Goal: Task Accomplishment & Management: Manage account settings

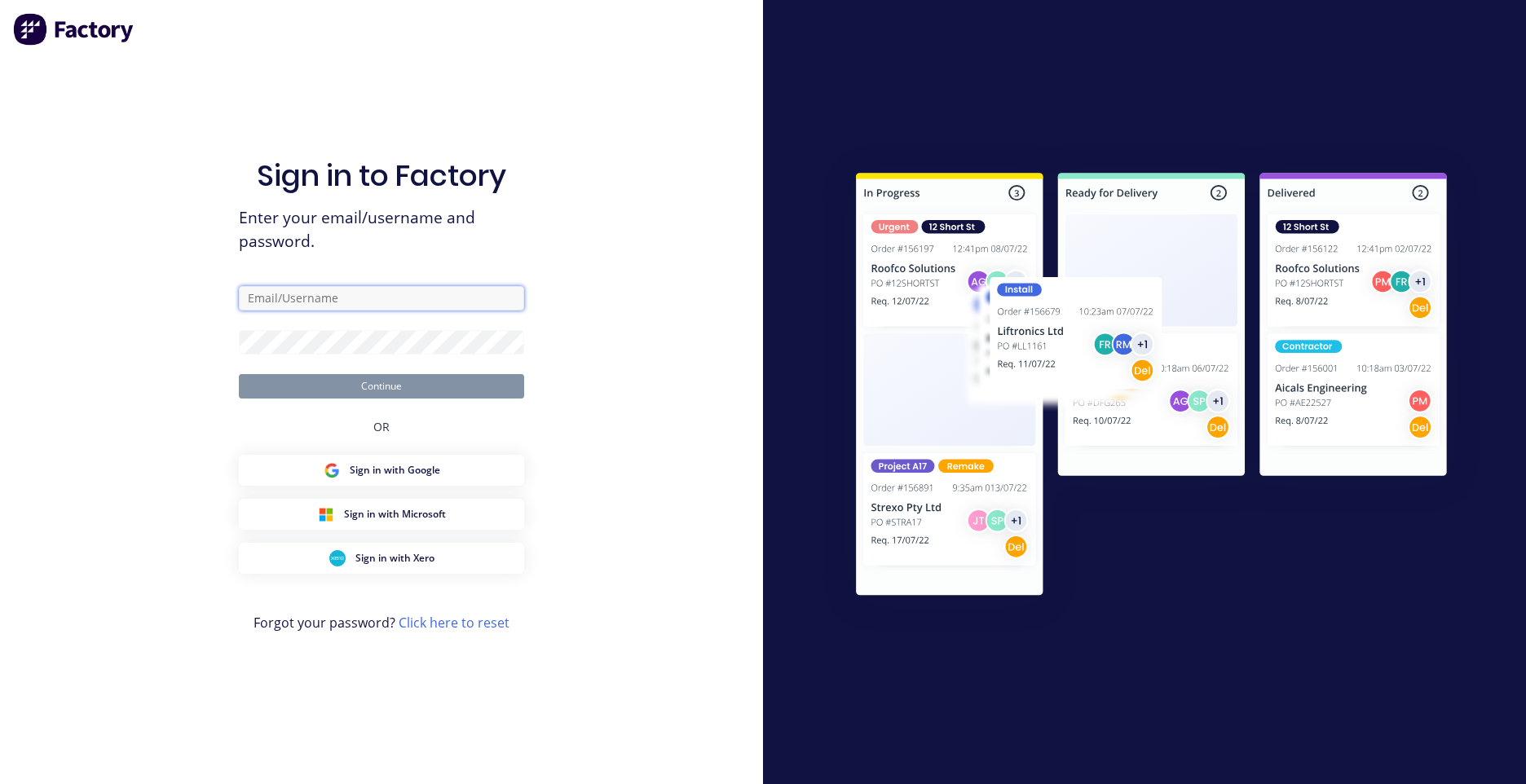
type input "[EMAIL_ADDRESS][DOMAIN_NAME]"
click at [295, 383] on button "Continue" at bounding box center [382, 386] width 285 height 24
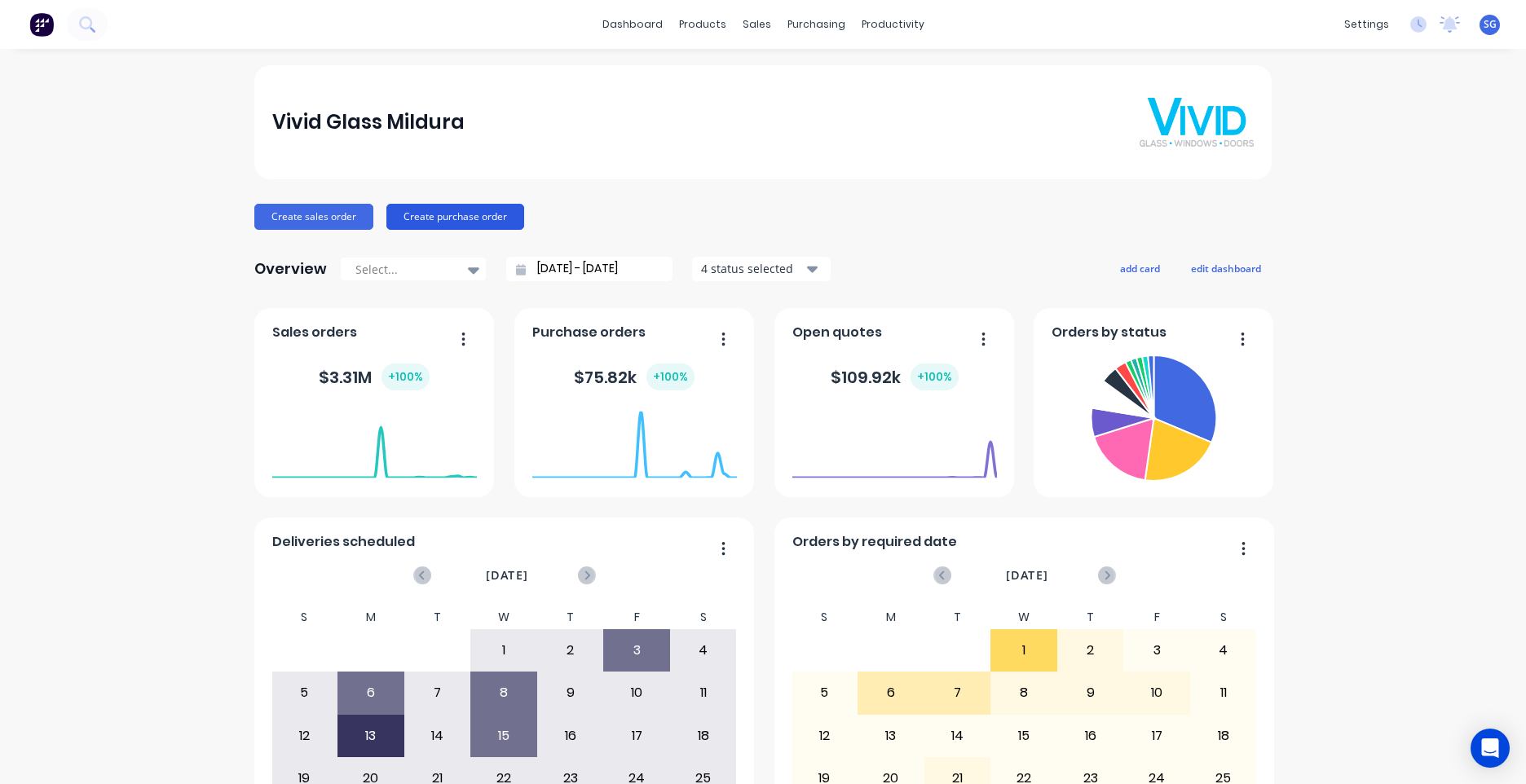
click at [461, 213] on button "Create purchase order" at bounding box center [455, 216] width 138 height 26
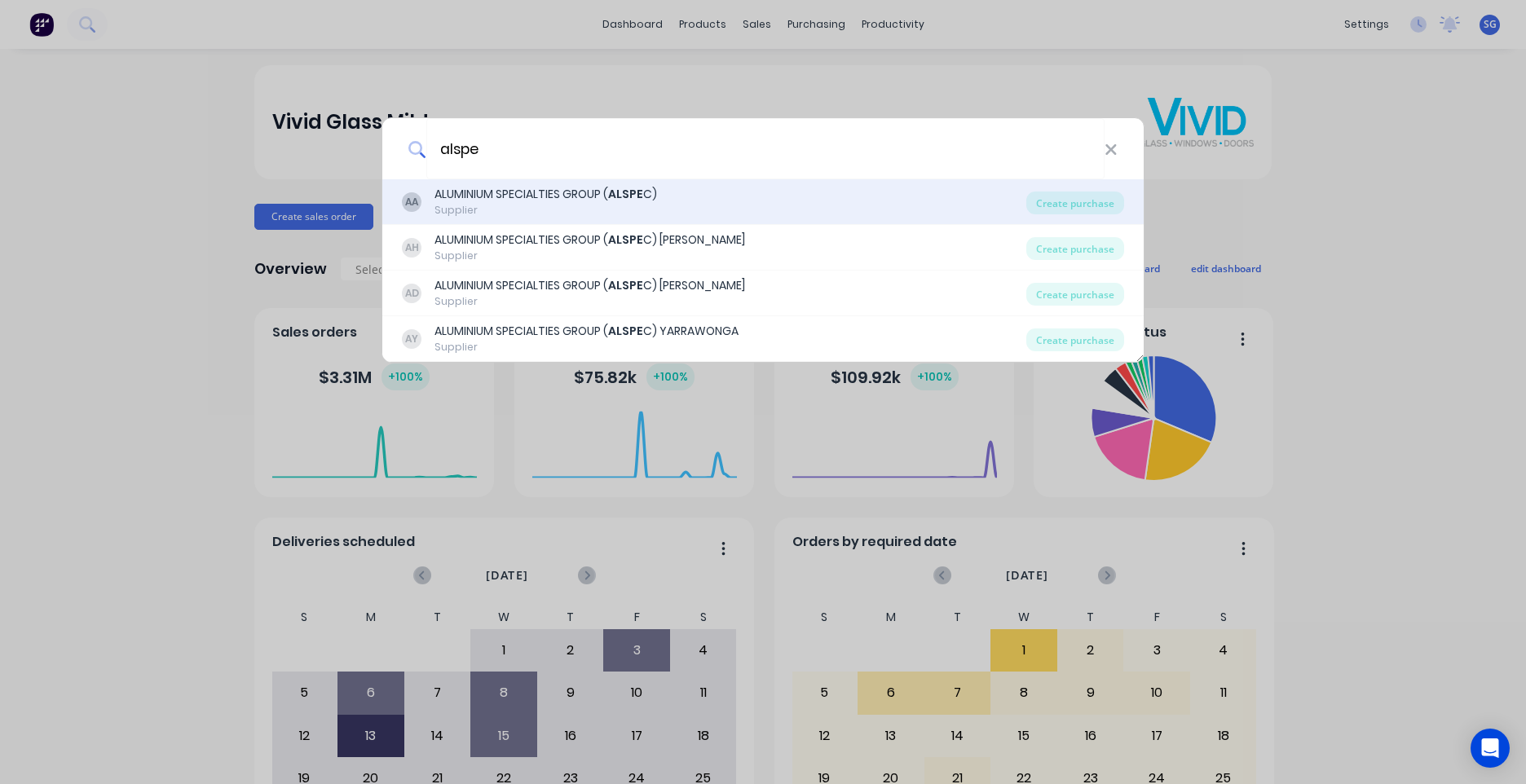
type input "alspe"
click at [617, 201] on b "ALSPE" at bounding box center [626, 194] width 35 height 16
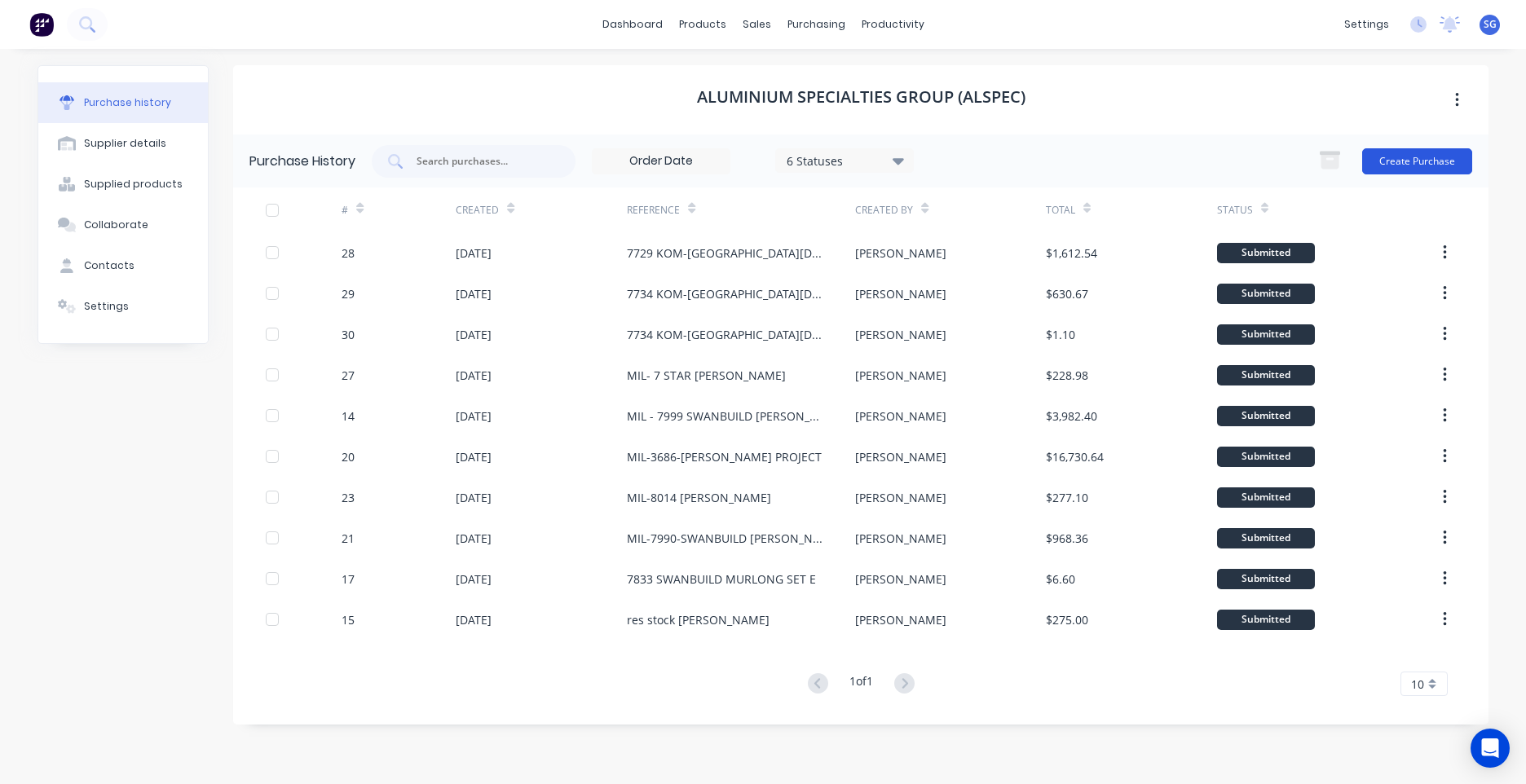
click at [1439, 165] on button "Create Purchase" at bounding box center [1417, 161] width 110 height 26
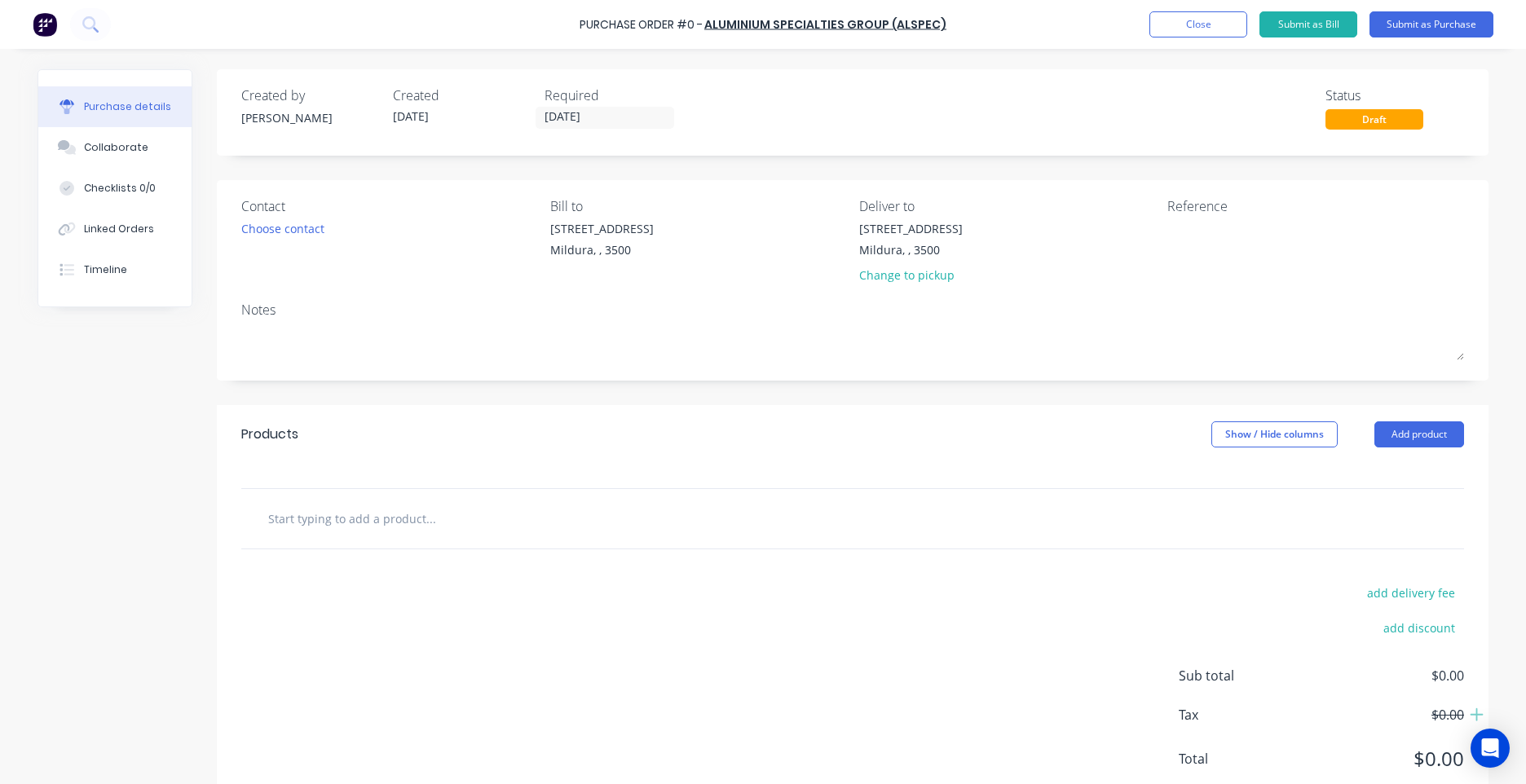
click at [1016, 219] on div "Deliver to 43-45 Tenth St Mildura, , 3500 Change to pickup" at bounding box center [1008, 244] width 297 height 95
click at [1187, 229] on textarea at bounding box center [1270, 239] width 204 height 37
type textarea "MIL- 7379 [PERSON_NAME]"
click at [920, 99] on div "Created by Shelby Created 09/10/25 Required 09/10/25 Status Draft" at bounding box center [853, 107] width 1223 height 44
click at [1438, 33] on button "Submit as Purchase" at bounding box center [1432, 24] width 124 height 26
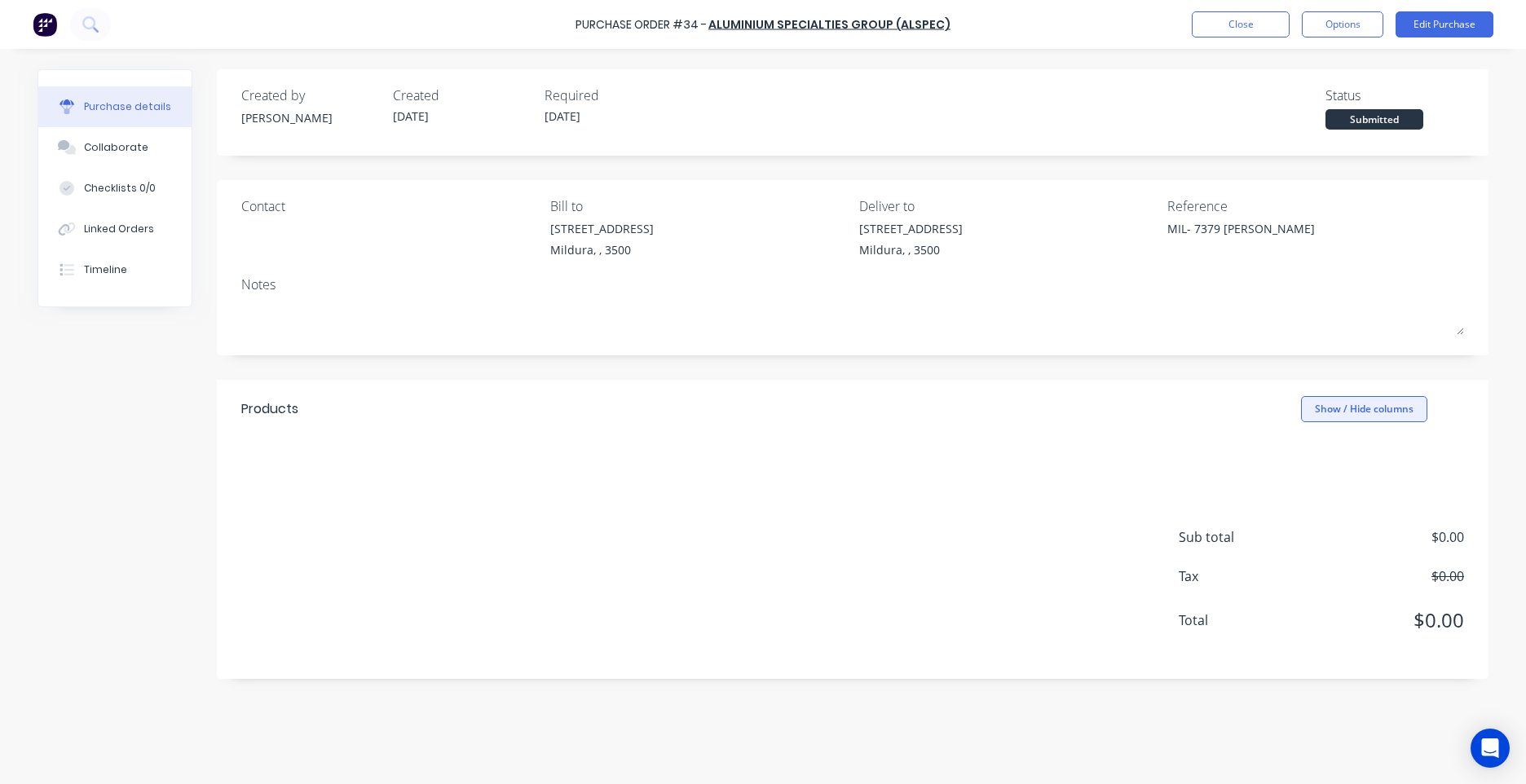
click at [1358, 409] on button "Show / Hide columns" at bounding box center [1365, 408] width 126 height 26
click at [1440, 41] on div "Purchase Order #34 - ALUMINIUM SPECIALTIES GROUP (ALSPEC) Close Options Edit Pu…" at bounding box center [763, 24] width 1526 height 49
click at [1438, 34] on button "Edit Purchase" at bounding box center [1444, 24] width 98 height 26
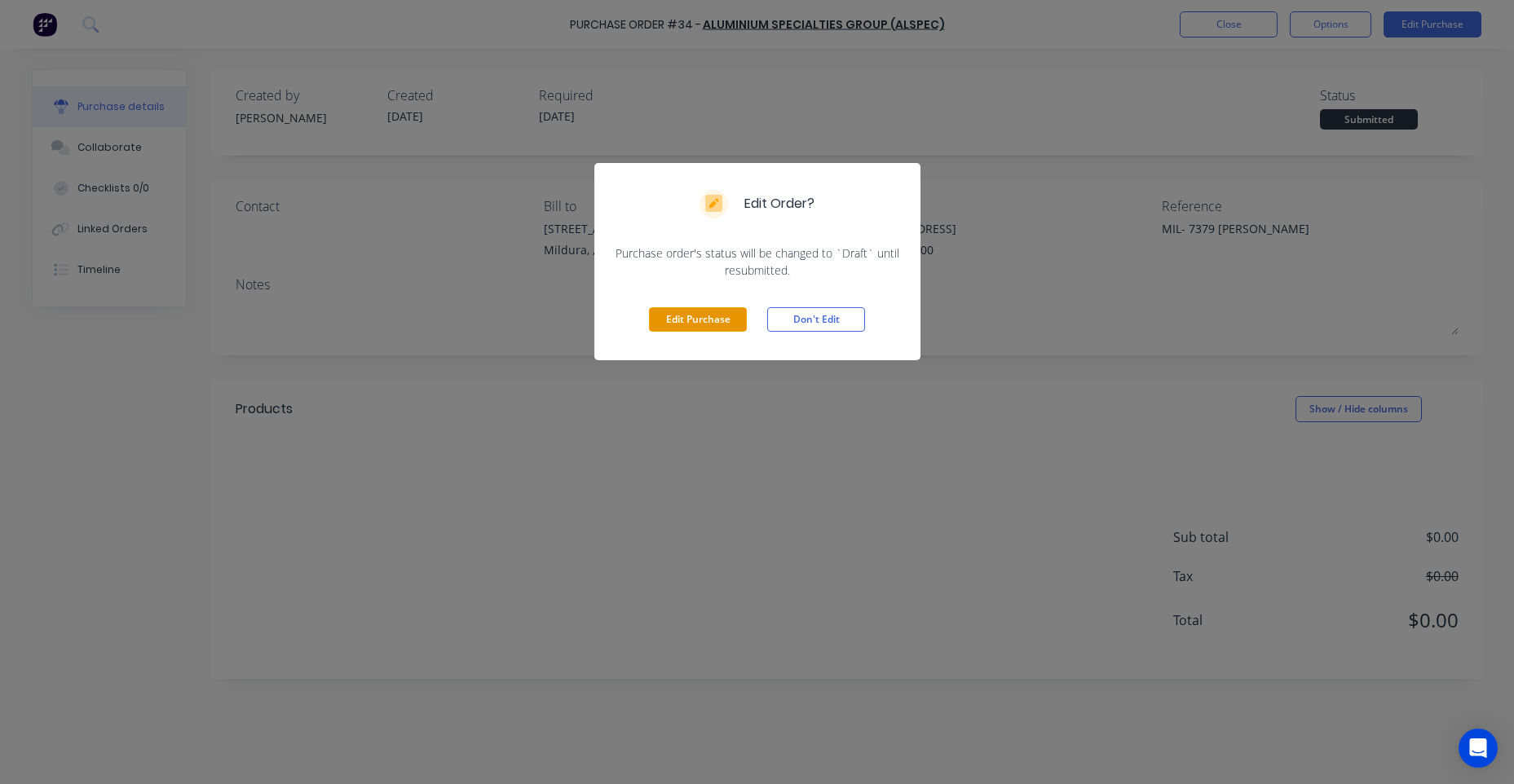
click at [702, 317] on button "Edit Purchase" at bounding box center [698, 319] width 98 height 24
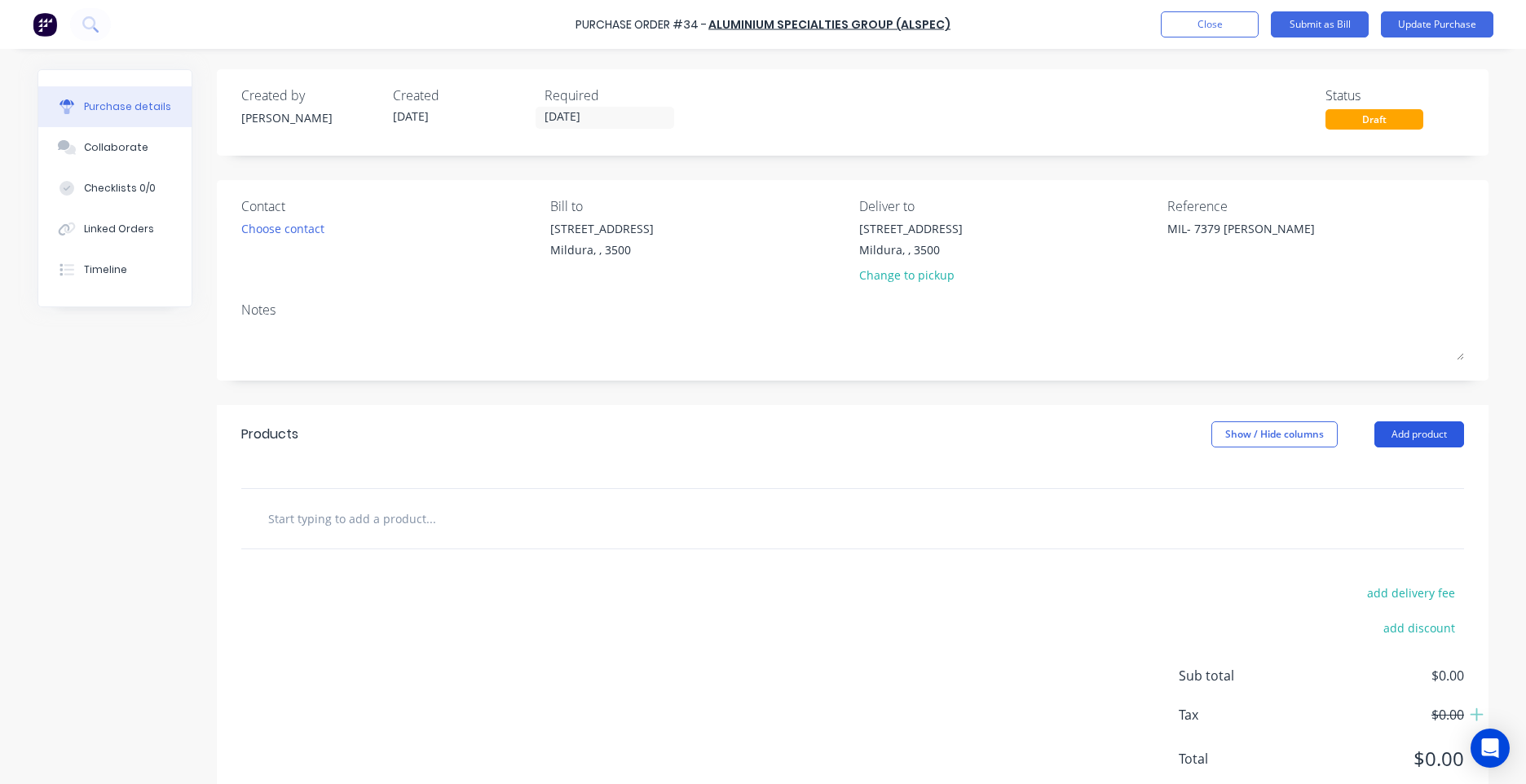
click at [1418, 433] on button "Add product" at bounding box center [1419, 434] width 89 height 26
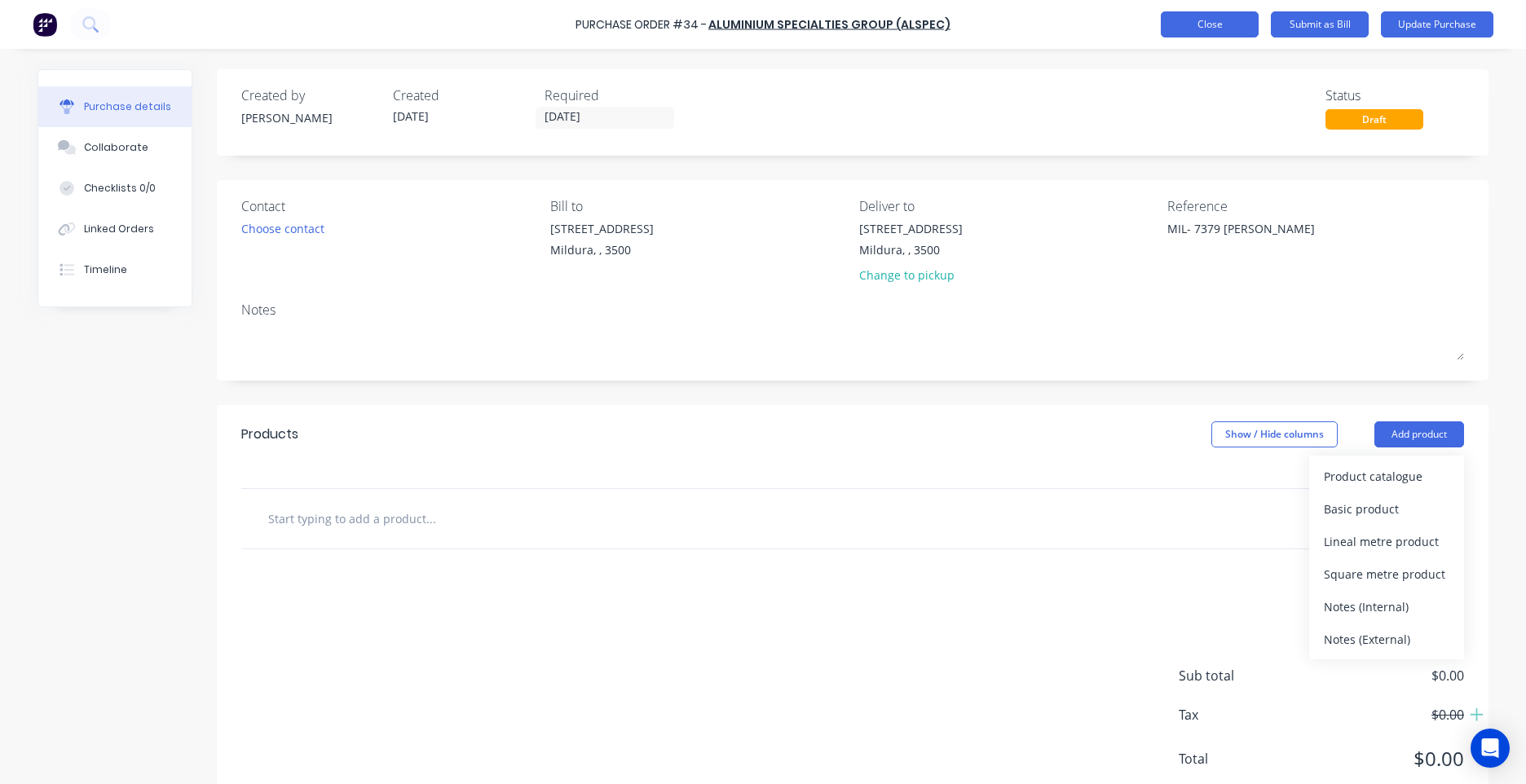
click at [1196, 30] on button "Close" at bounding box center [1210, 24] width 98 height 26
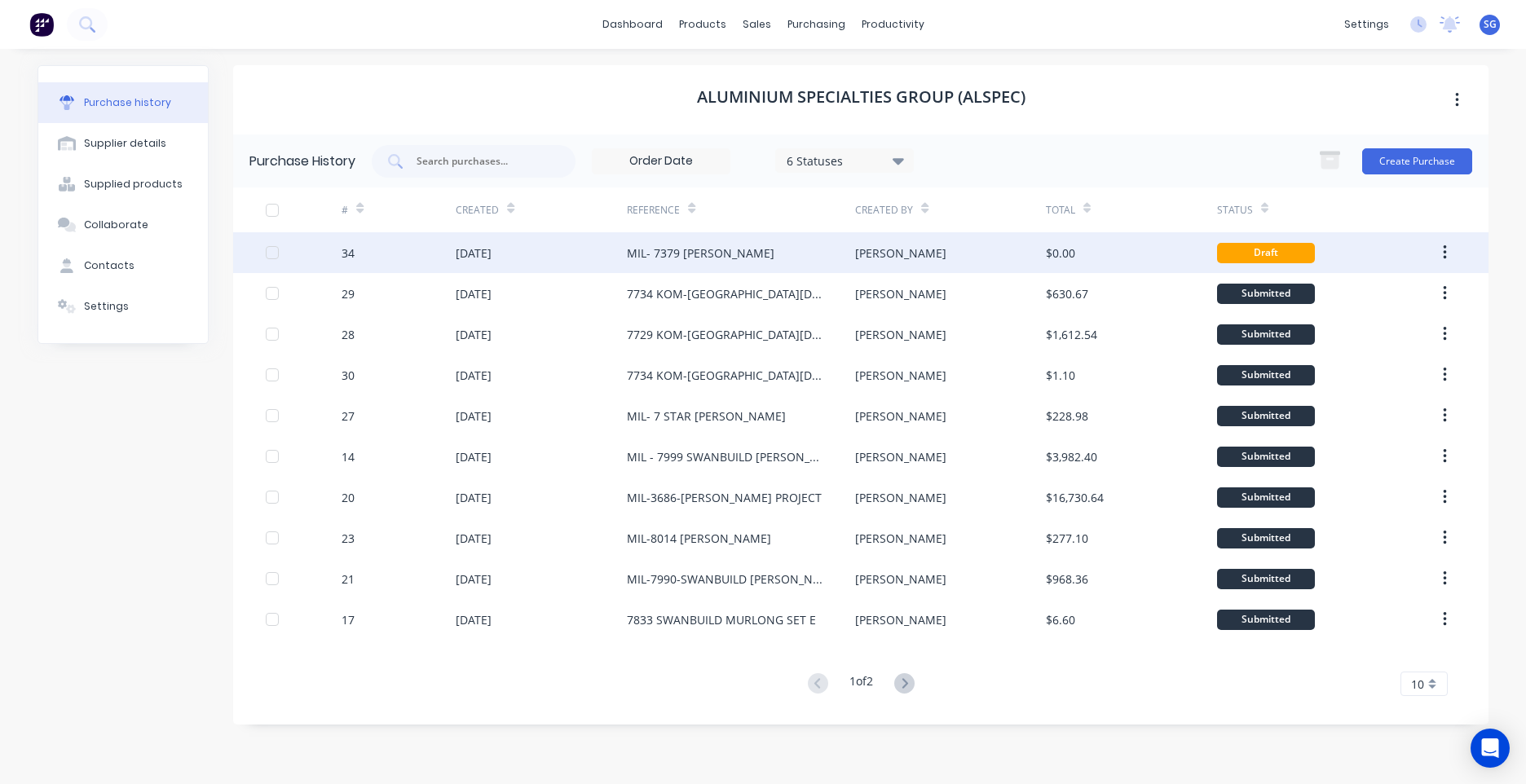
click at [1447, 250] on button "button" at bounding box center [1444, 252] width 38 height 29
click at [1364, 288] on div "Archive" at bounding box center [1386, 295] width 125 height 23
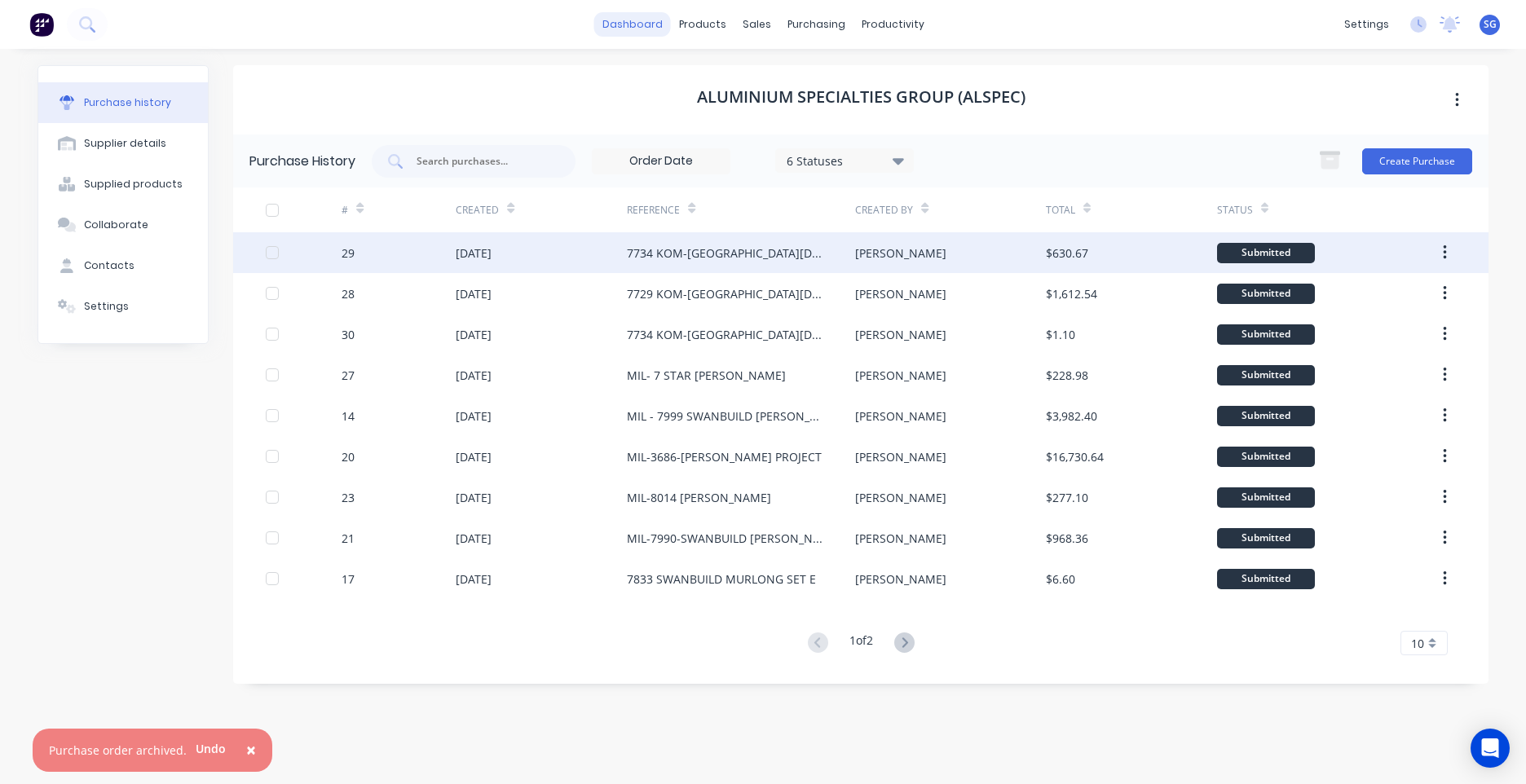
click at [638, 24] on link "dashboard" at bounding box center [632, 24] width 77 height 24
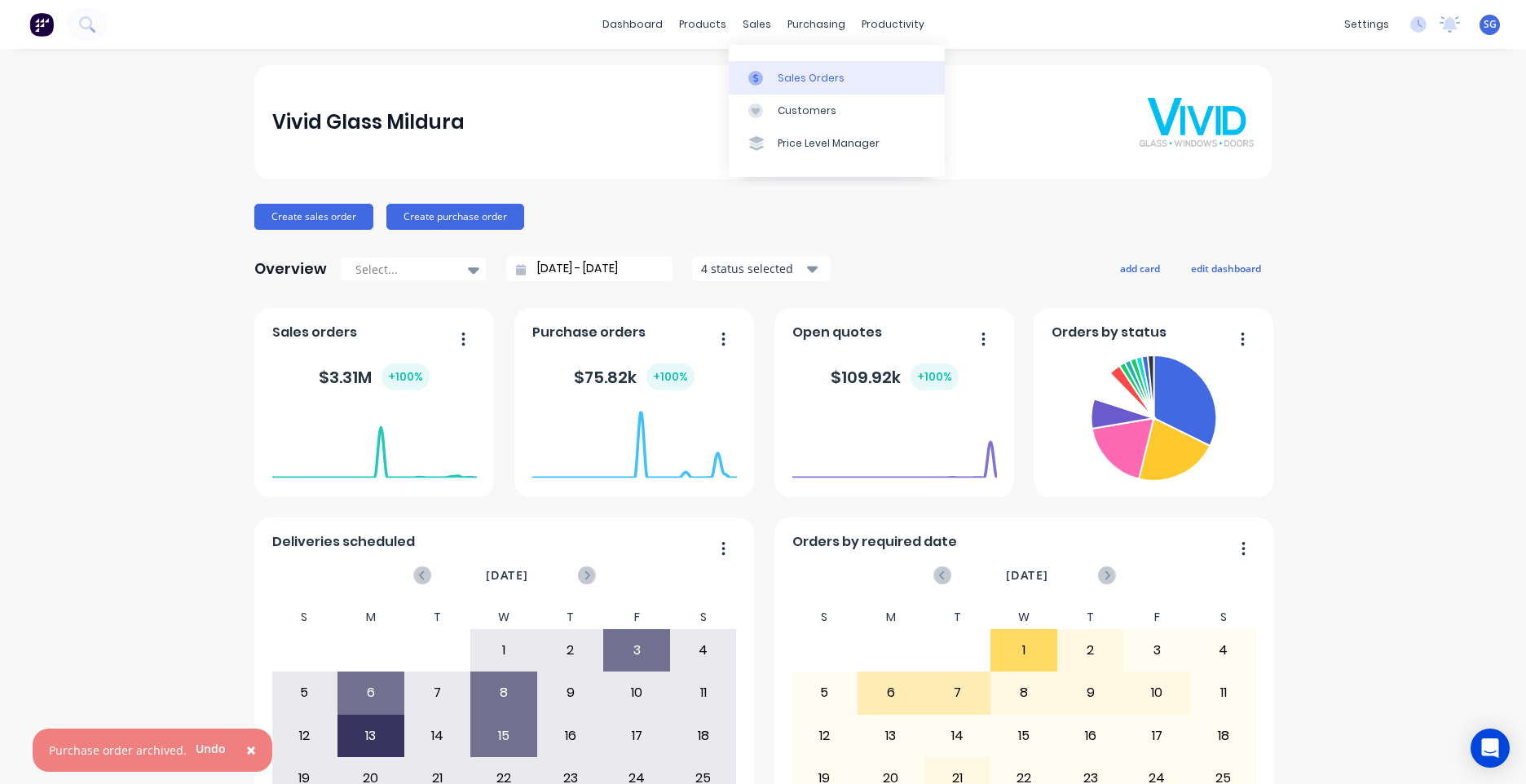
click at [805, 82] on div "Sales Orders" at bounding box center [811, 78] width 67 height 15
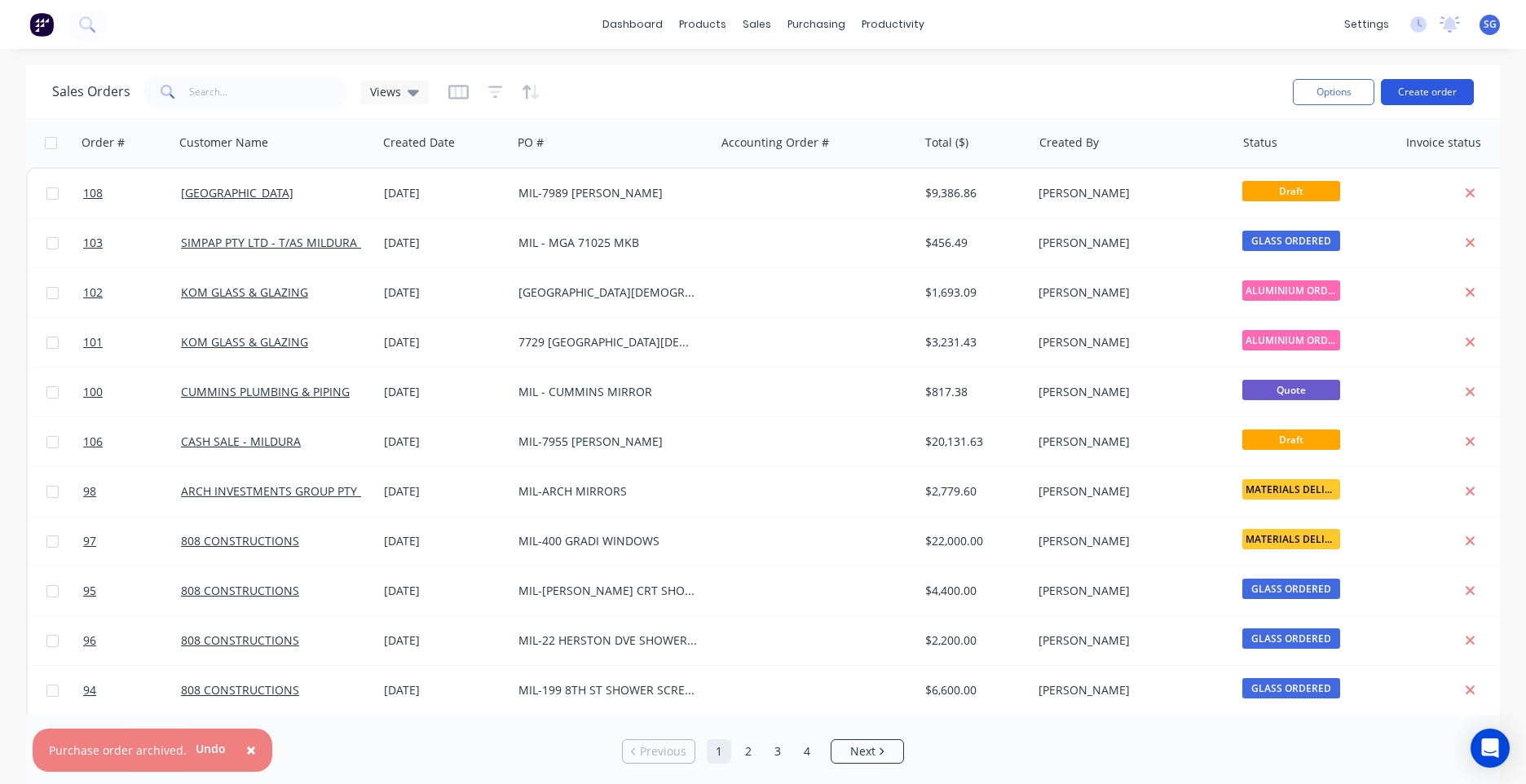
click at [1424, 90] on button "Create order" at bounding box center [1428, 91] width 93 height 26
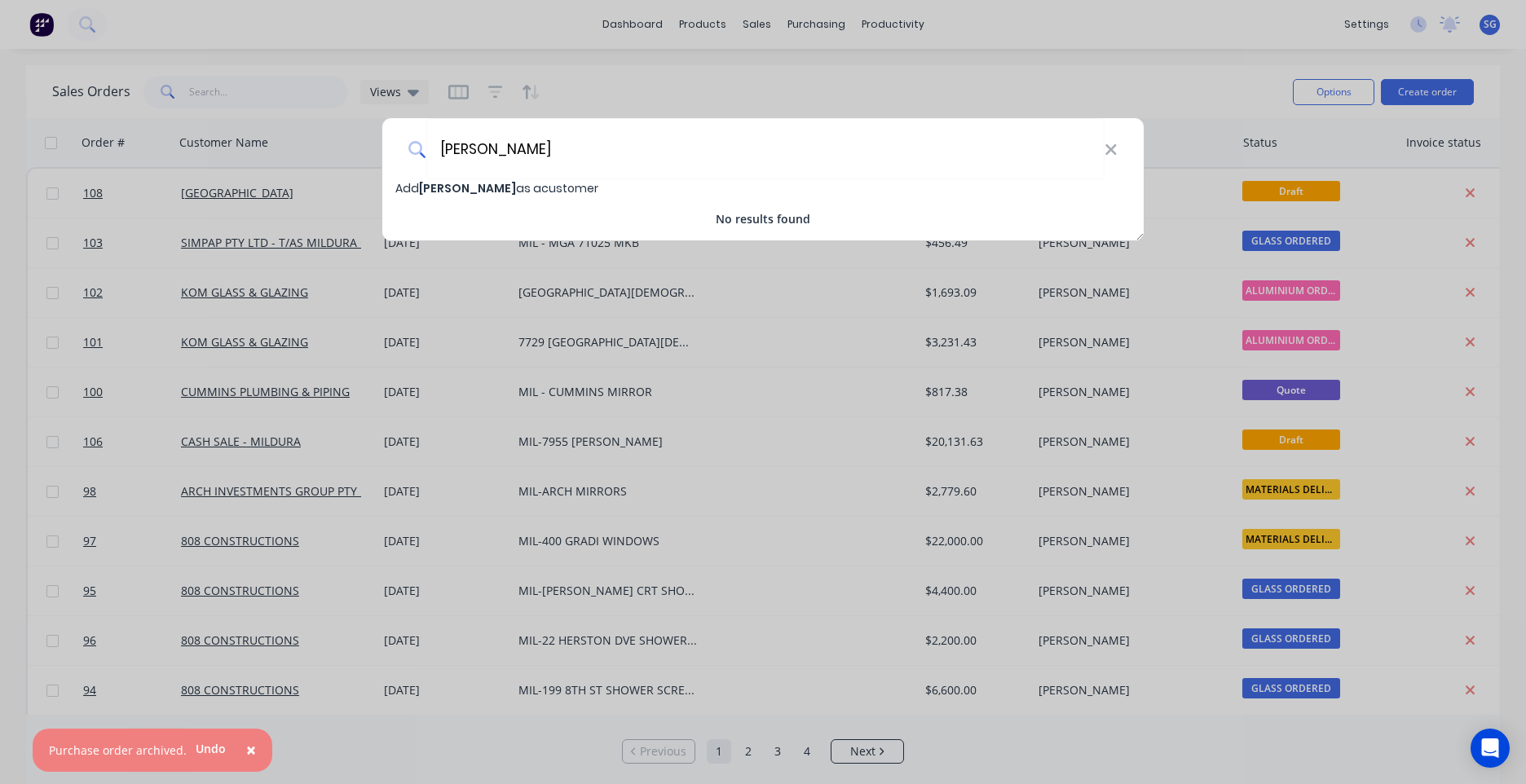
type input "[PERSON_NAME]"
click at [552, 187] on span "Add BRETT WHEELDON as a customer" at bounding box center [496, 188] width 203 height 16
select select "AU"
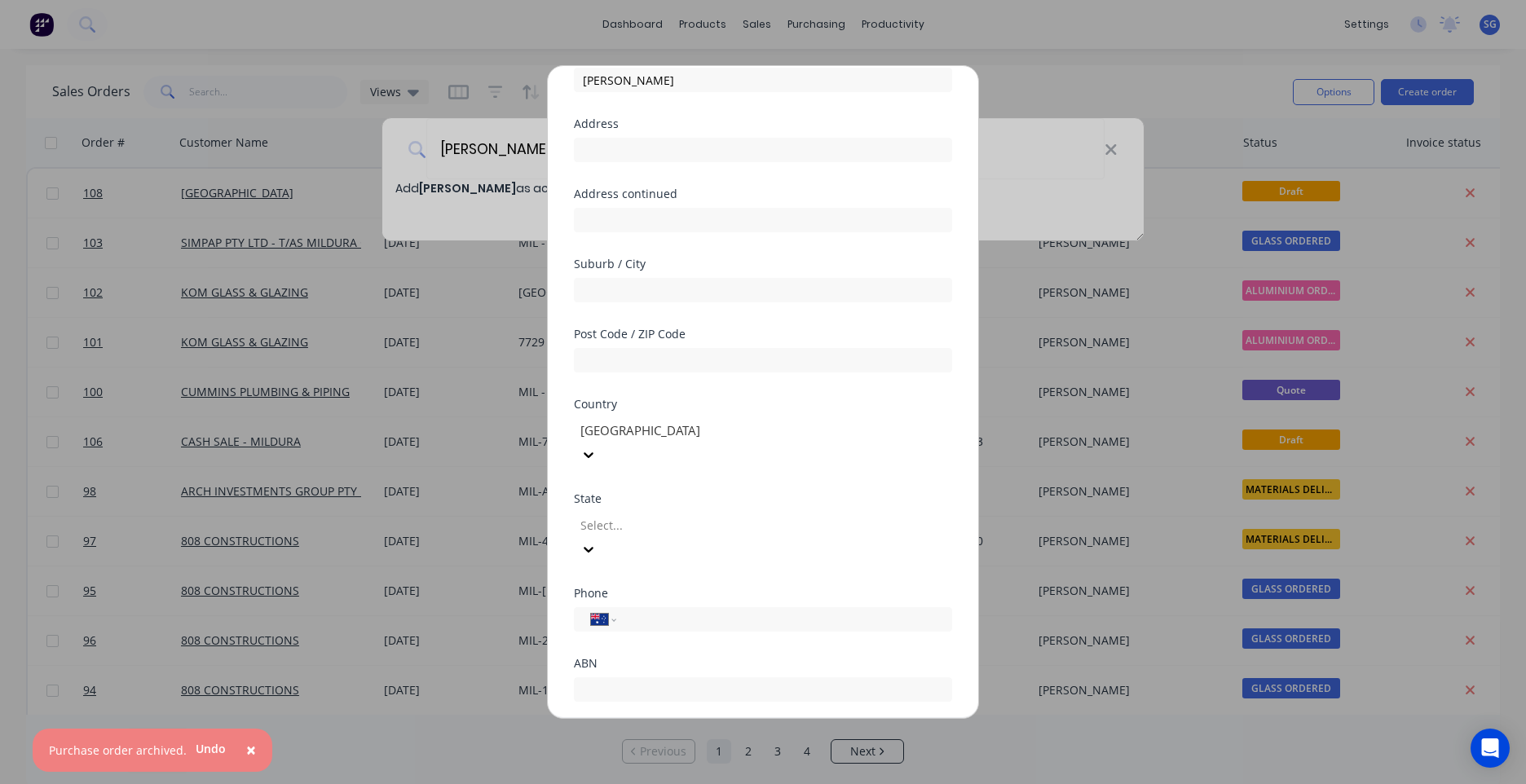
scroll to position [144, 0]
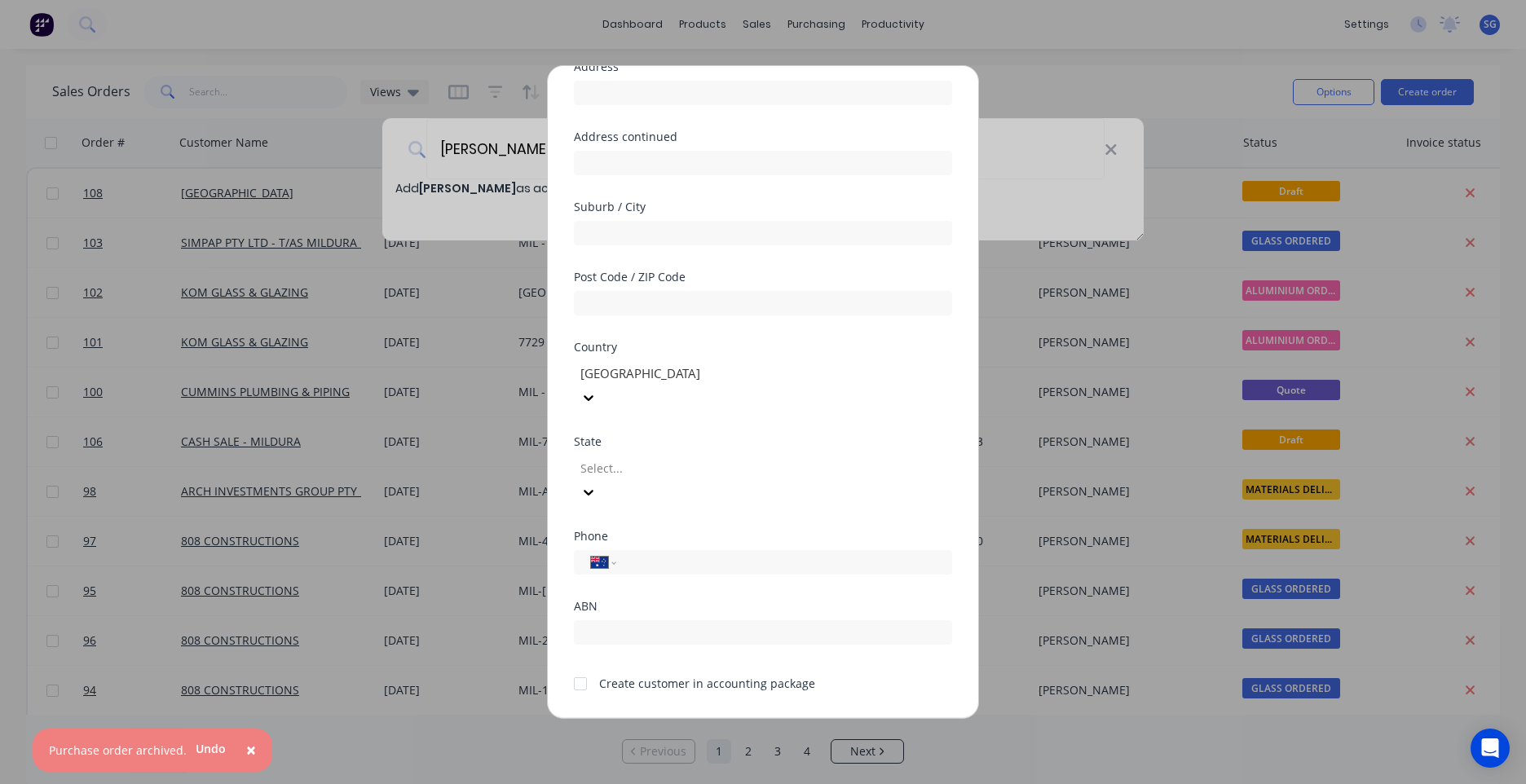
click at [579, 668] on div at bounding box center [581, 684] width 33 height 33
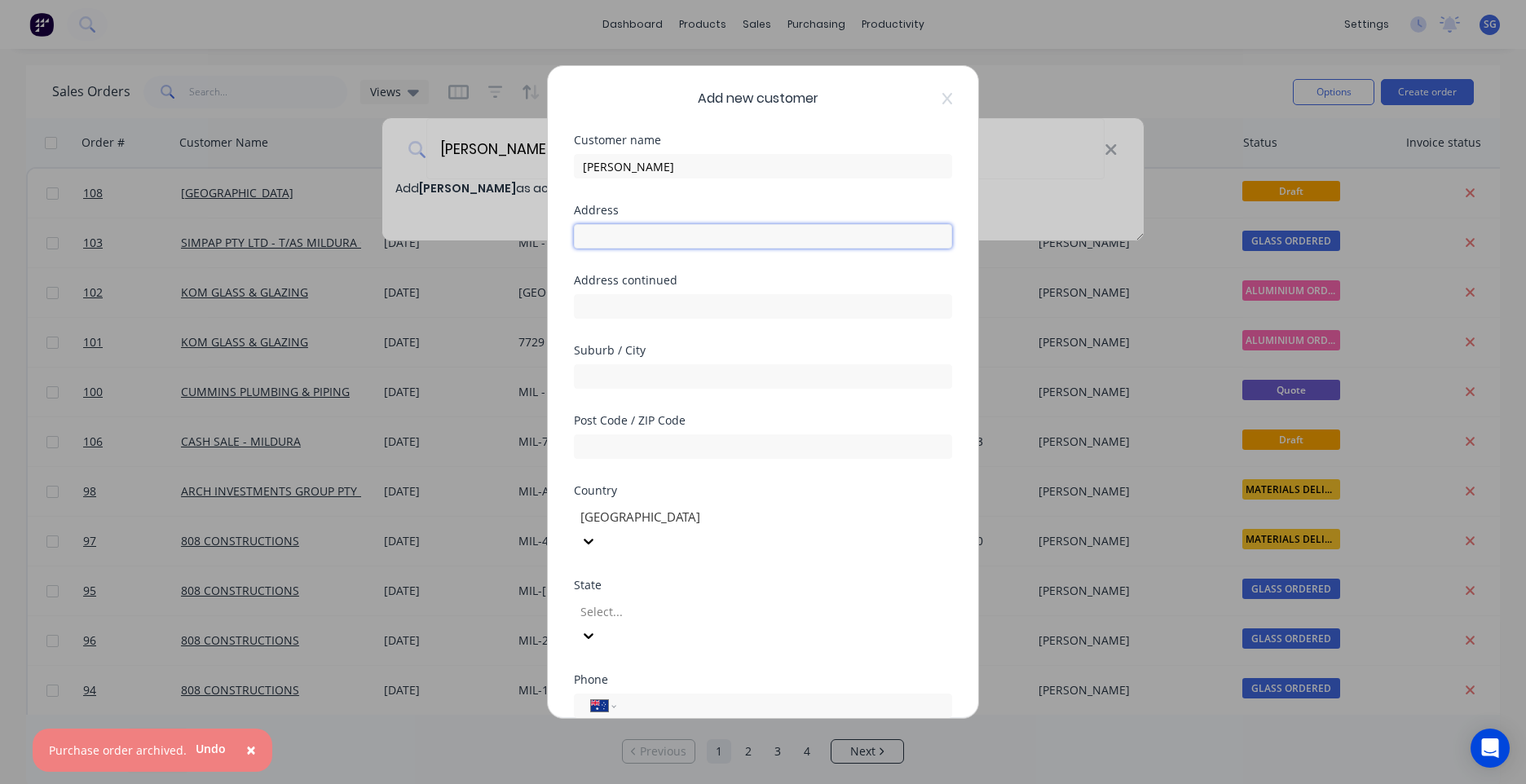
click at [635, 237] on input "text" at bounding box center [763, 236] width 379 height 24
type input "[STREET_ADDRESS]"
type input "Wigley Flat"
click at [662, 579] on div "State Select..." at bounding box center [763, 613] width 379 height 69
click at [660, 595] on div "Select..." at bounding box center [763, 621] width 379 height 53
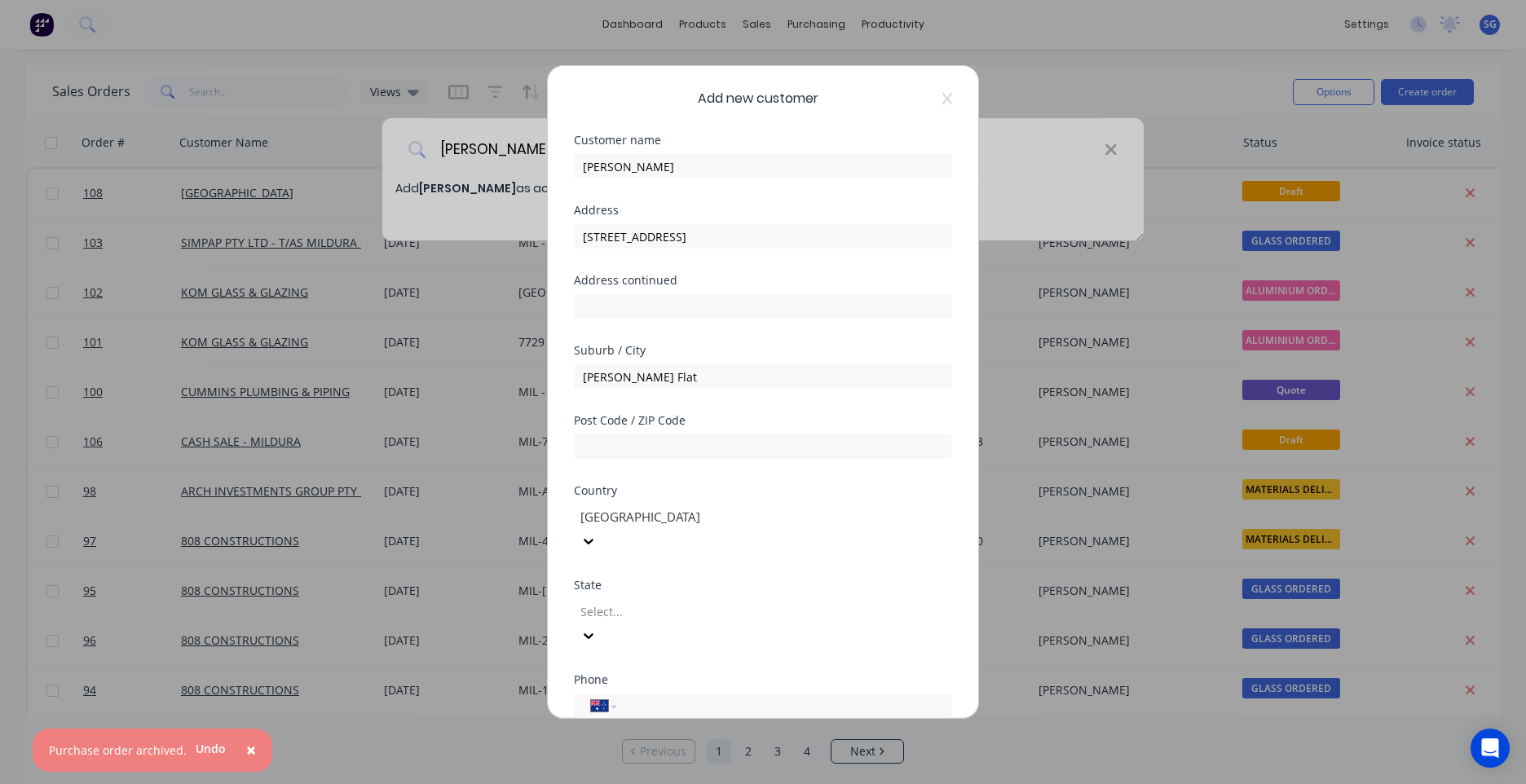
click at [657, 602] on div at bounding box center [696, 611] width 235 height 20
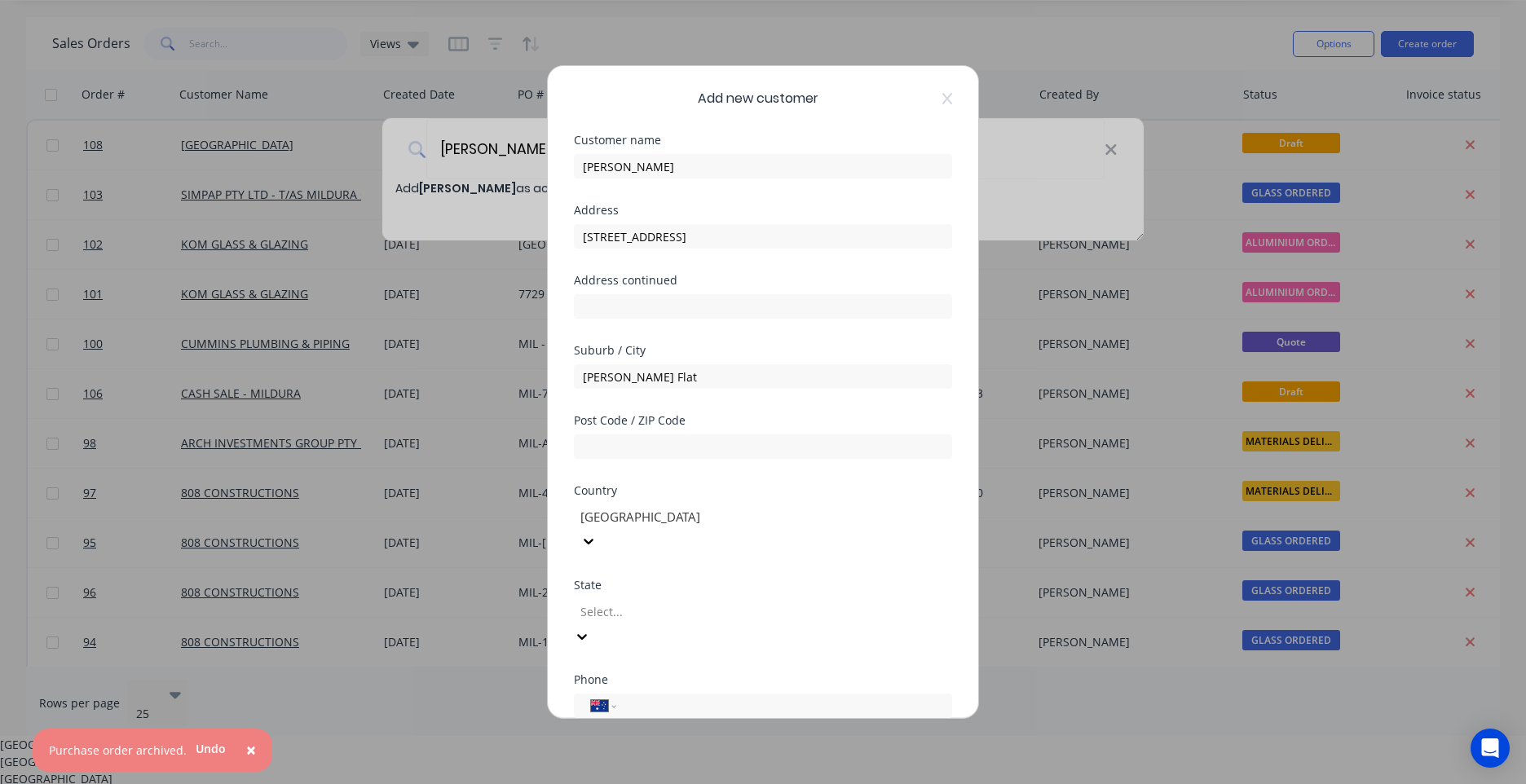
scroll to position [28, 0]
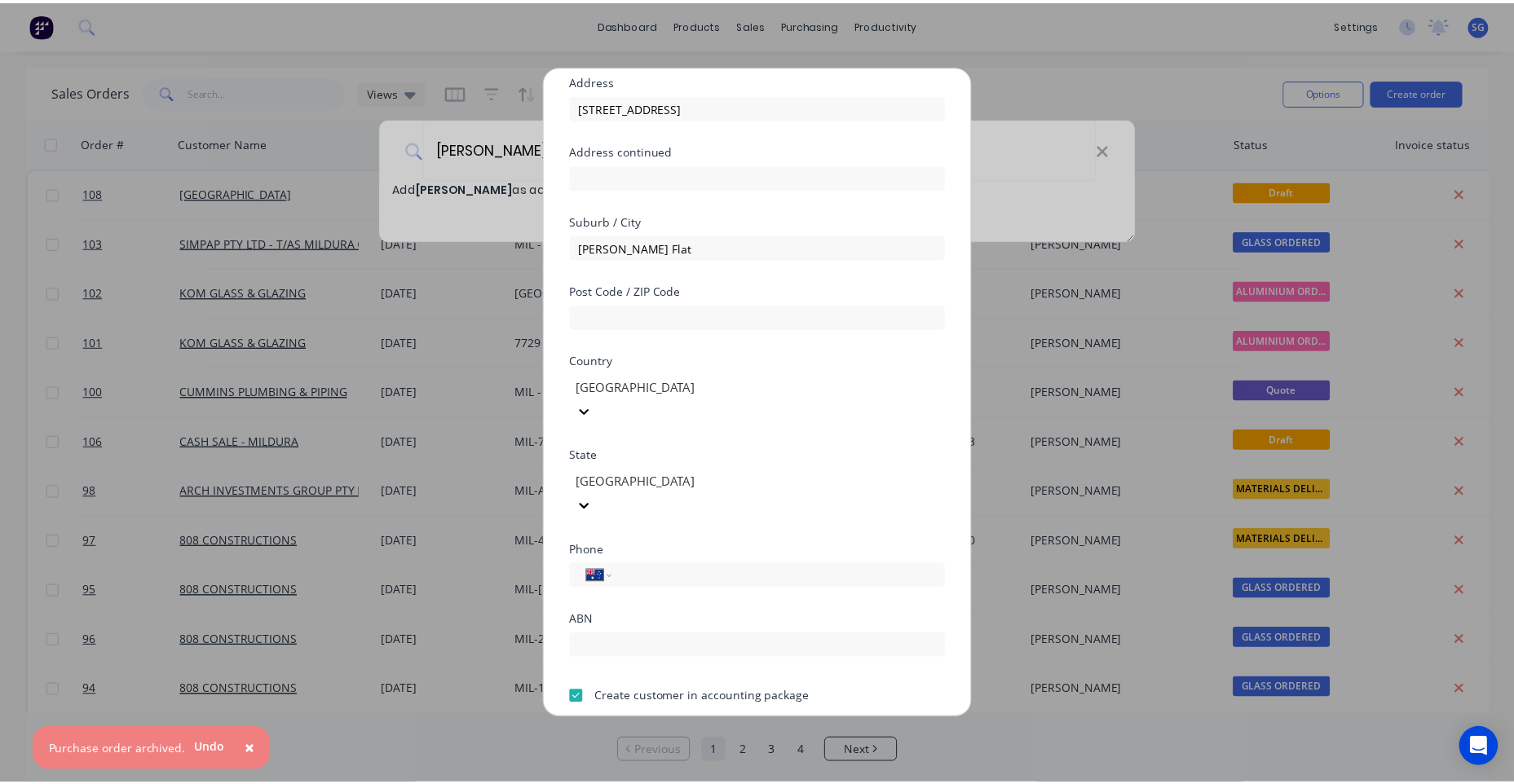
scroll to position [144, 0]
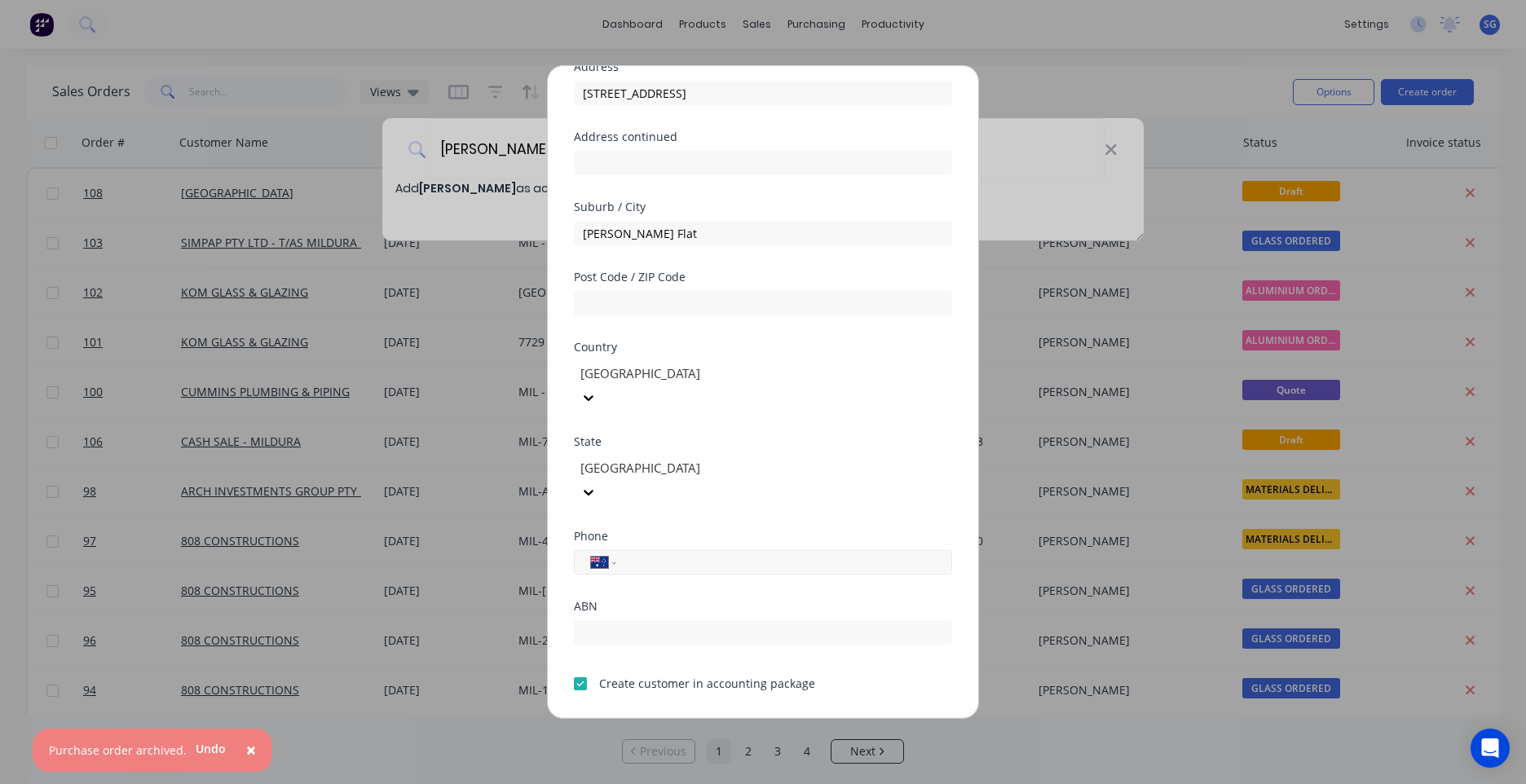
click at [739, 553] on input "tel" at bounding box center [781, 562] width 308 height 18
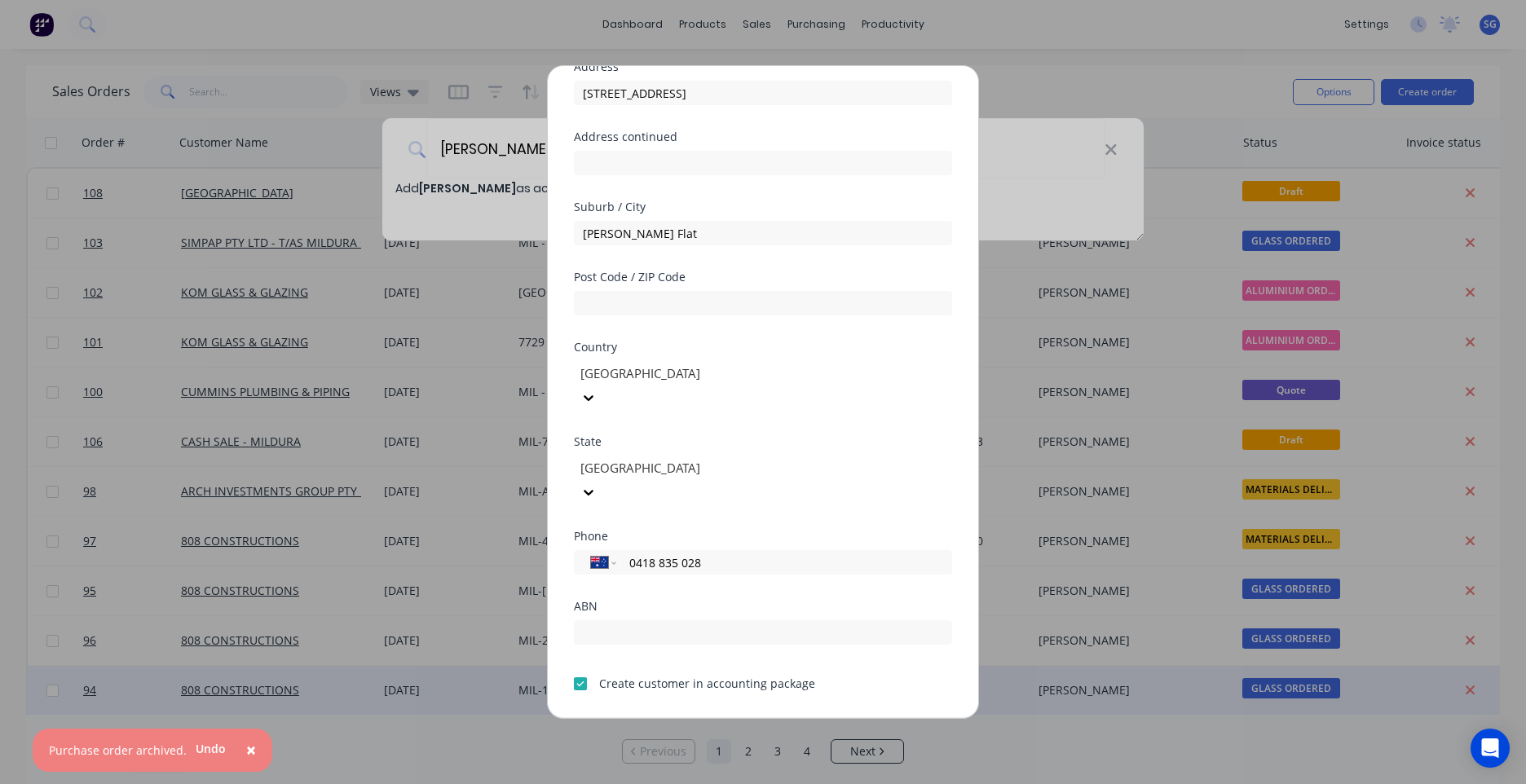
type input "0418 835 028"
click at [713, 718] on button "Save" at bounding box center [712, 731] width 89 height 26
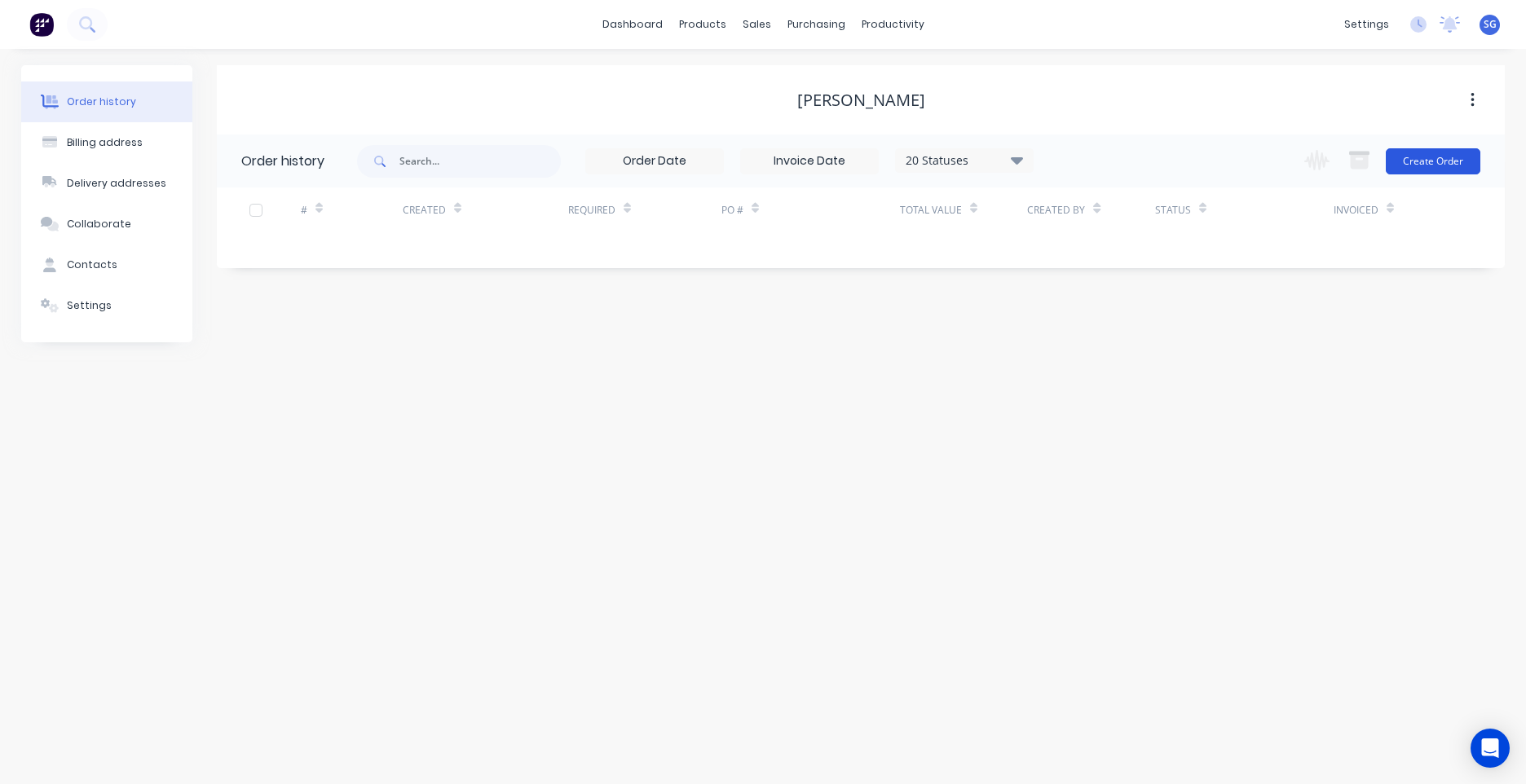
click at [1443, 163] on button "Create Order" at bounding box center [1433, 161] width 94 height 26
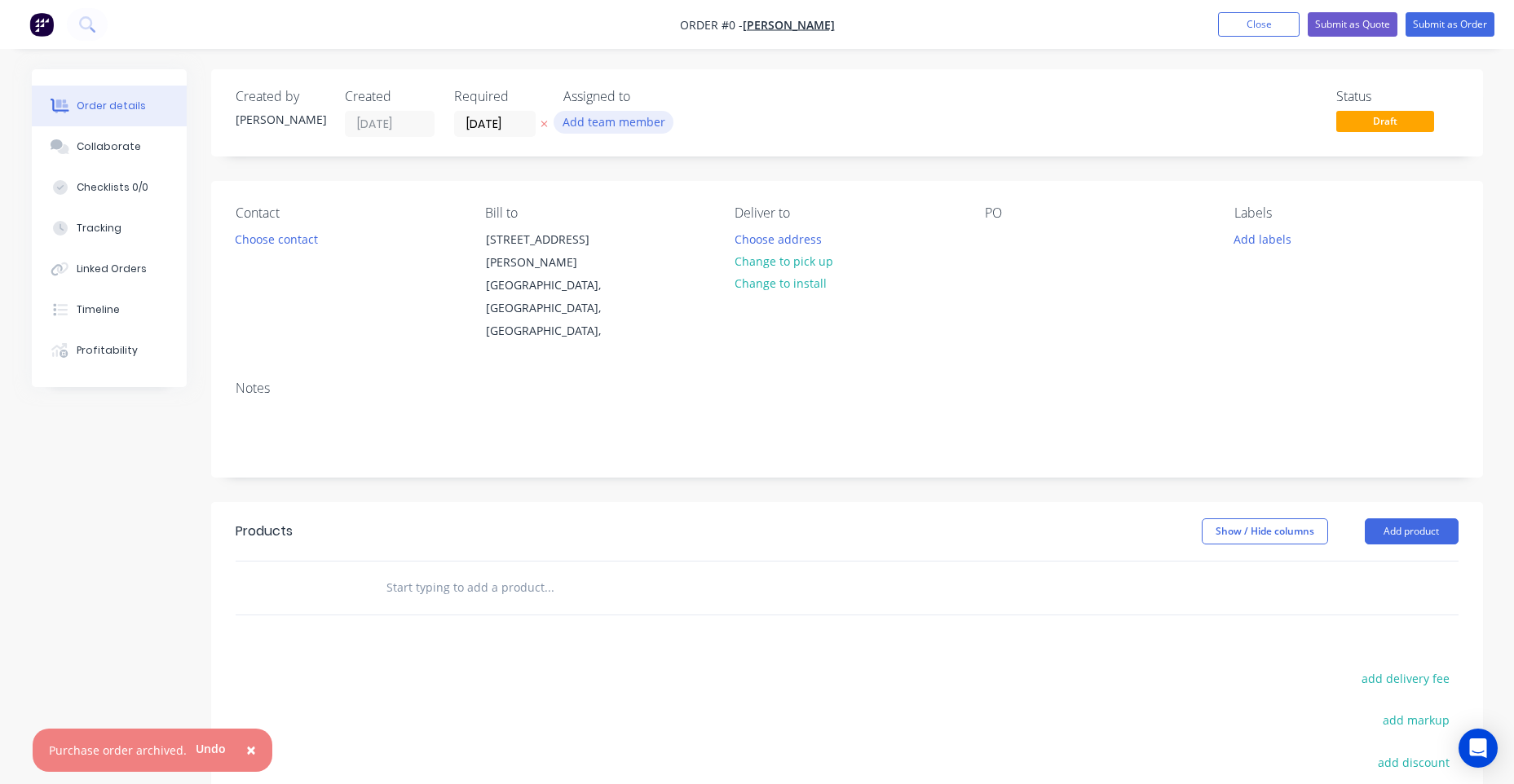
click at [593, 122] on button "Add team member" at bounding box center [612, 121] width 119 height 22
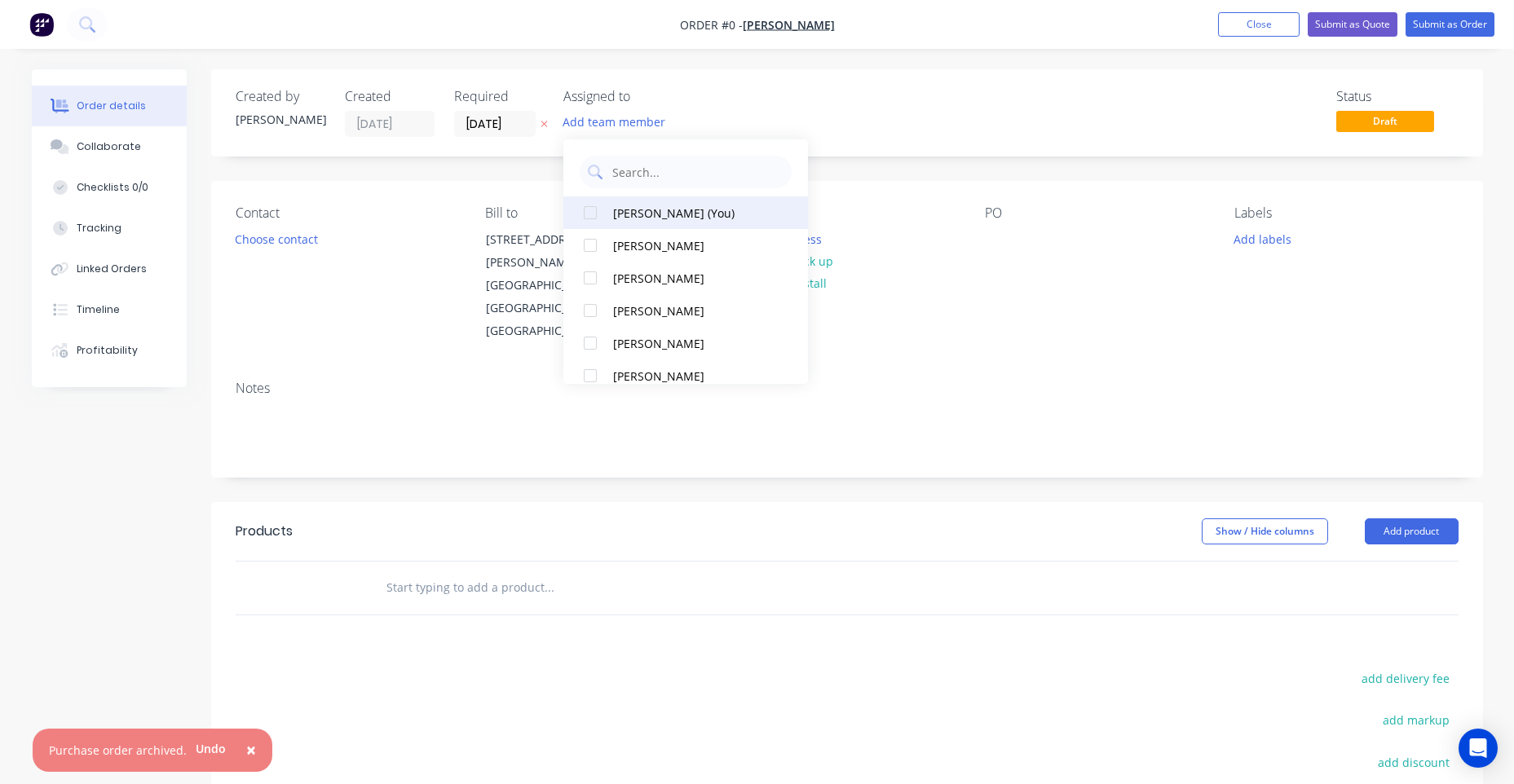
click at [654, 212] on div "[PERSON_NAME] (You)" at bounding box center [695, 213] width 163 height 17
click at [1255, 245] on div "Order details Collaborate Checklists 0/0 Tracking Linked Orders Timeline Profit…" at bounding box center [757, 549] width 1484 height 962
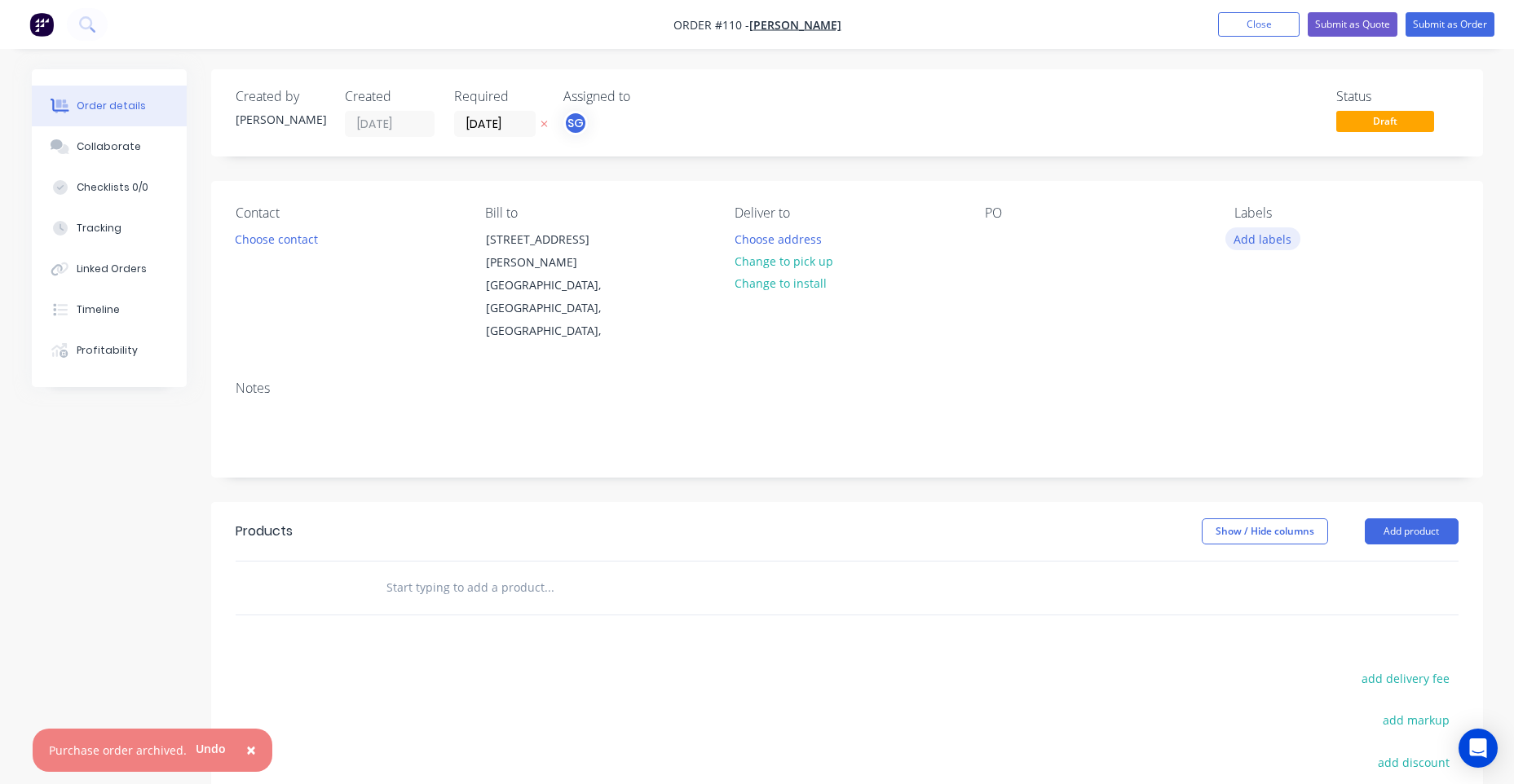
click at [1275, 236] on button "Add labels" at bounding box center [1262, 238] width 75 height 22
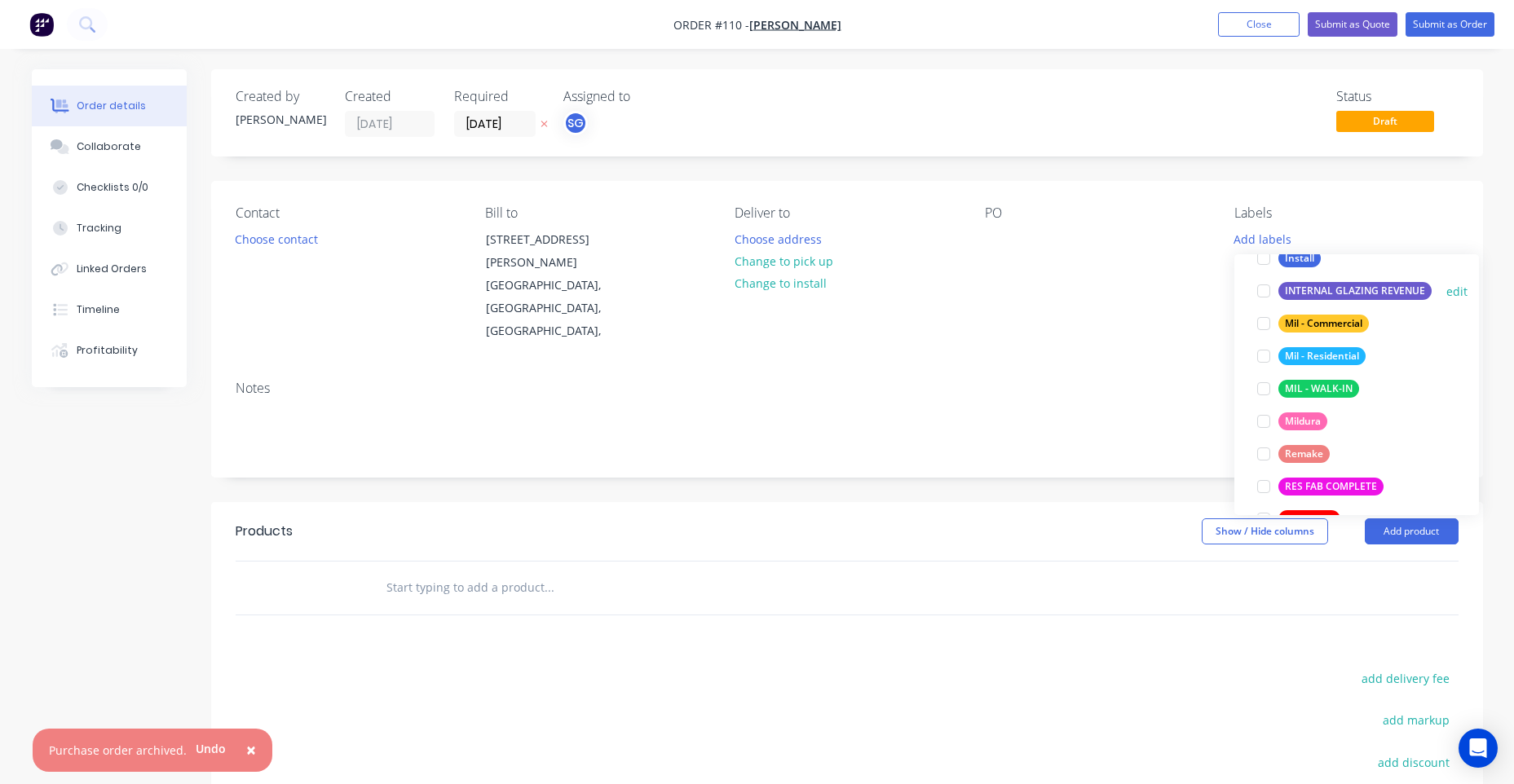
scroll to position [163, 0]
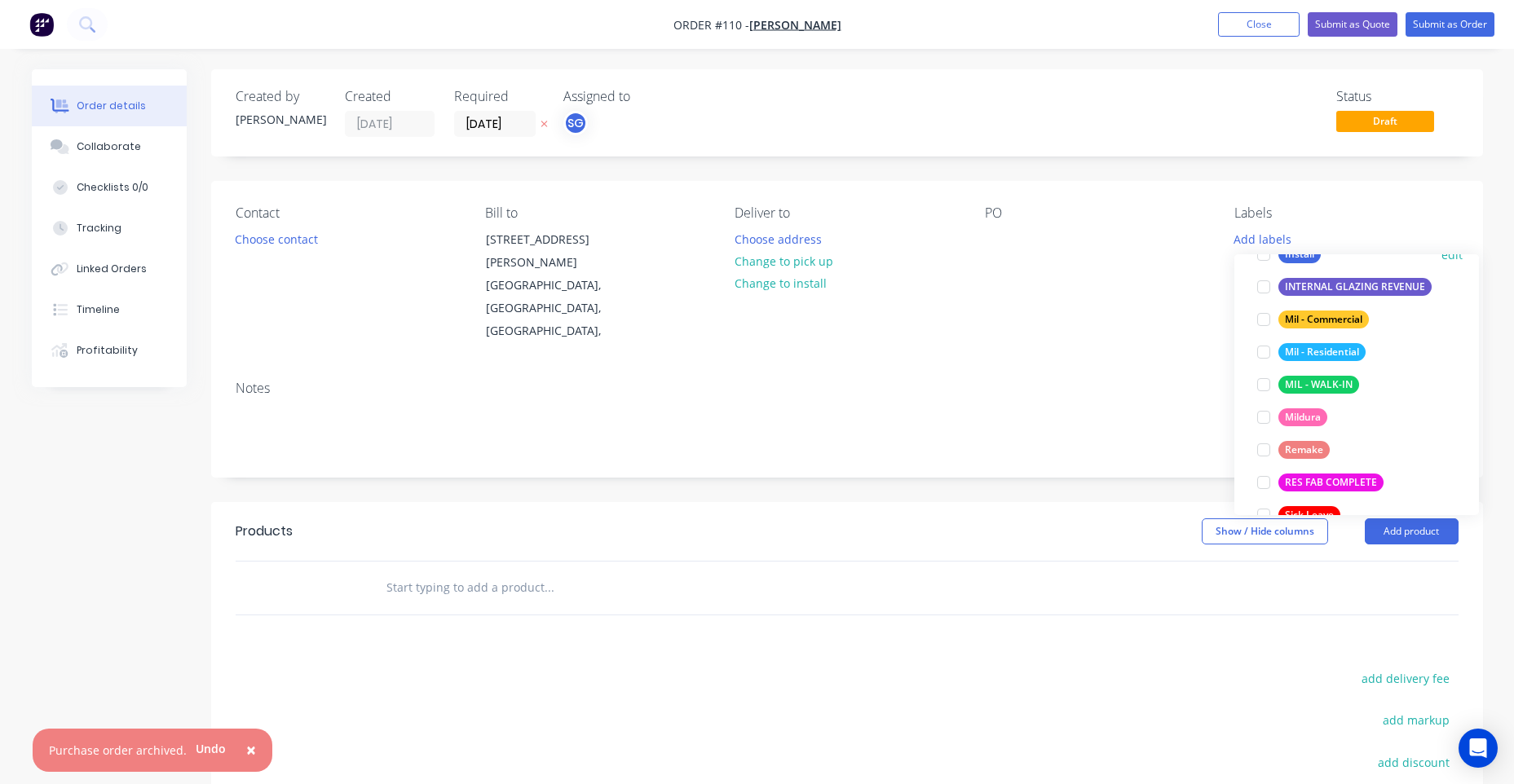
click at [1293, 260] on div "Install" at bounding box center [1300, 254] width 43 height 17
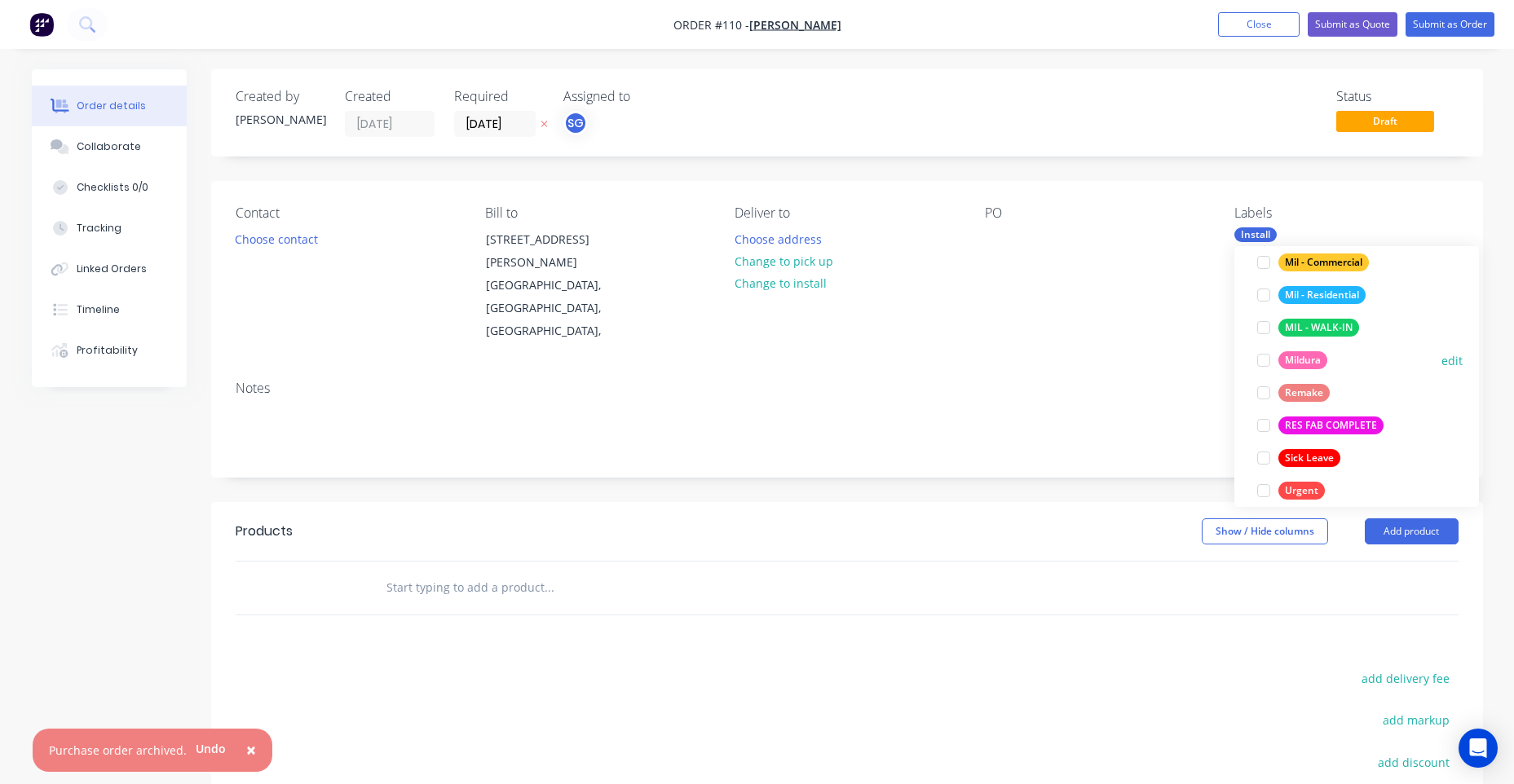
click at [1294, 357] on div "Mildura" at bounding box center [1302, 360] width 49 height 17
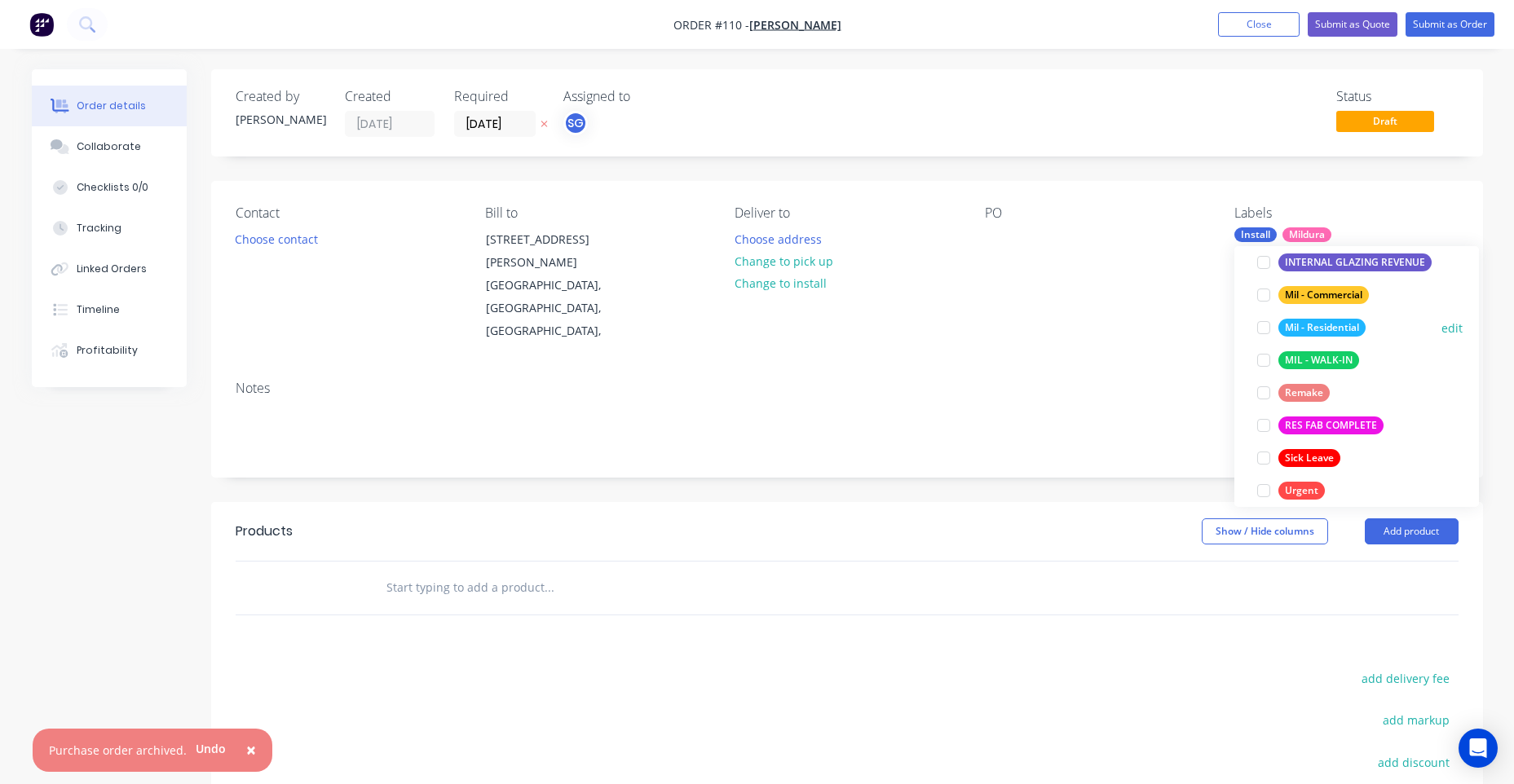
click at [1313, 332] on div "Mil - Residential" at bounding box center [1322, 327] width 87 height 17
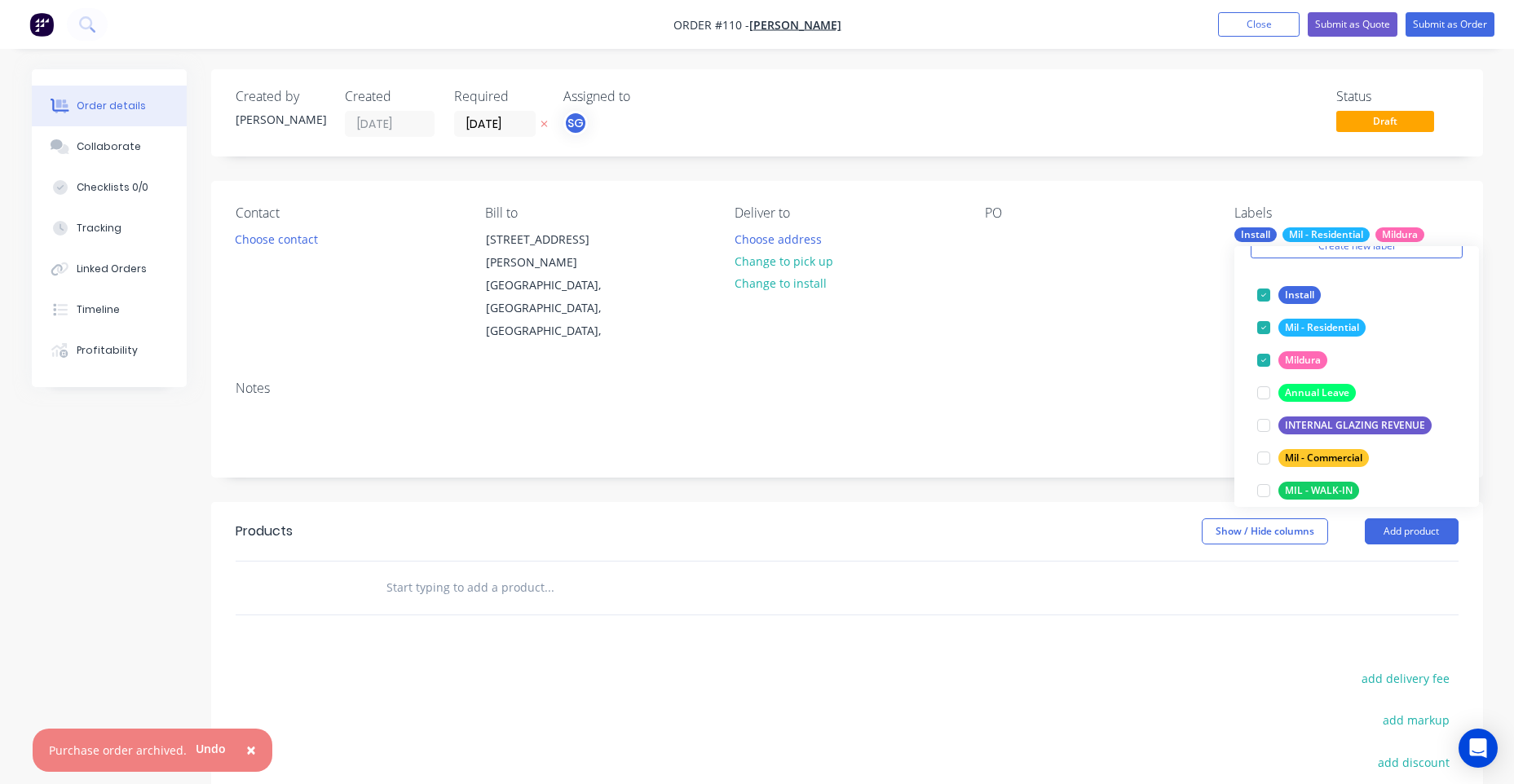
click at [1034, 518] on div "Show / Hide columns Add product" at bounding box center [976, 531] width 963 height 26
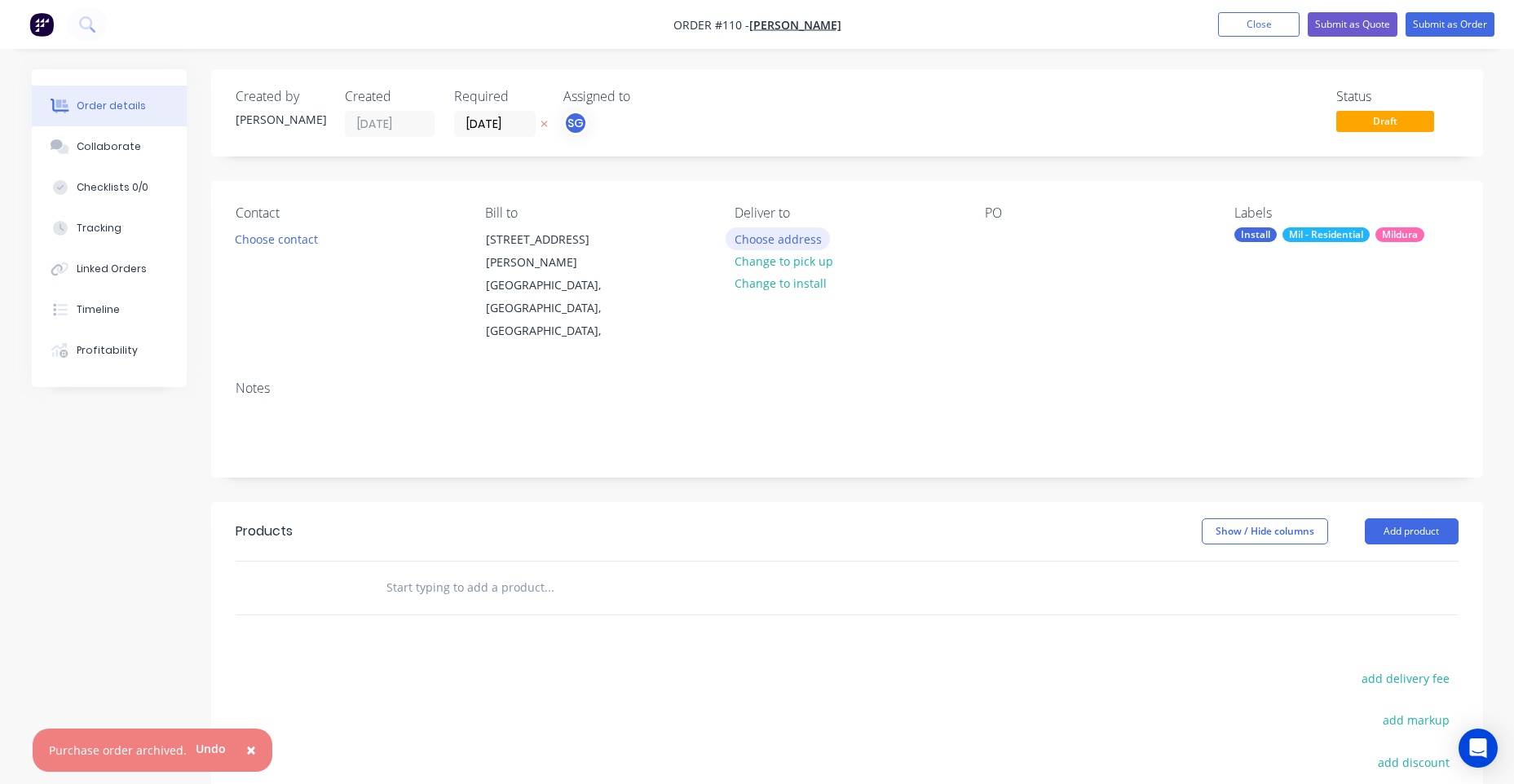
click at [748, 235] on button "Choose address" at bounding box center [778, 238] width 105 height 22
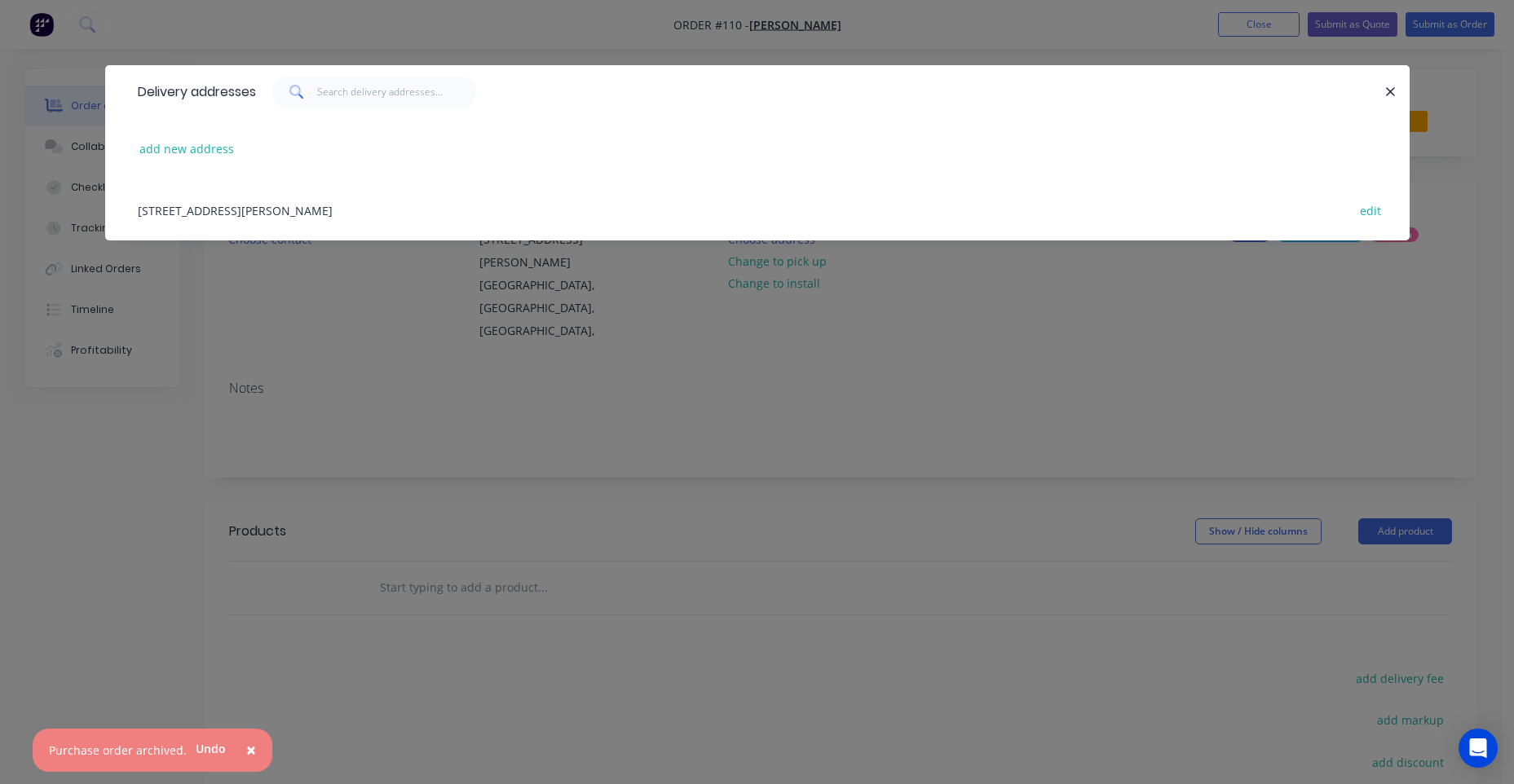
click at [191, 207] on div "15501 Sturt Highway, Wigley Flat, South Australia, Australia edit" at bounding box center [758, 210] width 1256 height 61
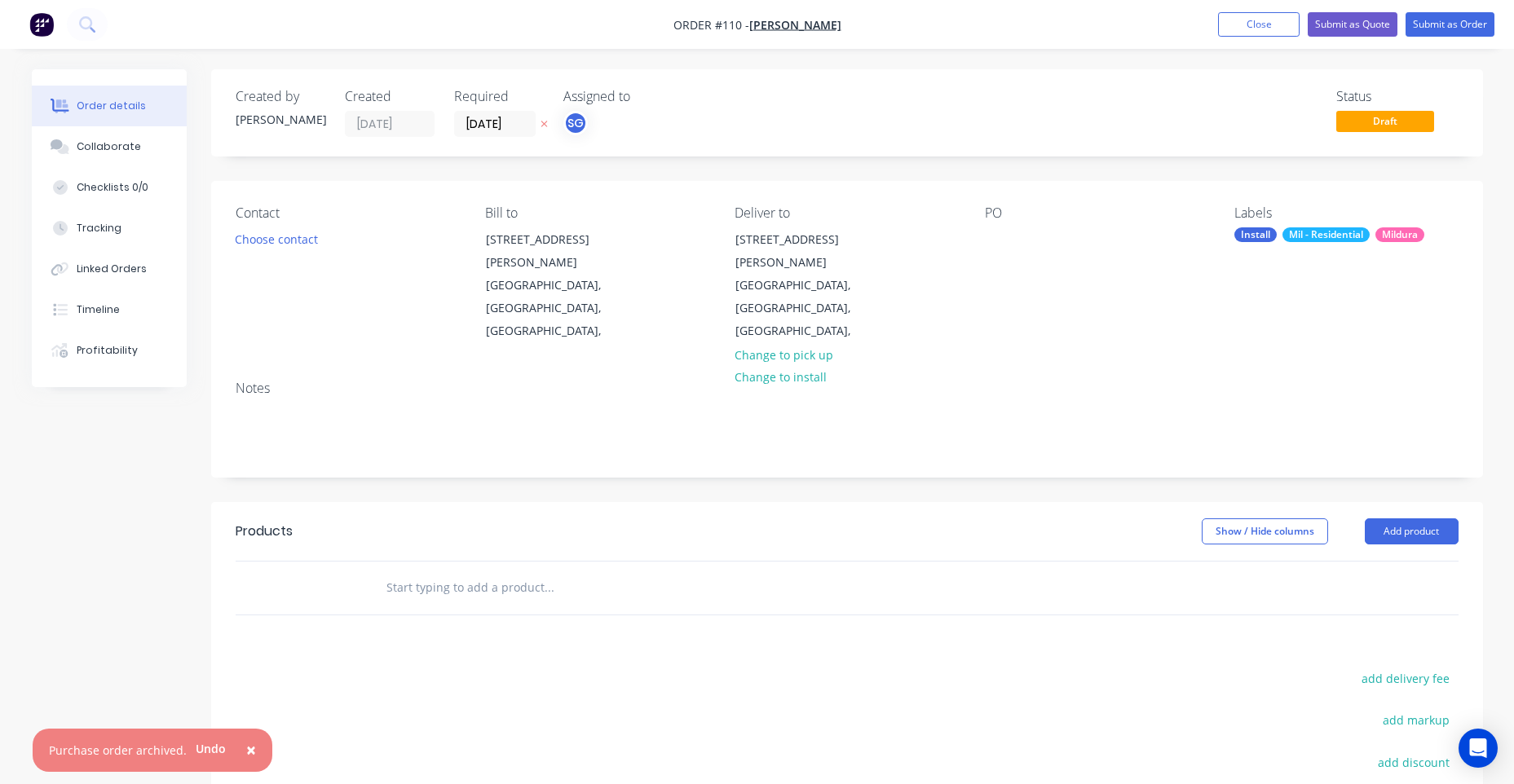
click at [985, 258] on div "PO" at bounding box center [1097, 275] width 223 height 138
click at [985, 252] on div "PO" at bounding box center [1097, 275] width 223 height 138
click at [986, 245] on div at bounding box center [998, 239] width 26 height 23
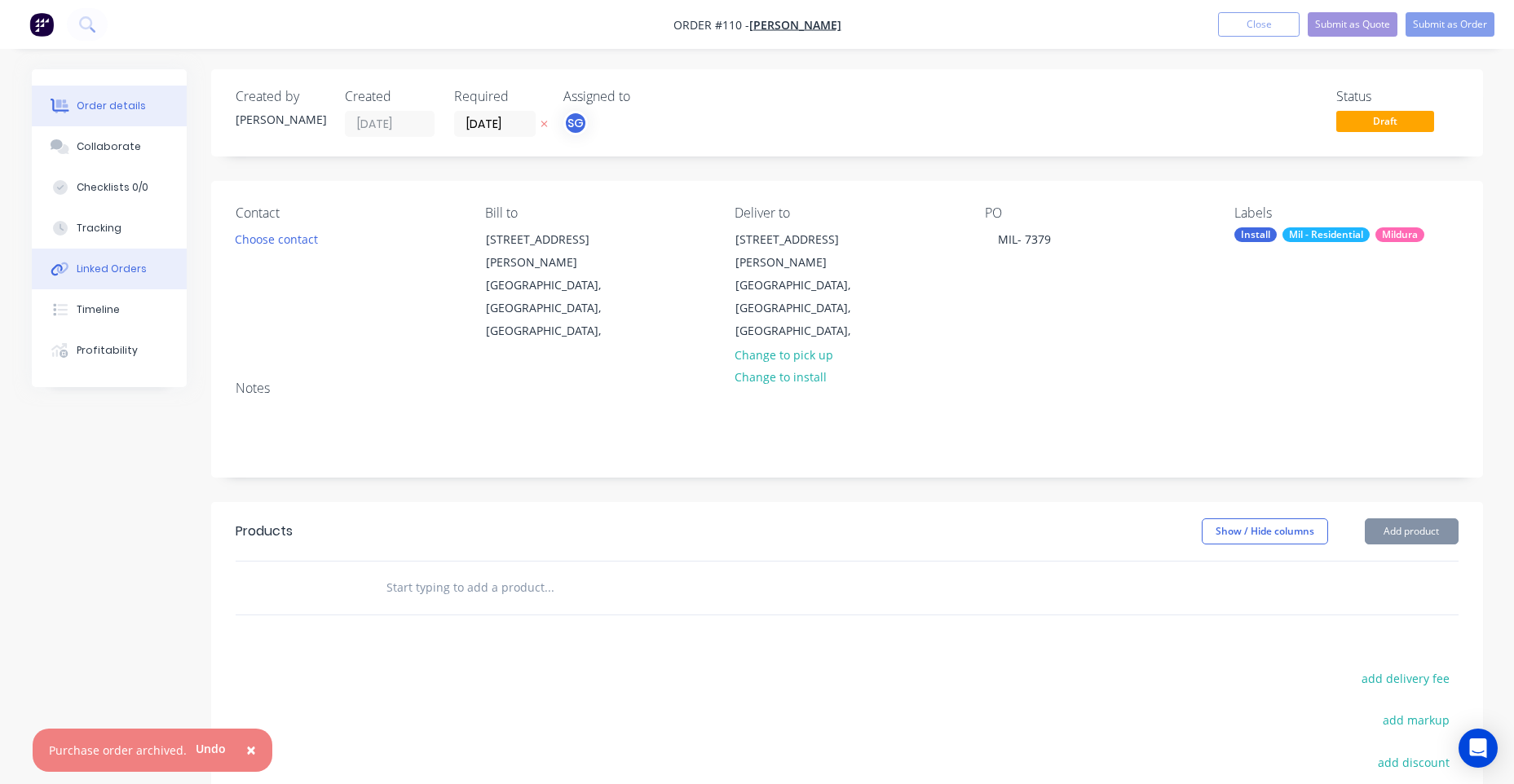
click at [166, 286] on button "Linked Orders" at bounding box center [110, 269] width 155 height 41
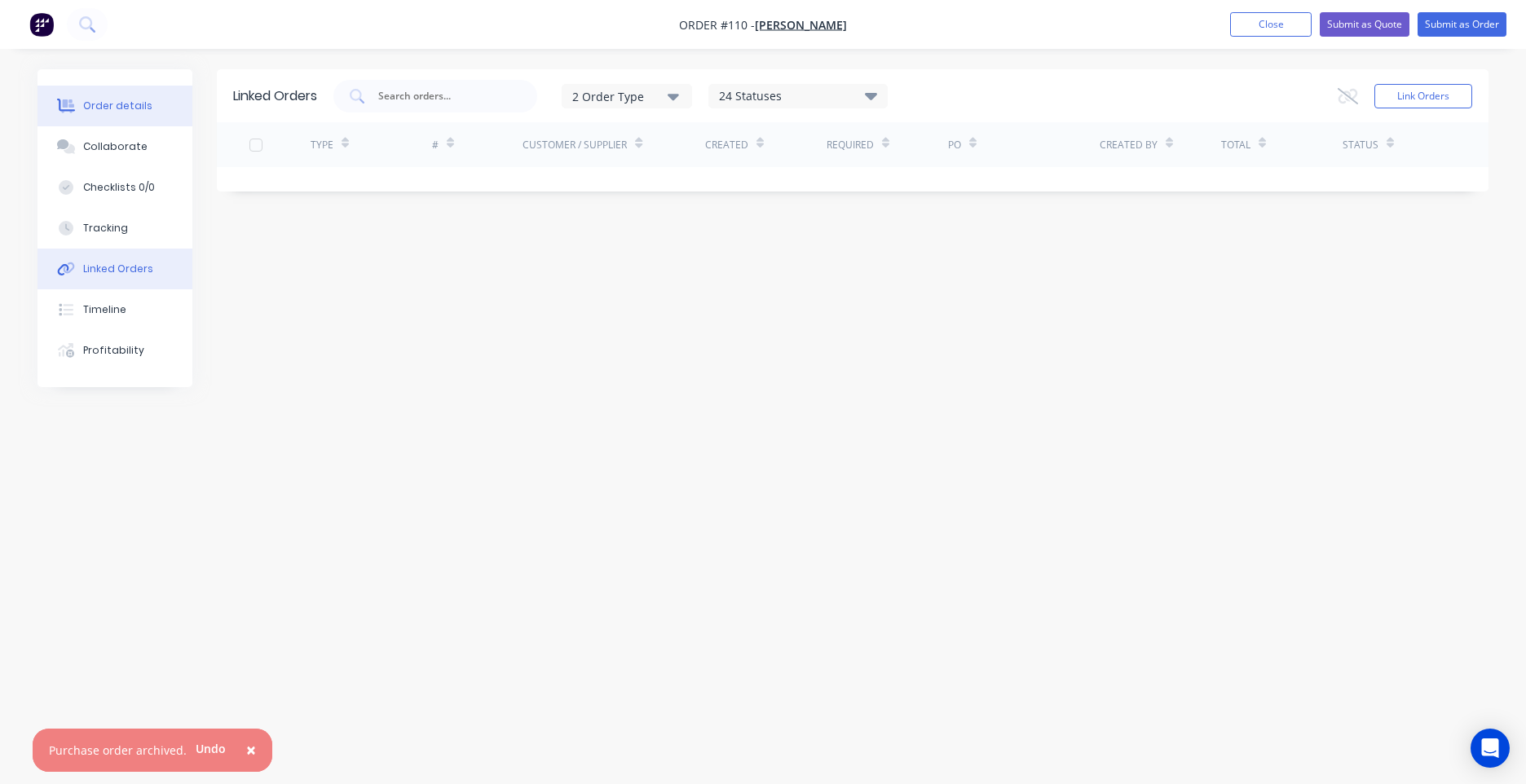
click at [110, 116] on button "Order details" at bounding box center [116, 106] width 155 height 41
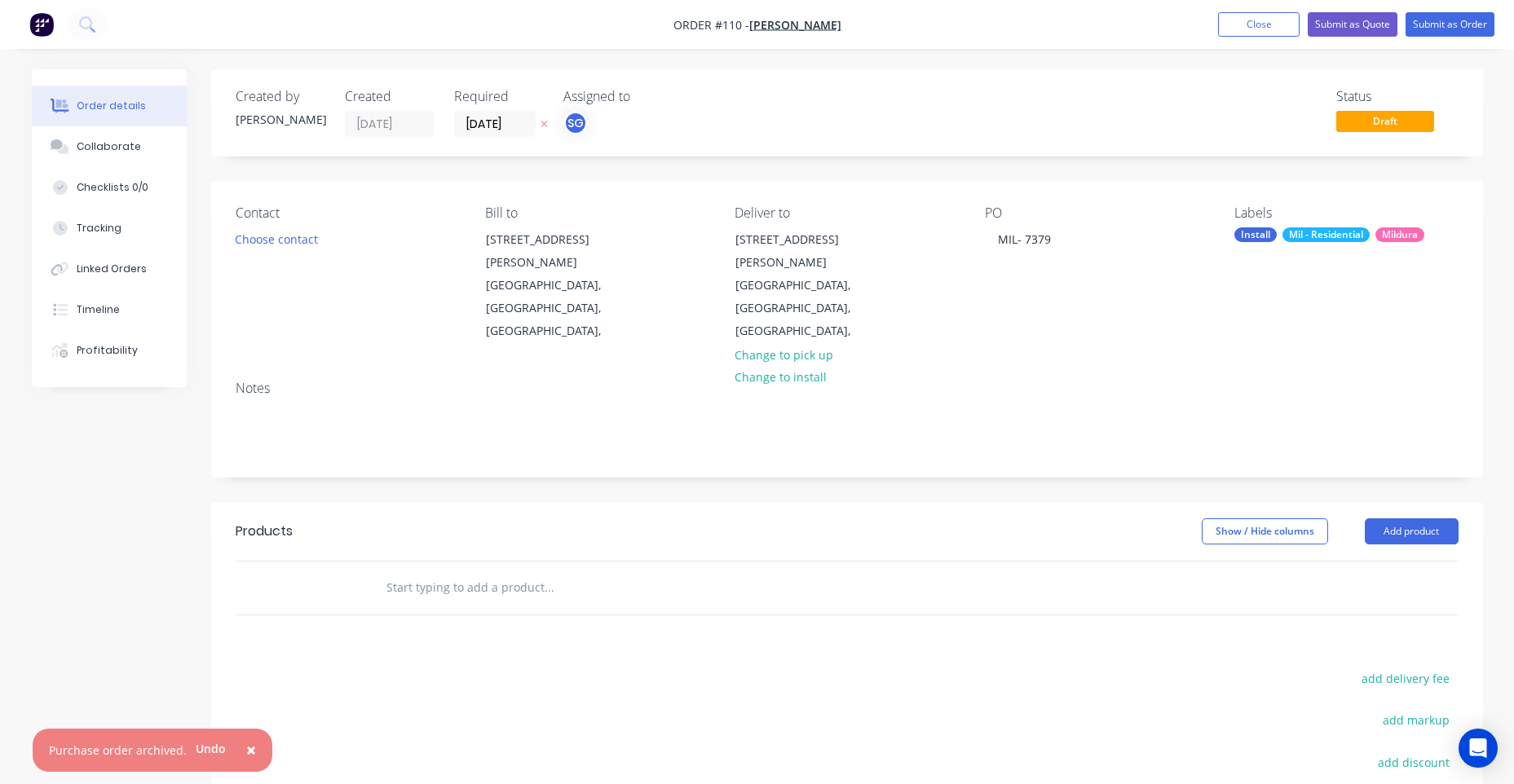
click at [148, 565] on div "Created by Shelby Created 09/10/25 Required 09/10/25 Assigned to SG Status Draf…" at bounding box center [757, 549] width 1451 height 962
click at [1429, 518] on button "Add product" at bounding box center [1411, 531] width 94 height 26
drag, startPoint x: 1079, startPoint y: 252, endPoint x: 1072, endPoint y: 243, distance: 11.4
click at [1077, 252] on div "PO MIL- 7379" at bounding box center [1097, 275] width 223 height 138
click at [1070, 239] on div "PO MIL- 7379" at bounding box center [1097, 275] width 223 height 138
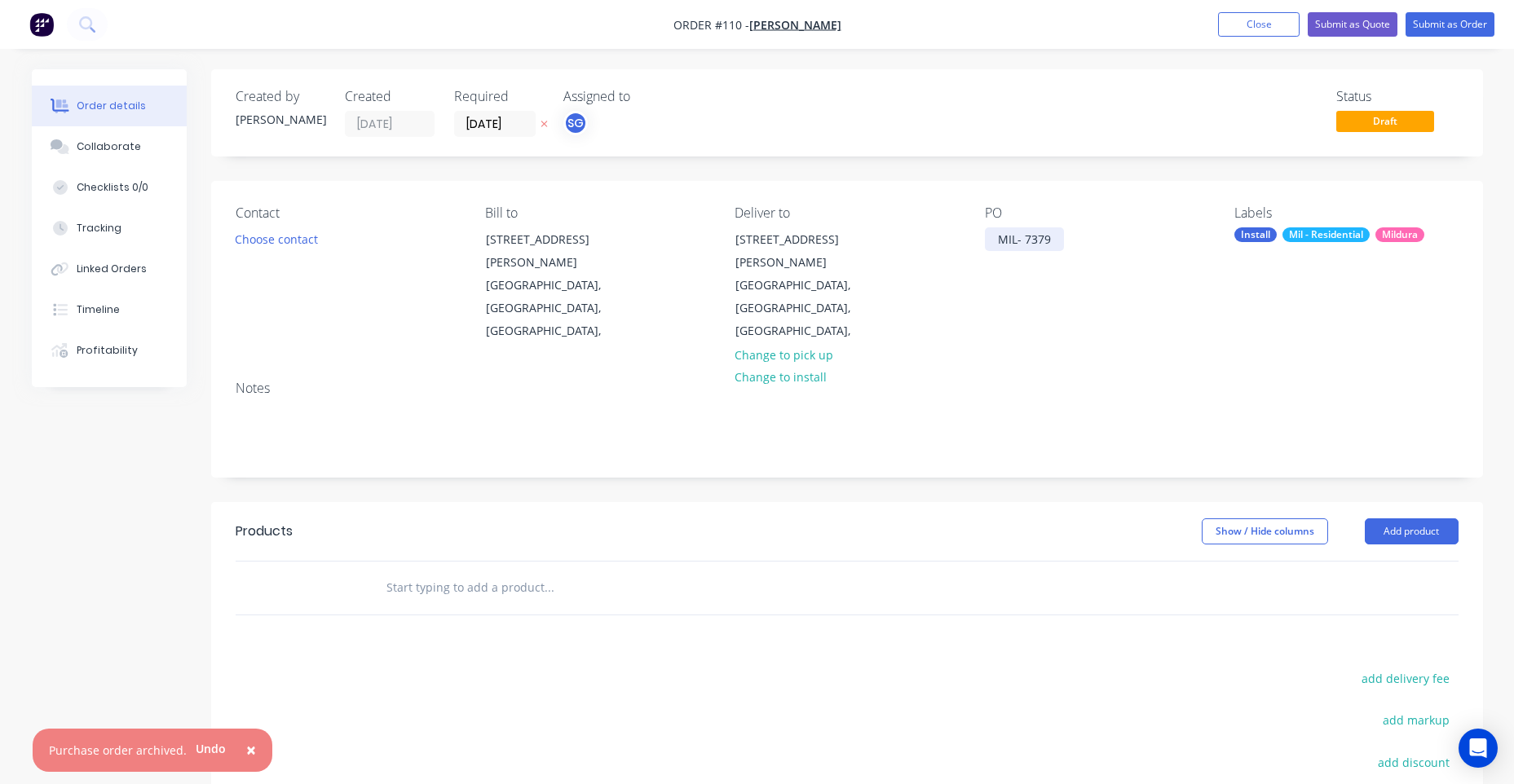
click at [1040, 235] on div "MIL- 7379" at bounding box center [1024, 239] width 79 height 23
click at [1047, 240] on div "MIL- 7379" at bounding box center [1024, 239] width 79 height 23
click at [1056, 158] on div "Created by Shelby Created 09/10/25 Required 09/10/25 Assigned to SG Status Draf…" at bounding box center [847, 538] width 1271 height 937
click at [1399, 518] on button "Add product" at bounding box center [1411, 531] width 94 height 26
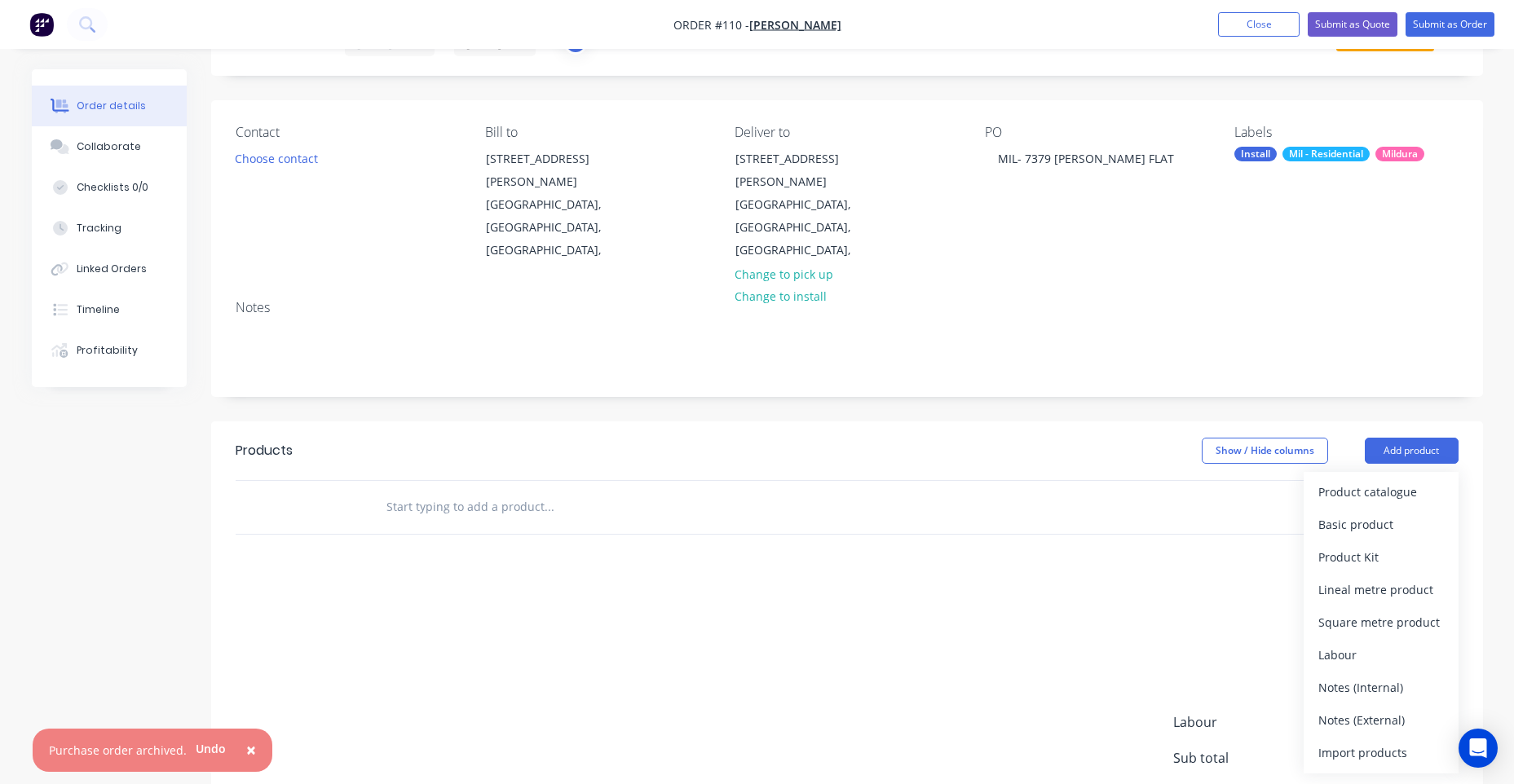
scroll to position [82, 0]
click at [1350, 740] on div "Import products" at bounding box center [1380, 752] width 125 height 23
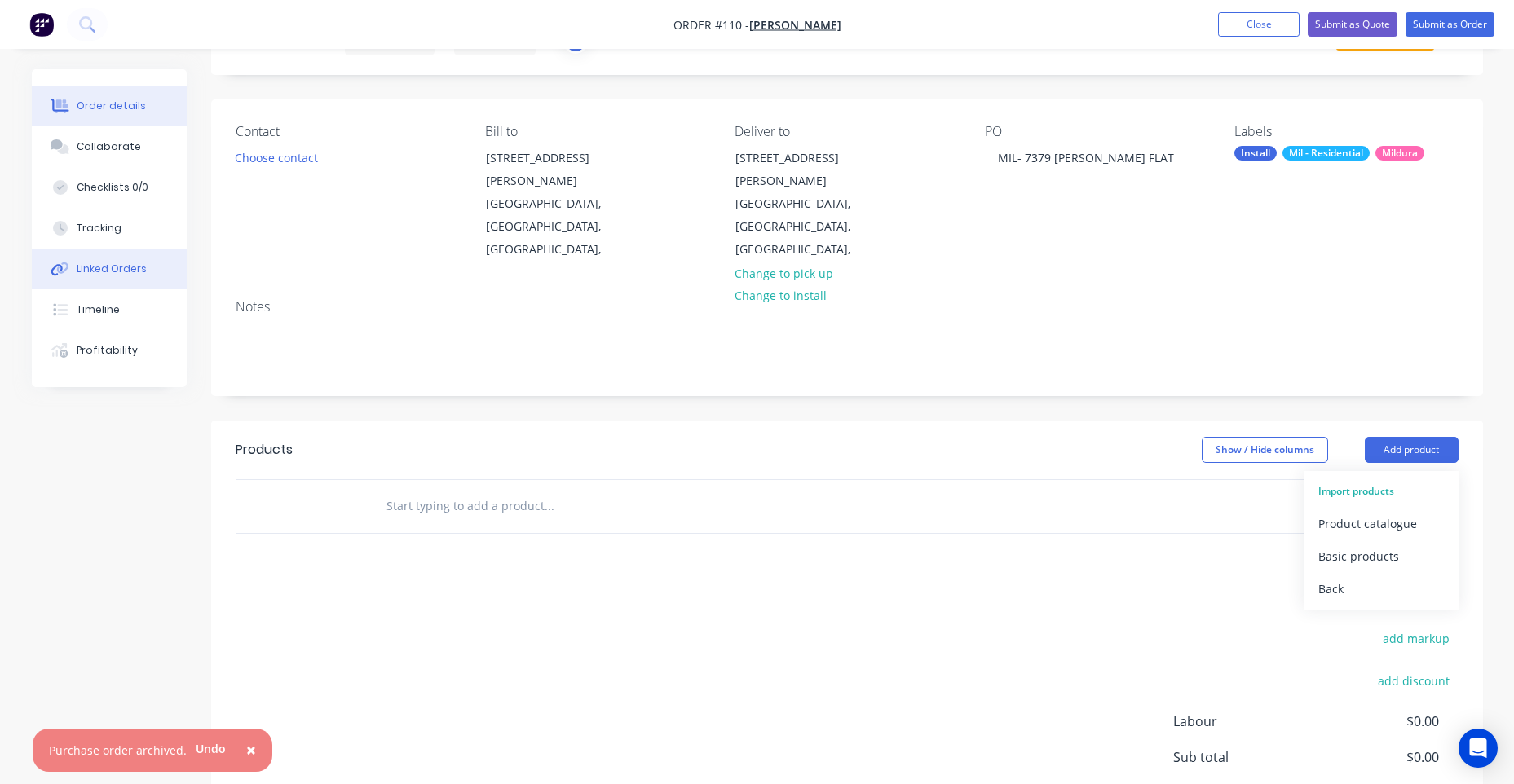
click at [83, 269] on div "Linked Orders" at bounding box center [112, 269] width 70 height 15
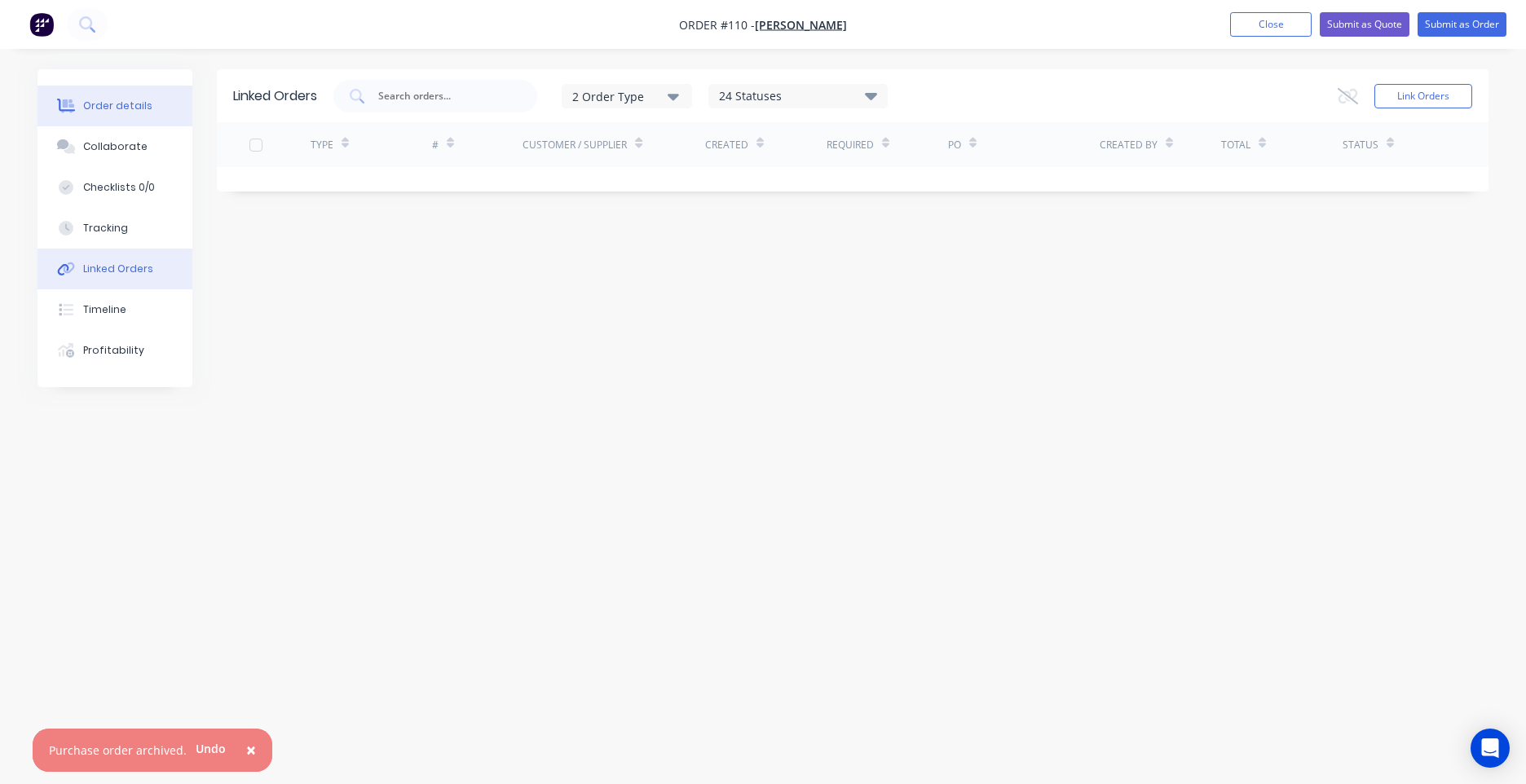
click at [107, 105] on div "Order details" at bounding box center [117, 106] width 69 height 15
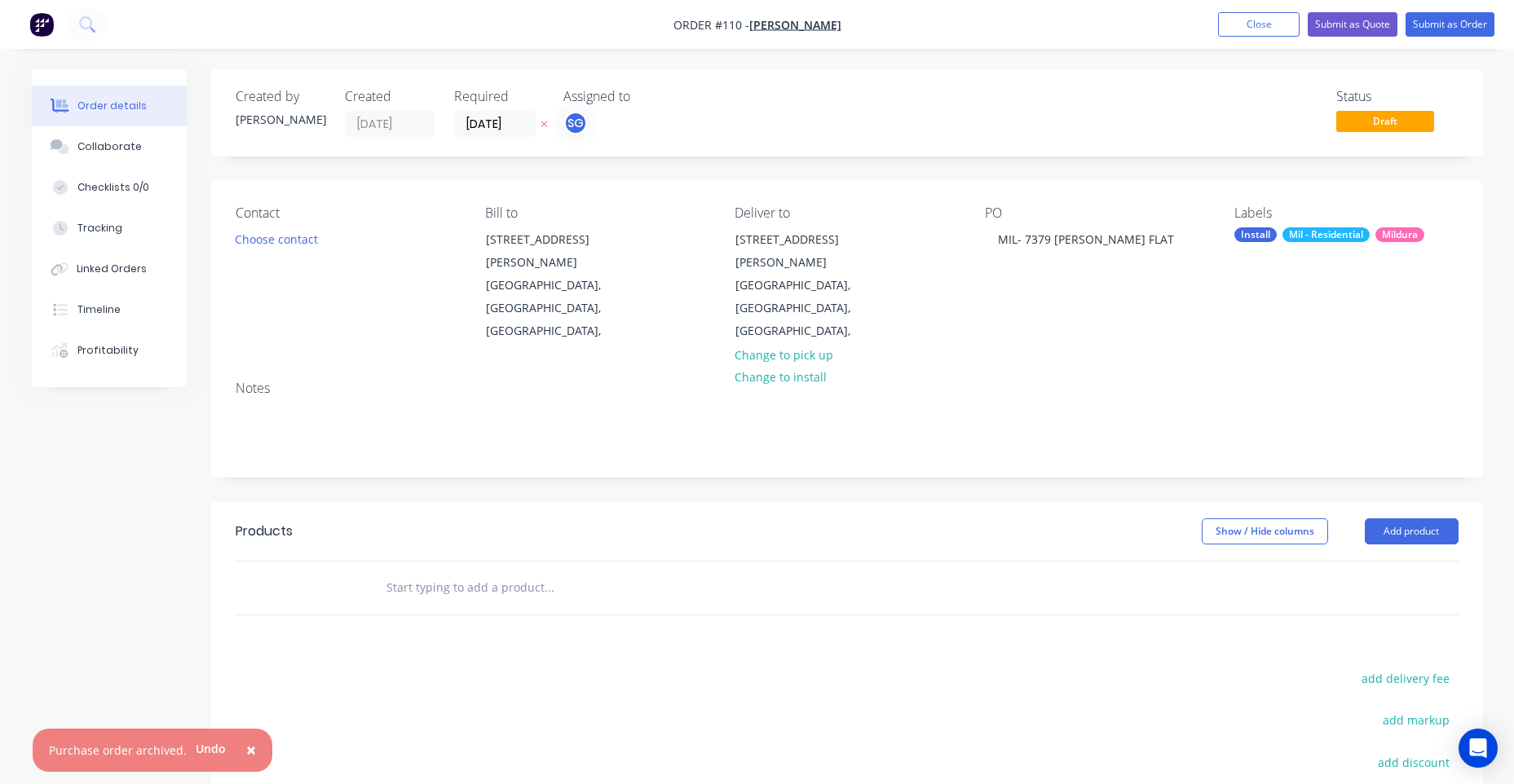
click at [1423, 502] on header "Products Show / Hide columns Add product" at bounding box center [847, 531] width 1271 height 58
click at [1420, 518] on button "Add product" at bounding box center [1411, 531] width 94 height 26
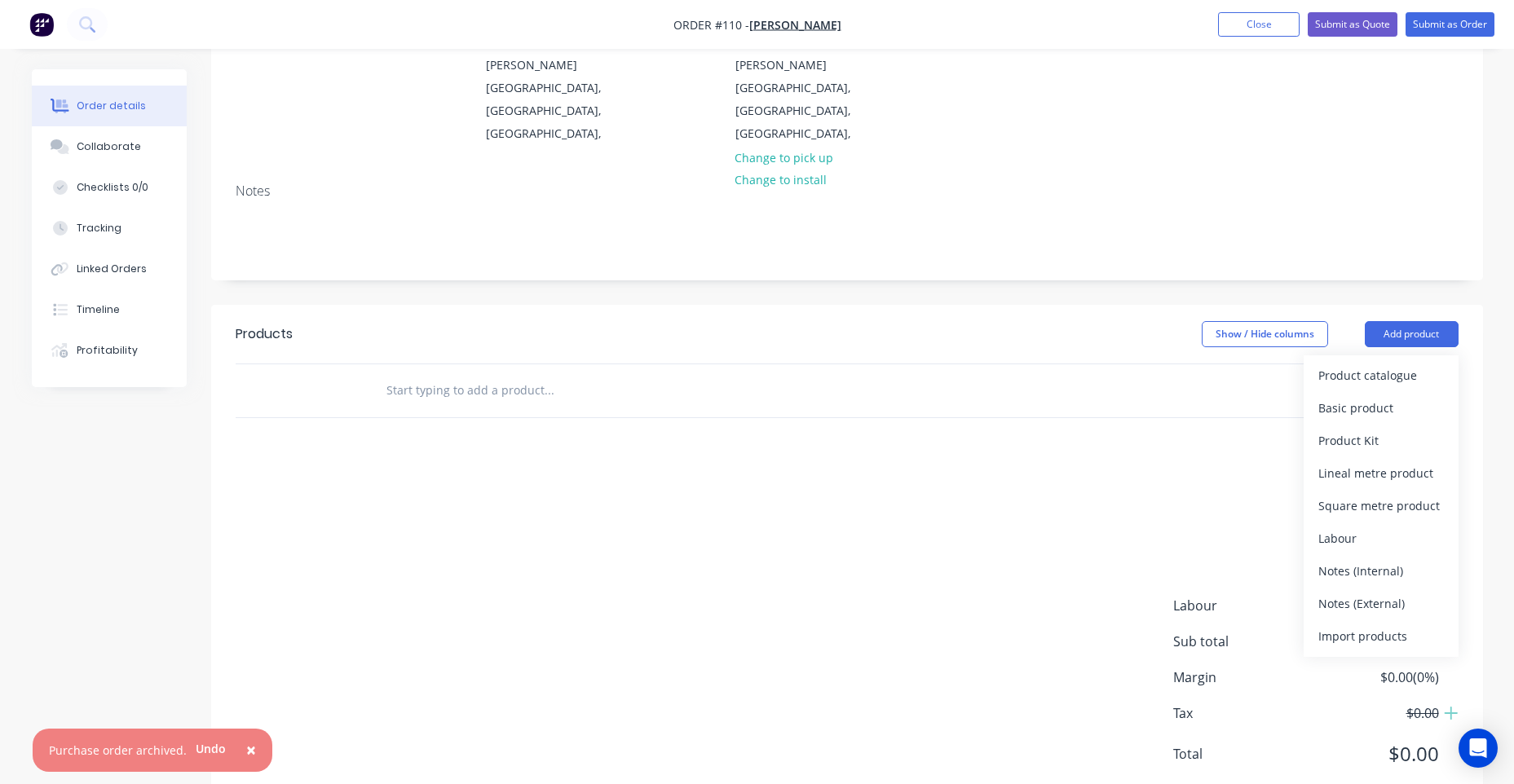
scroll to position [201, 0]
click at [1390, 620] on div "Import products" at bounding box center [1380, 632] width 125 height 23
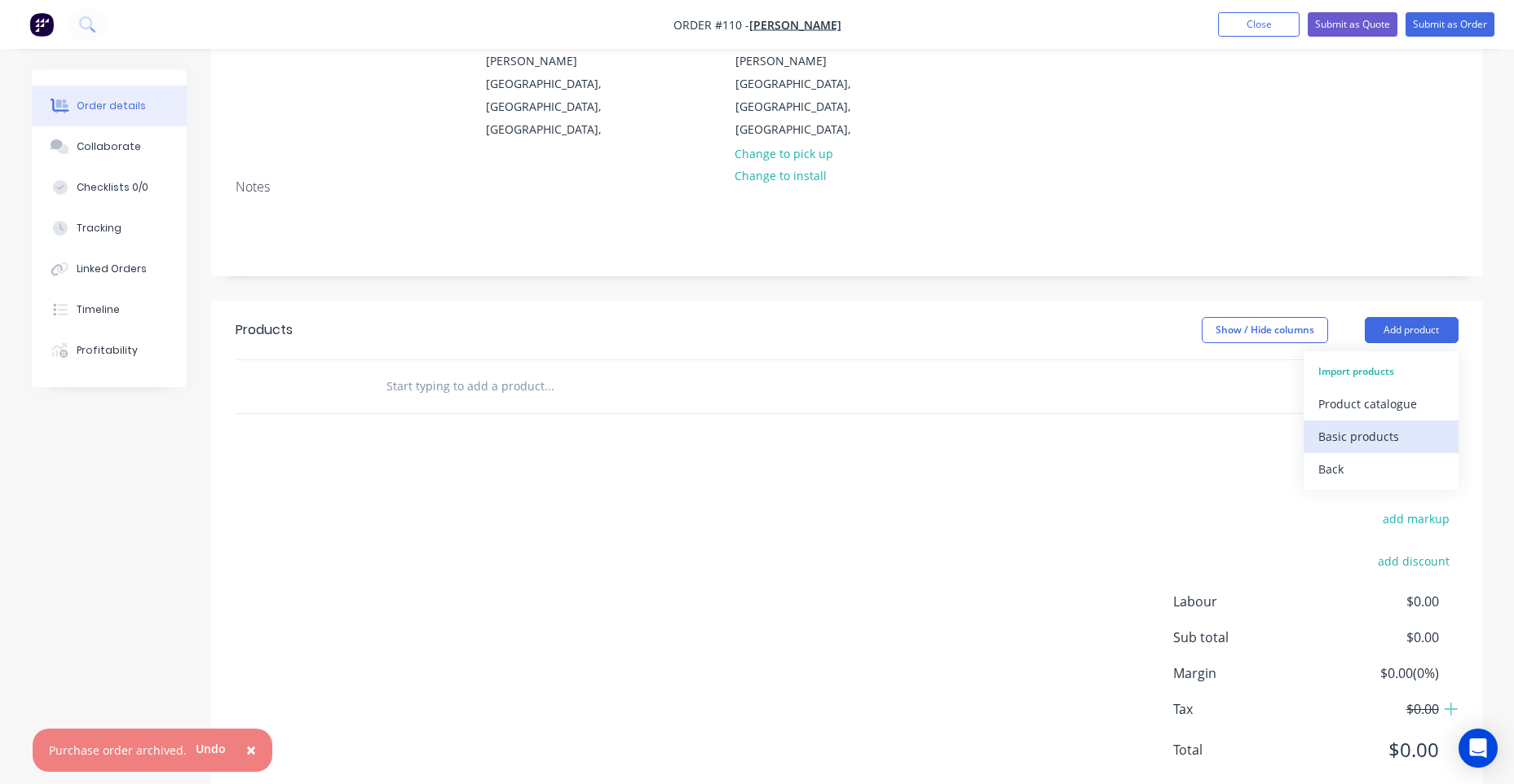
click at [1358, 425] on div "Basic products" at bounding box center [1380, 437] width 125 height 23
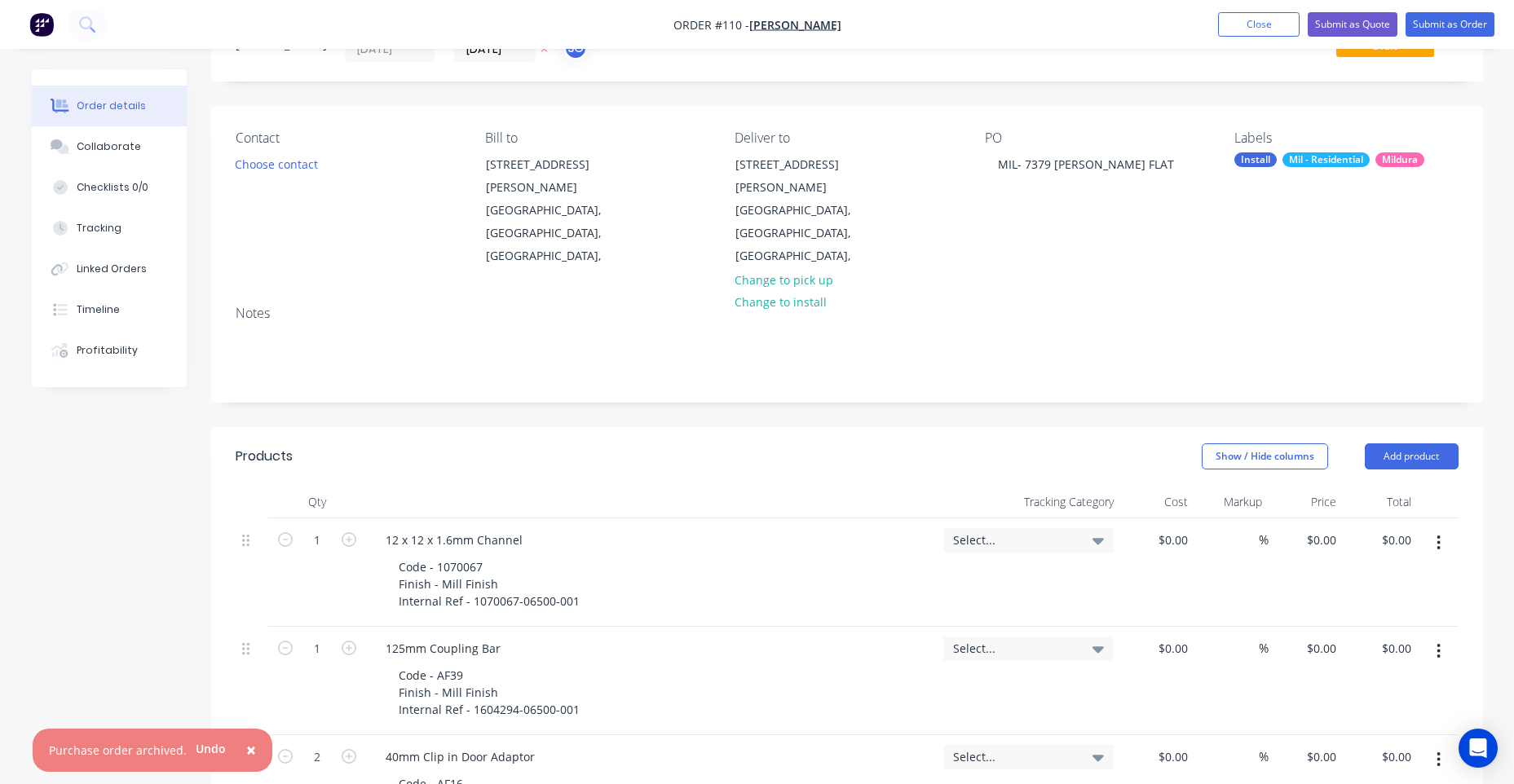
scroll to position [0, 0]
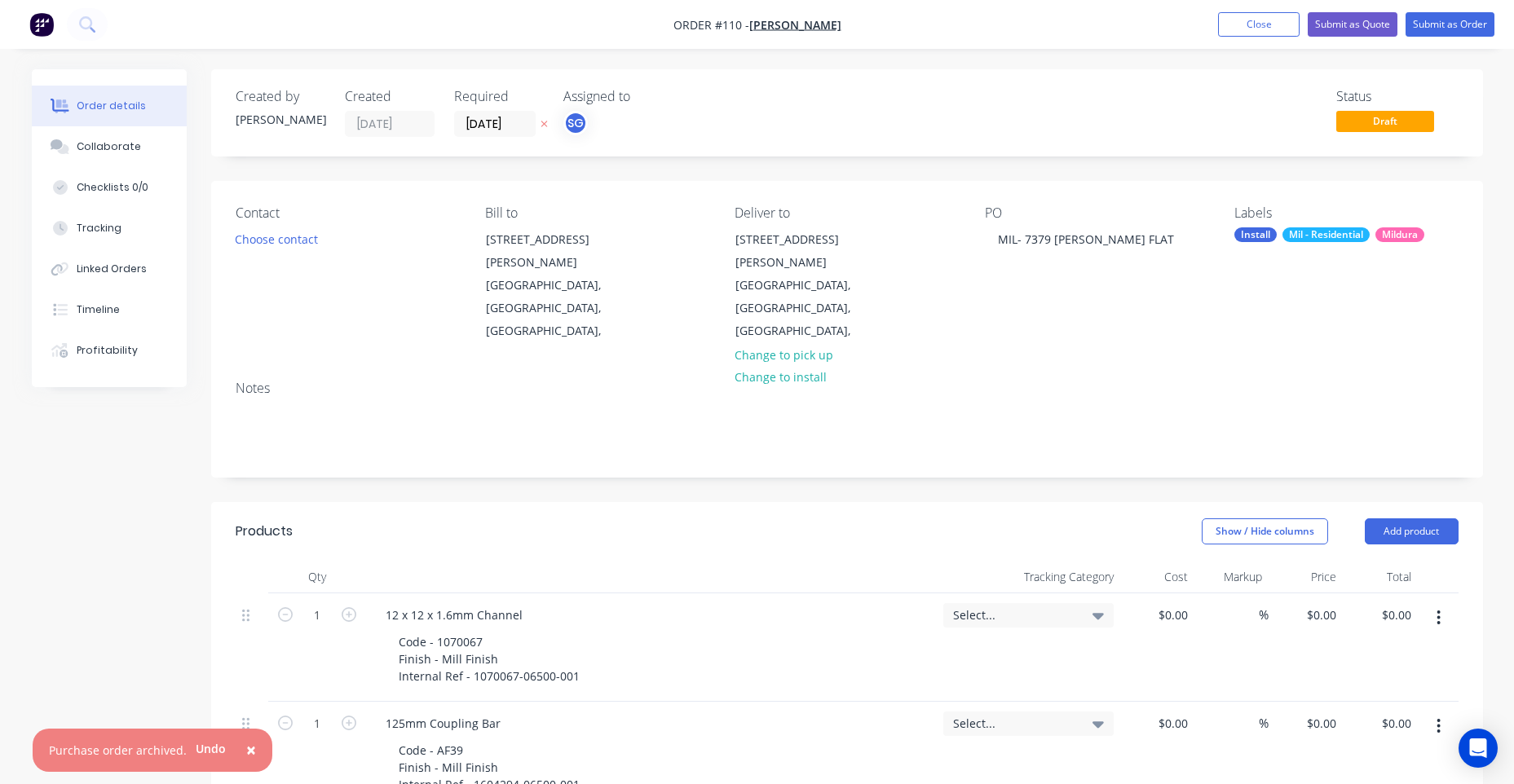
click at [1057, 606] on span "Select..." at bounding box center [1014, 615] width 123 height 17
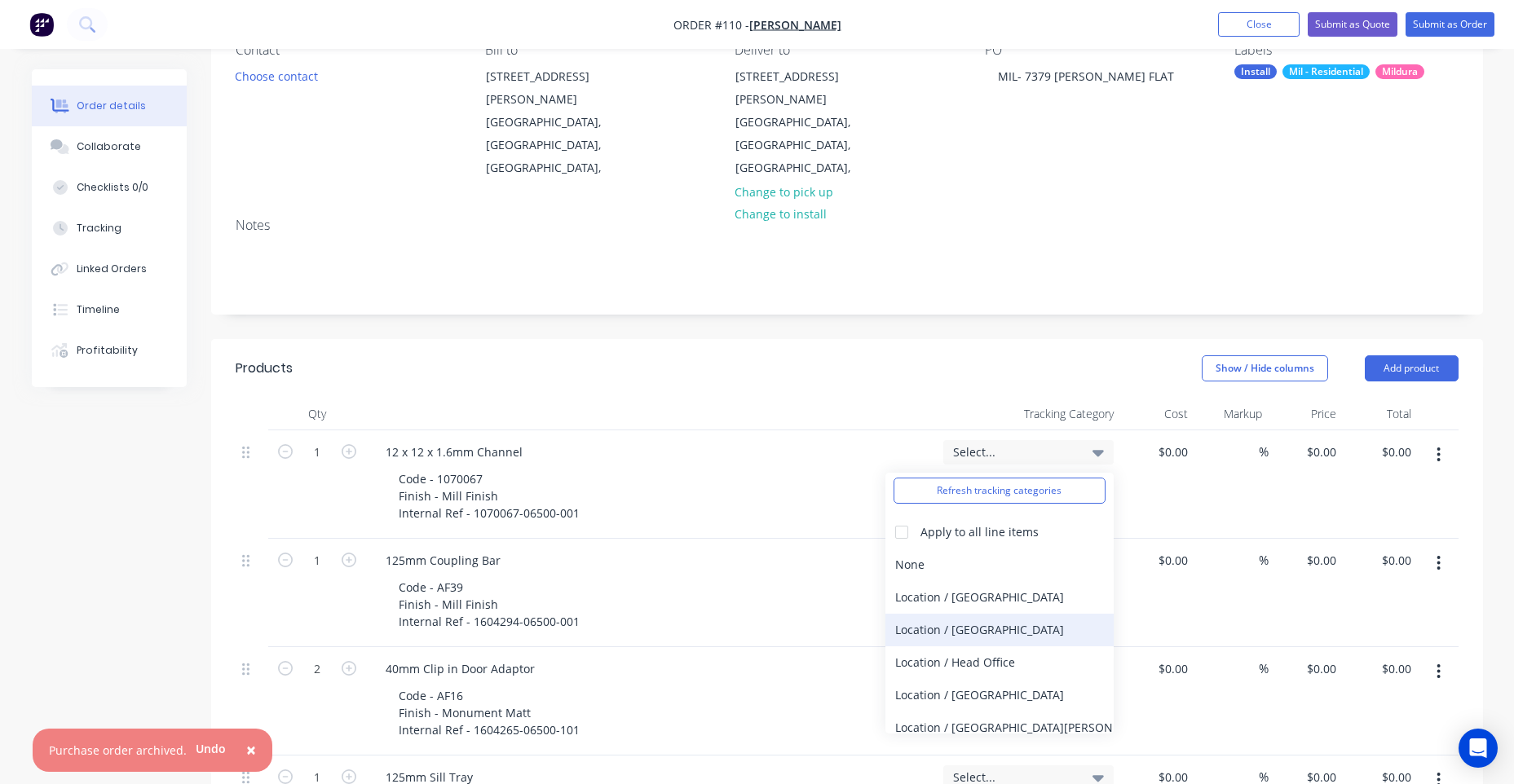
scroll to position [82, 0]
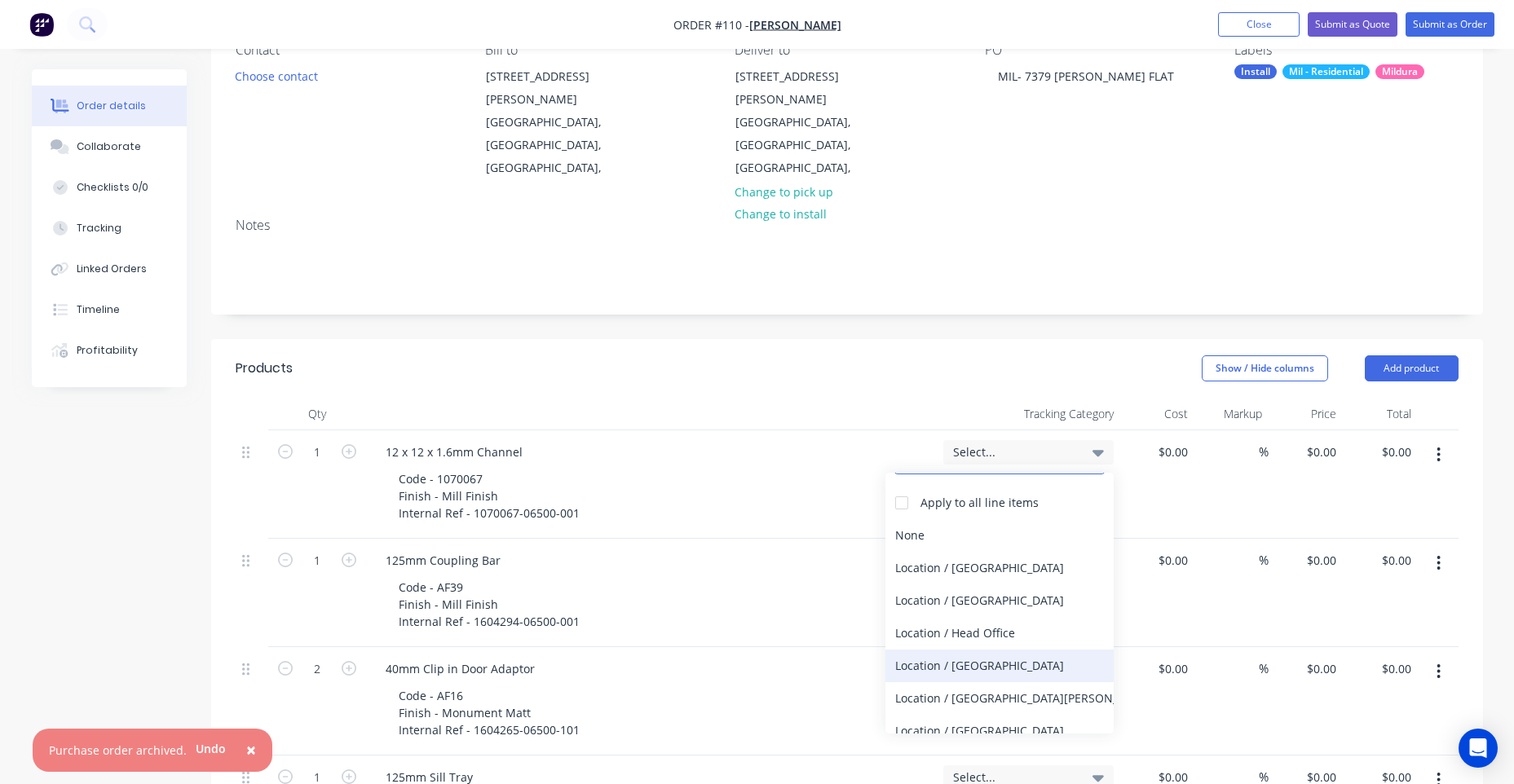
click at [960, 649] on div "Location / [GEOGRAPHIC_DATA]" at bounding box center [999, 666] width 228 height 33
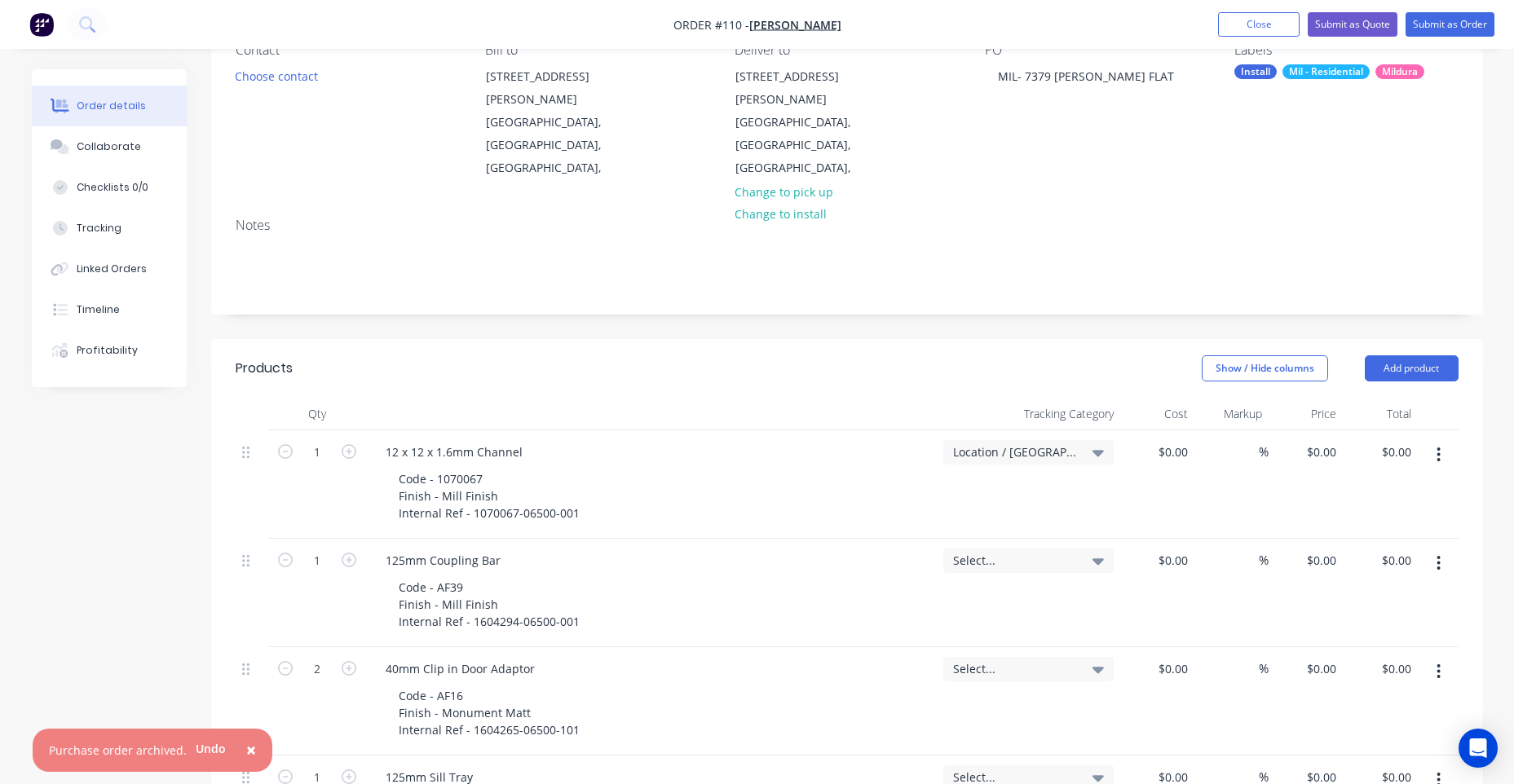
click at [1100, 430] on div "Location / [GEOGRAPHIC_DATA]" at bounding box center [1028, 484] width 183 height 109
click at [1098, 443] on icon at bounding box center [1099, 452] width 12 height 17
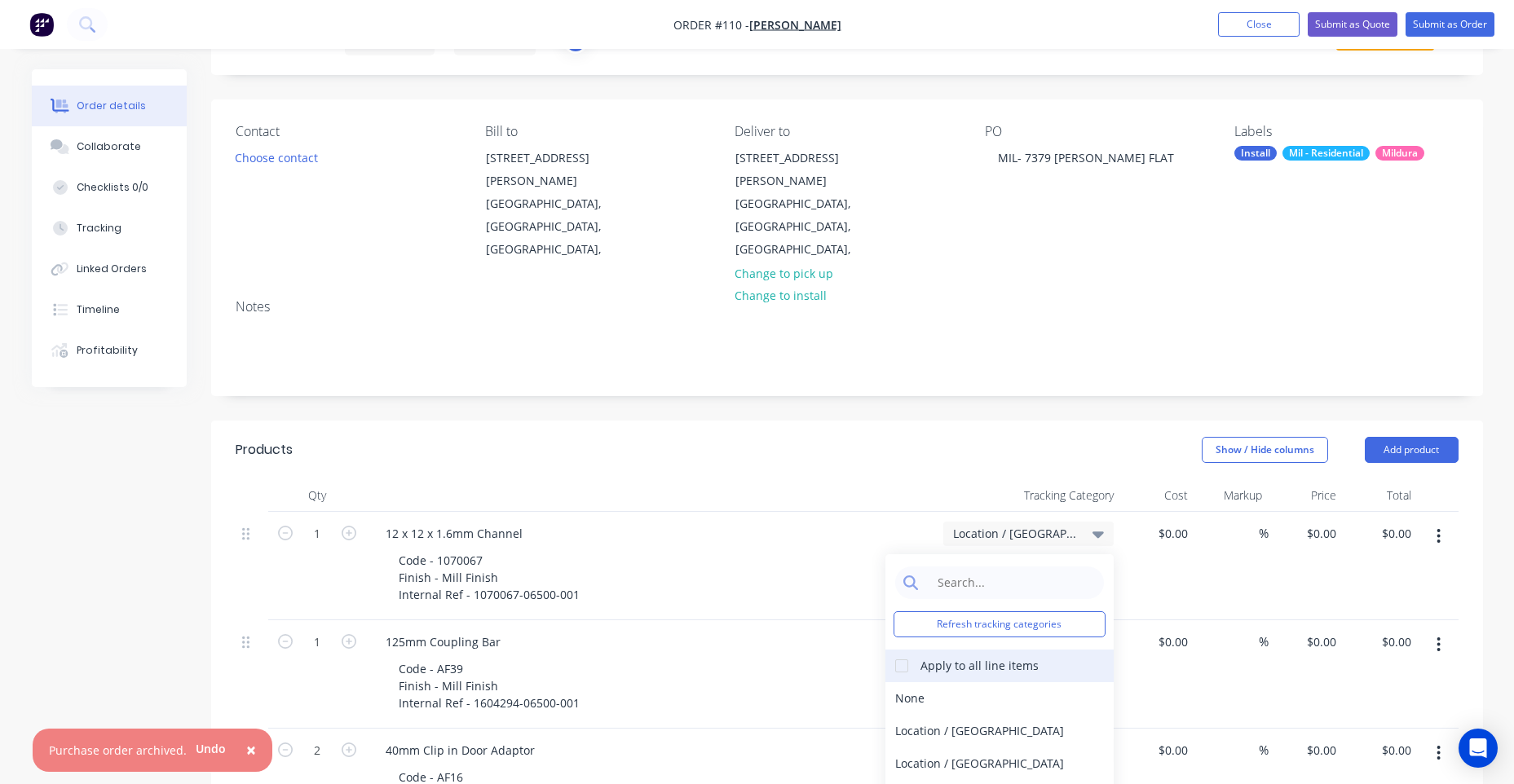
click at [937, 657] on div "Apply to all line items" at bounding box center [979, 666] width 118 height 17
click at [894, 649] on div at bounding box center [902, 666] width 33 height 33
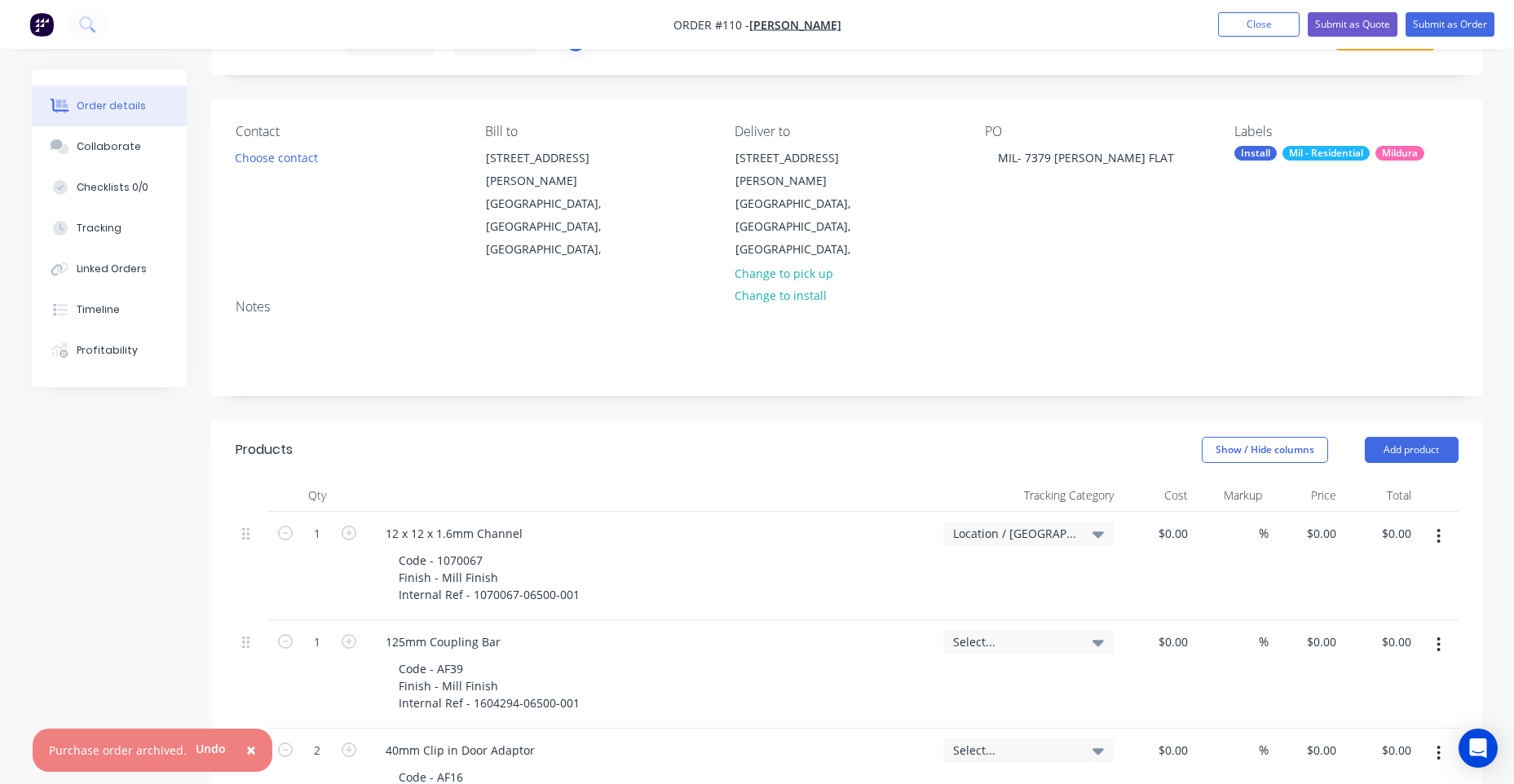
click at [968, 432] on header "Products Show / Hide columns Add product" at bounding box center [847, 449] width 1271 height 58
click at [1000, 511] on div "Location / [GEOGRAPHIC_DATA]" at bounding box center [1028, 566] width 183 height 109
click at [1000, 525] on span "Location / [GEOGRAPHIC_DATA]" at bounding box center [1014, 534] width 123 height 17
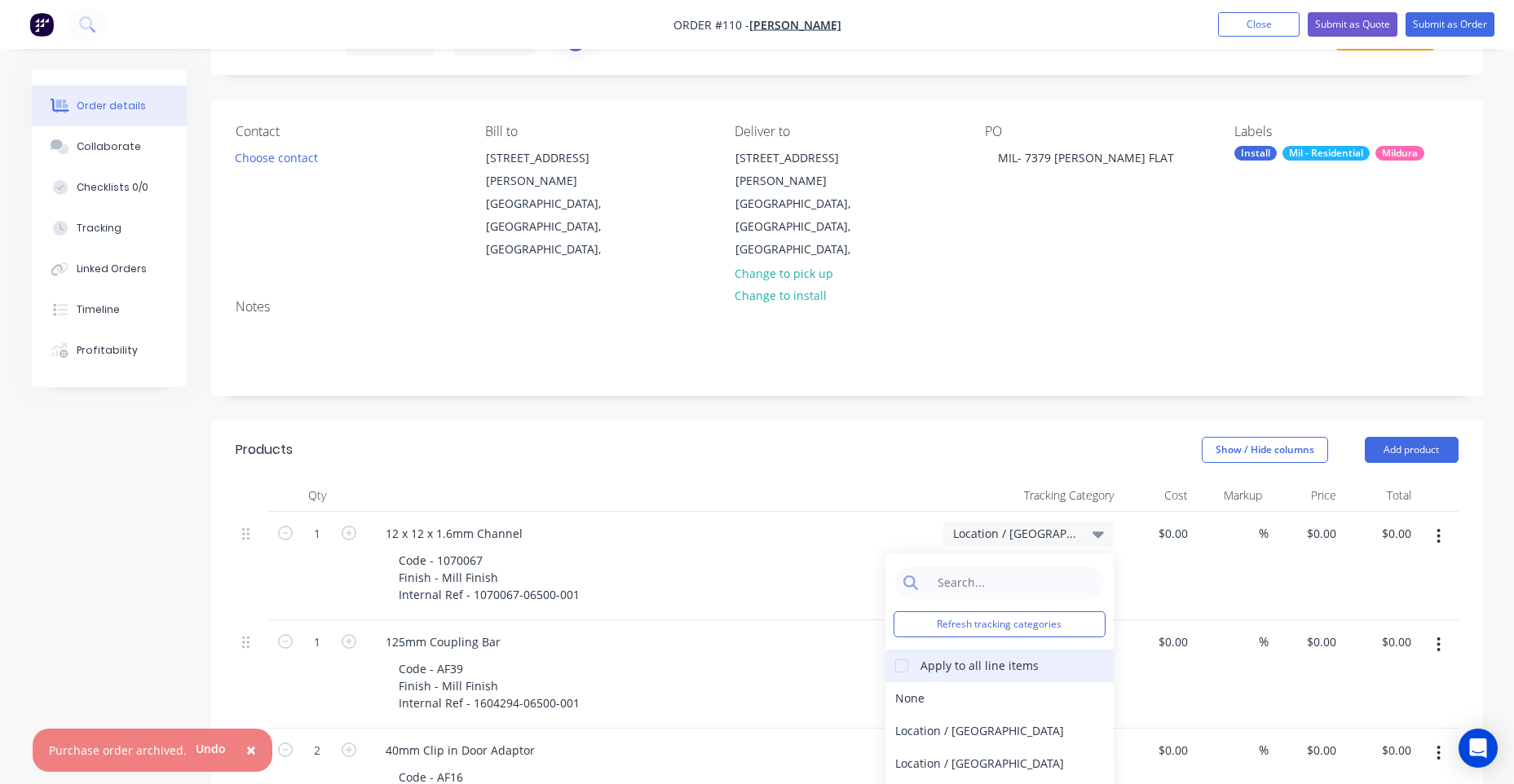
click at [908, 649] on div at bounding box center [902, 666] width 33 height 33
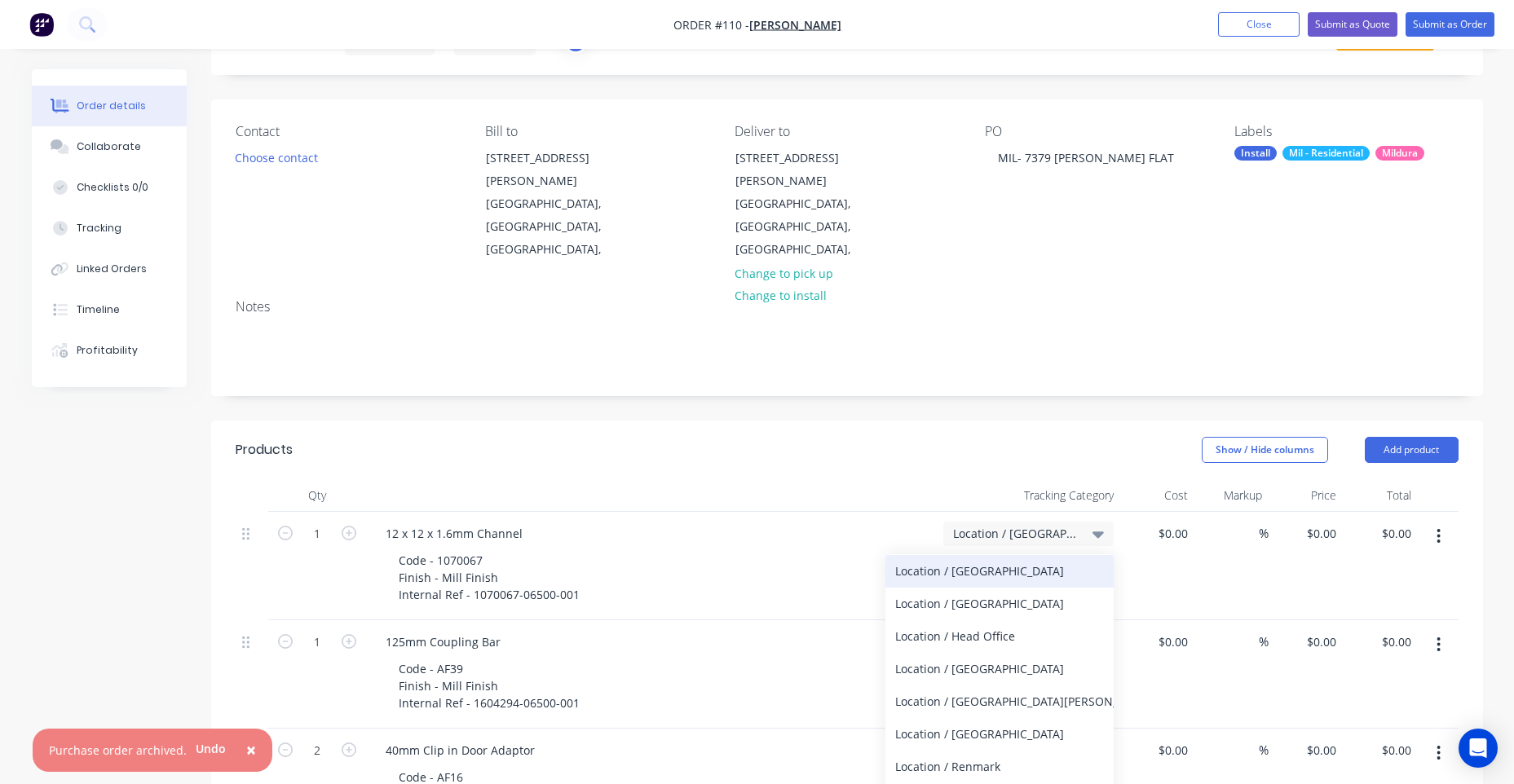
scroll to position [160, 0]
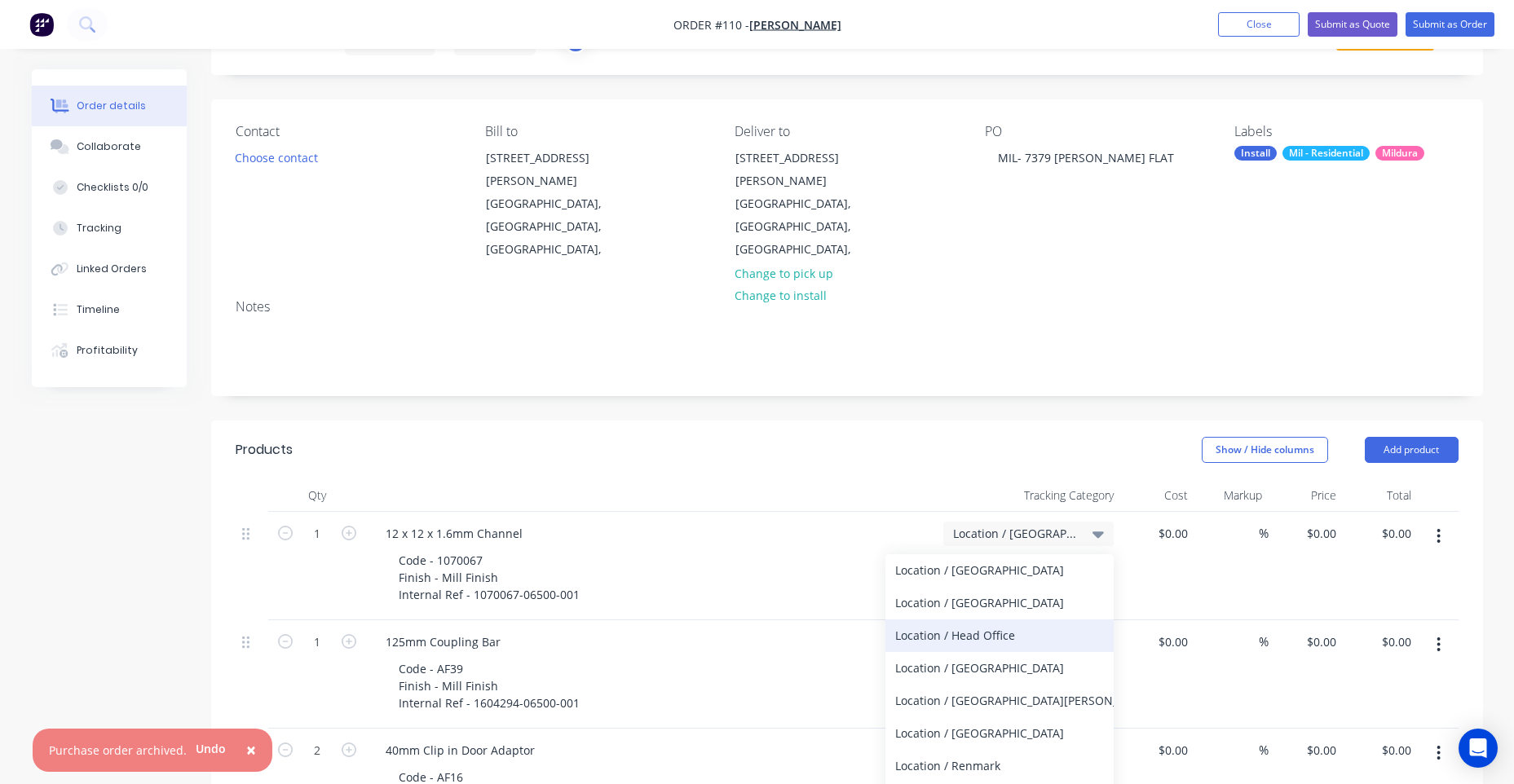
click at [986, 619] on div "Location / Head Office" at bounding box center [999, 636] width 228 height 33
click at [978, 620] on div "Select..." at bounding box center [1028, 674] width 183 height 109
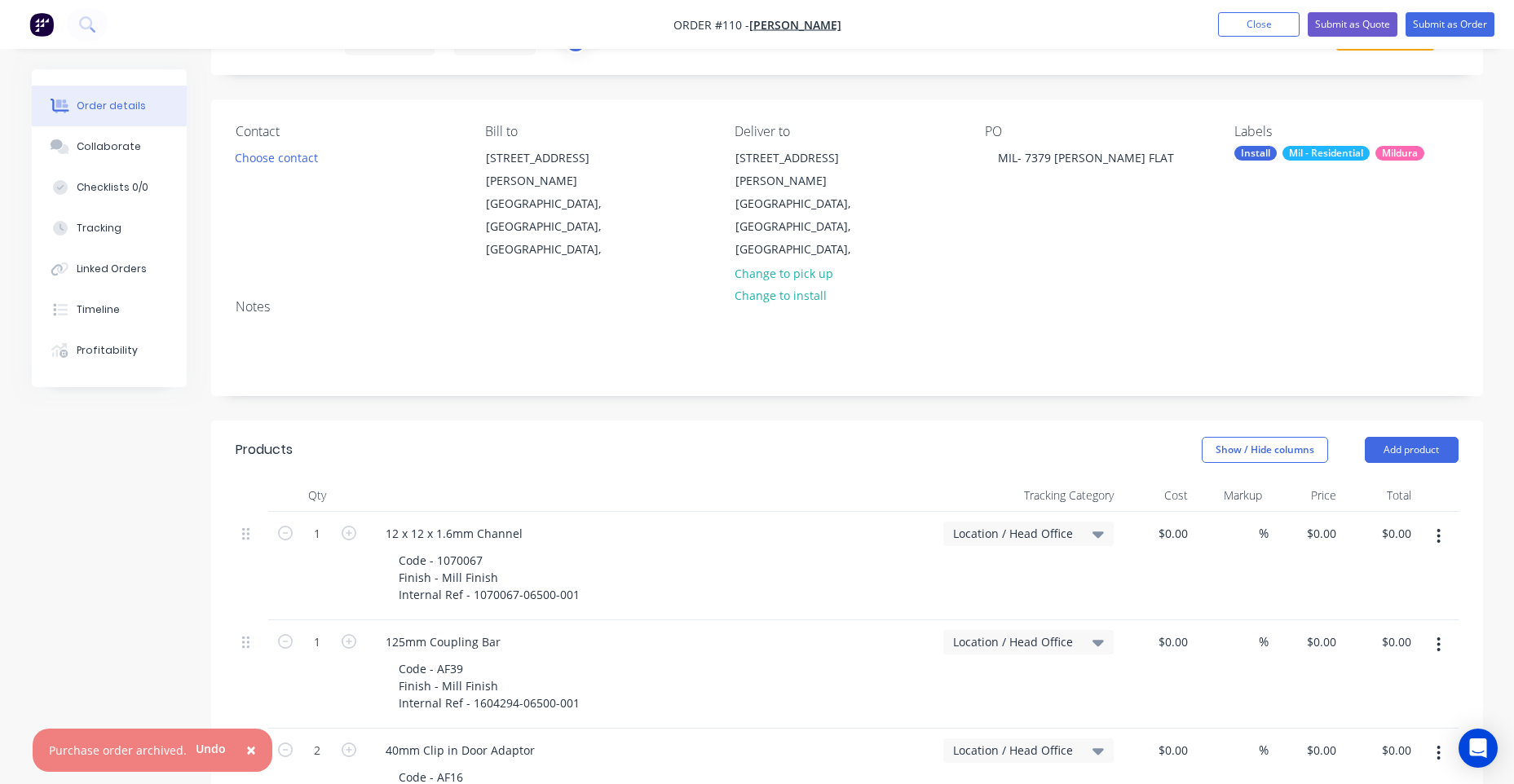
click at [1013, 511] on div "Location / Head Office" at bounding box center [1028, 566] width 183 height 109
click at [1012, 525] on span "Location / Head Office" at bounding box center [1014, 534] width 123 height 17
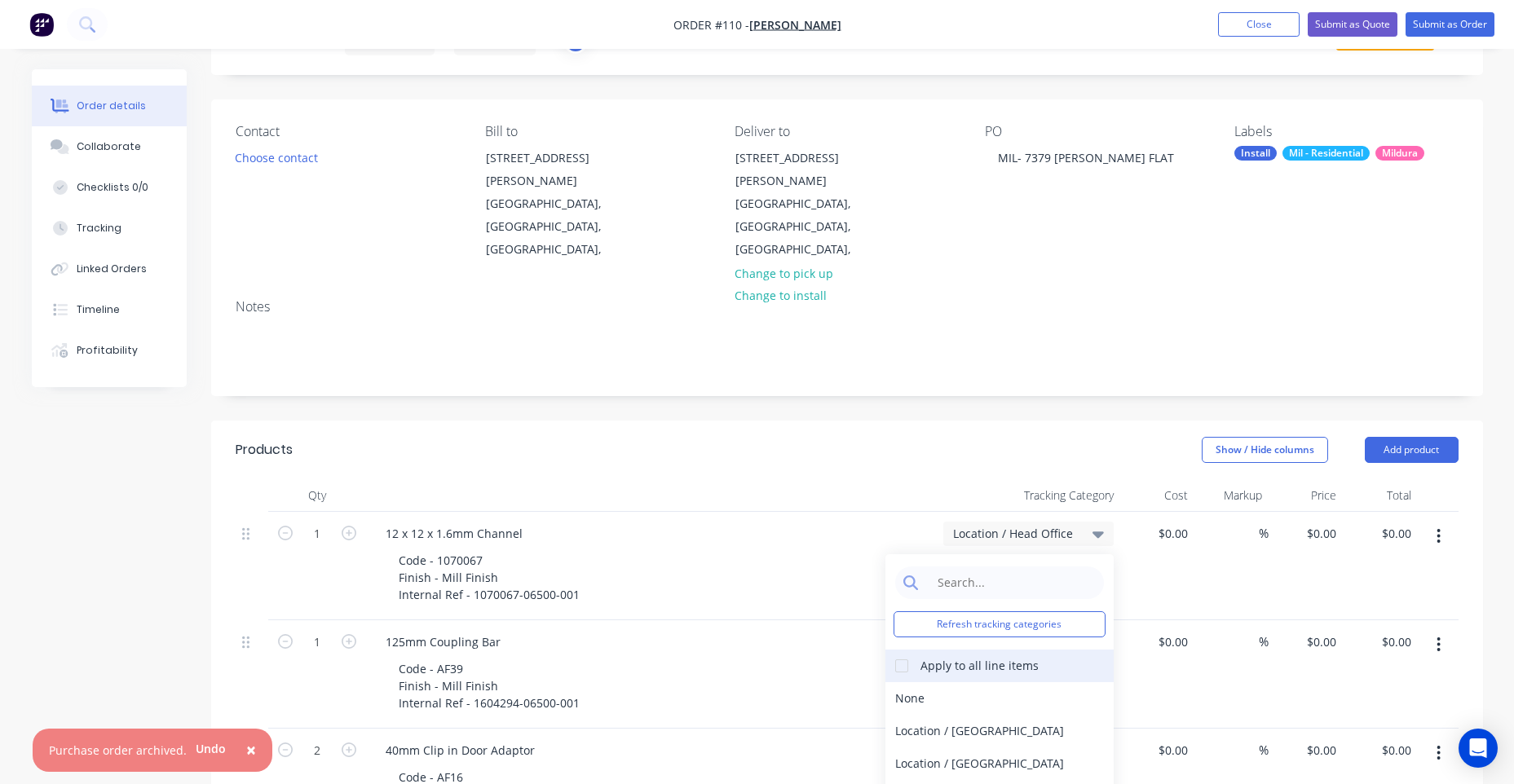
click at [919, 657] on div "Apply to all line items" at bounding box center [967, 666] width 144 height 17
click at [906, 649] on div at bounding box center [902, 666] width 33 height 33
click at [939, 652] on div "Location / [GEOGRAPHIC_DATA]" at bounding box center [999, 669] width 228 height 33
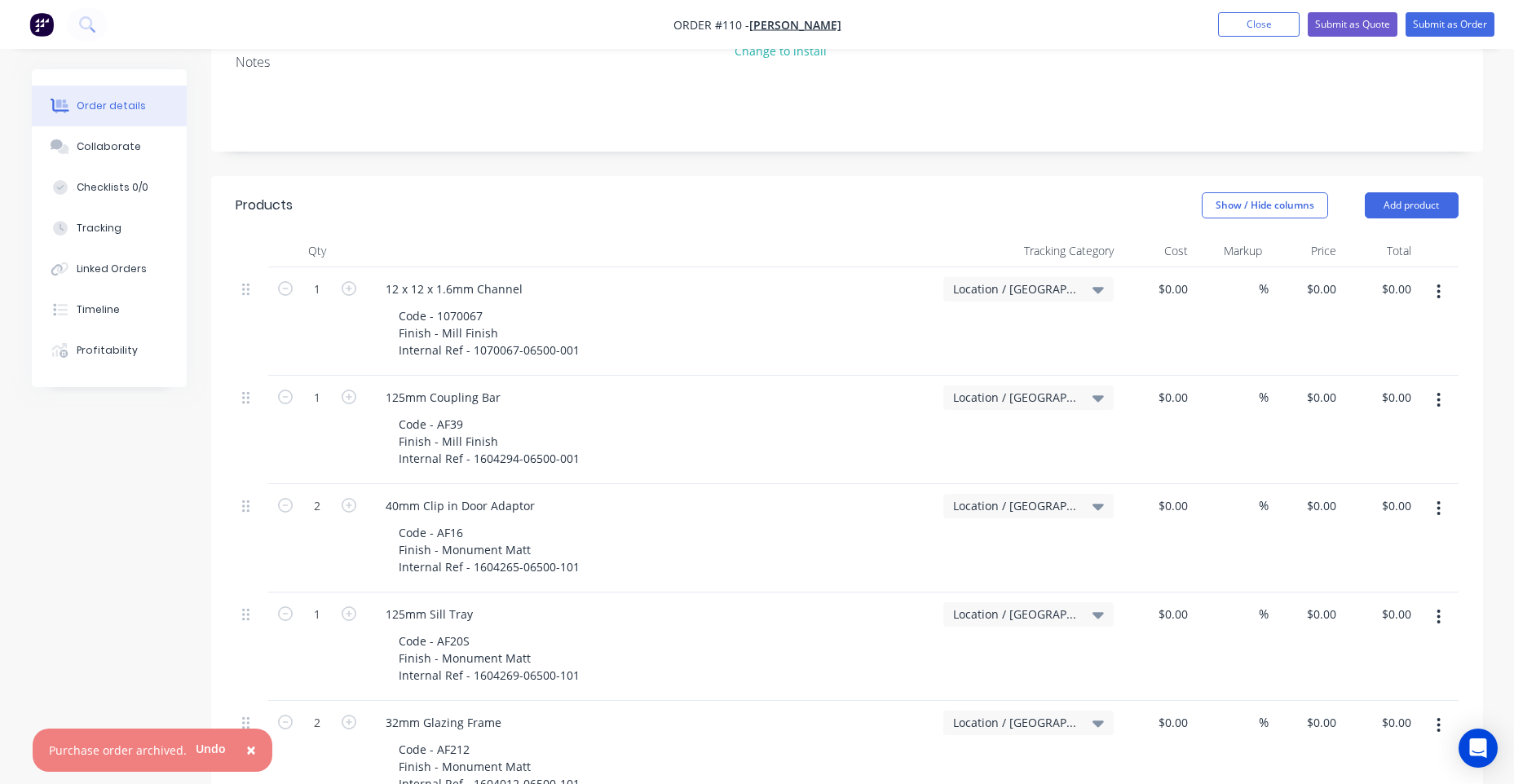
scroll to position [0, 0]
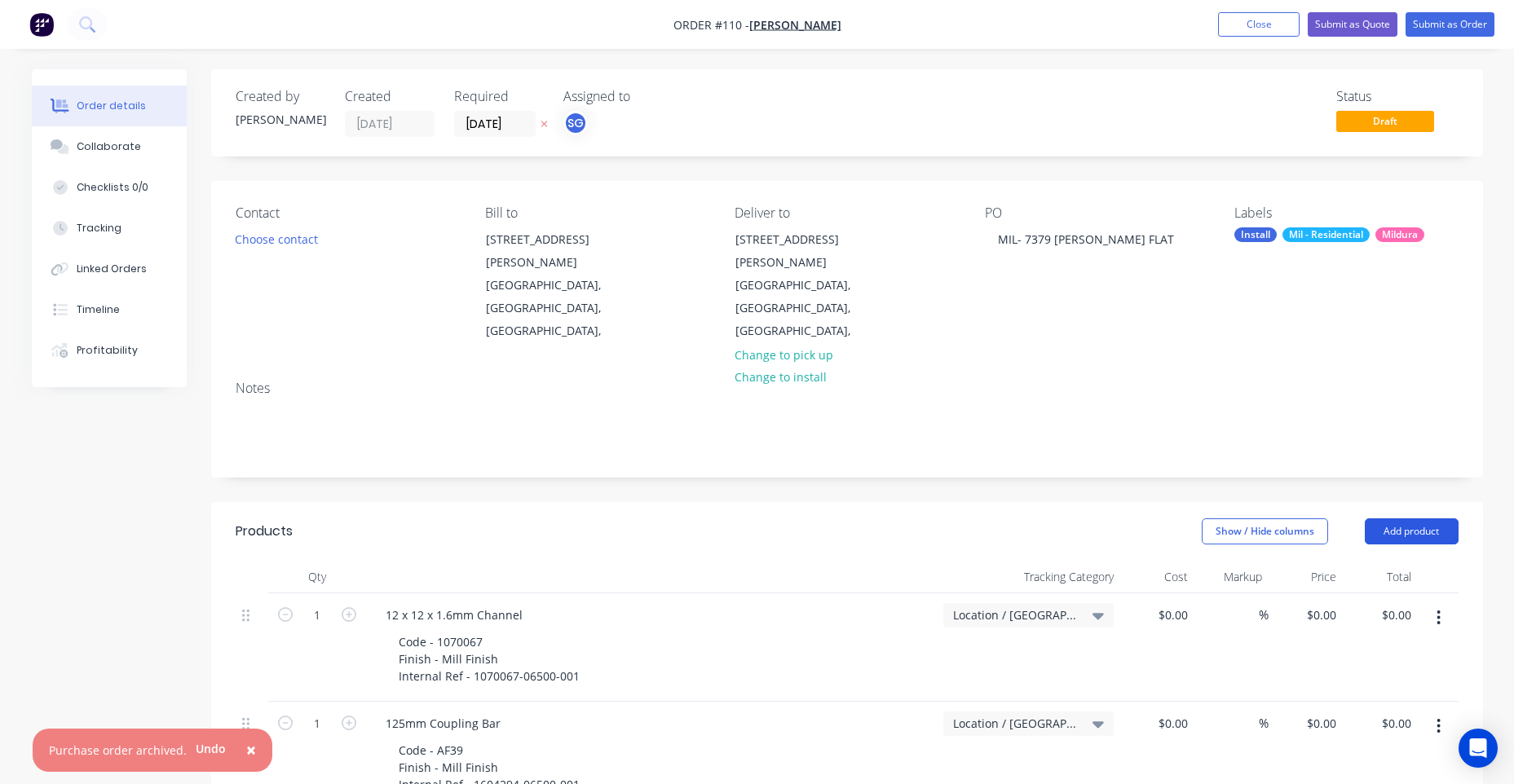
click at [1375, 518] on button "Add product" at bounding box center [1411, 531] width 94 height 26
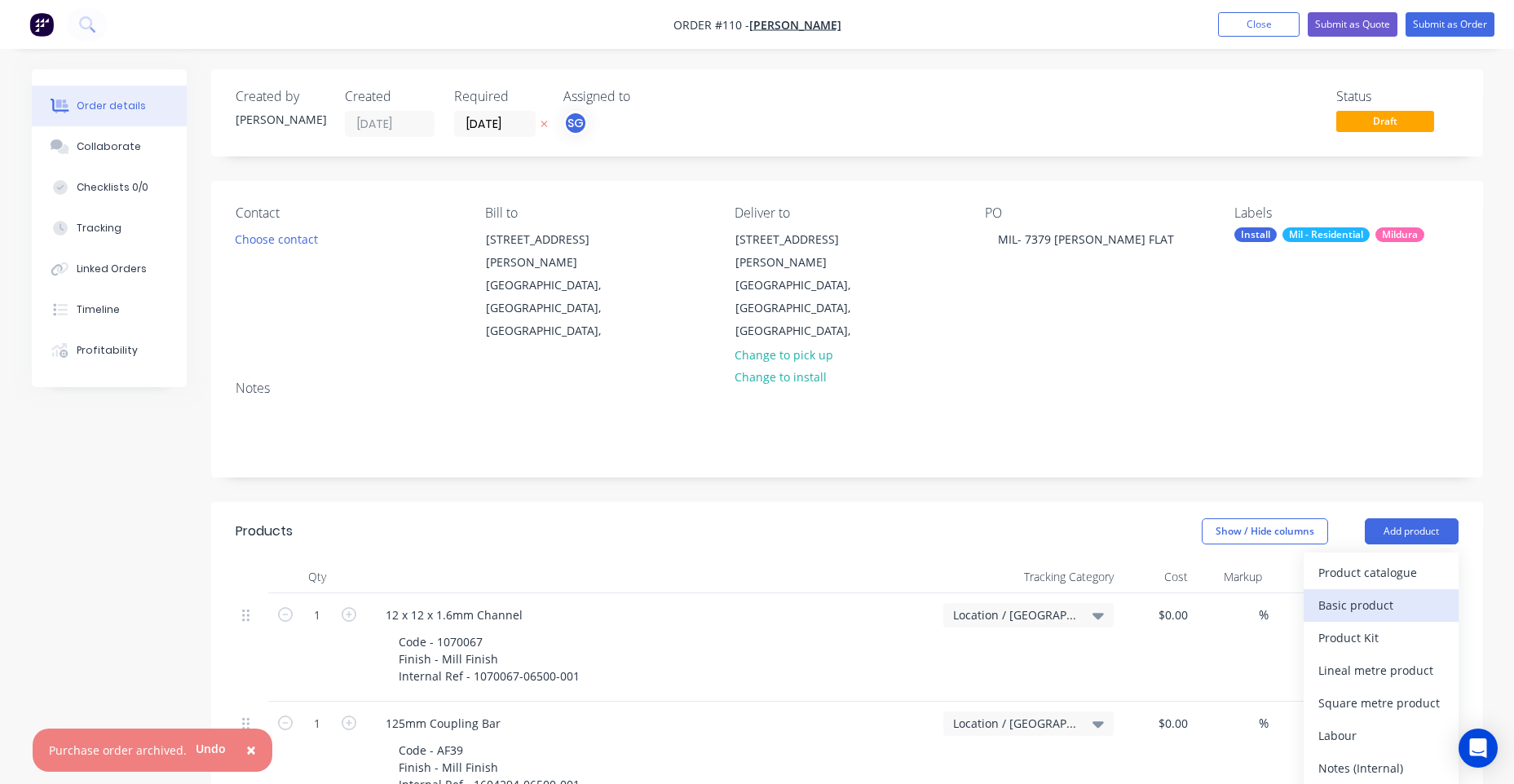
click at [1370, 593] on div "Basic product" at bounding box center [1380, 604] width 125 height 23
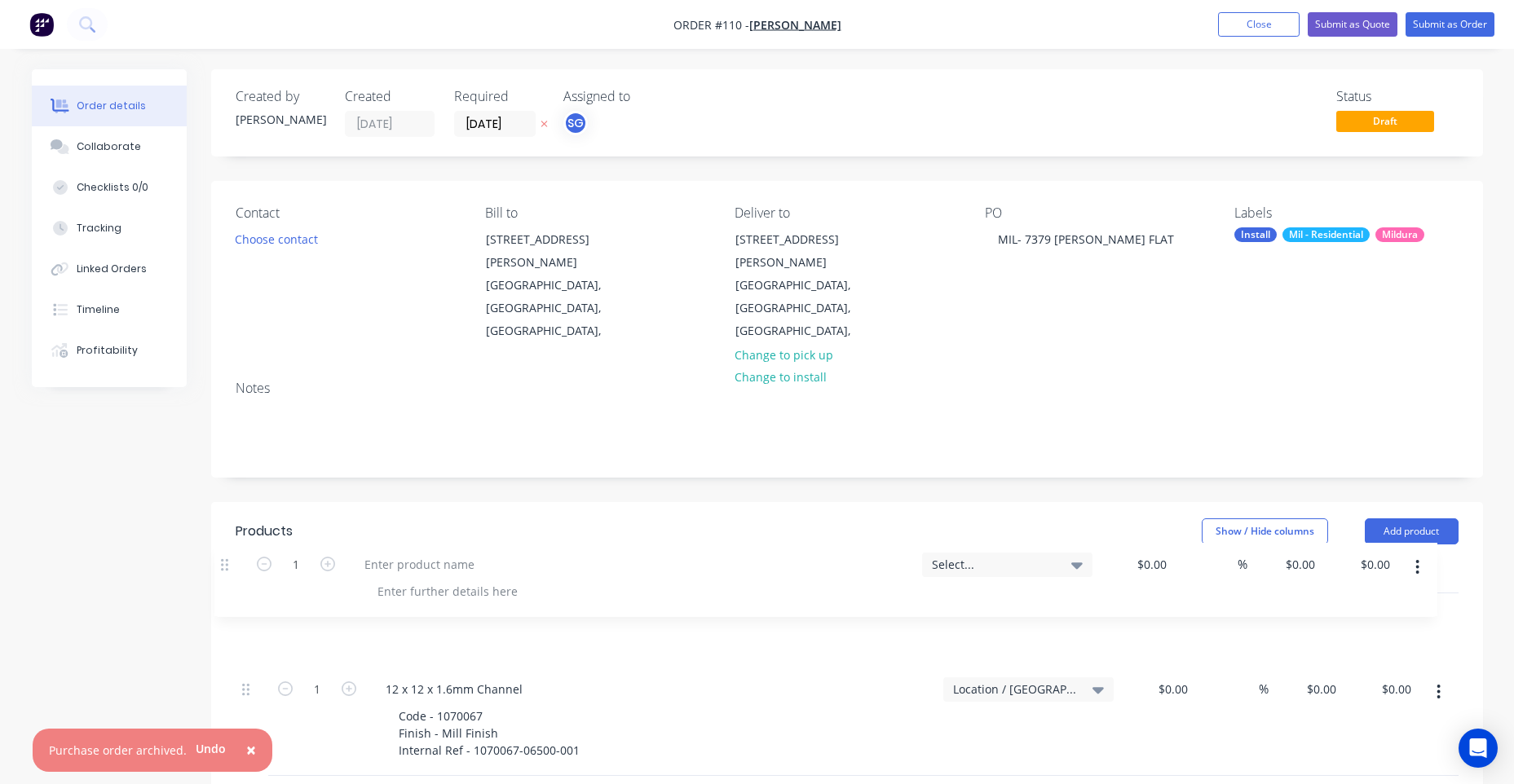
drag, startPoint x: 242, startPoint y: 509, endPoint x: 225, endPoint y: 550, distance: 44.4
click at [480, 593] on div at bounding box center [651, 630] width 571 height 74
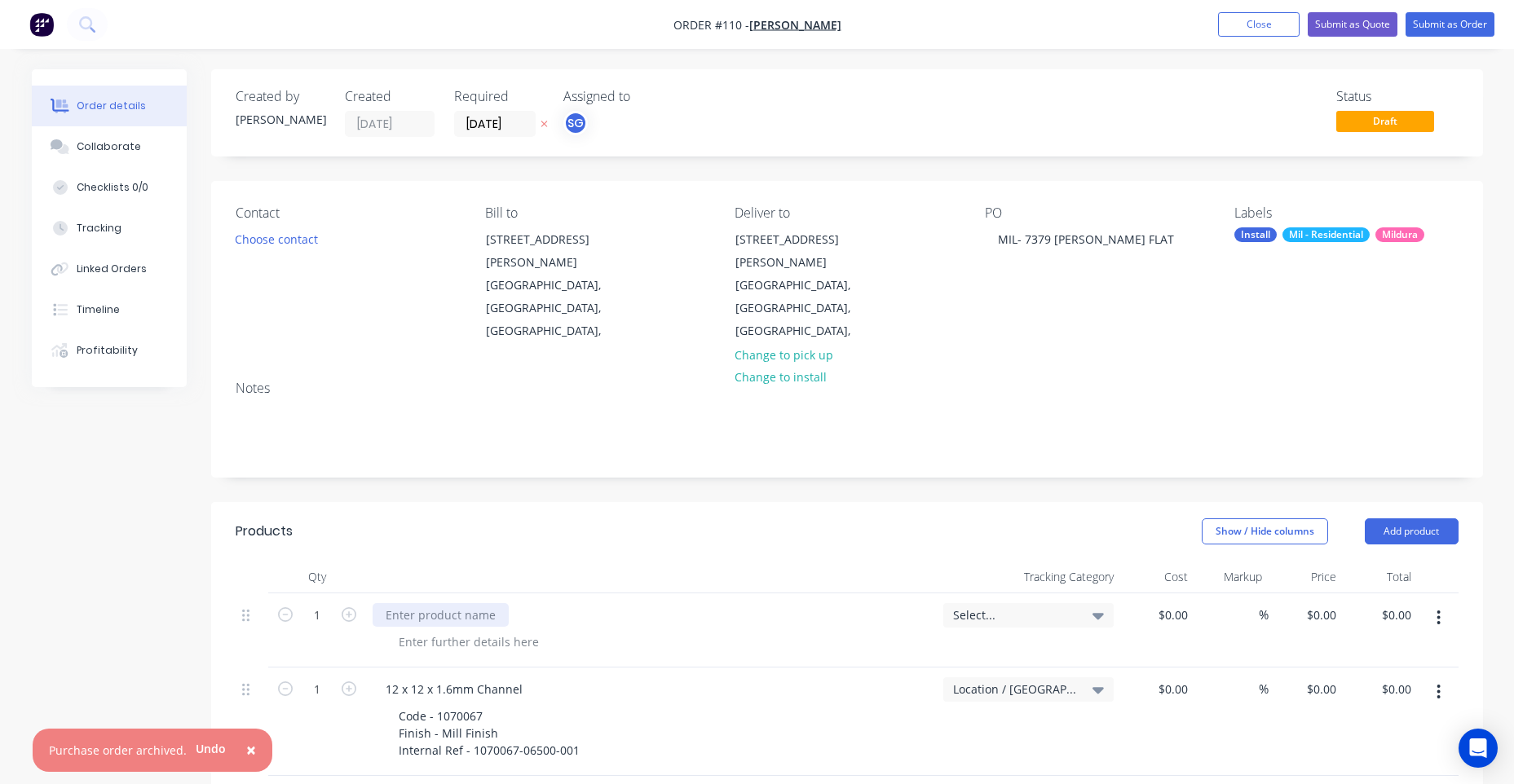
click at [474, 604] on div at bounding box center [441, 615] width 136 height 23
click at [507, 518] on div "Show / Hide columns Add product" at bounding box center [976, 531] width 963 height 26
click at [1009, 606] on span "Select..." at bounding box center [1014, 615] width 123 height 17
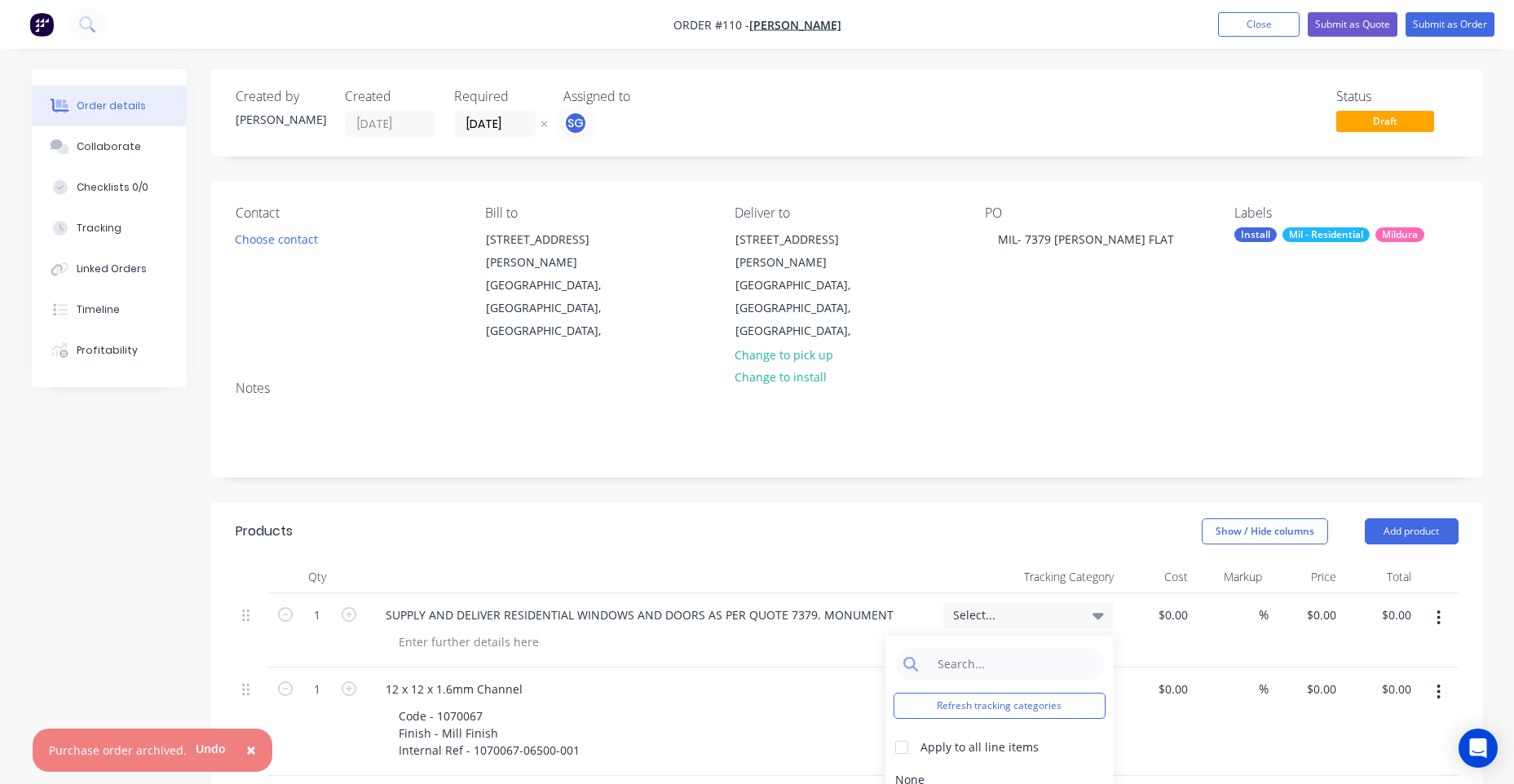
click at [1009, 606] on span "Select..." at bounding box center [1014, 615] width 123 height 17
click at [1175, 604] on input at bounding box center [1184, 615] width 18 height 23
click at [1189, 604] on input "0" at bounding box center [1175, 615] width 38 height 23
paste input "53553.72"
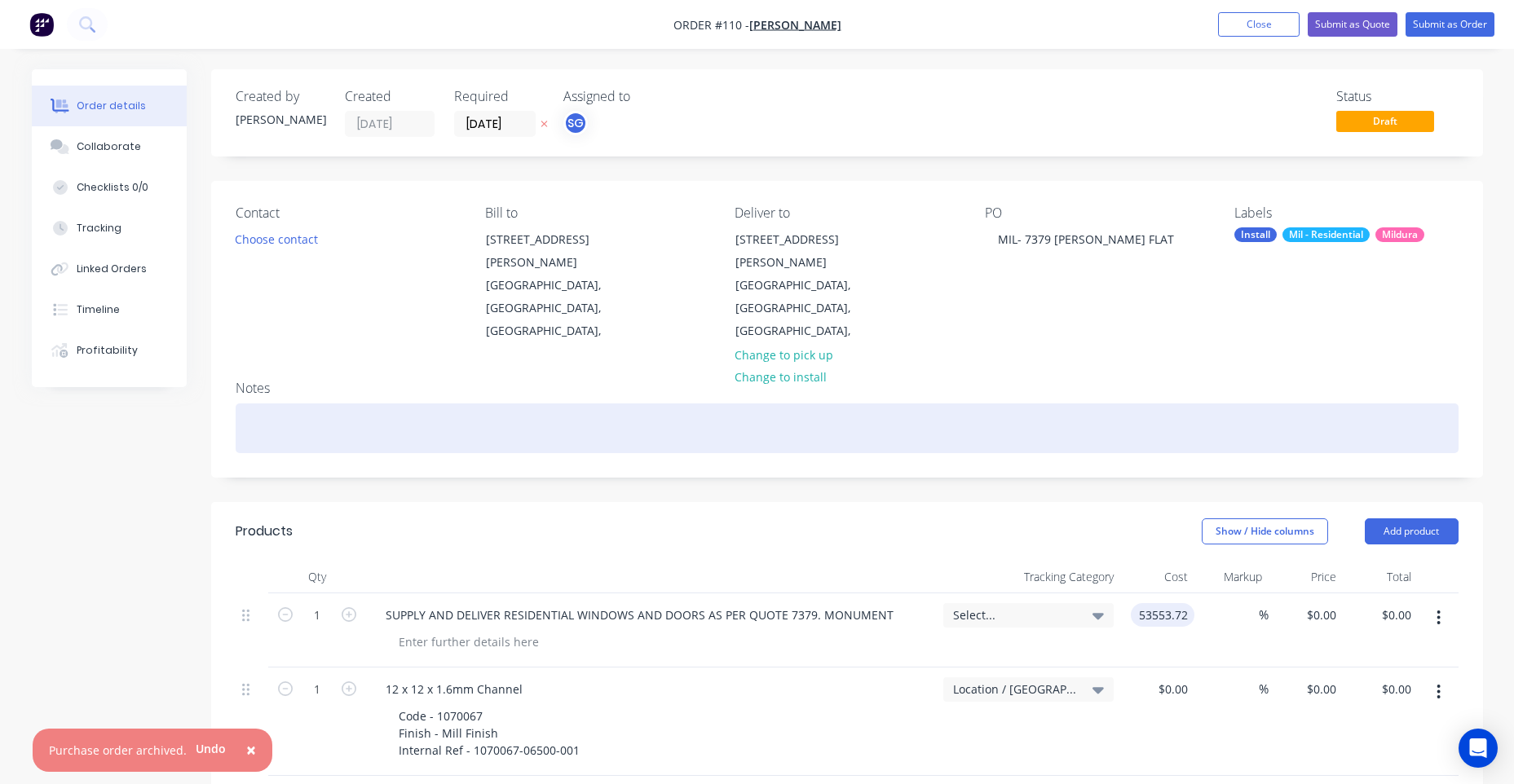
click at [1131, 404] on div at bounding box center [847, 428] width 1223 height 49
type input "$53,553.72"
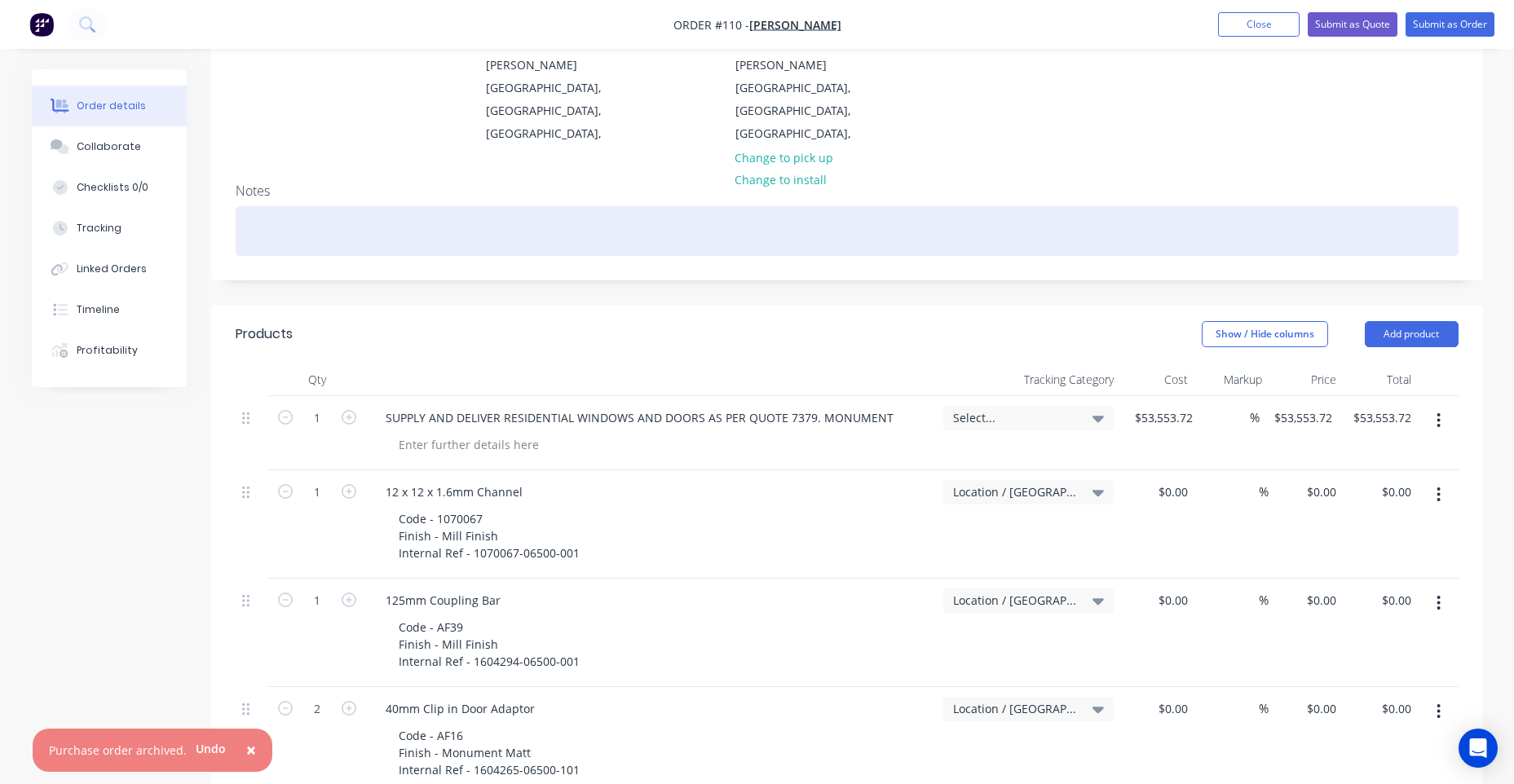
scroll to position [190, 0]
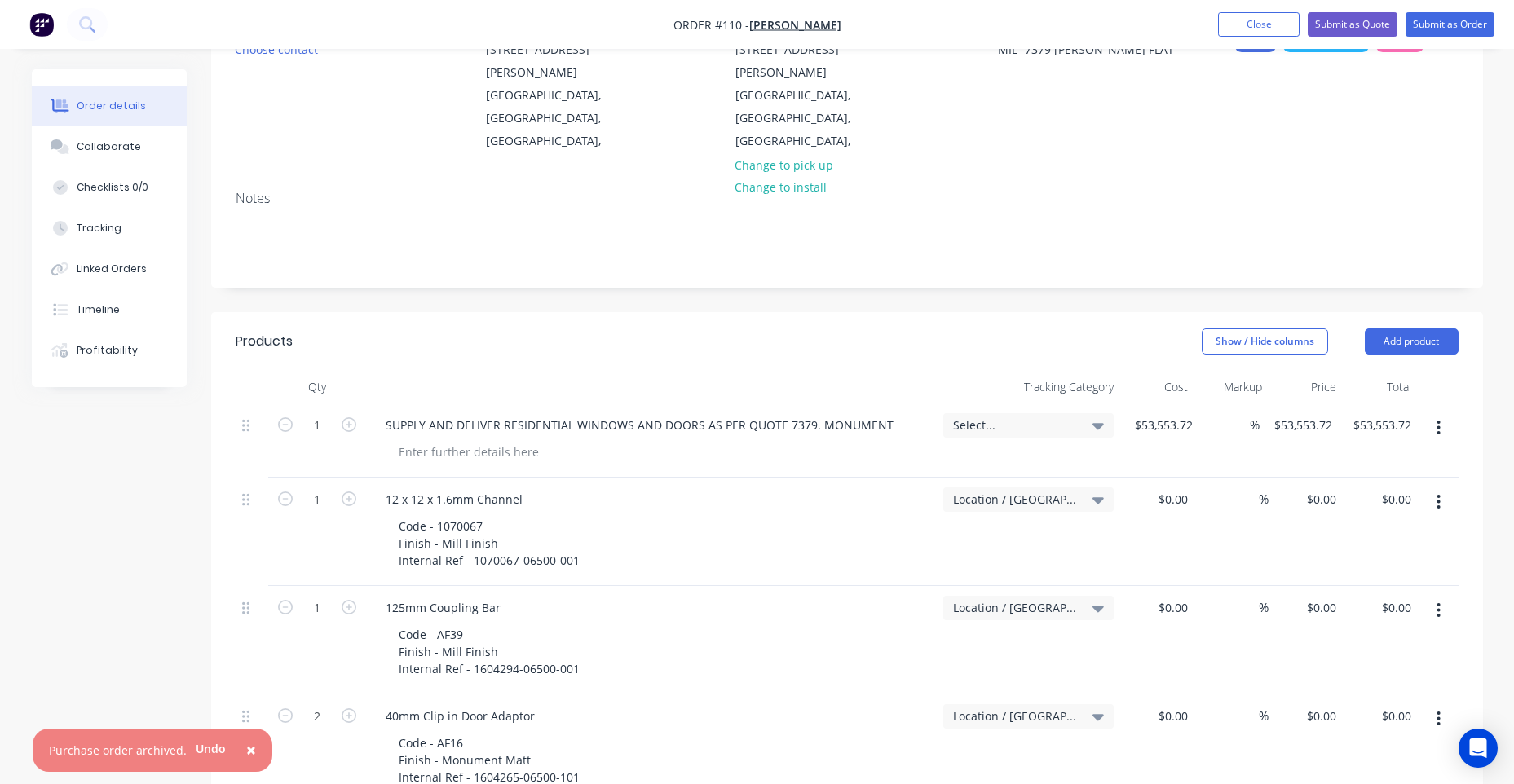
click at [964, 416] on span "Select..." at bounding box center [1014, 425] width 123 height 17
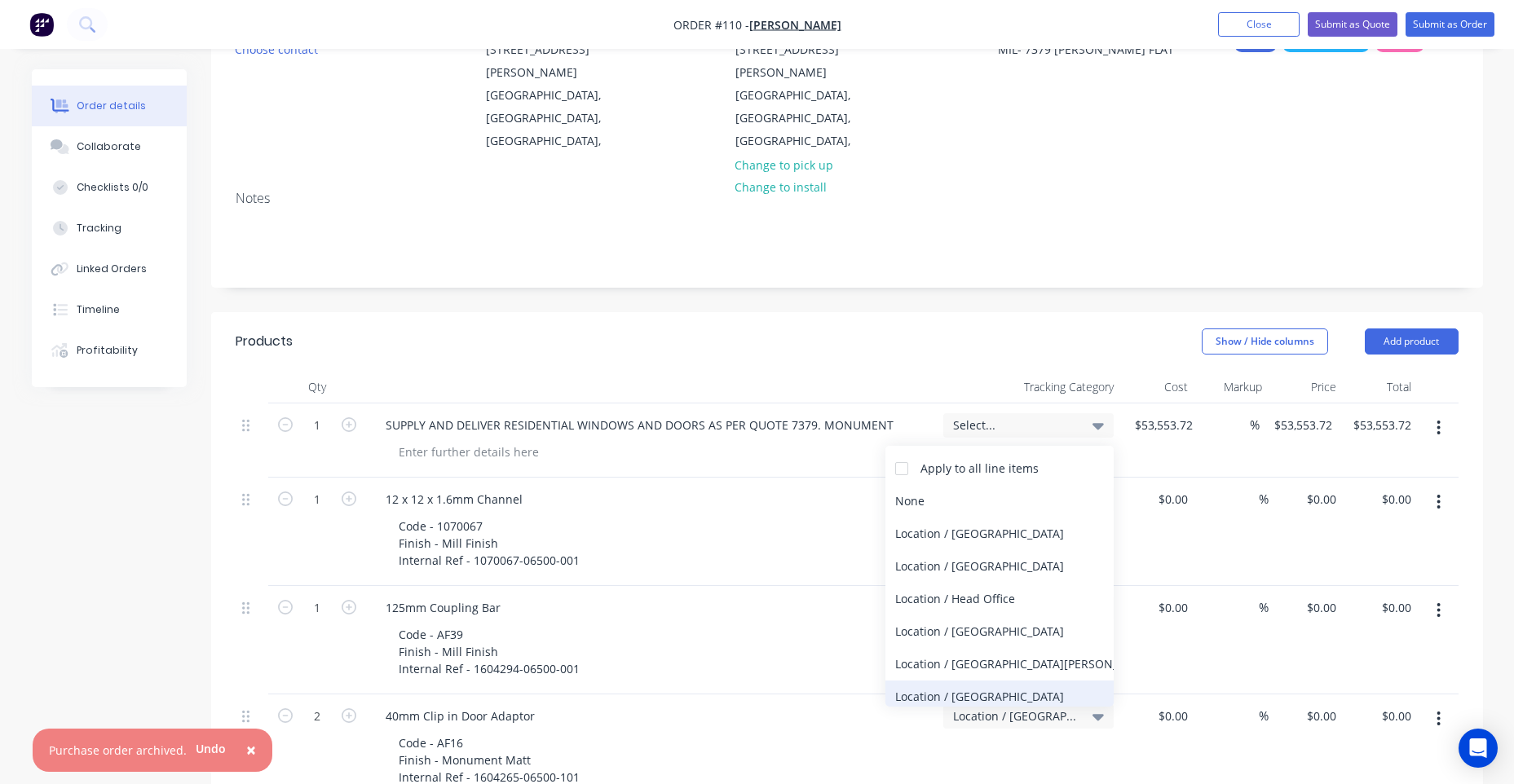
scroll to position [160, 0]
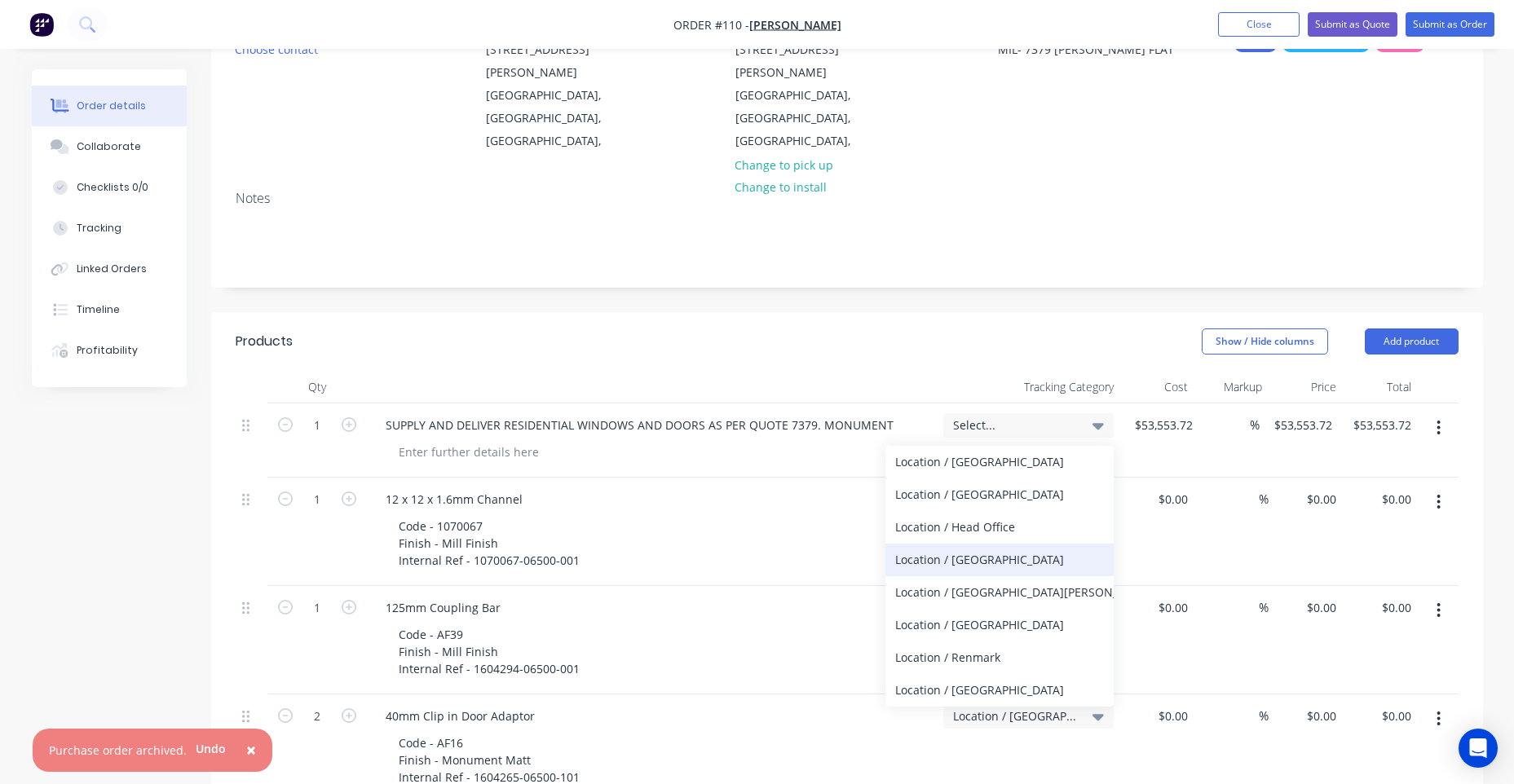
click at [948, 543] on div "Location / [GEOGRAPHIC_DATA]" at bounding box center [999, 560] width 228 height 33
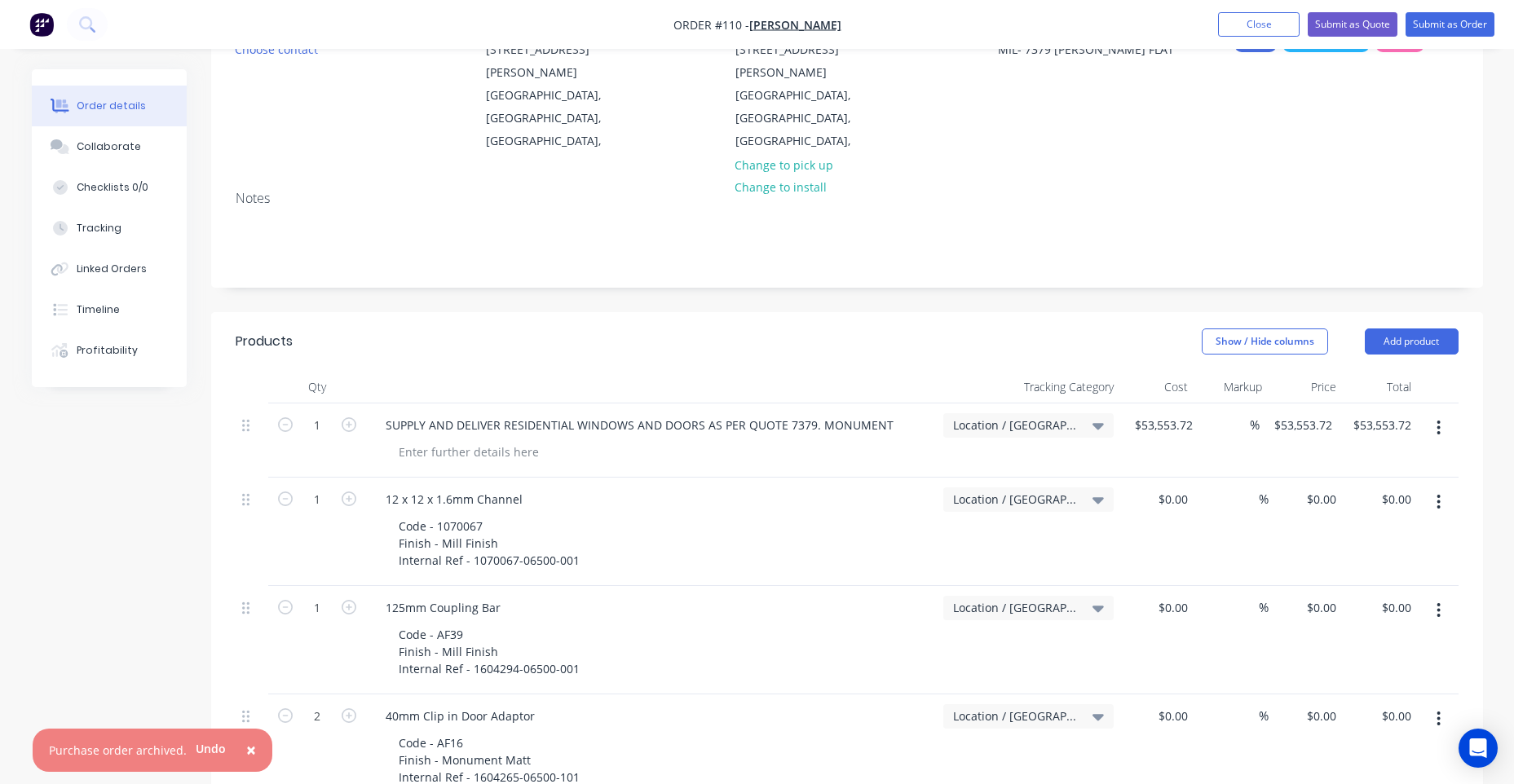
click at [971, 328] on div "Show / Hide columns Add product" at bounding box center [976, 341] width 963 height 26
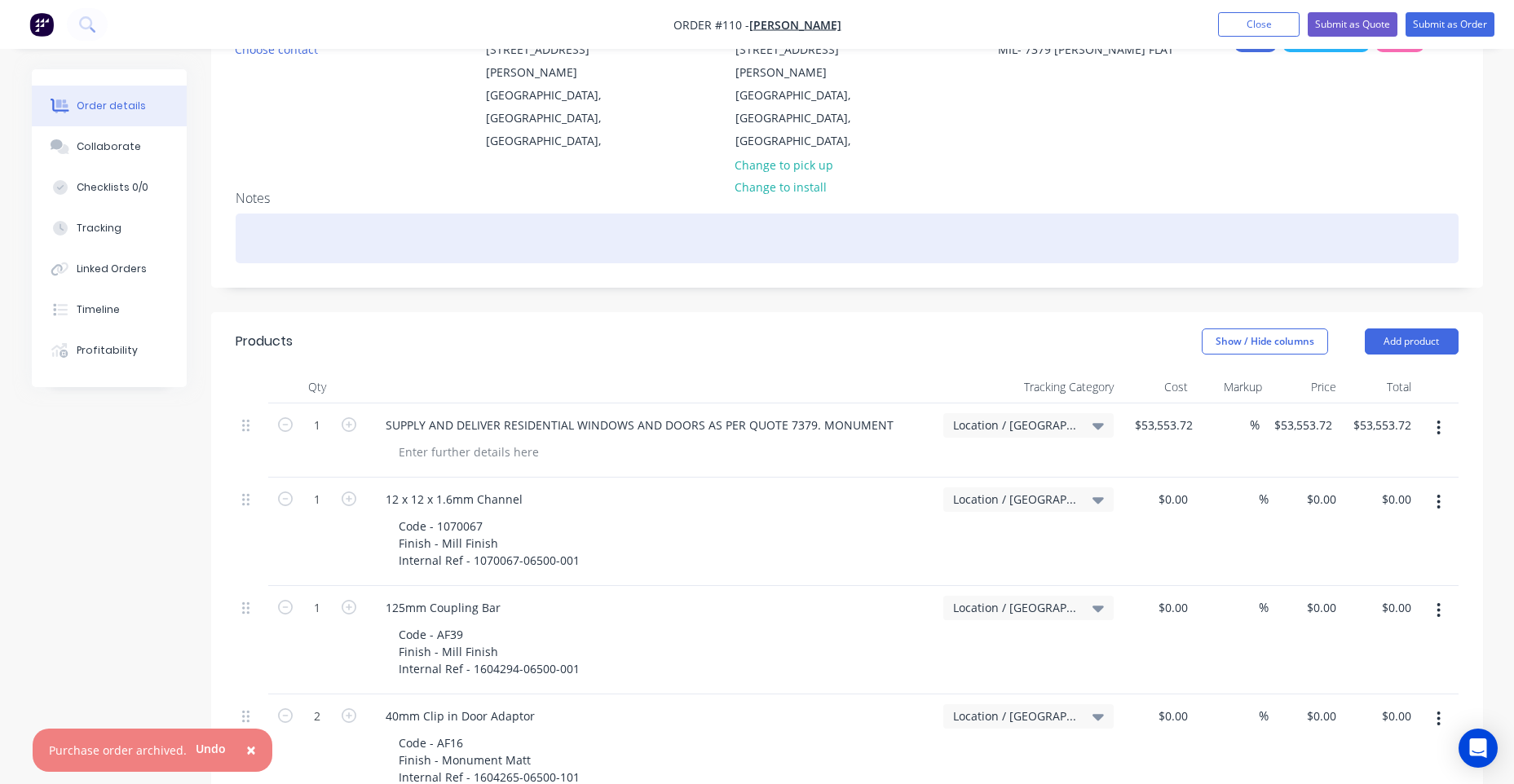
click at [1030, 213] on div at bounding box center [847, 238] width 1223 height 49
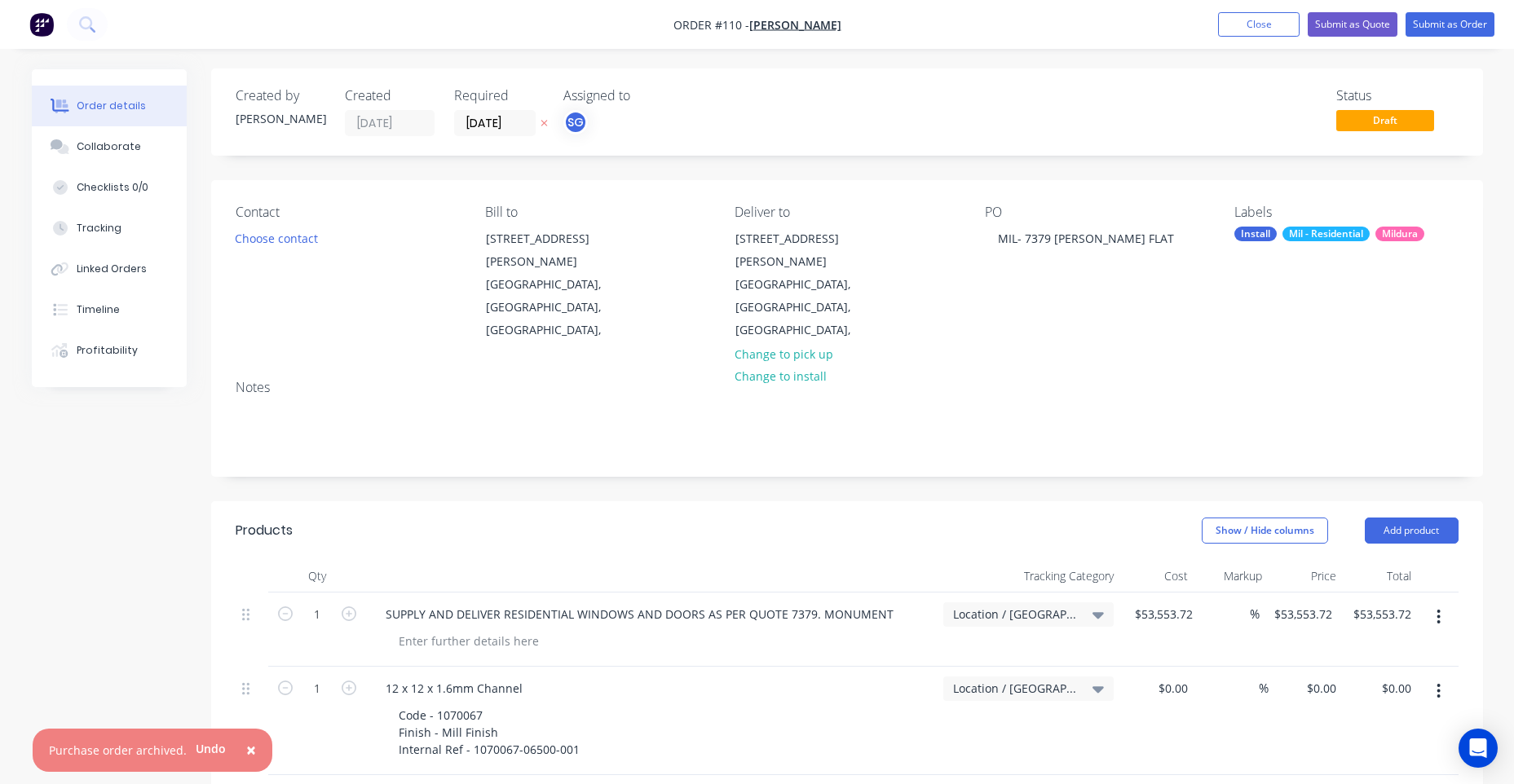
scroll to position [0, 0]
click at [278, 247] on button "Choose contact" at bounding box center [276, 238] width 100 height 22
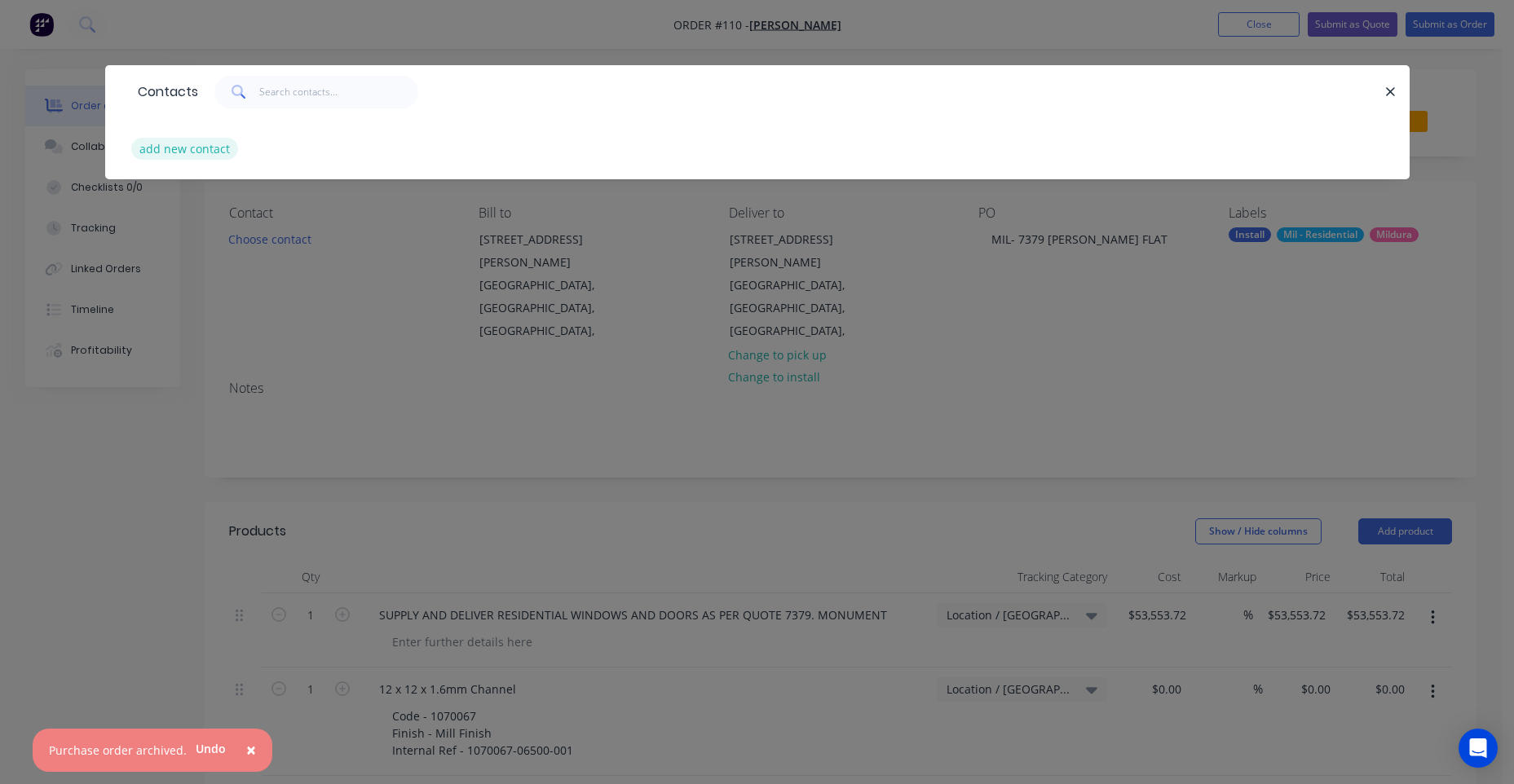
click at [211, 156] on button "add new contact" at bounding box center [184, 148] width 108 height 22
select select "AU"
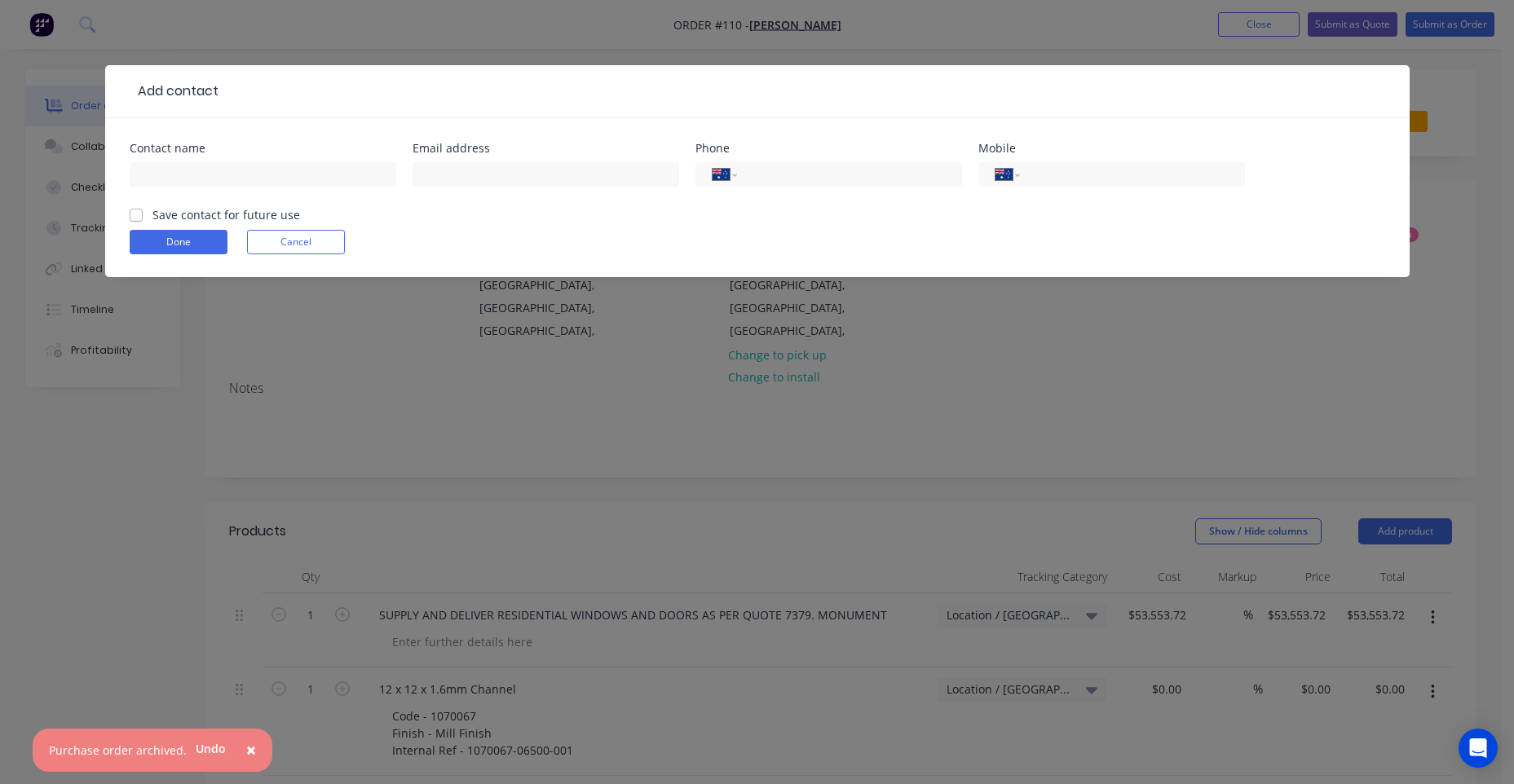
click at [277, 187] on div at bounding box center [263, 182] width 267 height 49
click at [277, 179] on input "text" at bounding box center [263, 174] width 267 height 24
click at [274, 181] on input "Brett" at bounding box center [263, 174] width 267 height 24
type input "[PERSON_NAME]"
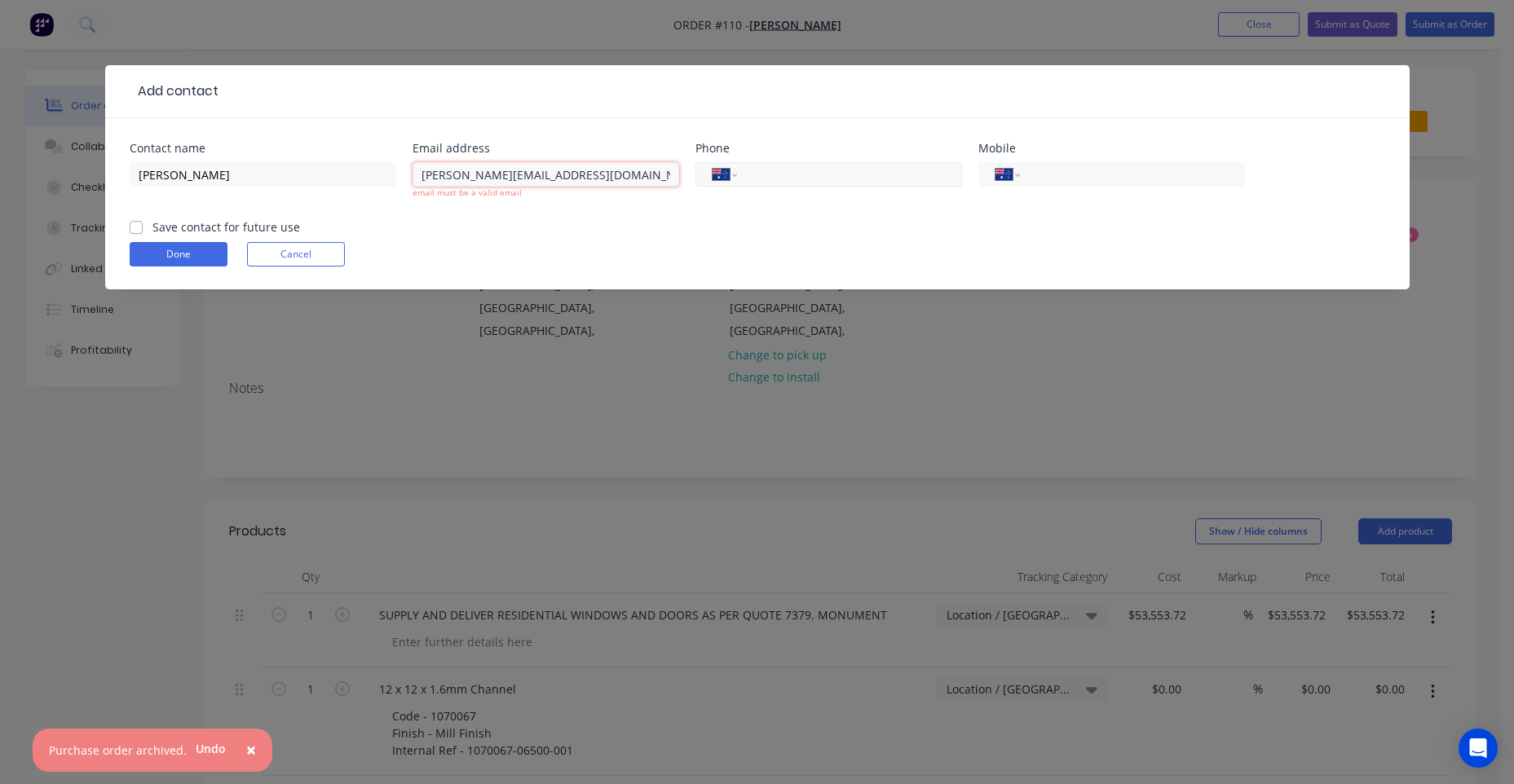
type input "[PERSON_NAME][EMAIL_ADDRESS][DOMAIN_NAME]"
click at [780, 174] on input "tel" at bounding box center [846, 175] width 196 height 18
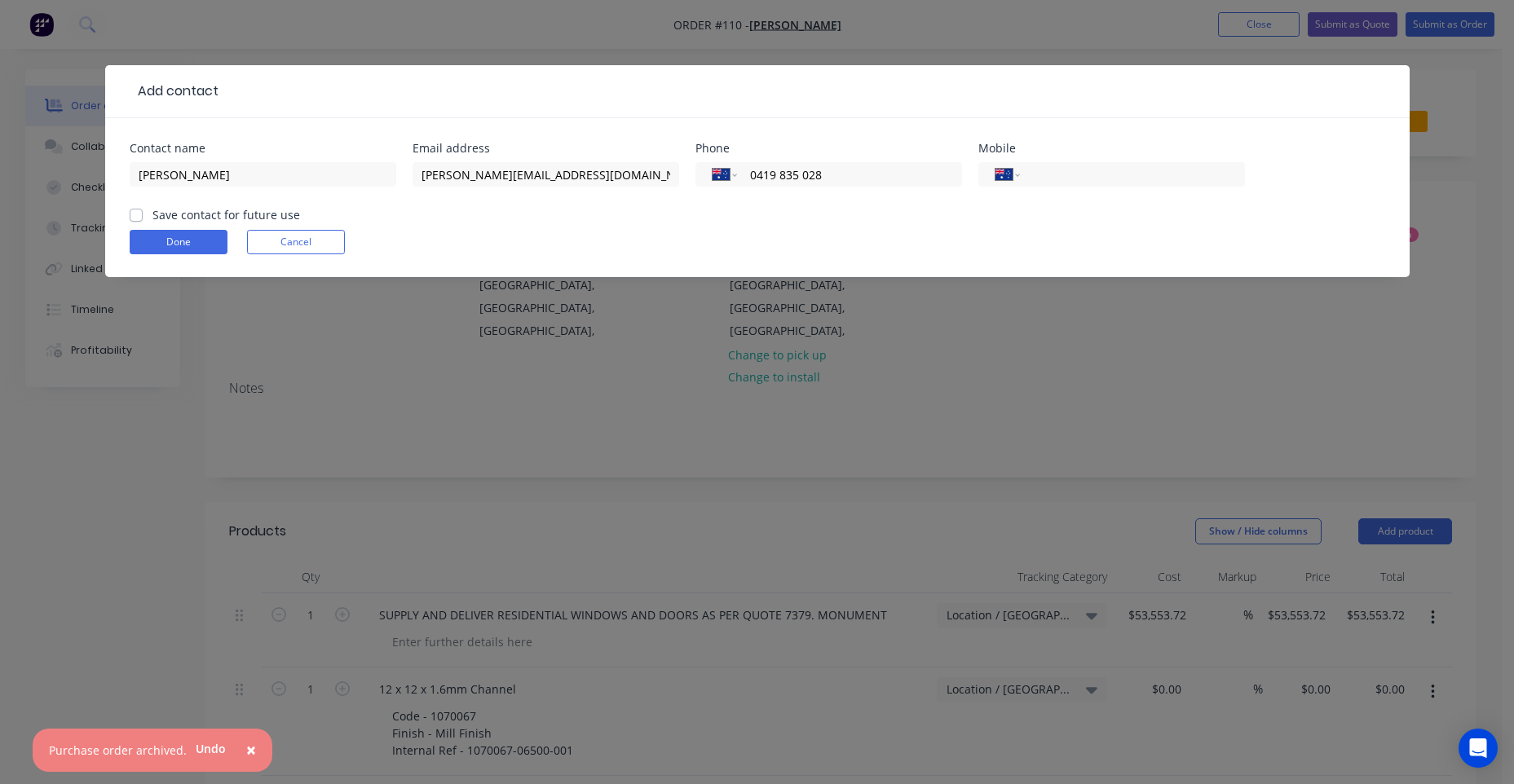
drag, startPoint x: 882, startPoint y: 183, endPoint x: 651, endPoint y: 186, distance: 231.0
click at [652, 186] on div "Contact name Brett Wheeldon Email address brett@riverlandconstructionservices.c…" at bounding box center [758, 175] width 1256 height 64
type input "0419 835 028"
click at [1098, 173] on input "tel" at bounding box center [1130, 175] width 196 height 18
paste input "0419 835 028"
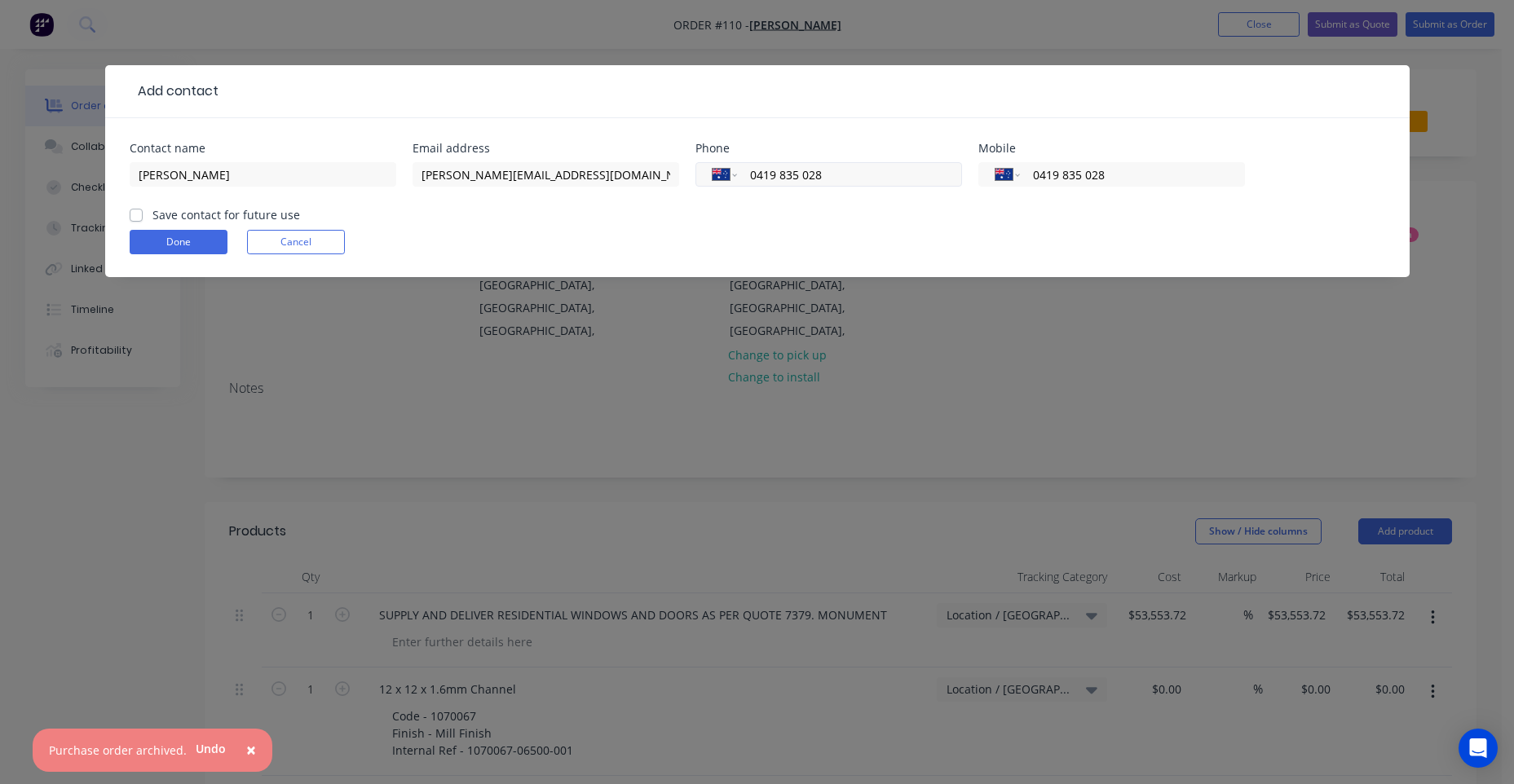
type input "0419 835 028"
drag, startPoint x: 853, startPoint y: 179, endPoint x: 620, endPoint y: 180, distance: 233.0
click at [620, 180] on div "Contact name Brett Wheeldon Email address brett@riverlandconstructionservices.c…" at bounding box center [758, 175] width 1256 height 64
click at [194, 224] on form "Contact name Brett Wheeldon Email address brett@riverlandconstructionservices.c…" at bounding box center [758, 210] width 1256 height 135
click at [189, 220] on label "Save contact for future use" at bounding box center [226, 215] width 148 height 17
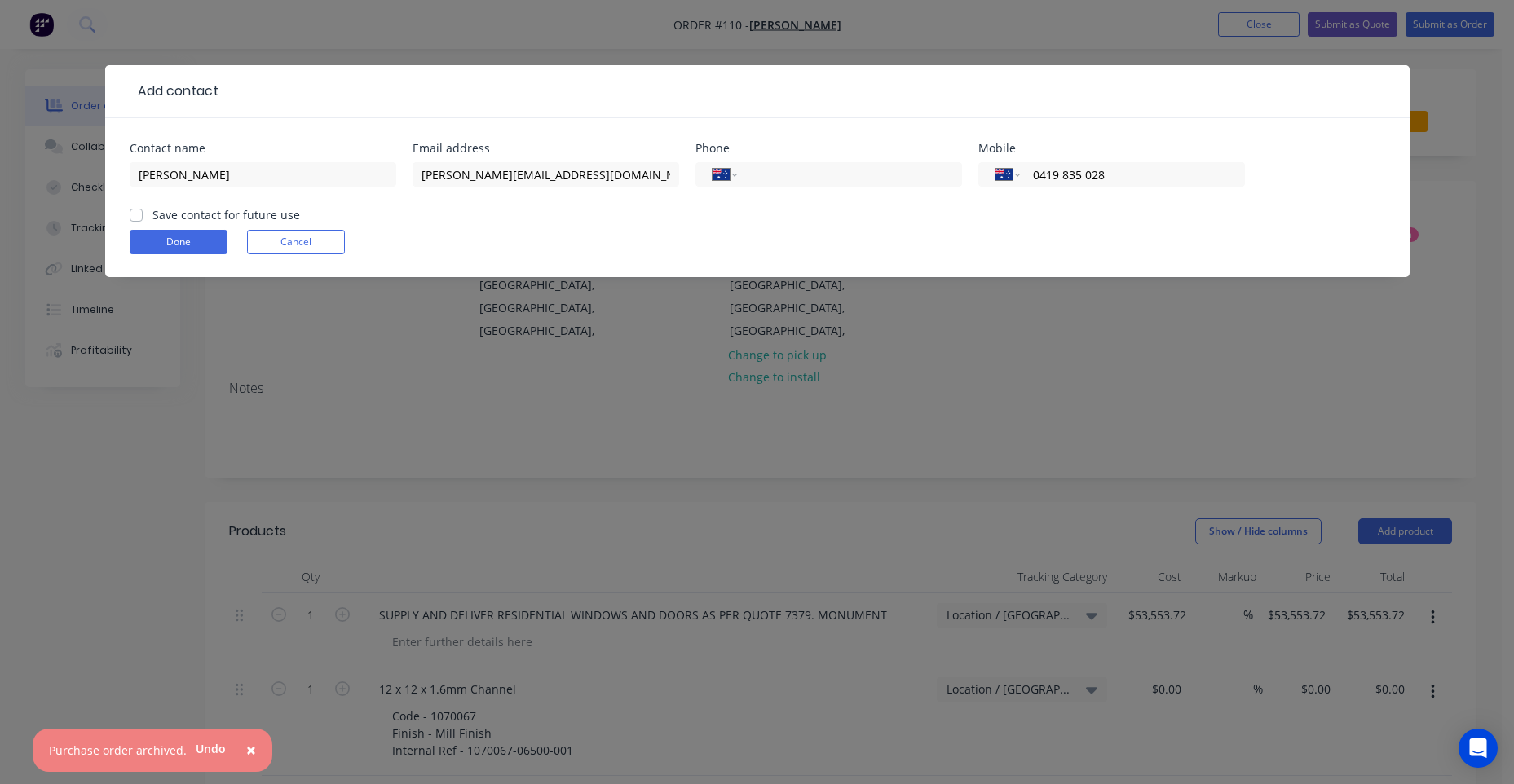
click at [143, 220] on input "Save contact for future use" at bounding box center [136, 214] width 13 height 16
checkbox input "true"
click at [185, 242] on button "Done" at bounding box center [179, 242] width 98 height 24
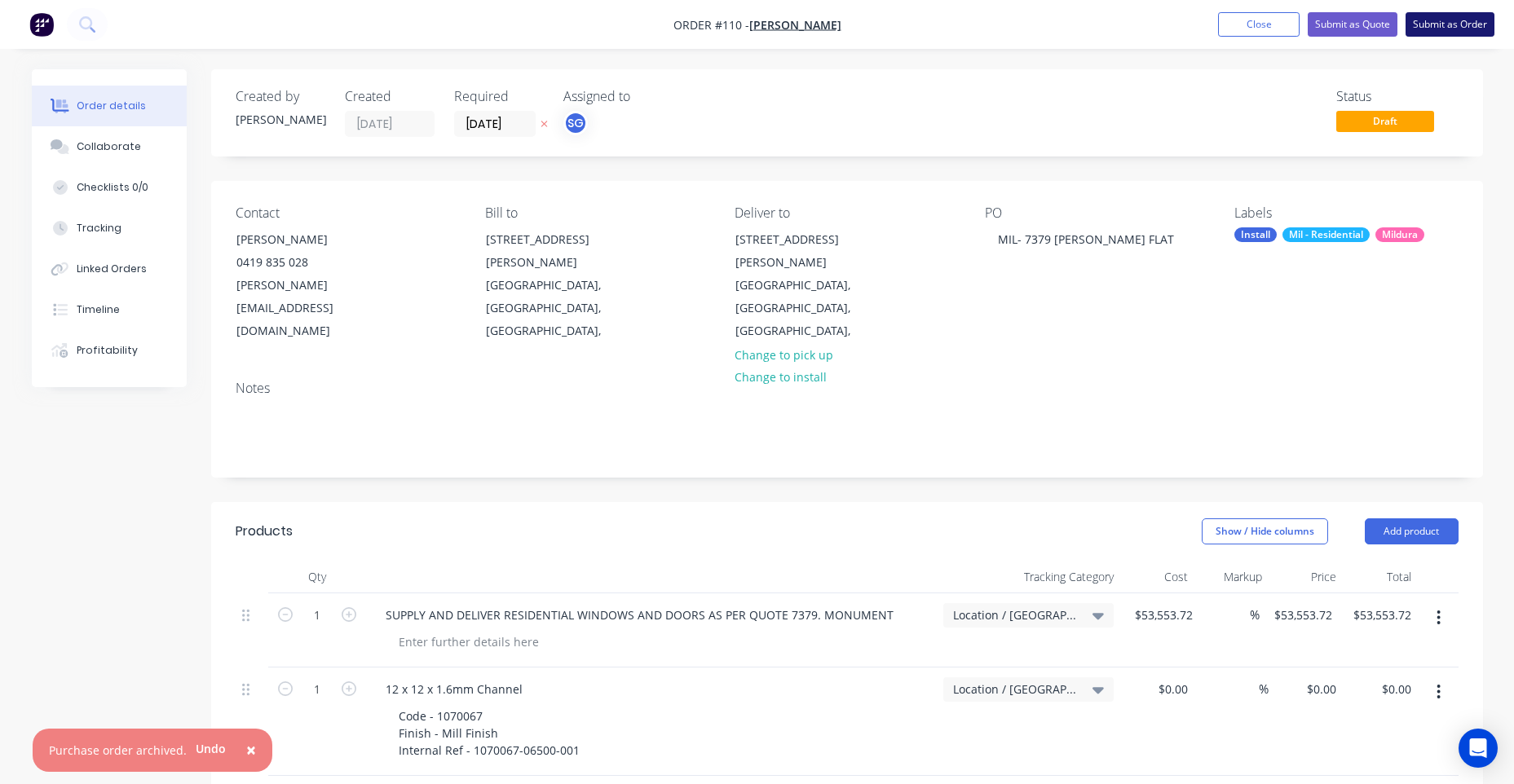
click at [1454, 36] on button "Submit as Order" at bounding box center [1450, 24] width 89 height 24
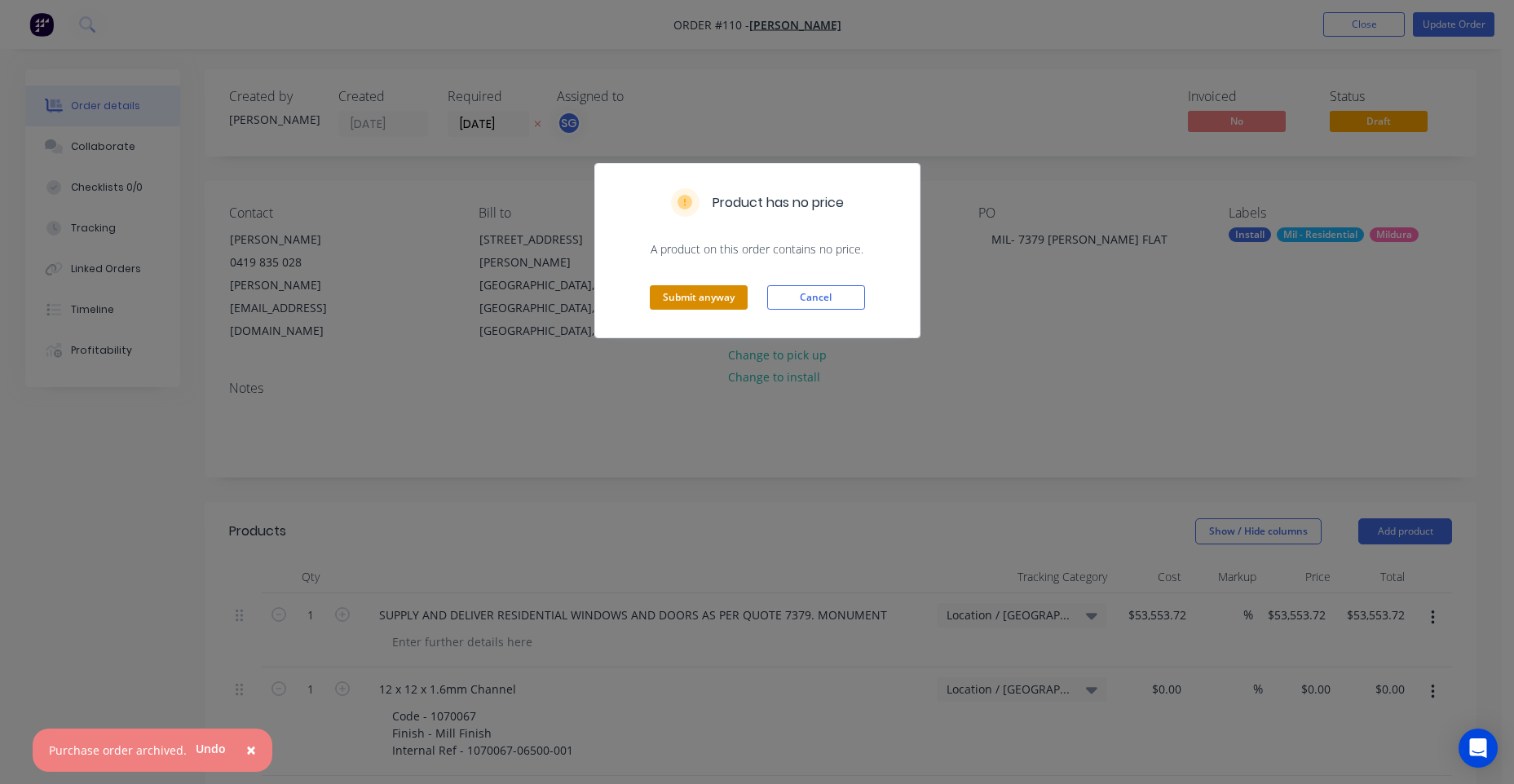
click at [686, 303] on button "Submit anyway" at bounding box center [698, 297] width 98 height 24
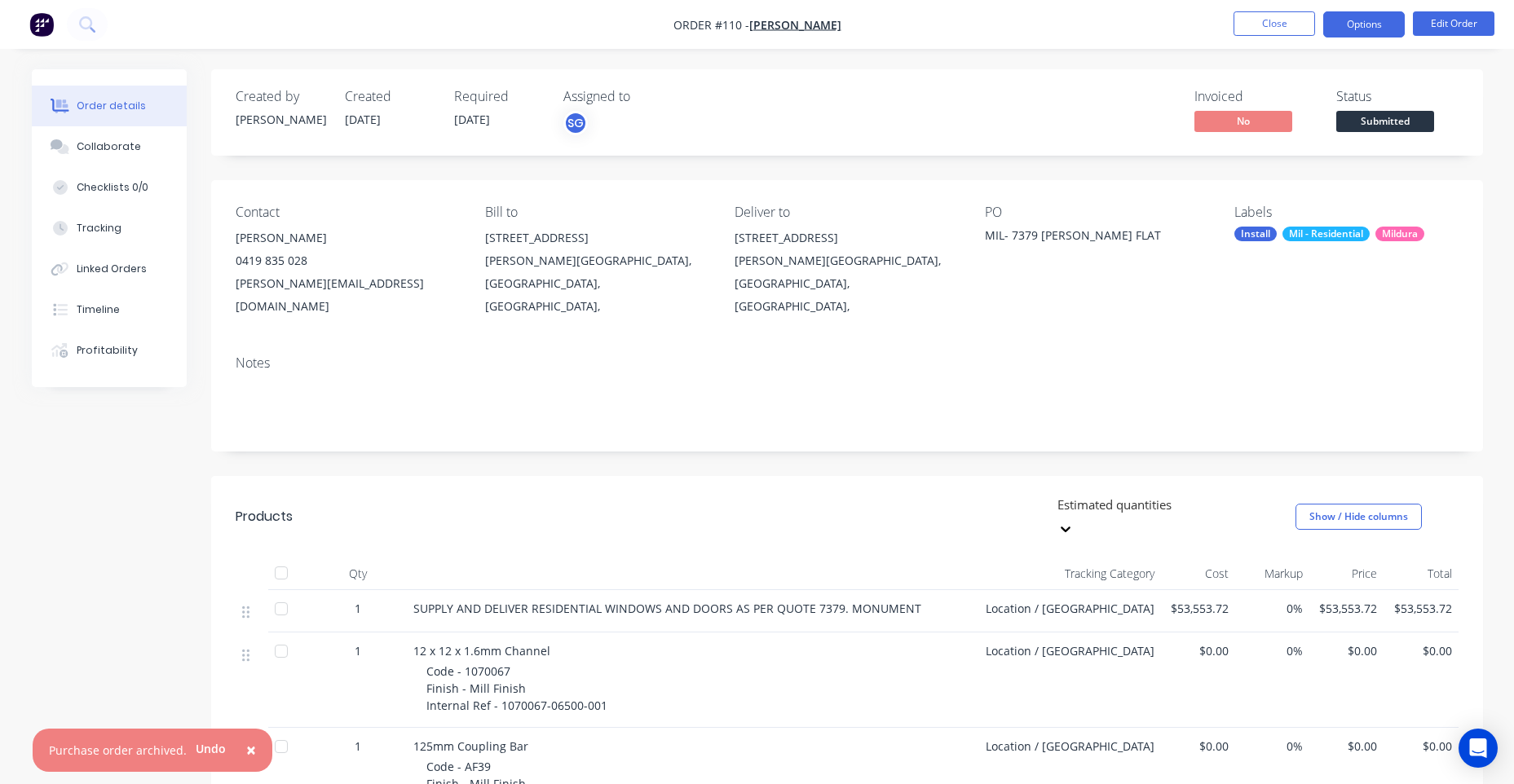
click at [1383, 27] on button "Options" at bounding box center [1364, 24] width 82 height 26
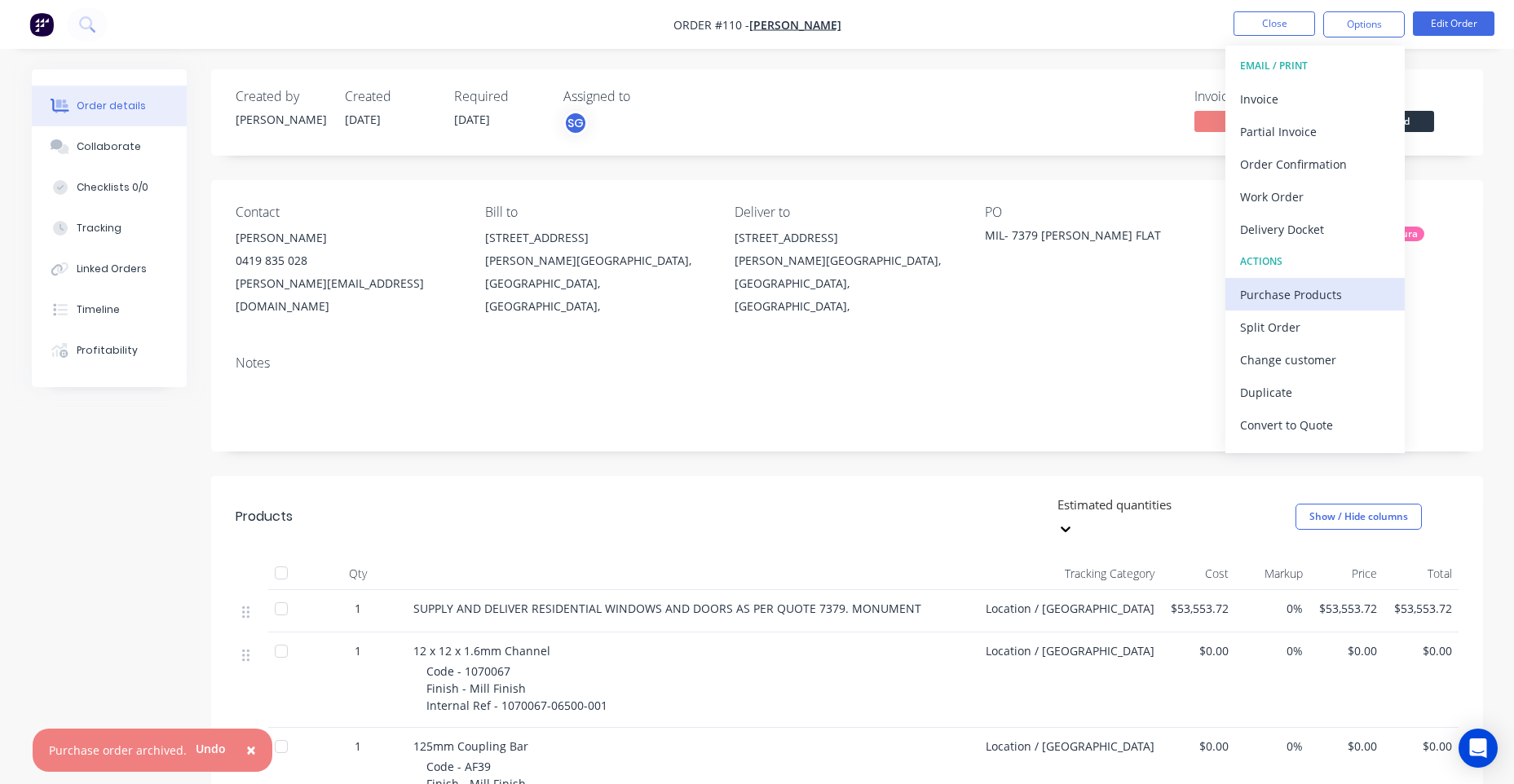
click at [1312, 304] on div "Purchase Products" at bounding box center [1315, 294] width 150 height 23
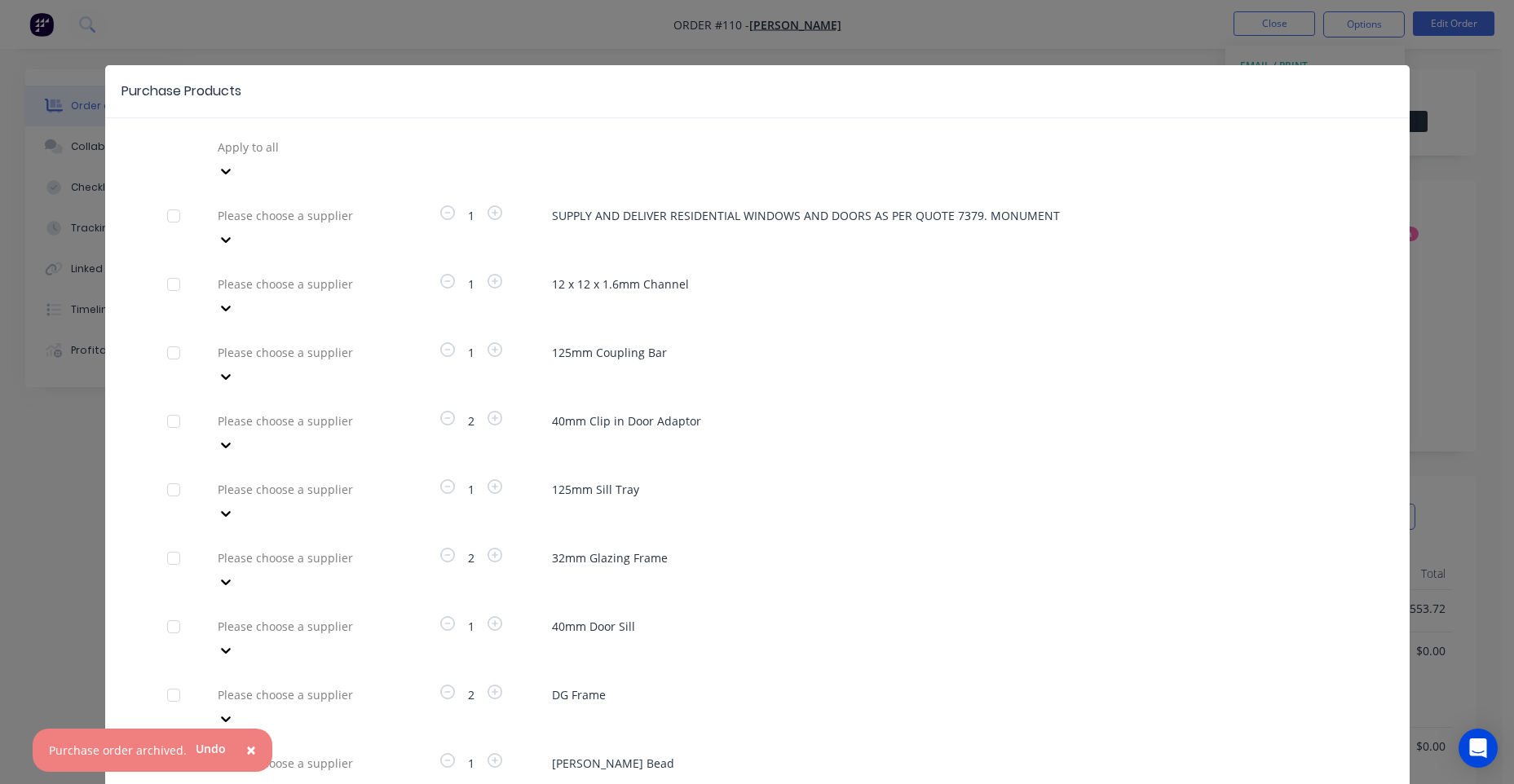
click at [288, 141] on div at bounding box center [334, 147] width 235 height 20
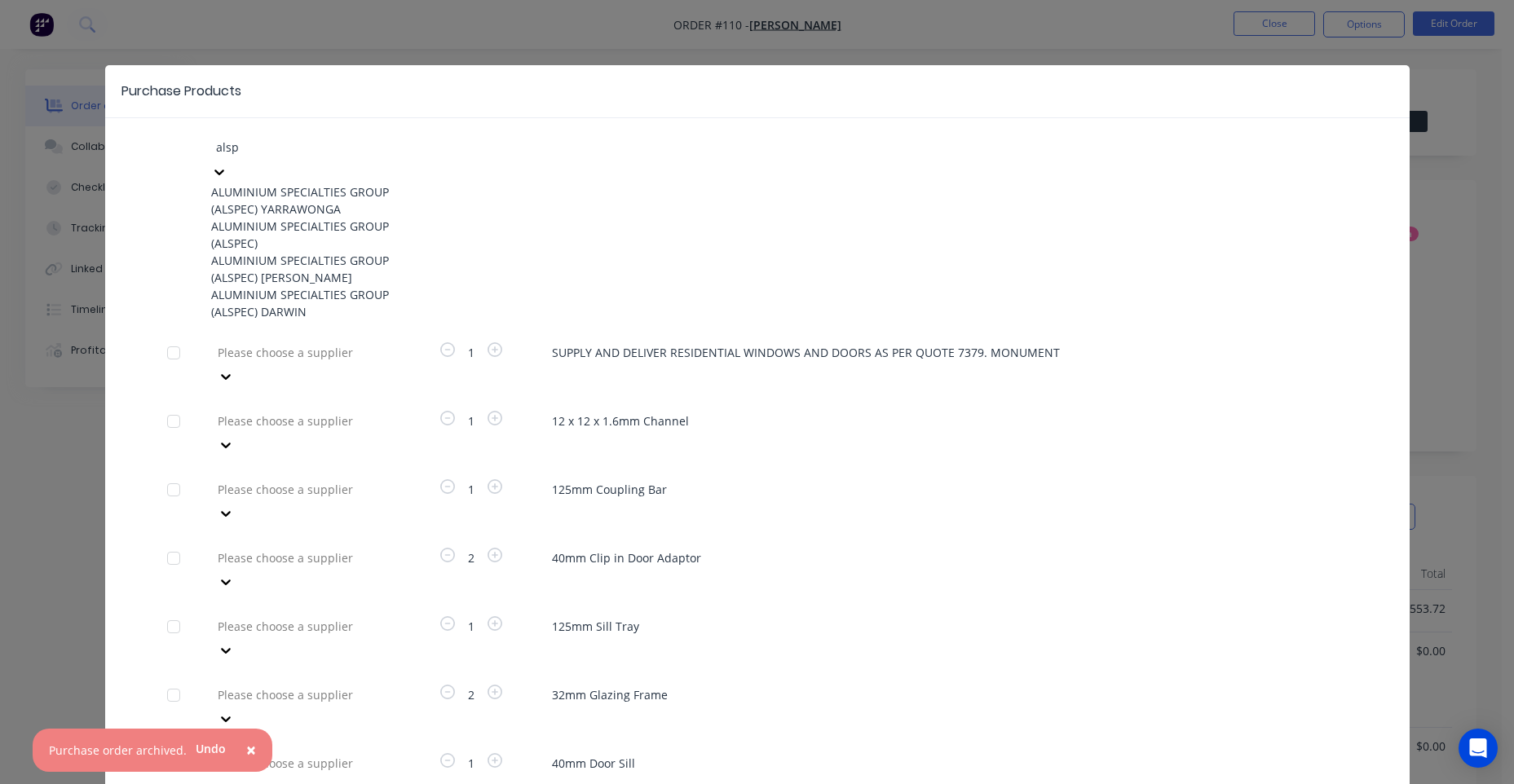
type input "alspe"
click at [297, 237] on div "ALUMINIUM SPECIALTIES GROUP (ALSPEC)" at bounding box center [301, 234] width 180 height 34
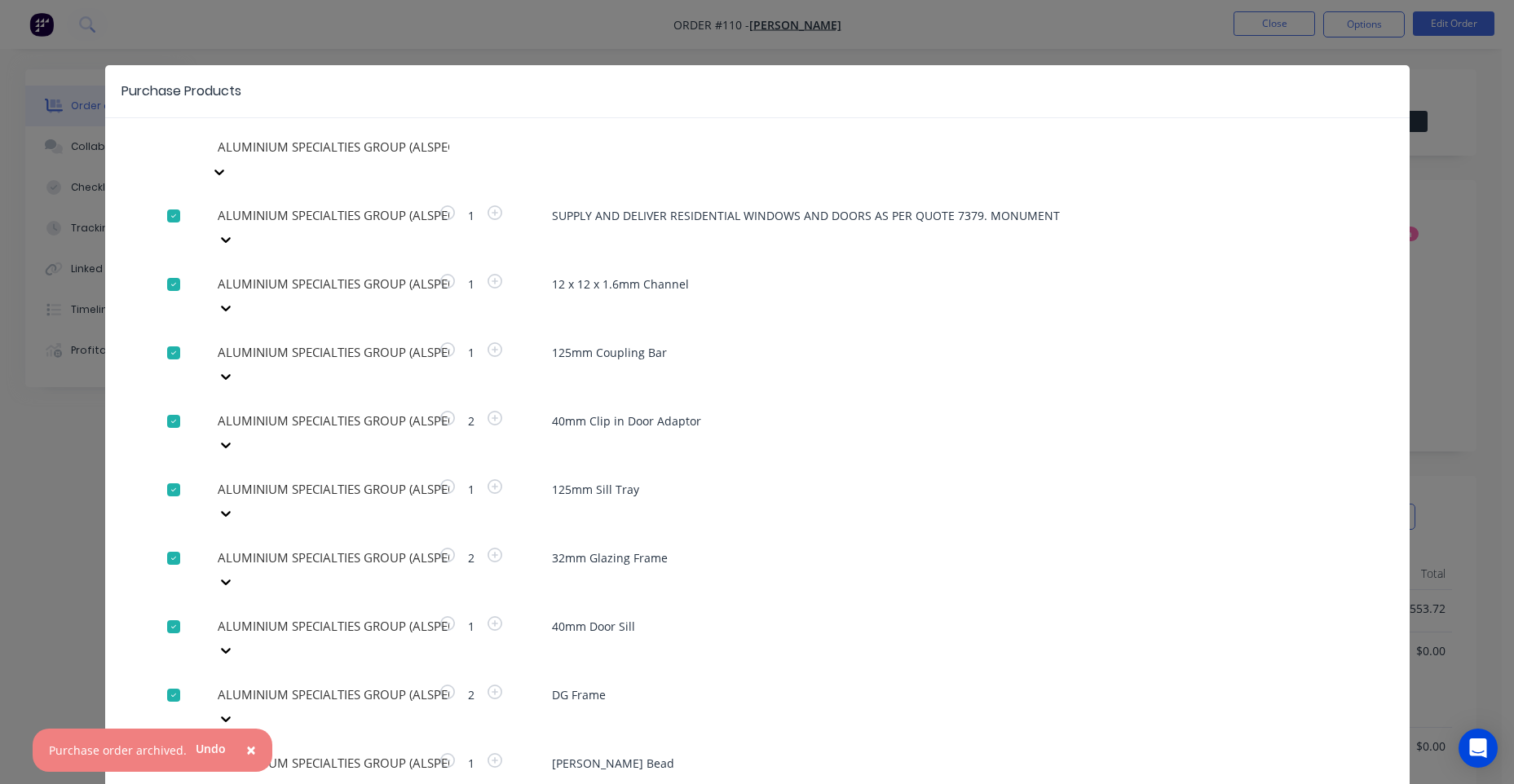
click at [175, 200] on div at bounding box center [174, 216] width 33 height 33
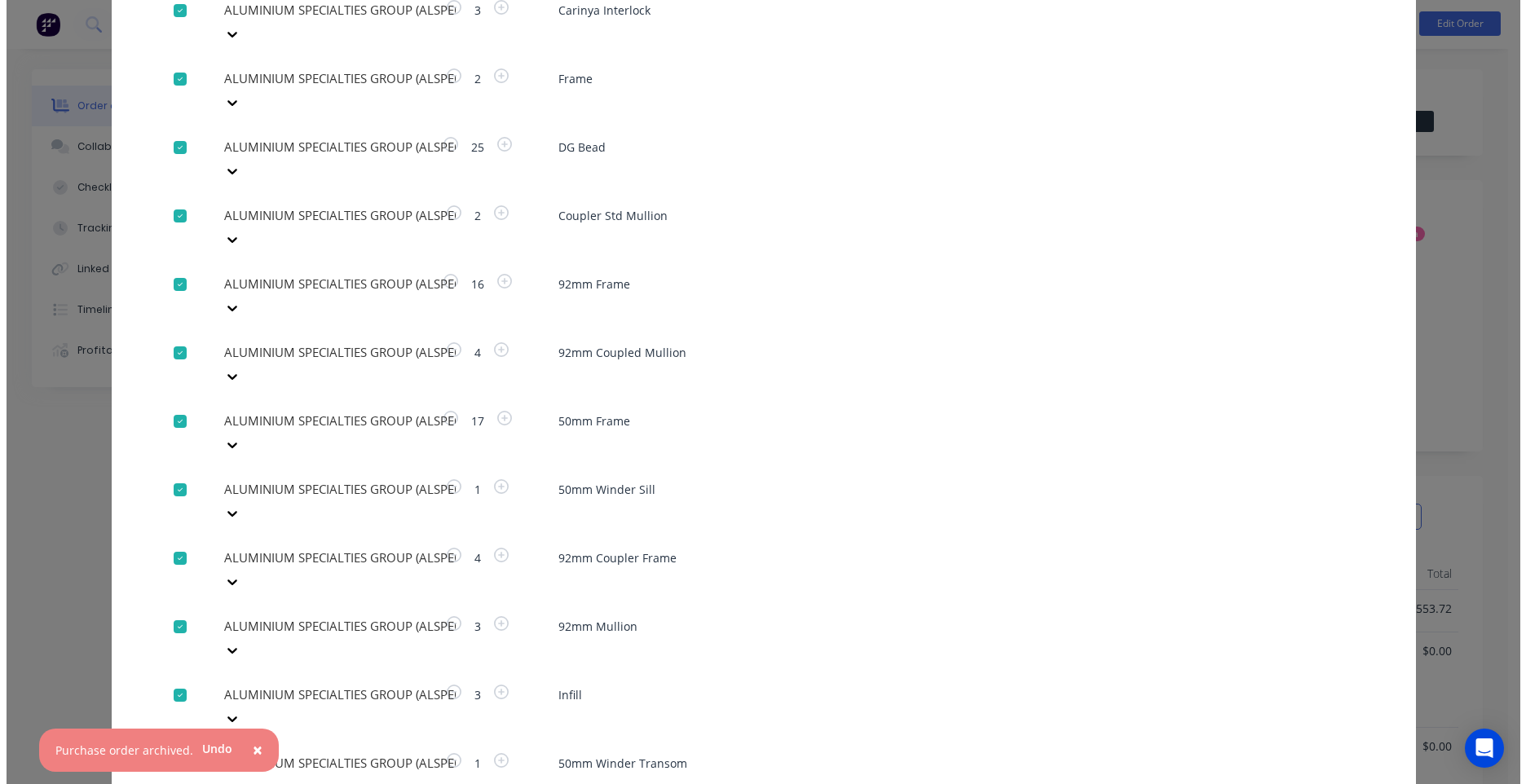
scroll to position [1793, 0]
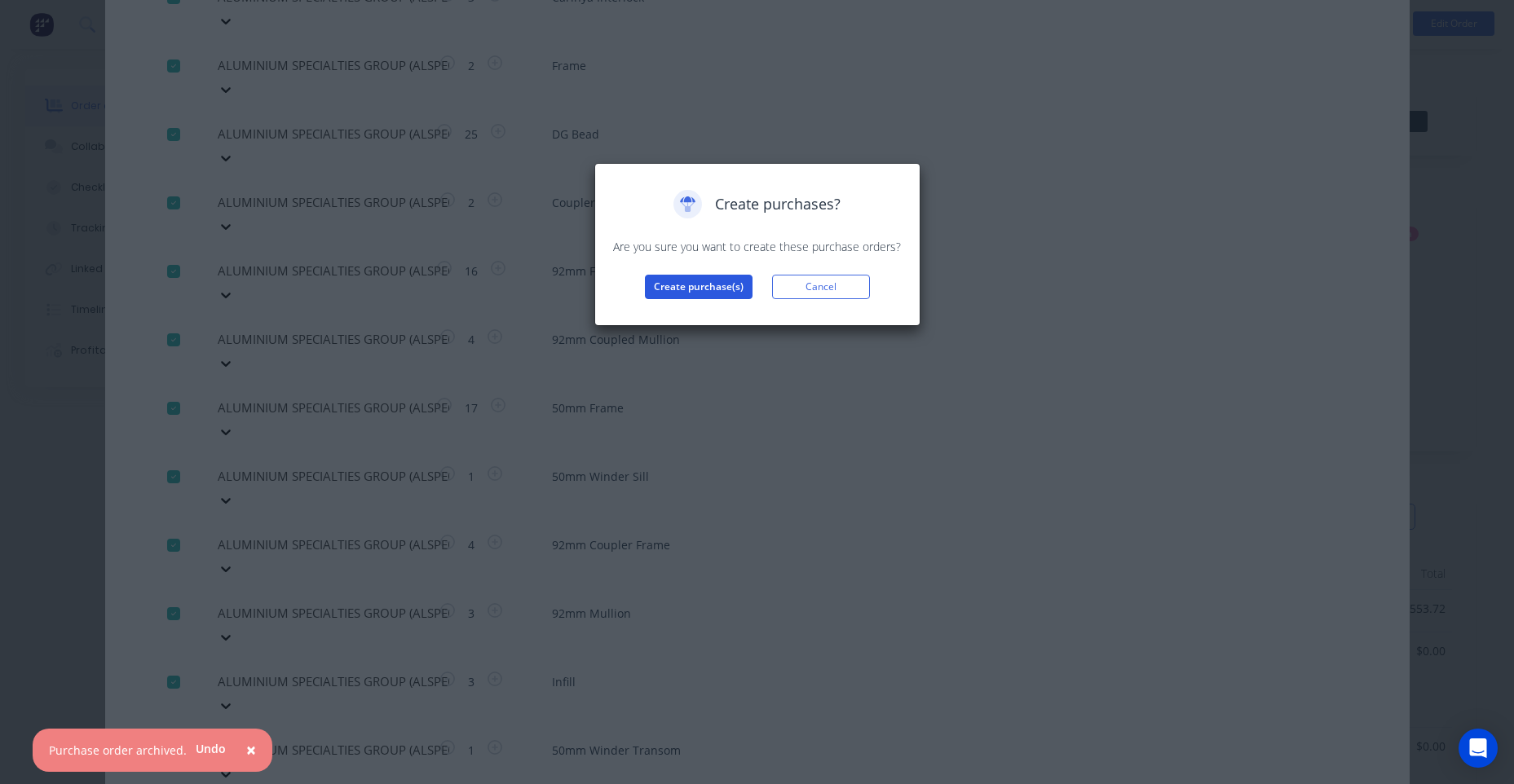
click at [695, 295] on button "Create purchase(s)" at bounding box center [698, 286] width 108 height 24
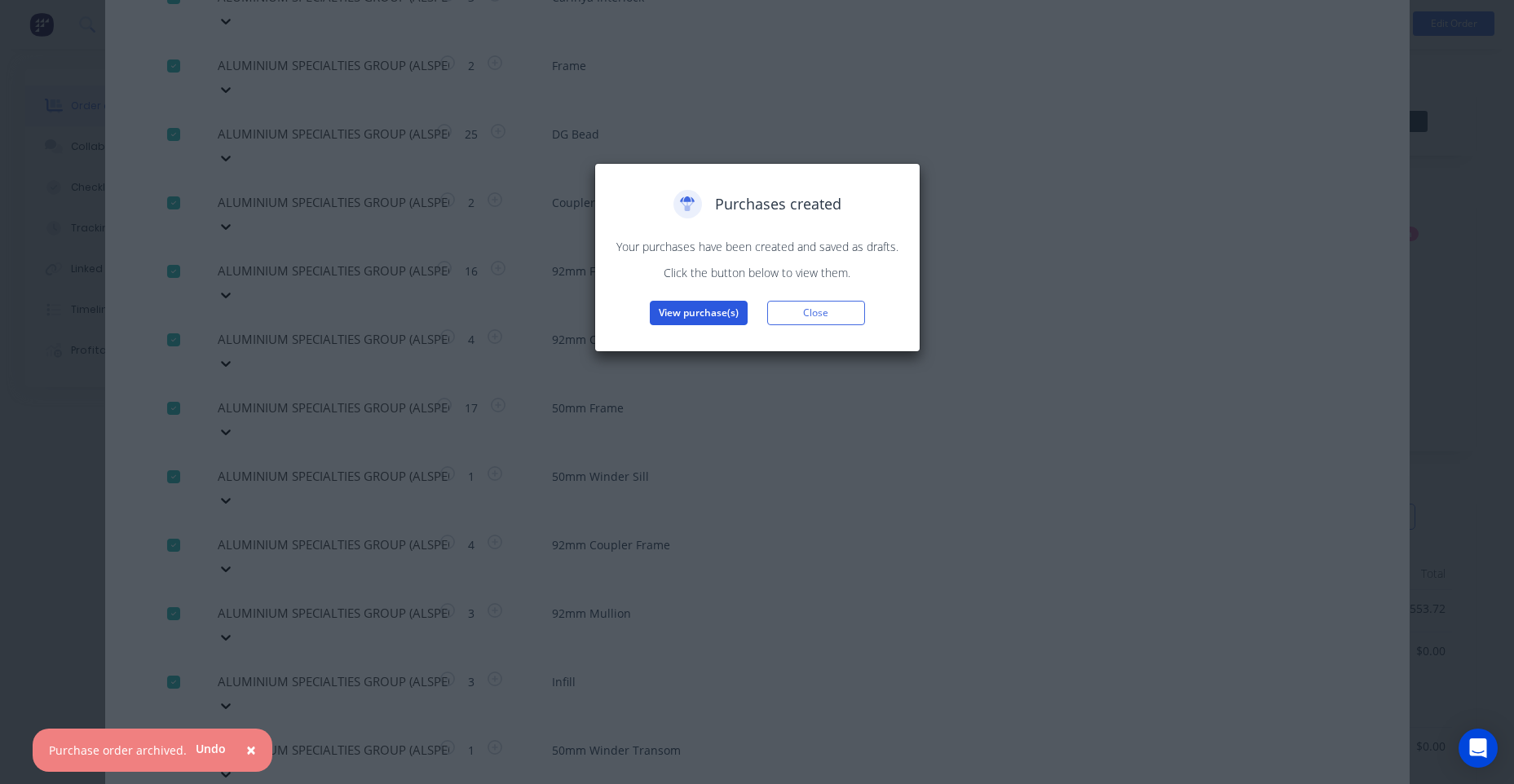
click at [695, 310] on button "View purchase(s)" at bounding box center [698, 312] width 98 height 24
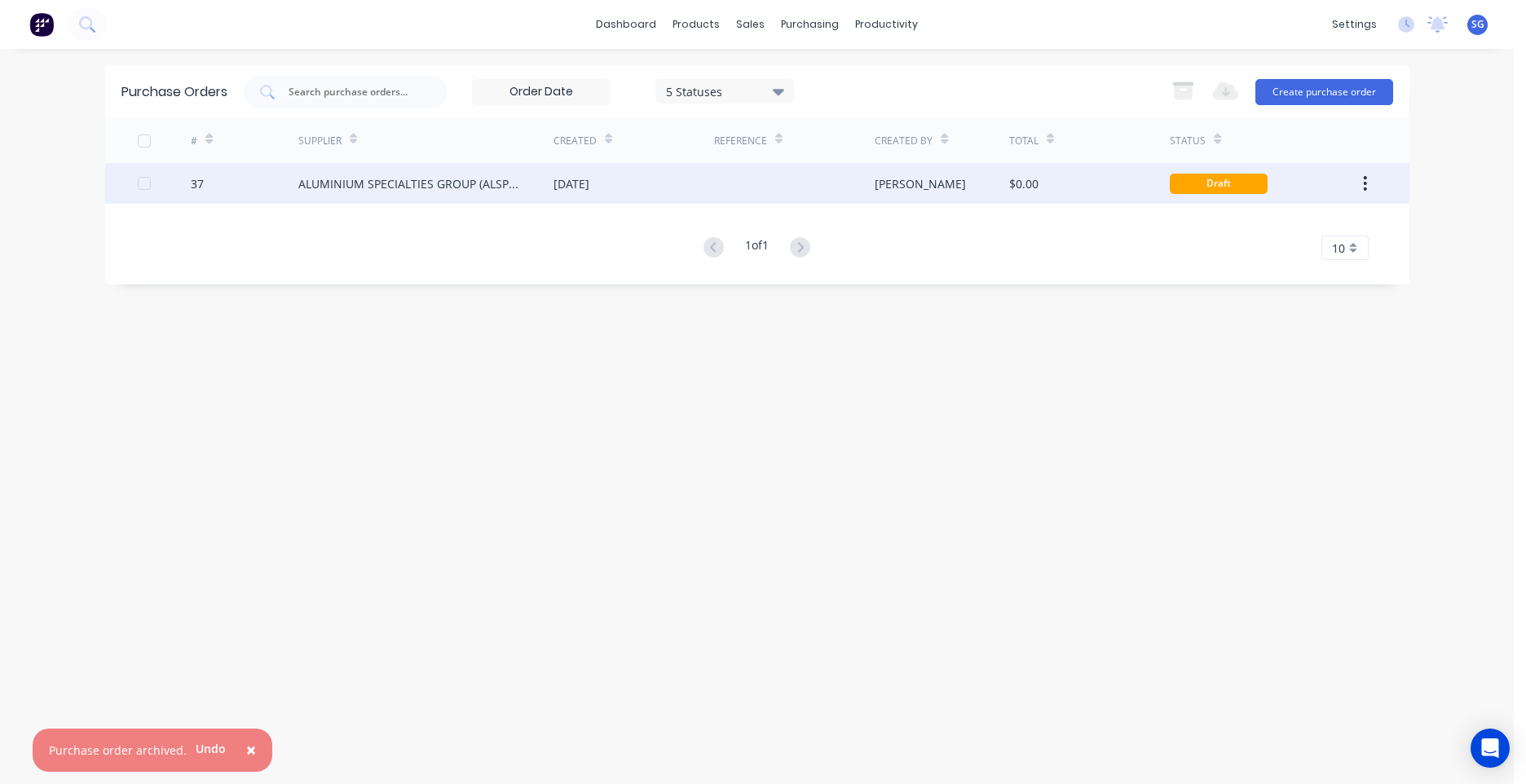
click at [890, 191] on div "[PERSON_NAME]" at bounding box center [920, 184] width 91 height 17
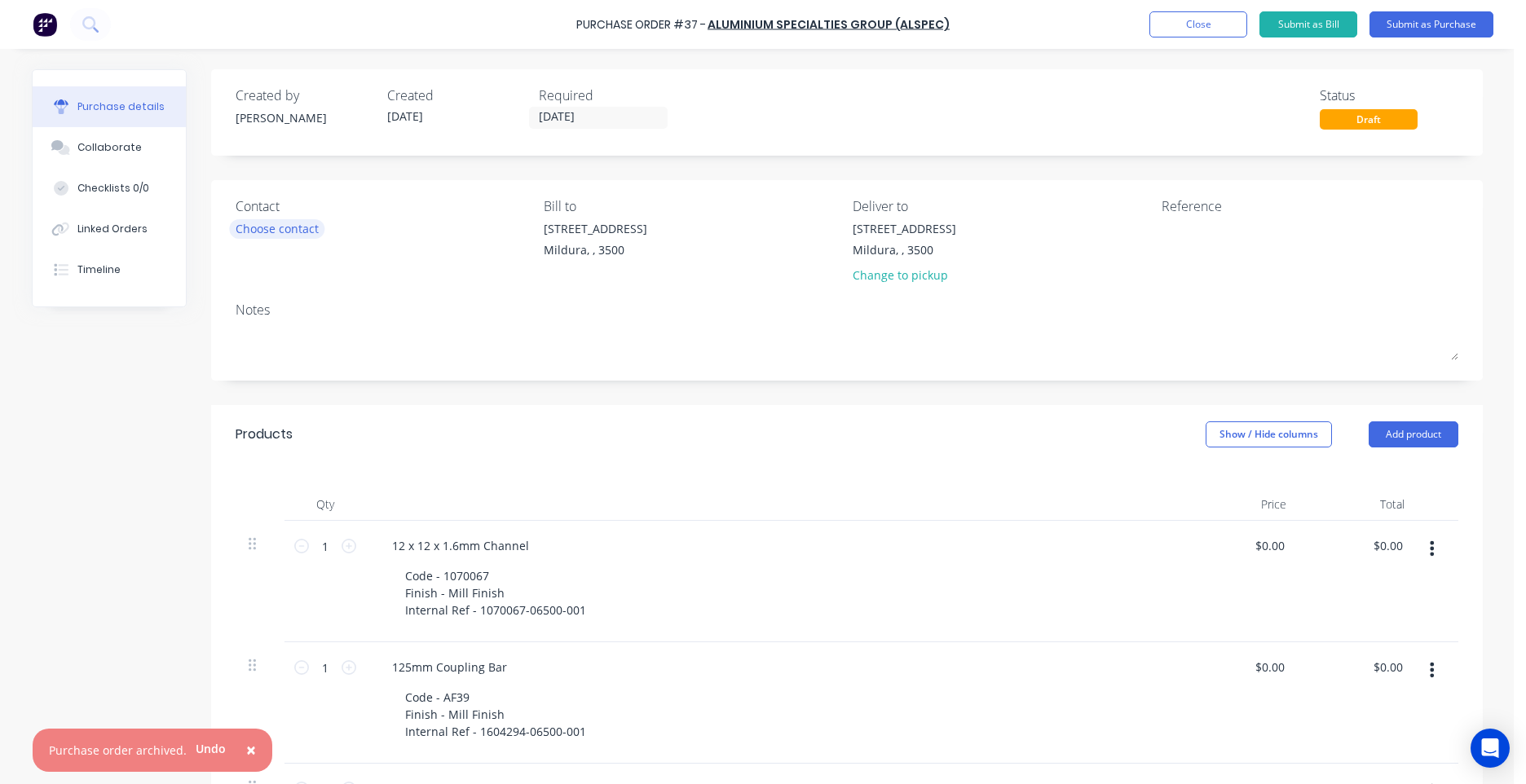
click at [261, 230] on div "Choose contact" at bounding box center [278, 229] width 83 height 17
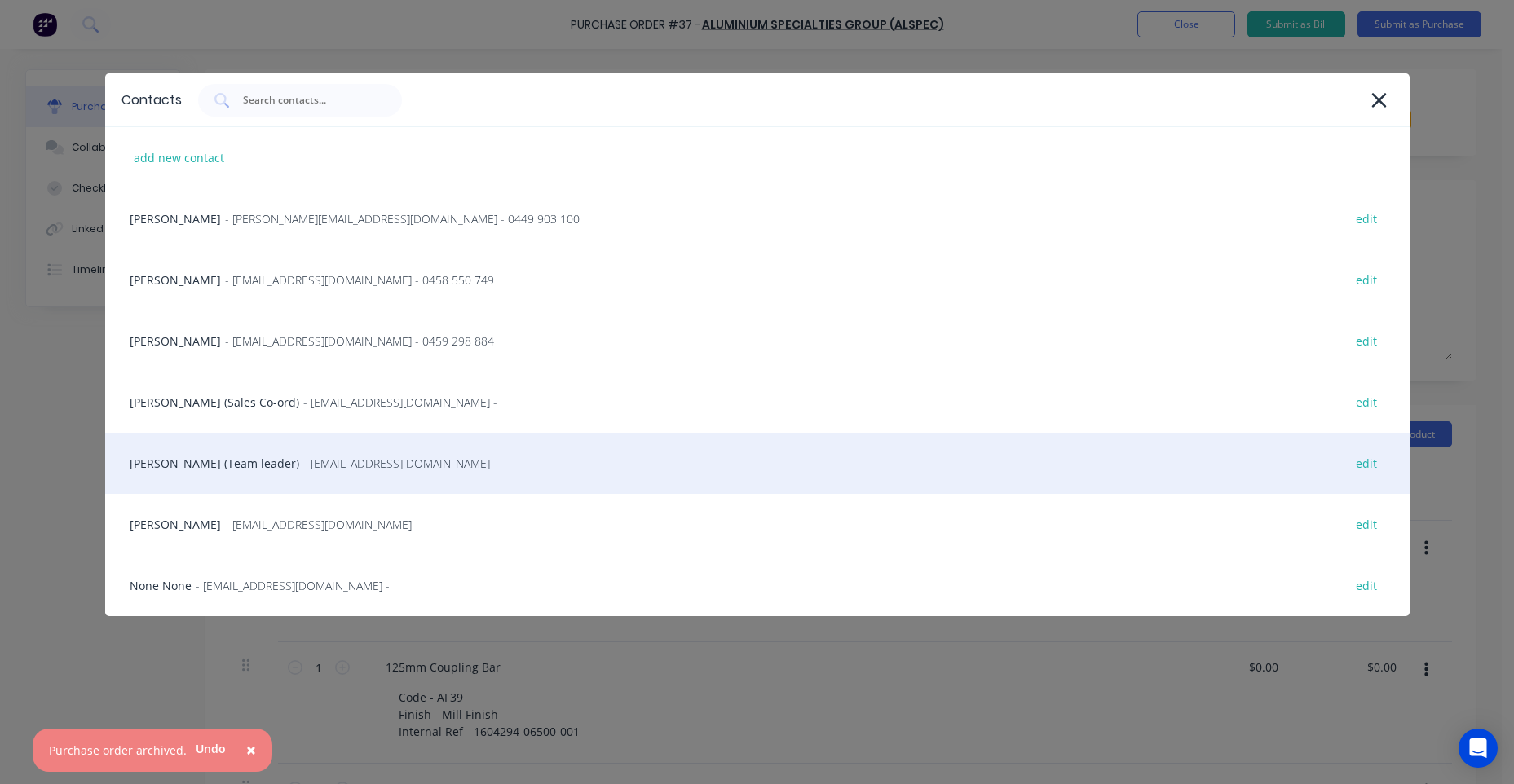
click at [285, 475] on div "Nicola Steele (Team leader) - nsteele@alspec.com.au - edit" at bounding box center [757, 463] width 1304 height 61
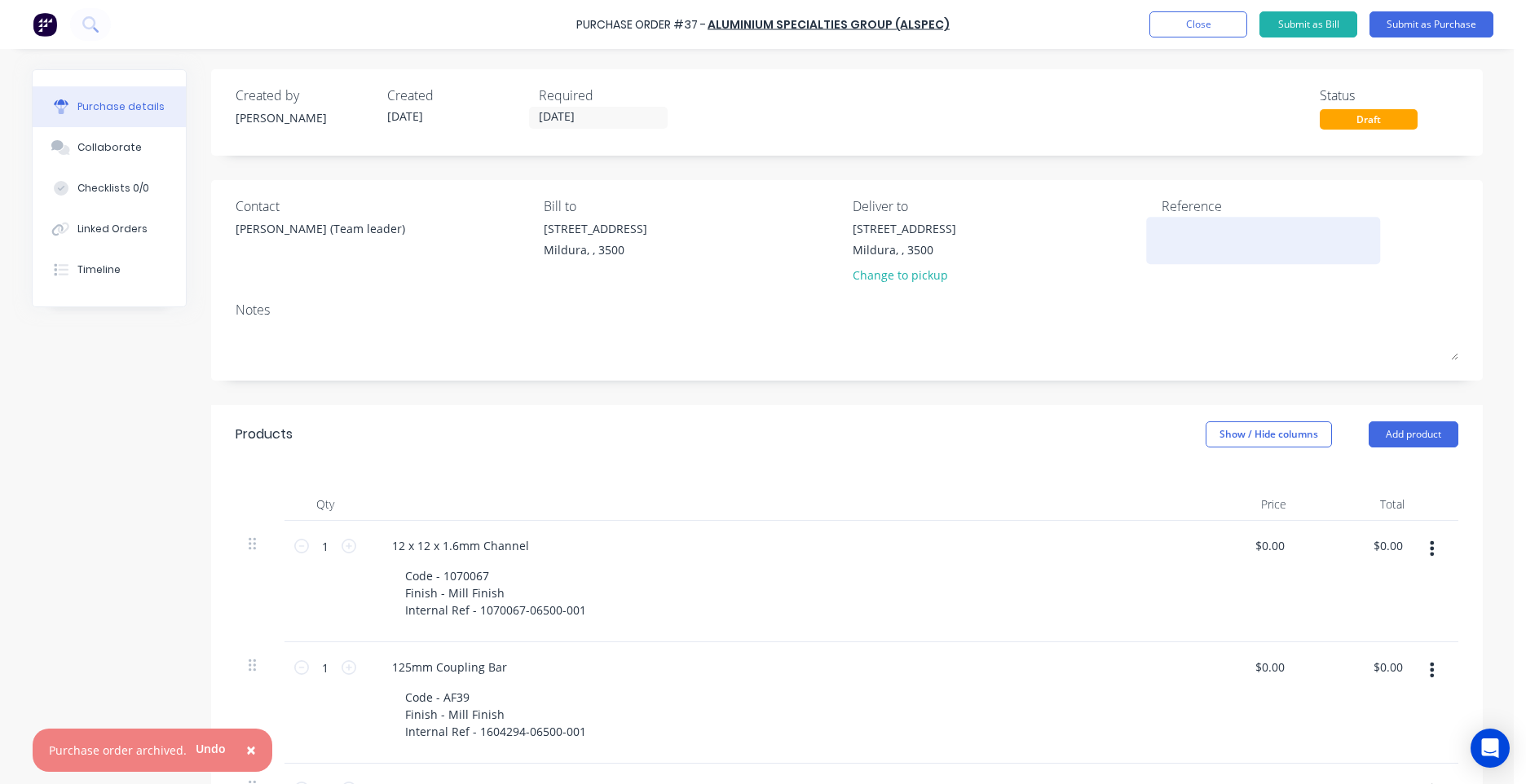
click at [1172, 242] on textarea at bounding box center [1264, 239] width 204 height 37
type textarea "MIL- 7973 BRETT WHEELDON"
click at [1495, 287] on div "× Purchase order archived. Undo Purchase Order #37 - ALUMINIUM SPECIALTIES GROU…" at bounding box center [757, 392] width 1514 height 784
click at [562, 111] on input "[DATE]" at bounding box center [598, 117] width 137 height 20
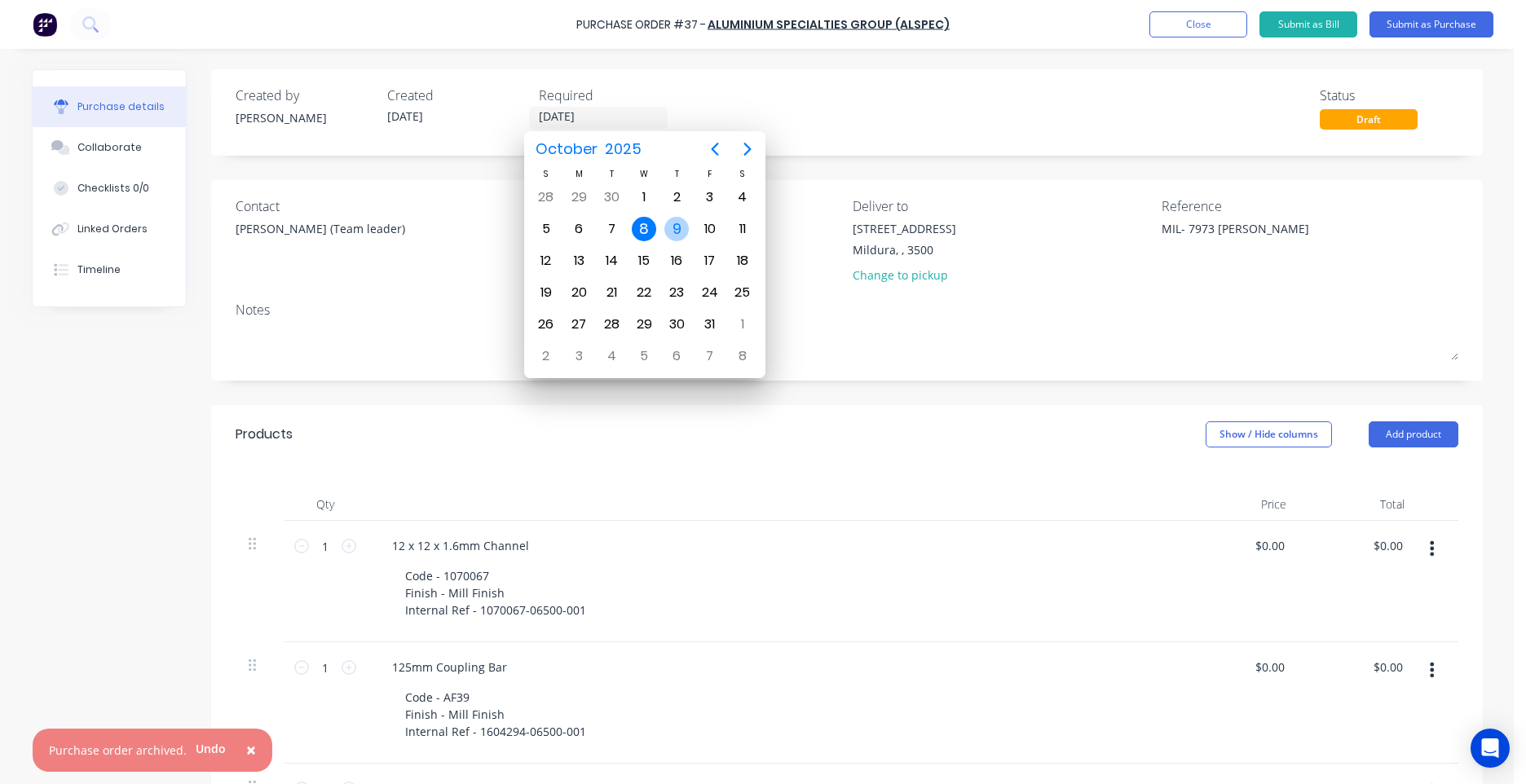
click at [667, 232] on div "9" at bounding box center [677, 228] width 24 height 24
type input "[DATE]"
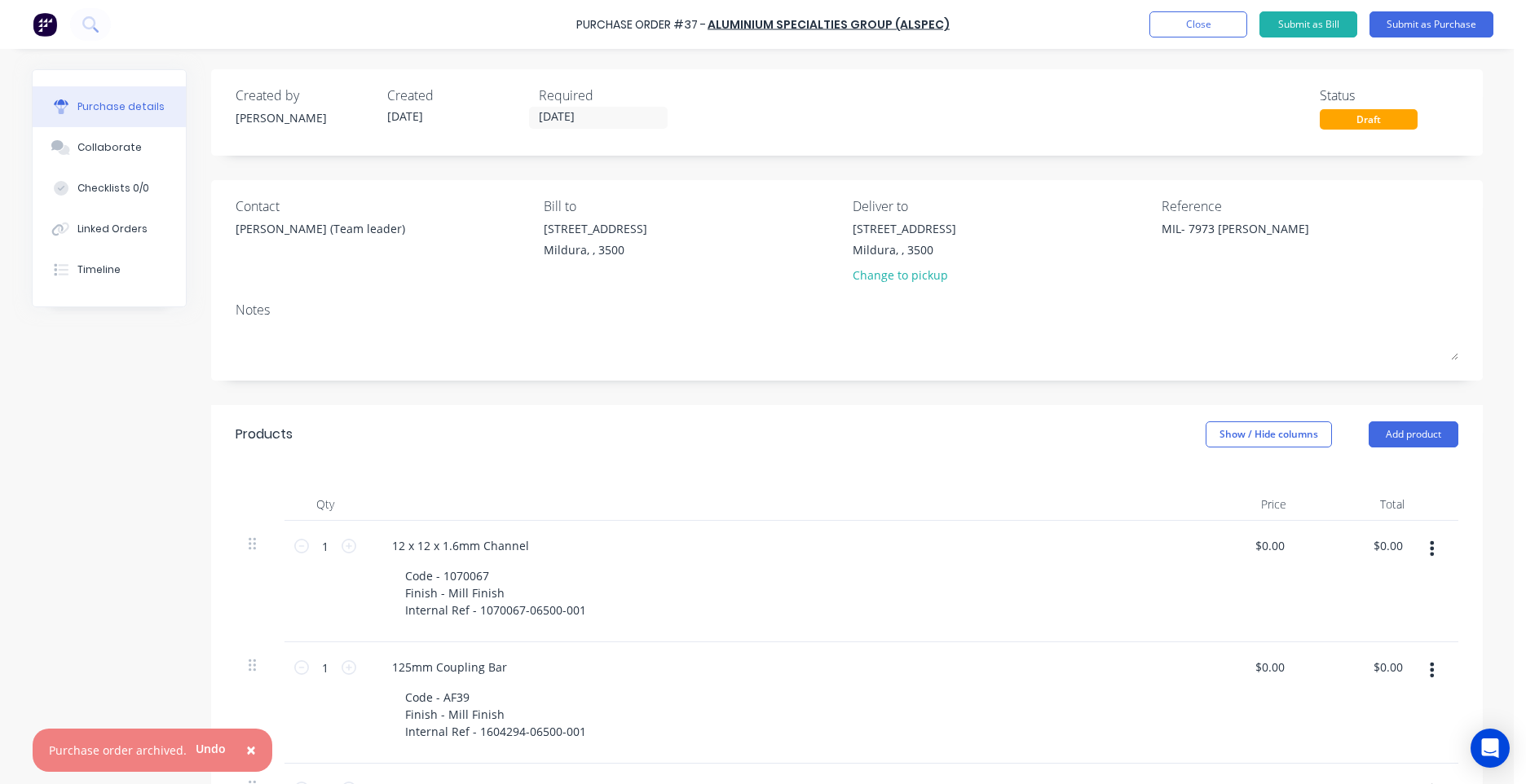
click at [703, 114] on div "Created by Shelby Created 09/10/25 Required 09/10/25 Status Draft" at bounding box center [847, 107] width 1223 height 44
click at [1429, 26] on button "Submit as Purchase" at bounding box center [1432, 24] width 124 height 26
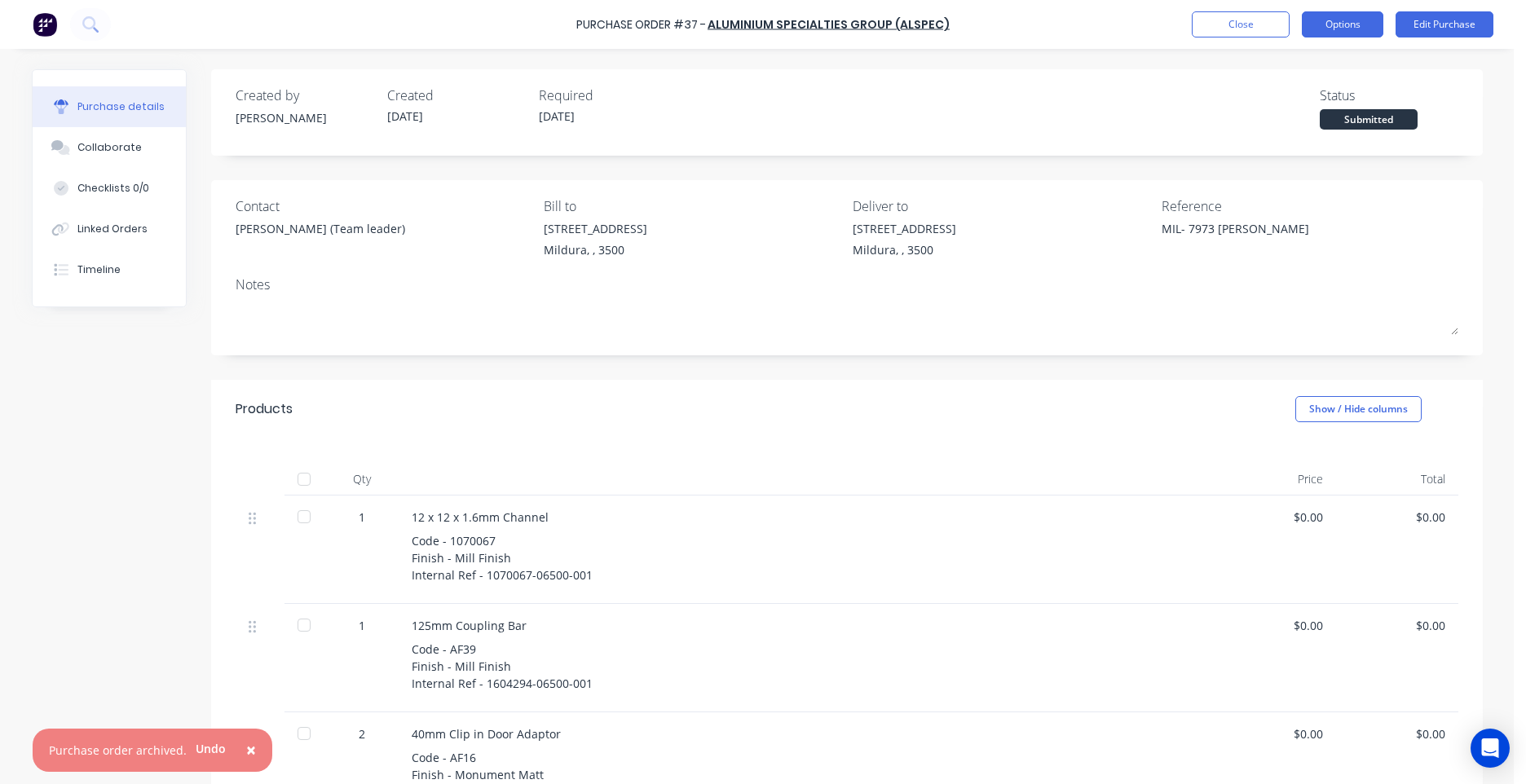
click at [1344, 35] on button "Options" at bounding box center [1343, 24] width 82 height 26
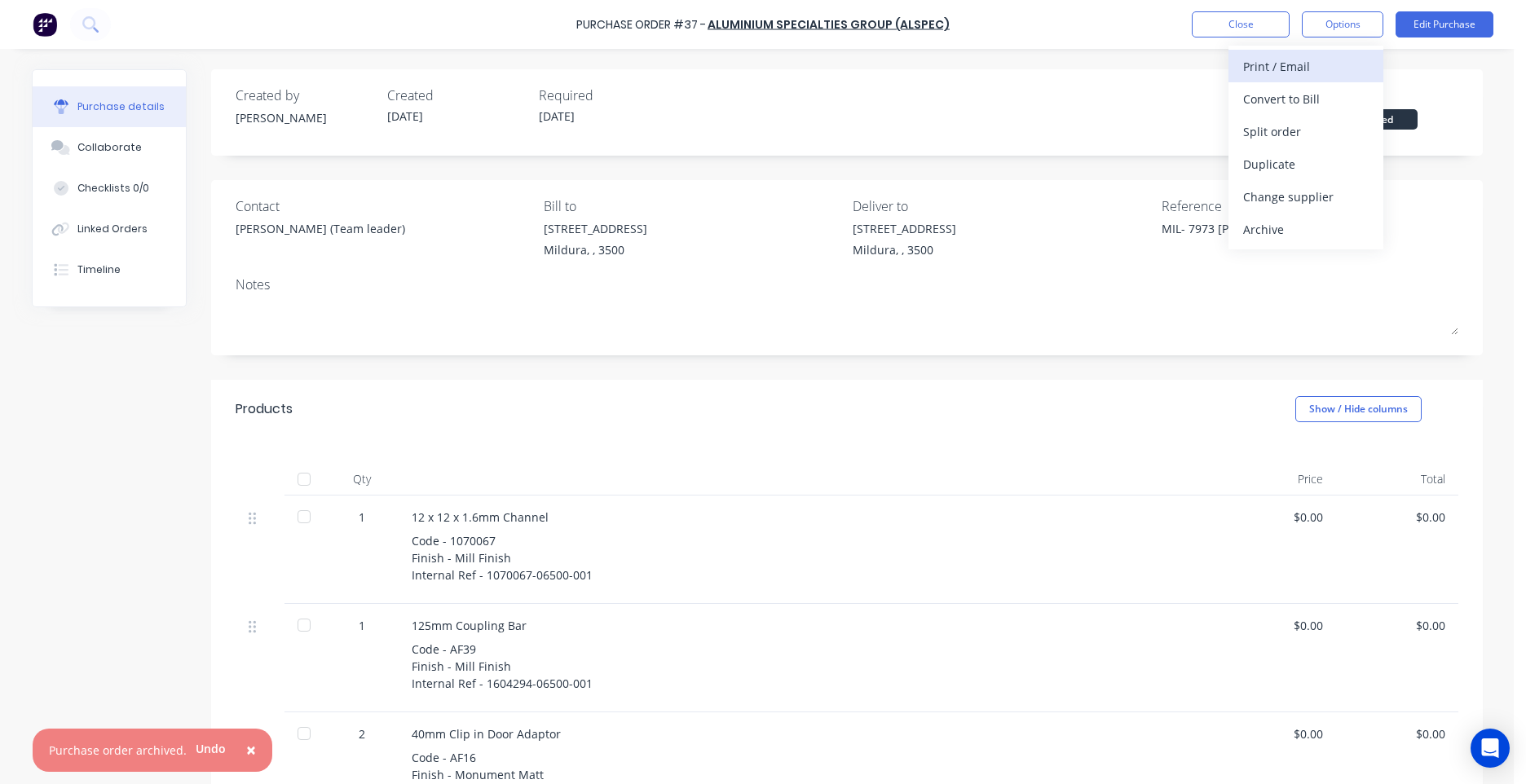
click at [1310, 61] on div "Print / Email" at bounding box center [1306, 66] width 125 height 23
click at [1297, 133] on div "Without pricing" at bounding box center [1306, 131] width 125 height 23
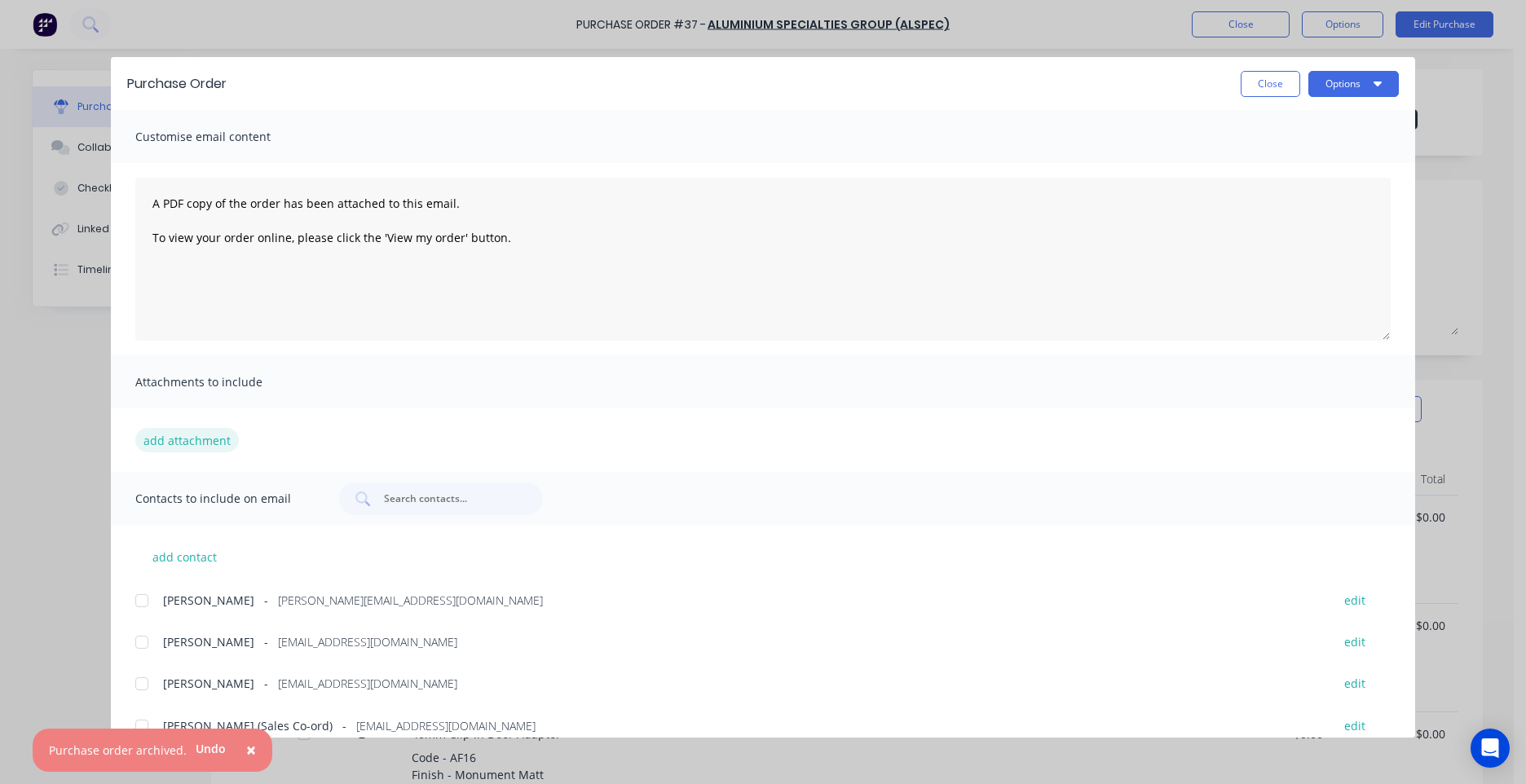
click at [196, 442] on button "add attachment" at bounding box center [186, 440] width 104 height 24
click at [177, 450] on button "add attachment" at bounding box center [186, 440] width 104 height 24
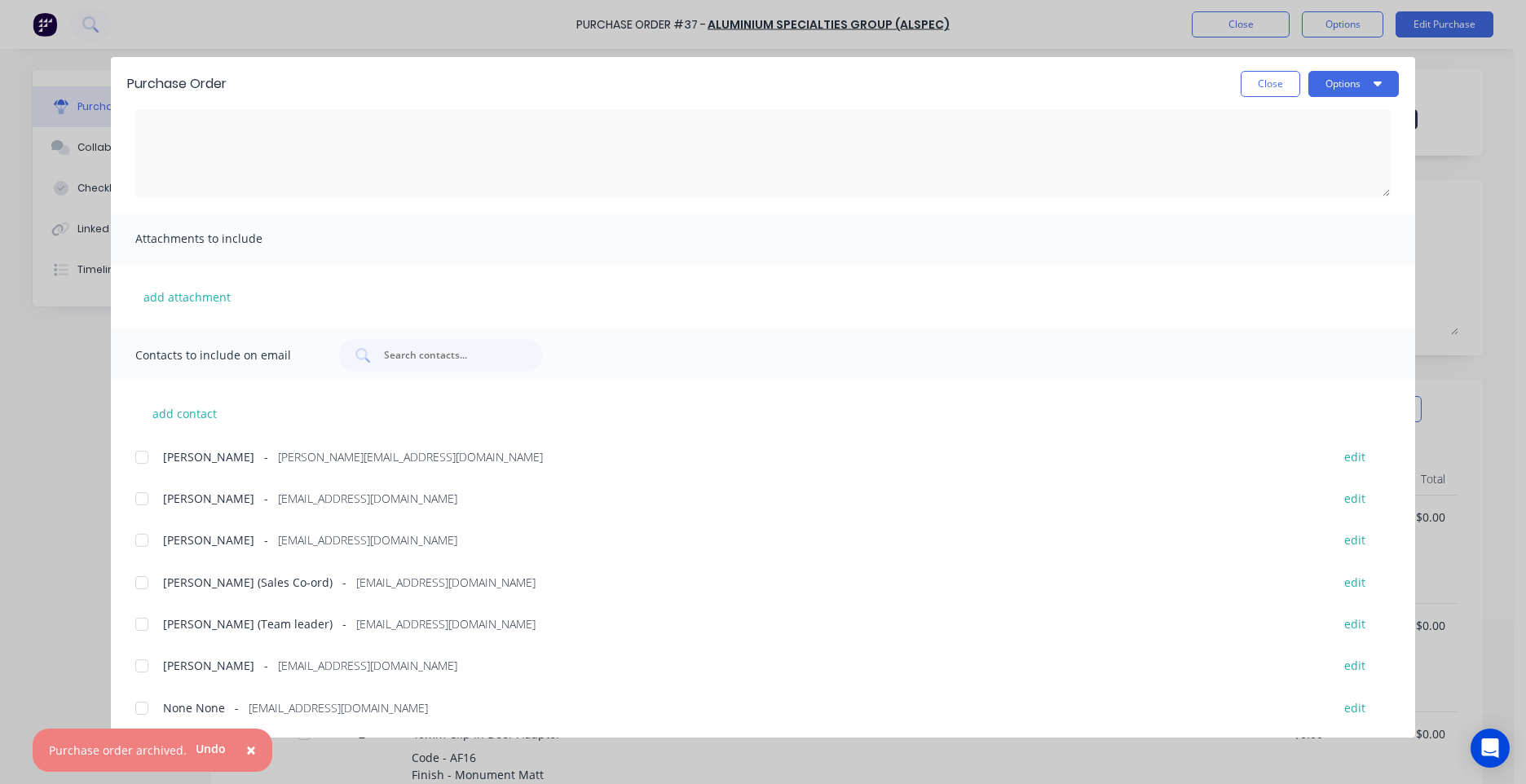
scroll to position [145, 0]
click at [183, 630] on span "Nicola Steele (Team leader)" at bounding box center [248, 623] width 170 height 17
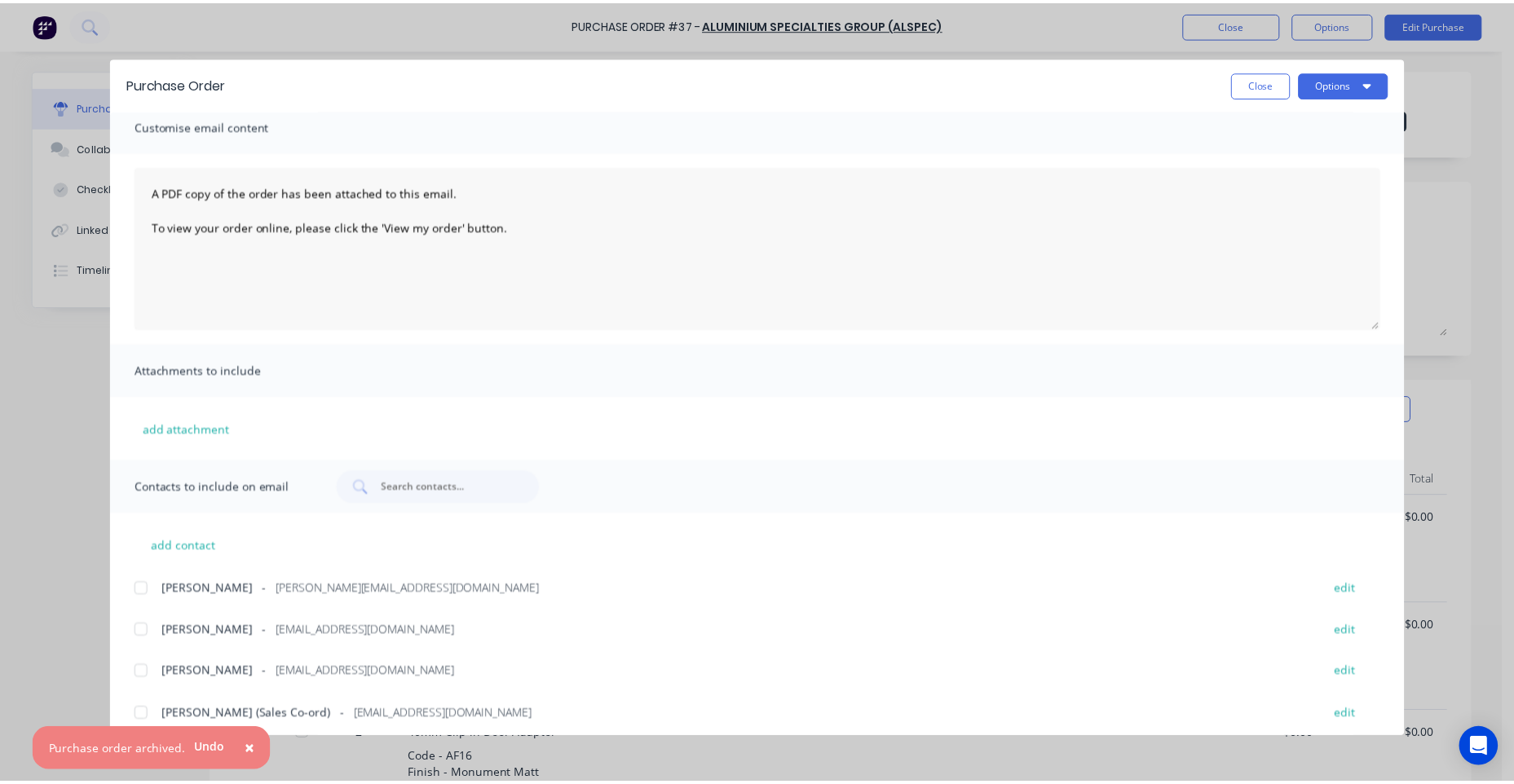
scroll to position [0, 0]
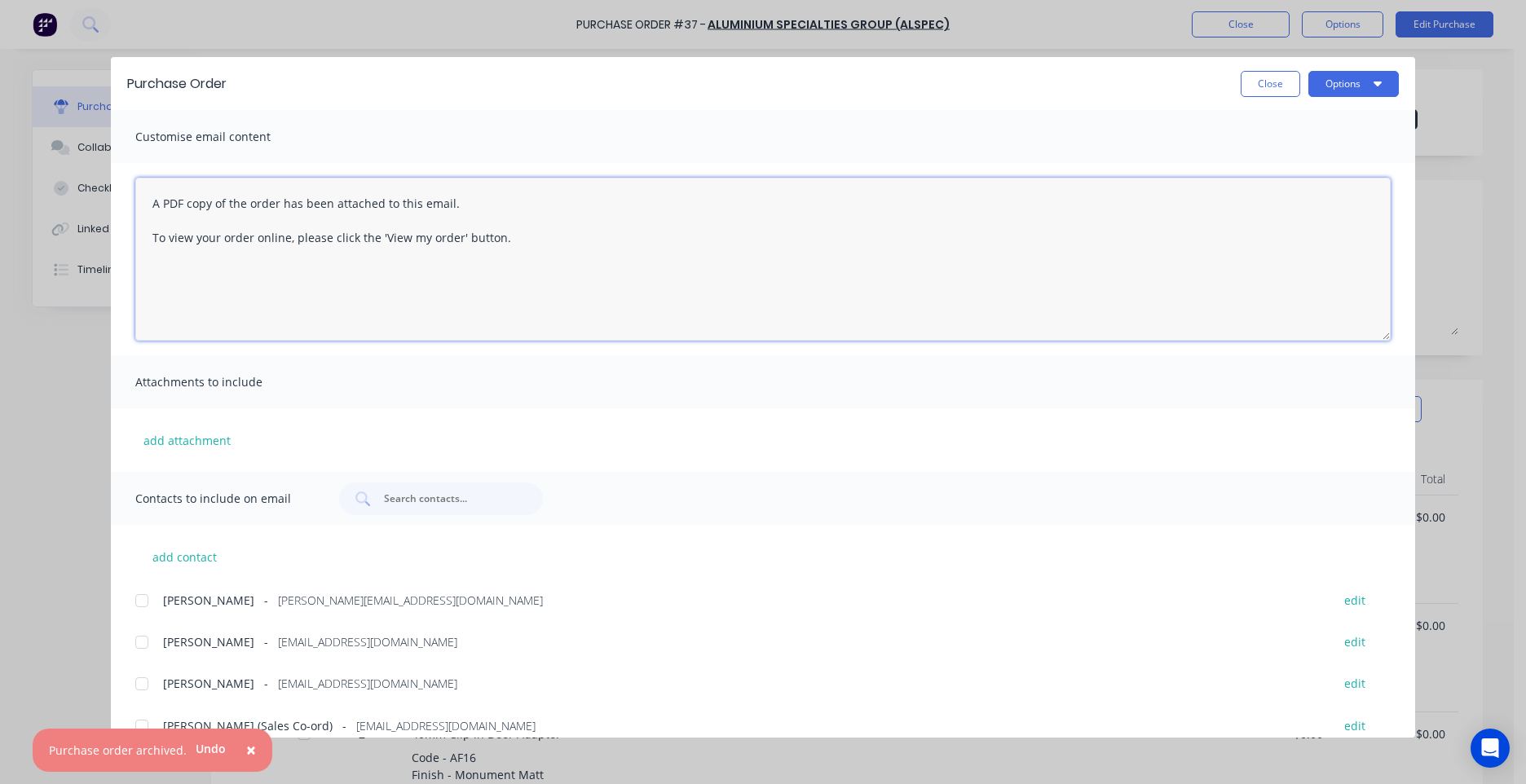
click at [150, 208] on textarea "A PDF copy of the order has been attached to this email. To view your order onl…" at bounding box center [763, 259] width 1256 height 163
click at [547, 273] on textarea "HI Nicola, A PDF copy of the order has been attached to this email. To view you…" at bounding box center [763, 259] width 1256 height 163
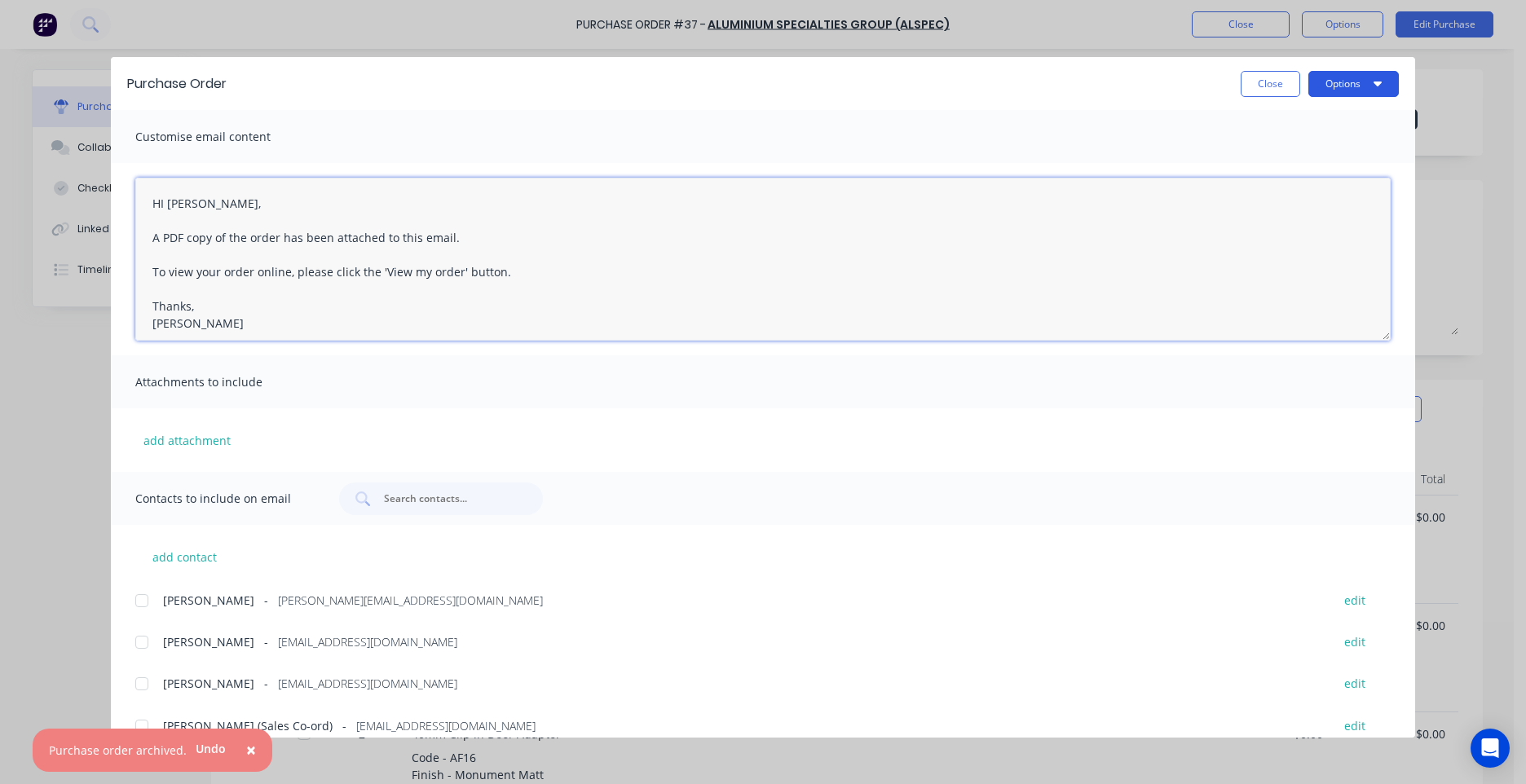
type textarea "HI Nicola, A PDF copy of the order has been attached to this email. To view you…"
click at [1384, 80] on button "Options" at bounding box center [1353, 83] width 90 height 26
click at [1277, 202] on div "Email" at bounding box center [1321, 190] width 125 height 23
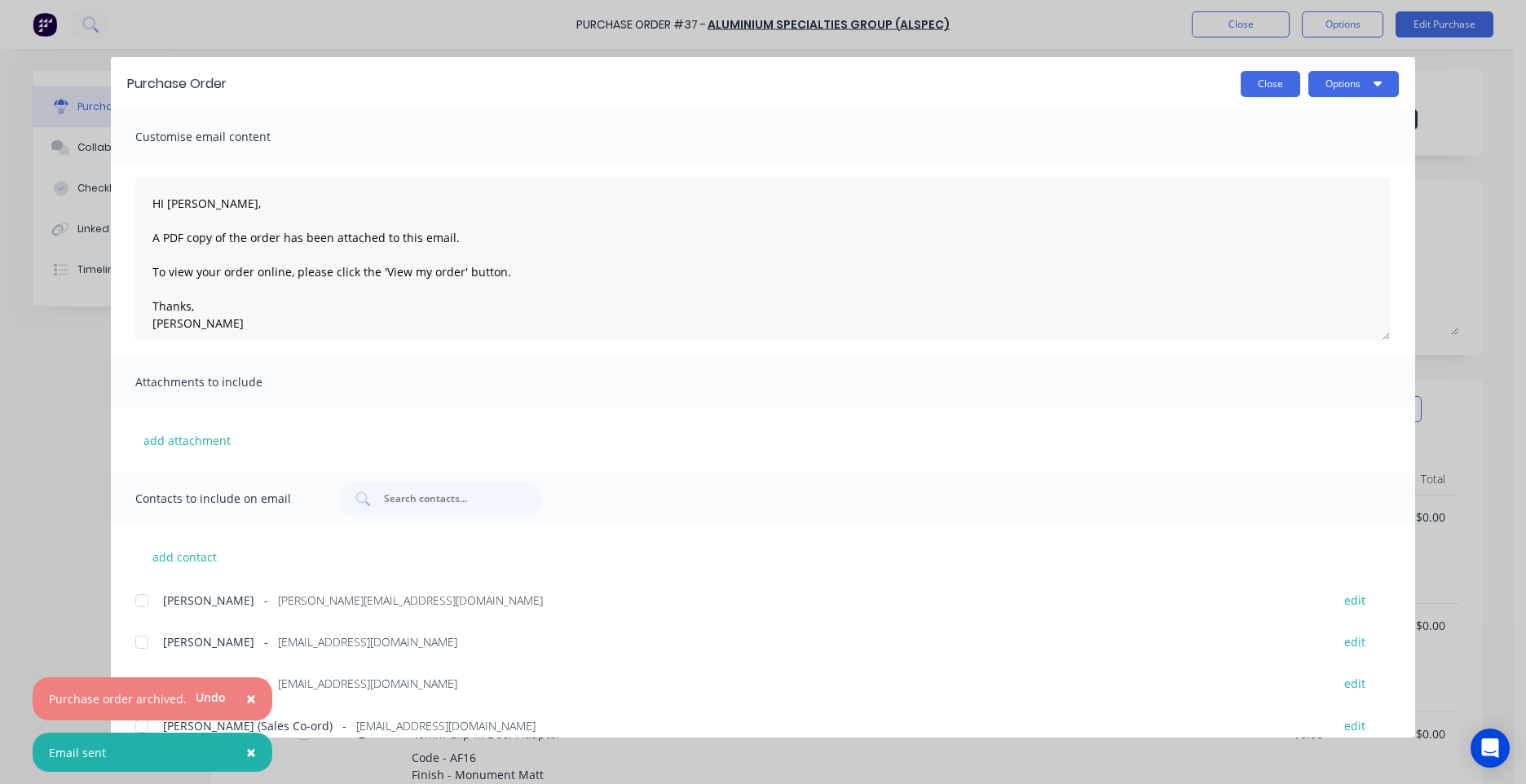
click at [1260, 86] on button "Close" at bounding box center [1270, 83] width 59 height 26
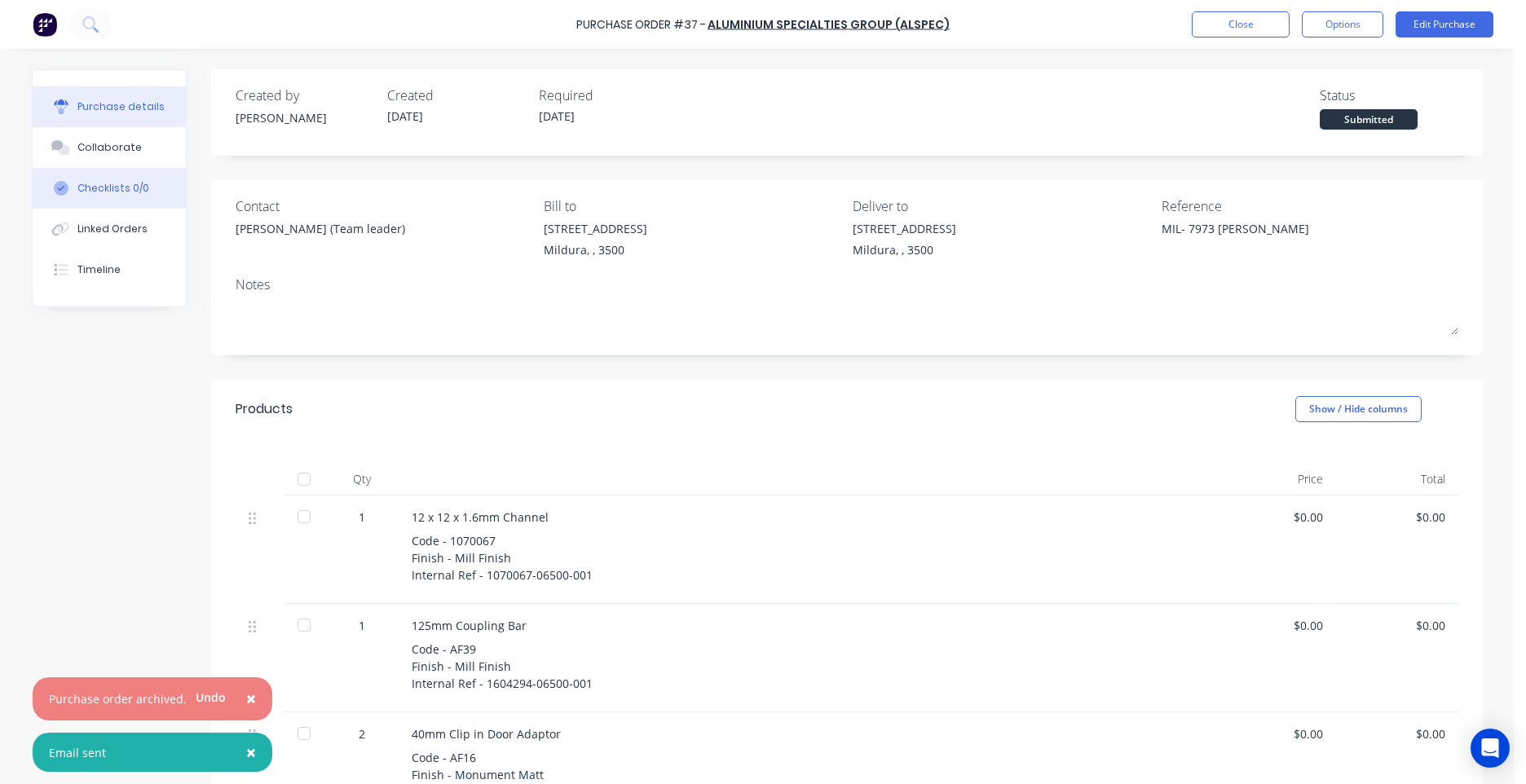
click at [130, 181] on div "Checklists 0/0" at bounding box center [114, 187] width 72 height 15
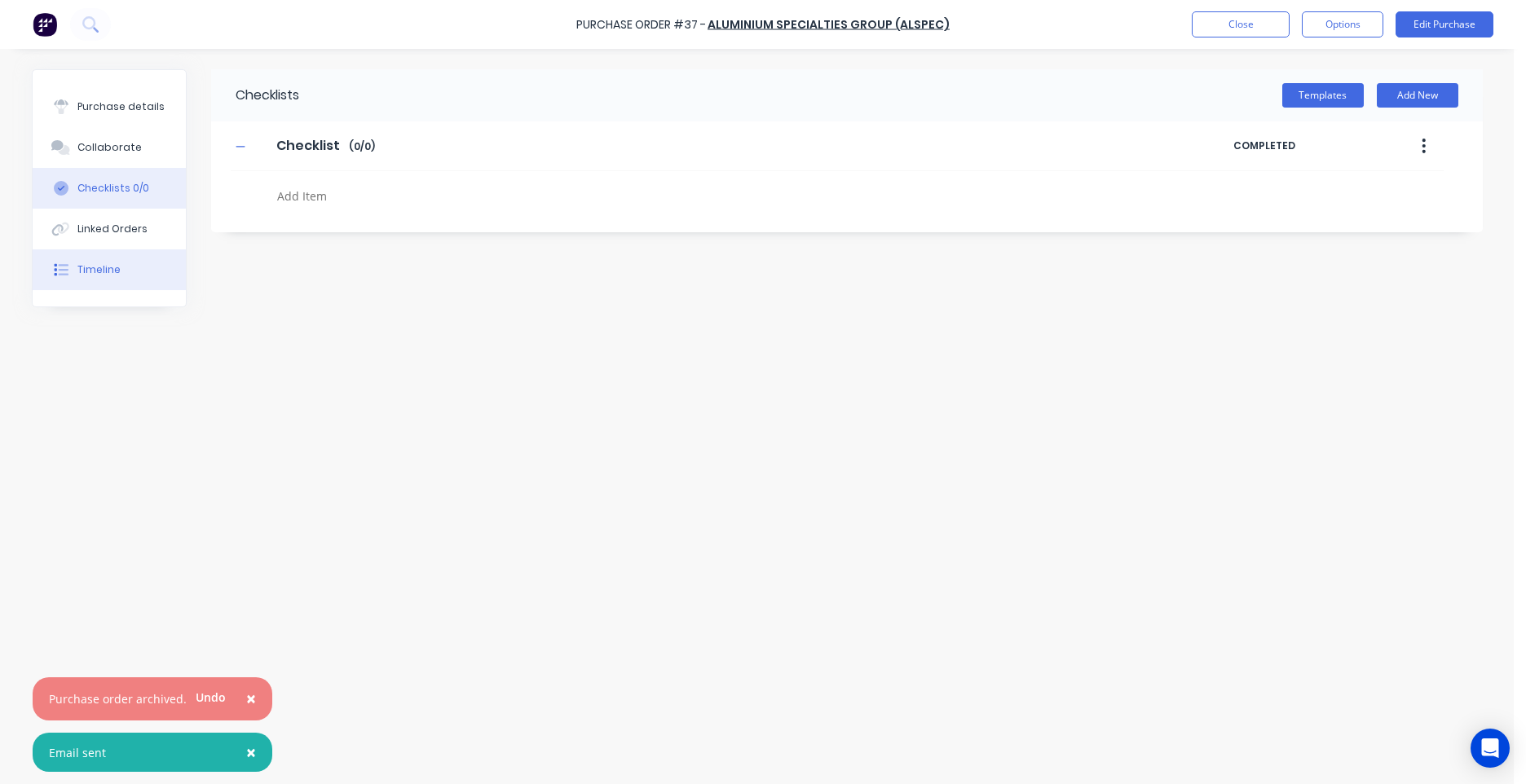
click at [86, 258] on button "Timeline" at bounding box center [110, 270] width 153 height 41
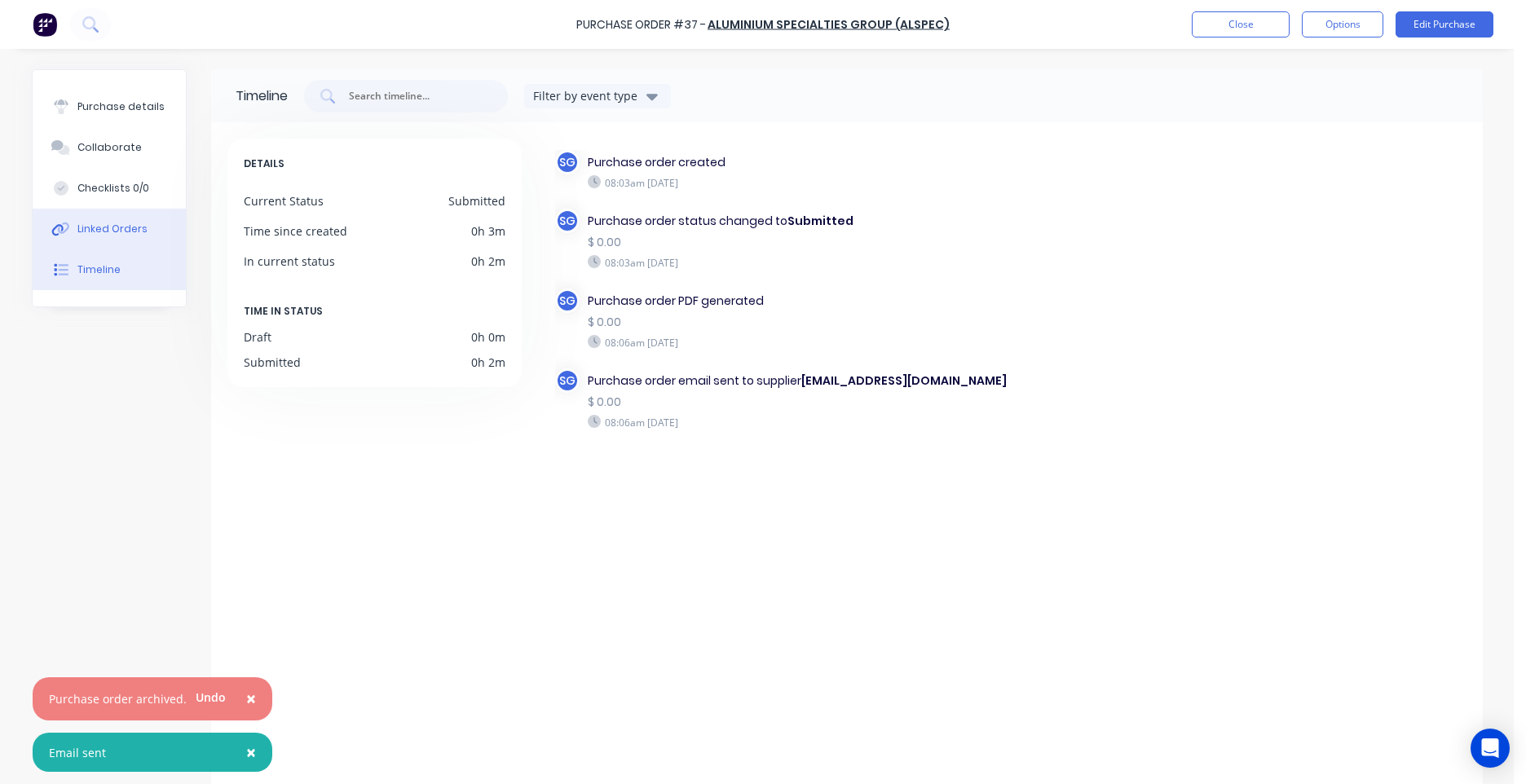
click at [89, 216] on button "Linked Orders" at bounding box center [110, 229] width 153 height 41
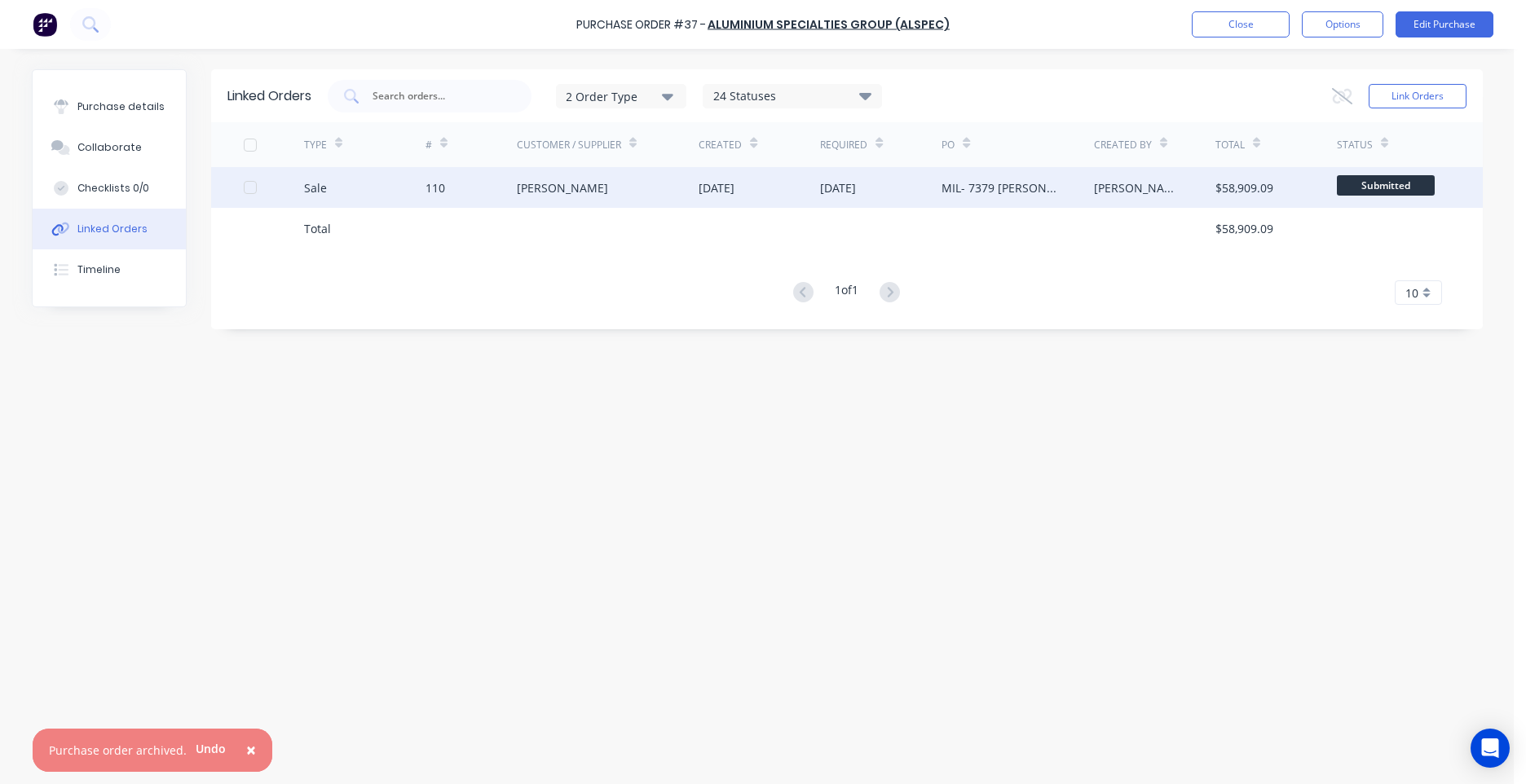
click at [418, 185] on div "Sale" at bounding box center [364, 187] width 121 height 41
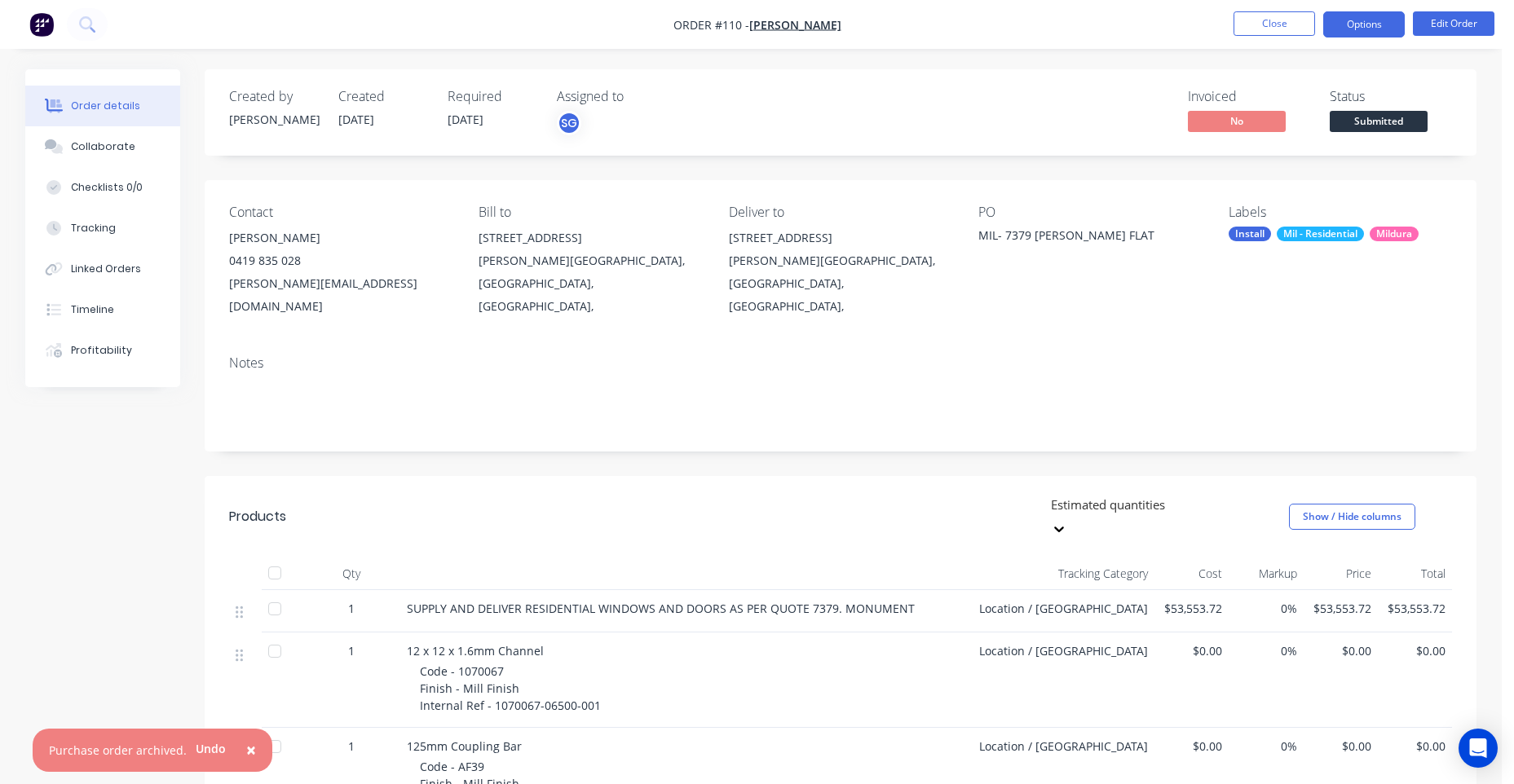
click at [1375, 26] on button "Options" at bounding box center [1364, 24] width 82 height 26
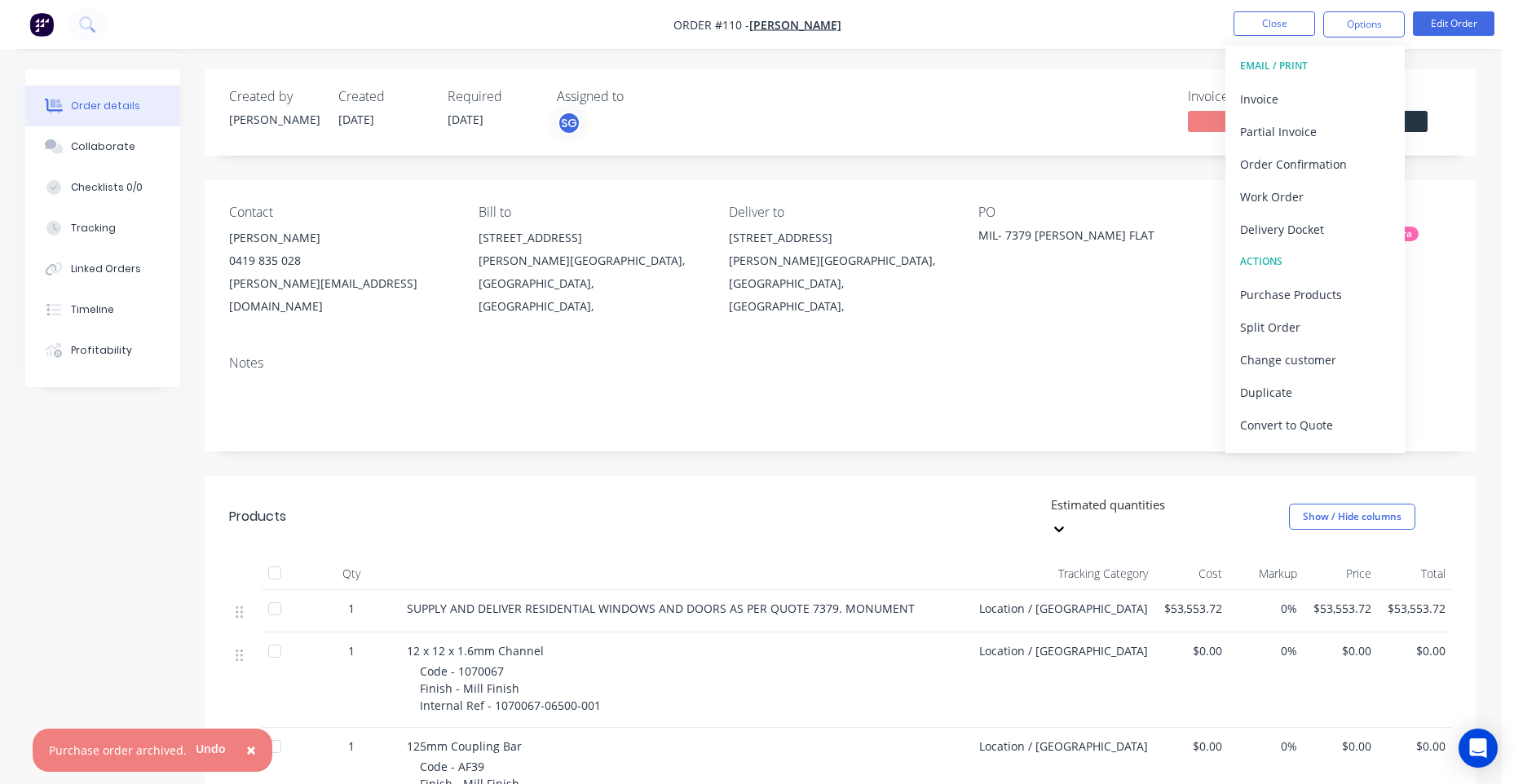
click at [1016, 40] on nav "Order #110 - BRETT WHEELDON Close Options EMAIL / PRINT Invoice Partial Invoice…" at bounding box center [757, 24] width 1514 height 49
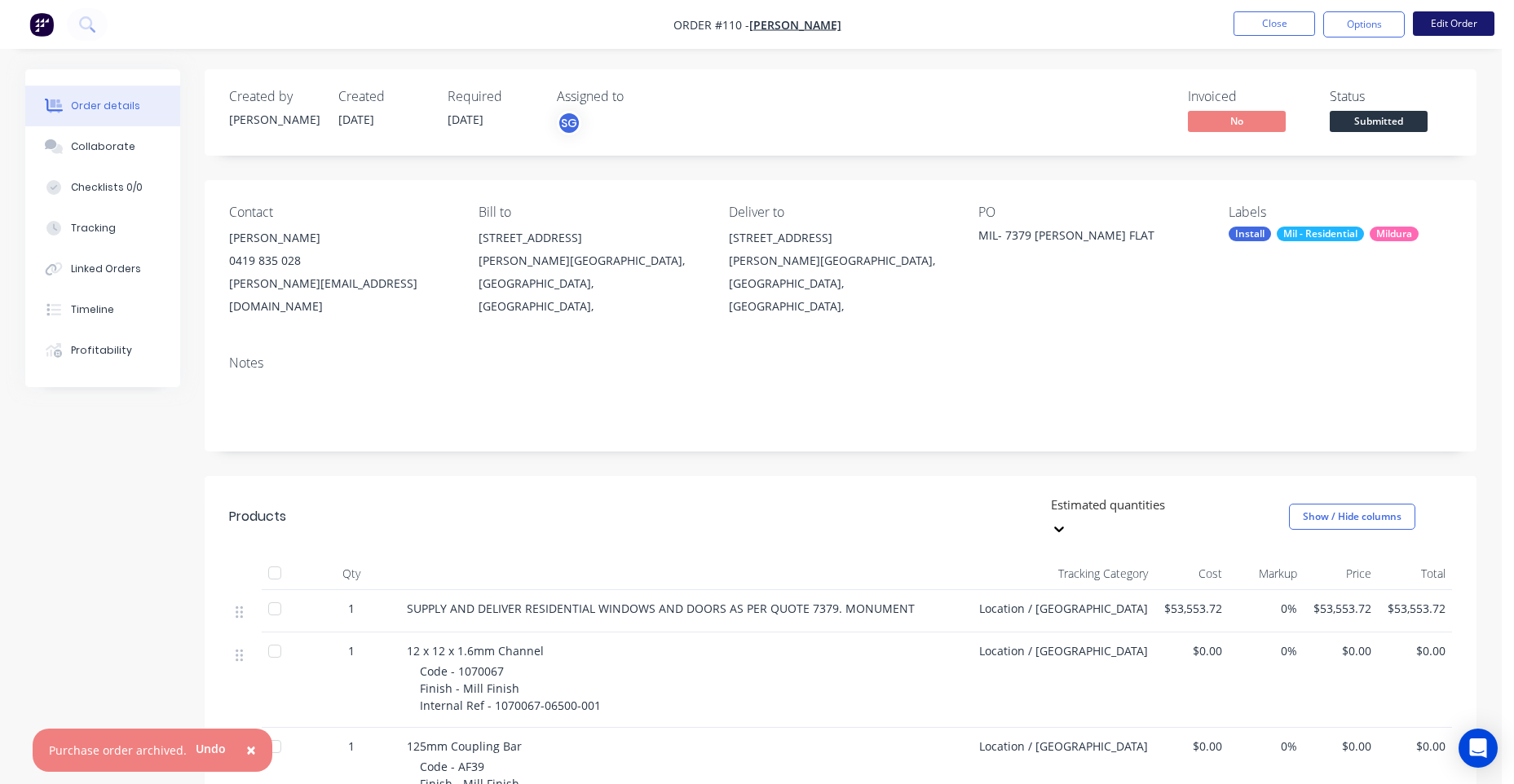
click at [1456, 20] on button "Edit Order" at bounding box center [1454, 23] width 82 height 24
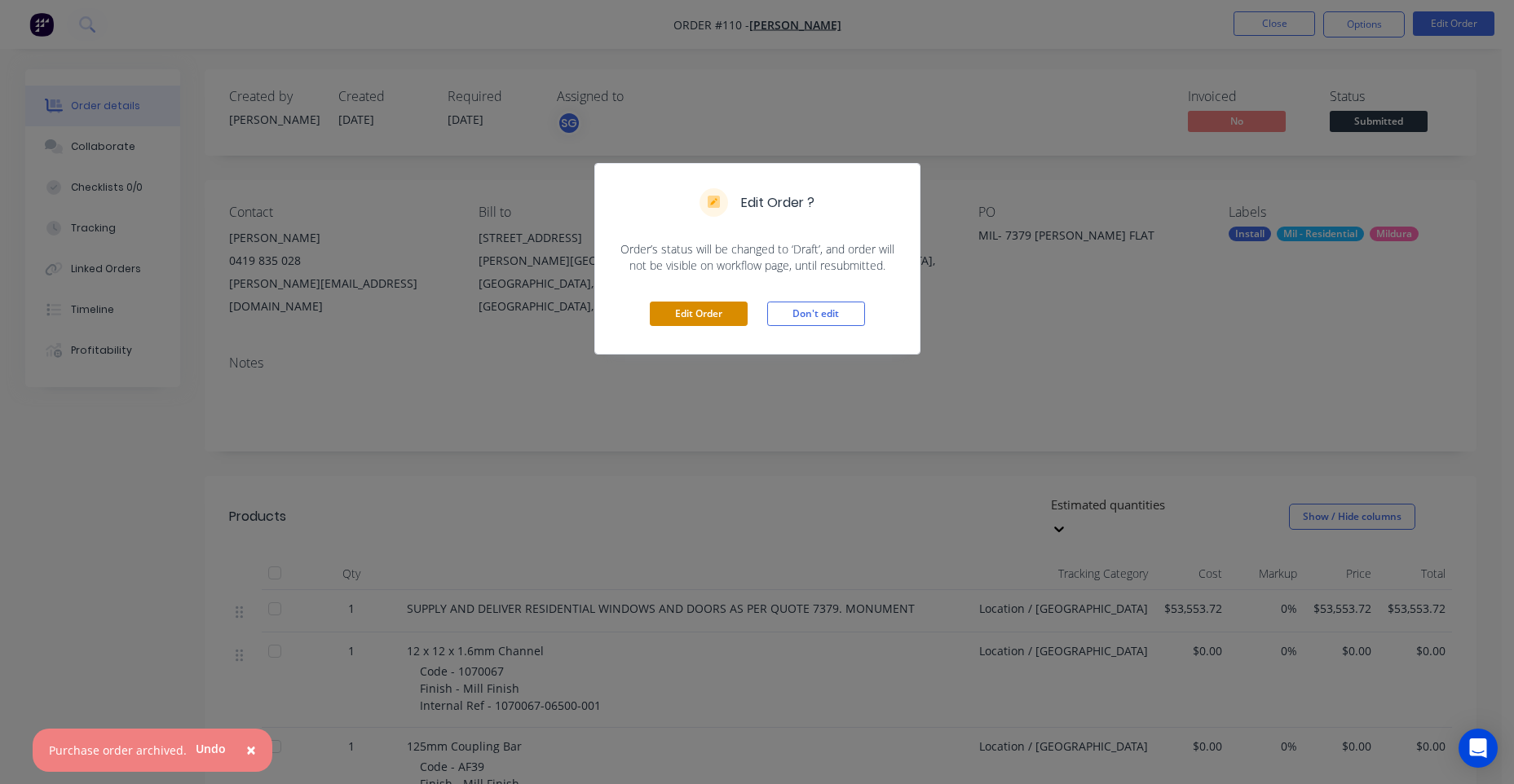
click at [699, 309] on button "Edit Order" at bounding box center [698, 313] width 98 height 24
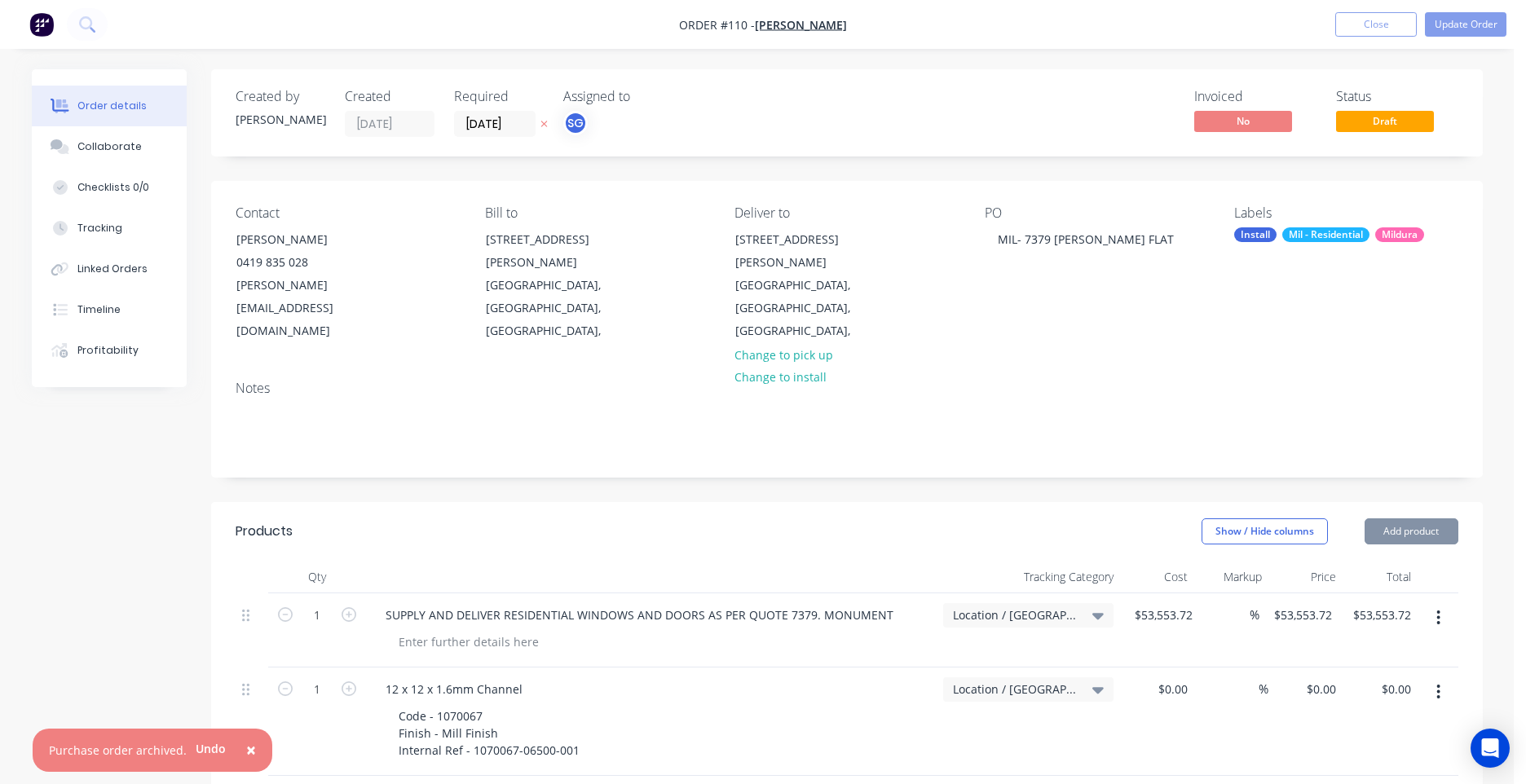
type input "$53,553.72"
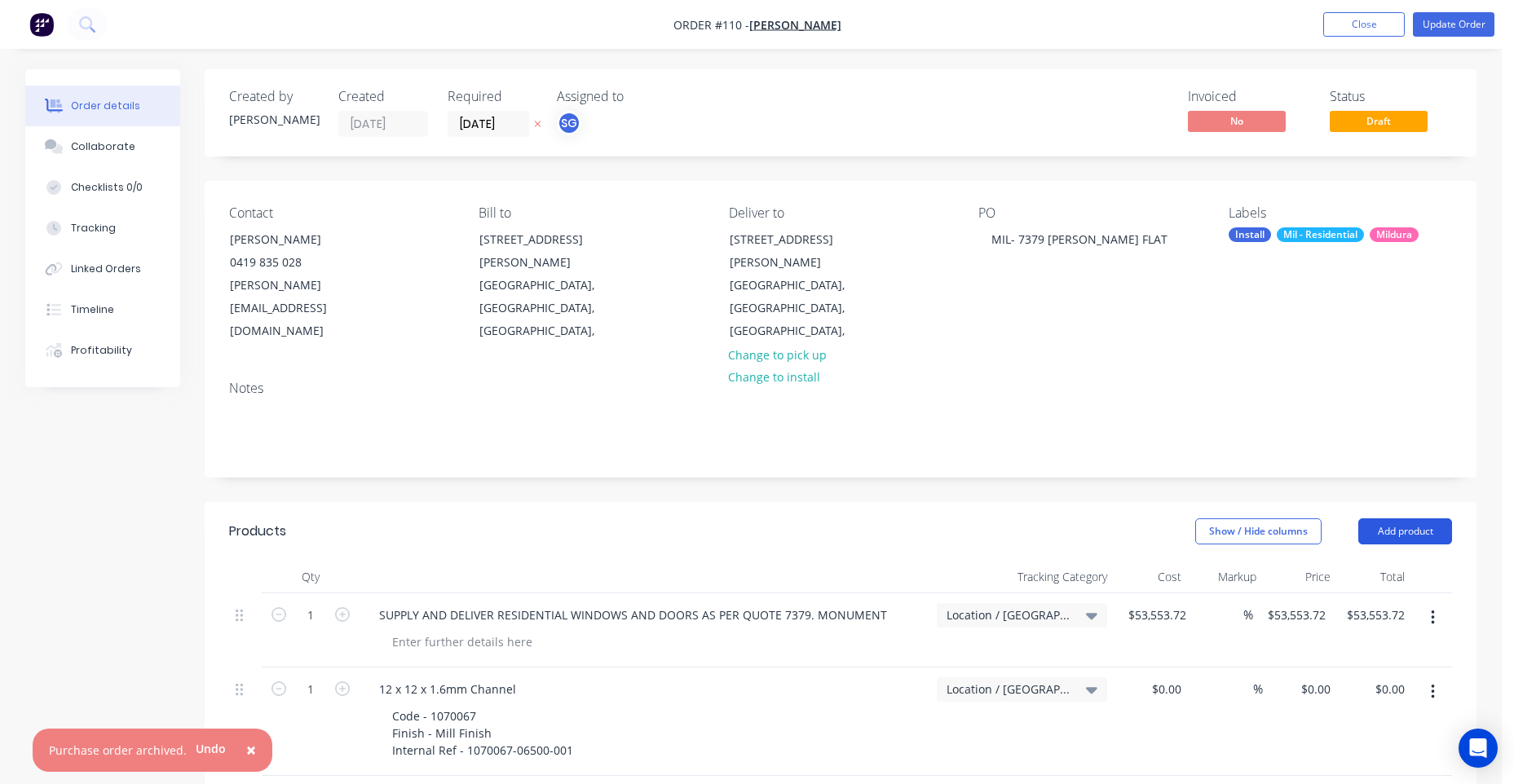
click at [1391, 518] on button "Add product" at bounding box center [1404, 531] width 94 height 26
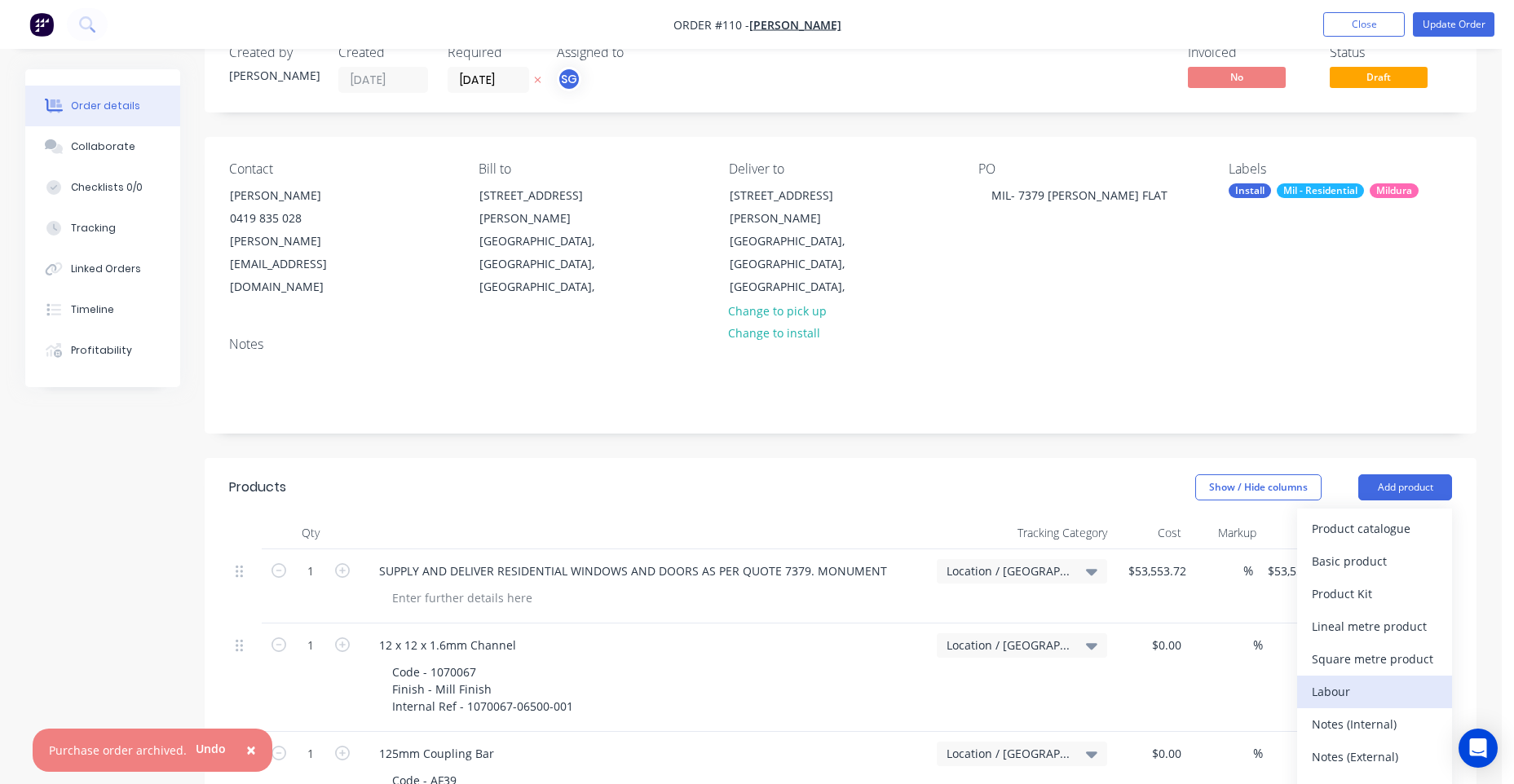
scroll to position [82, 0]
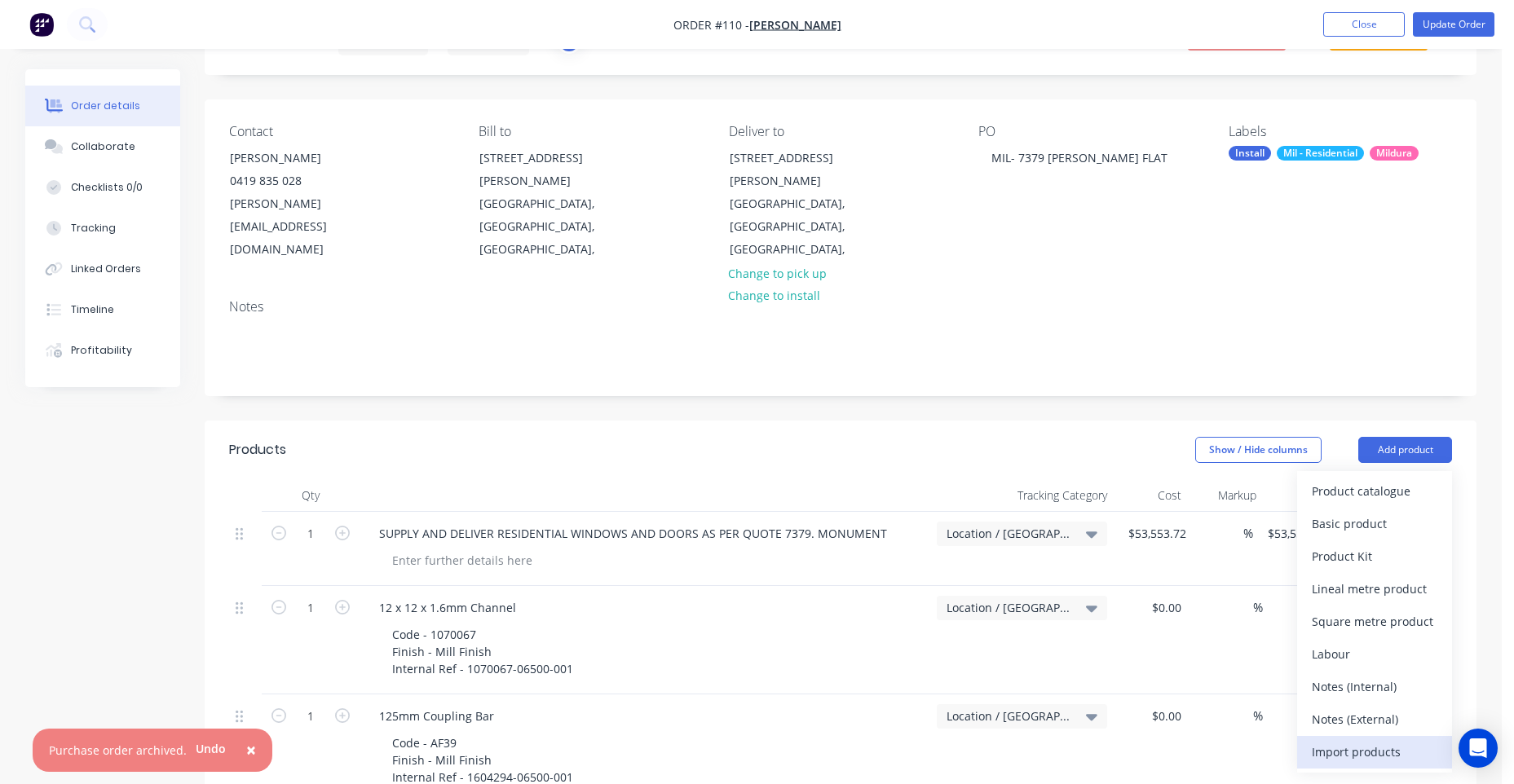
click at [1366, 740] on div "Import products" at bounding box center [1373, 752] width 125 height 23
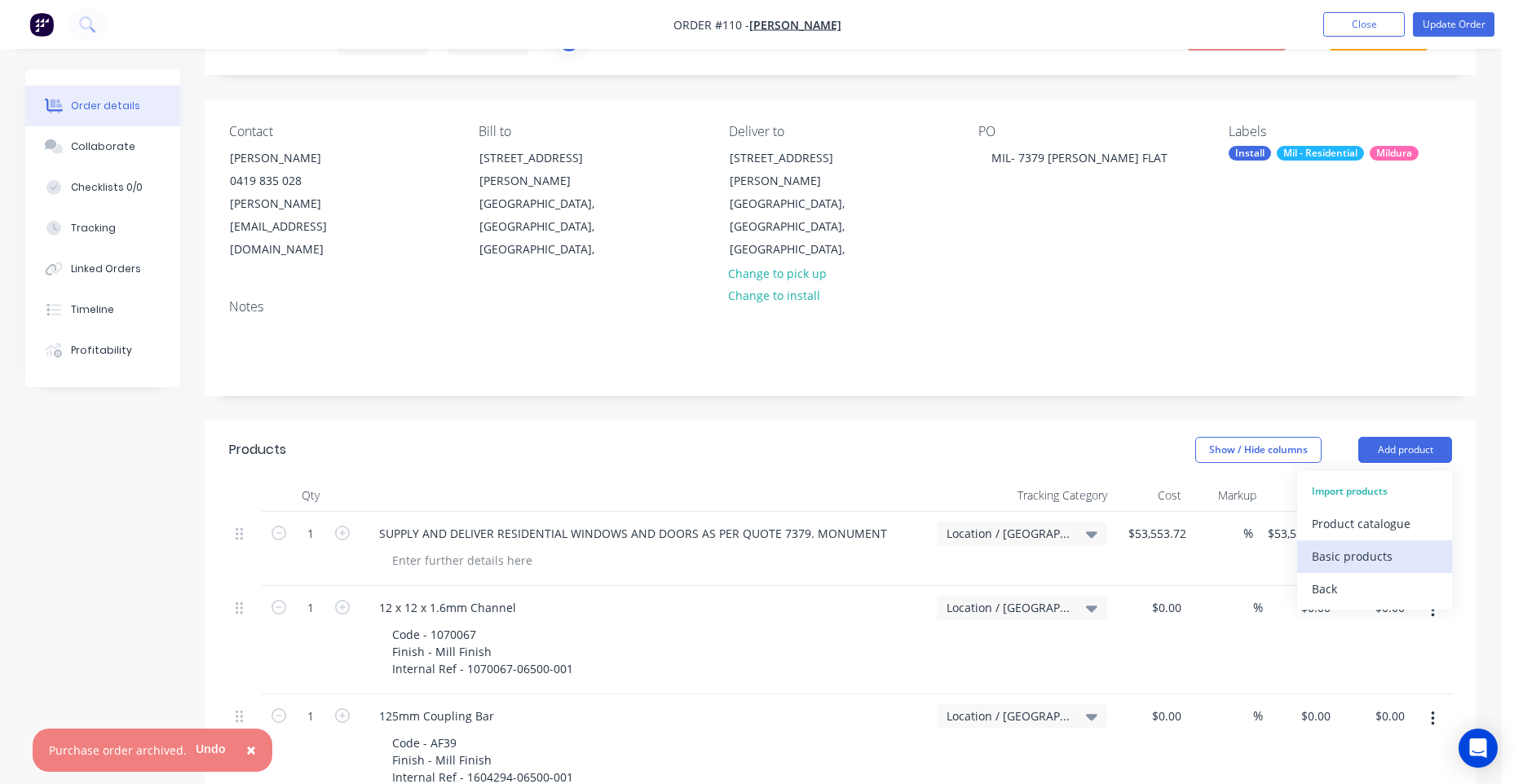
click at [1377, 544] on div "Basic products" at bounding box center [1373, 556] width 125 height 23
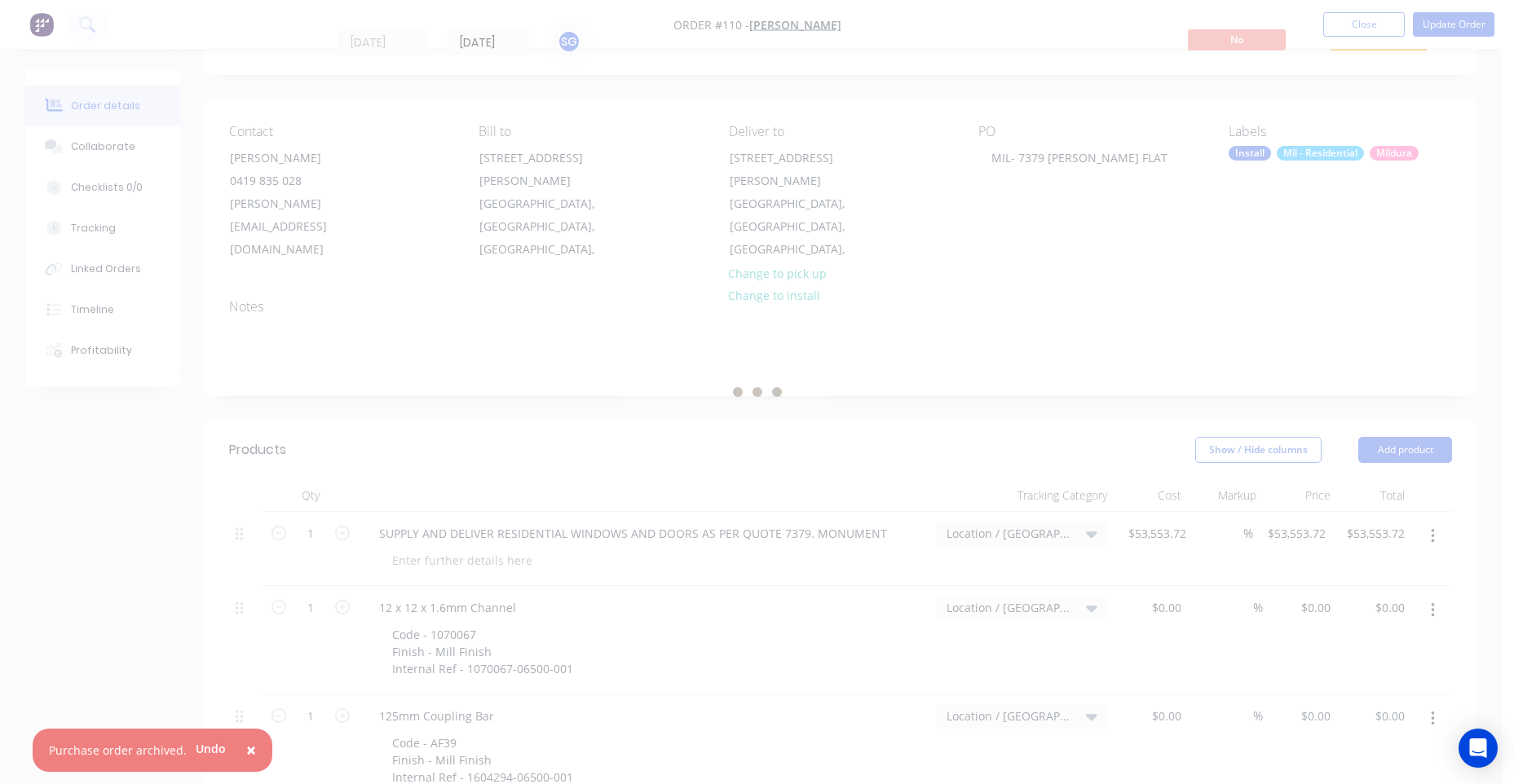
scroll to position [0, 0]
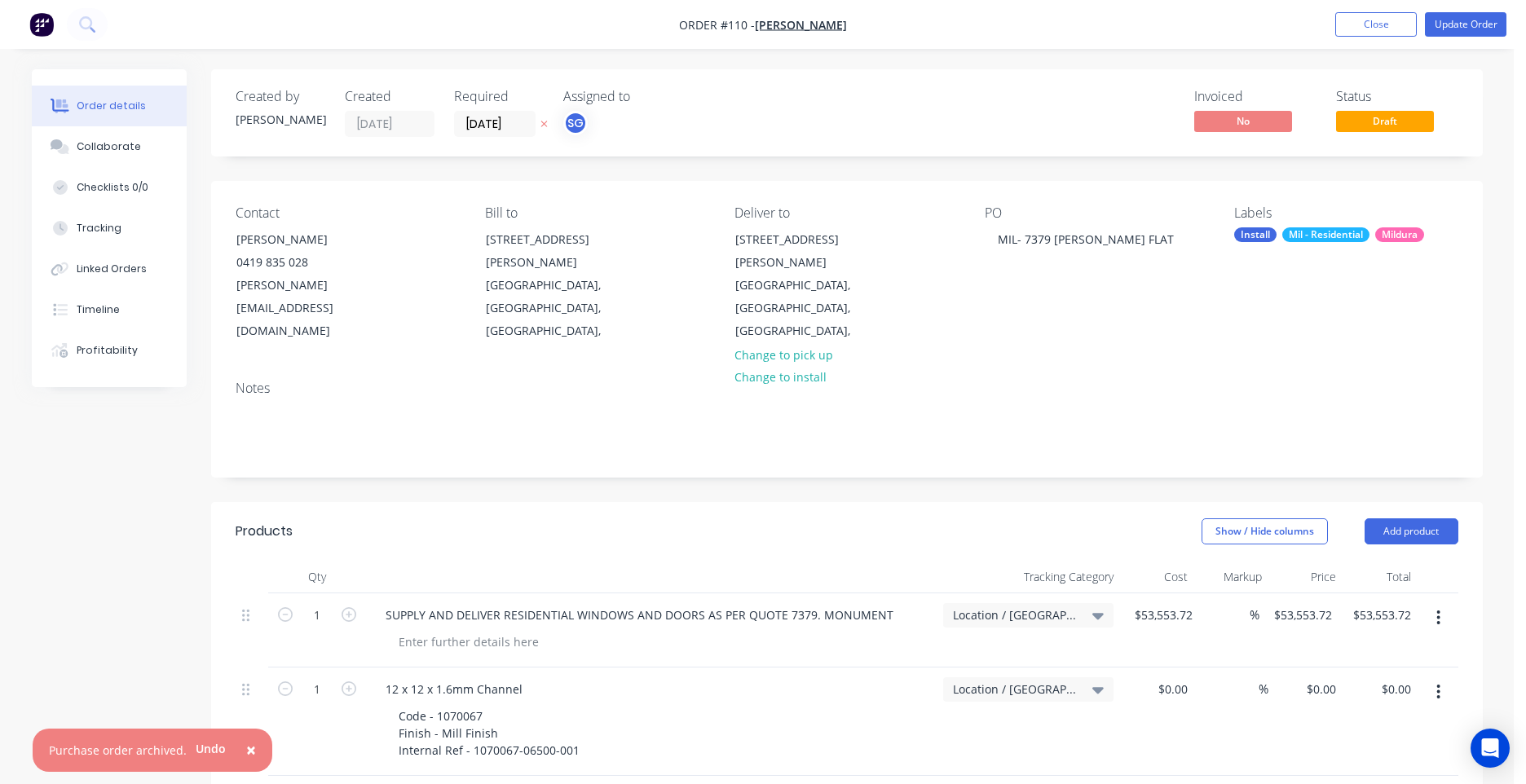
type input "3"
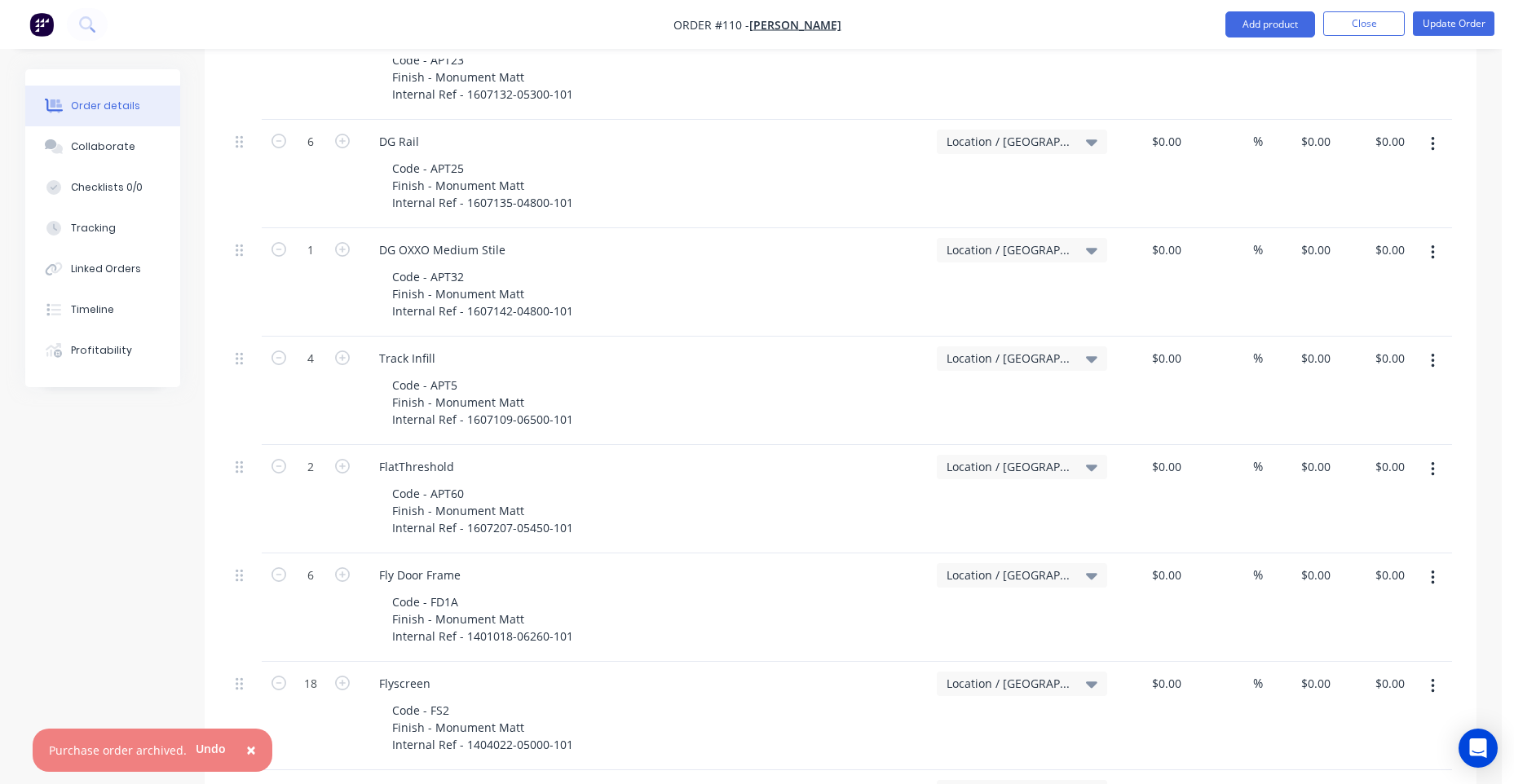
scroll to position [2608, 0]
click at [247, 746] on span "×" at bounding box center [251, 750] width 10 height 23
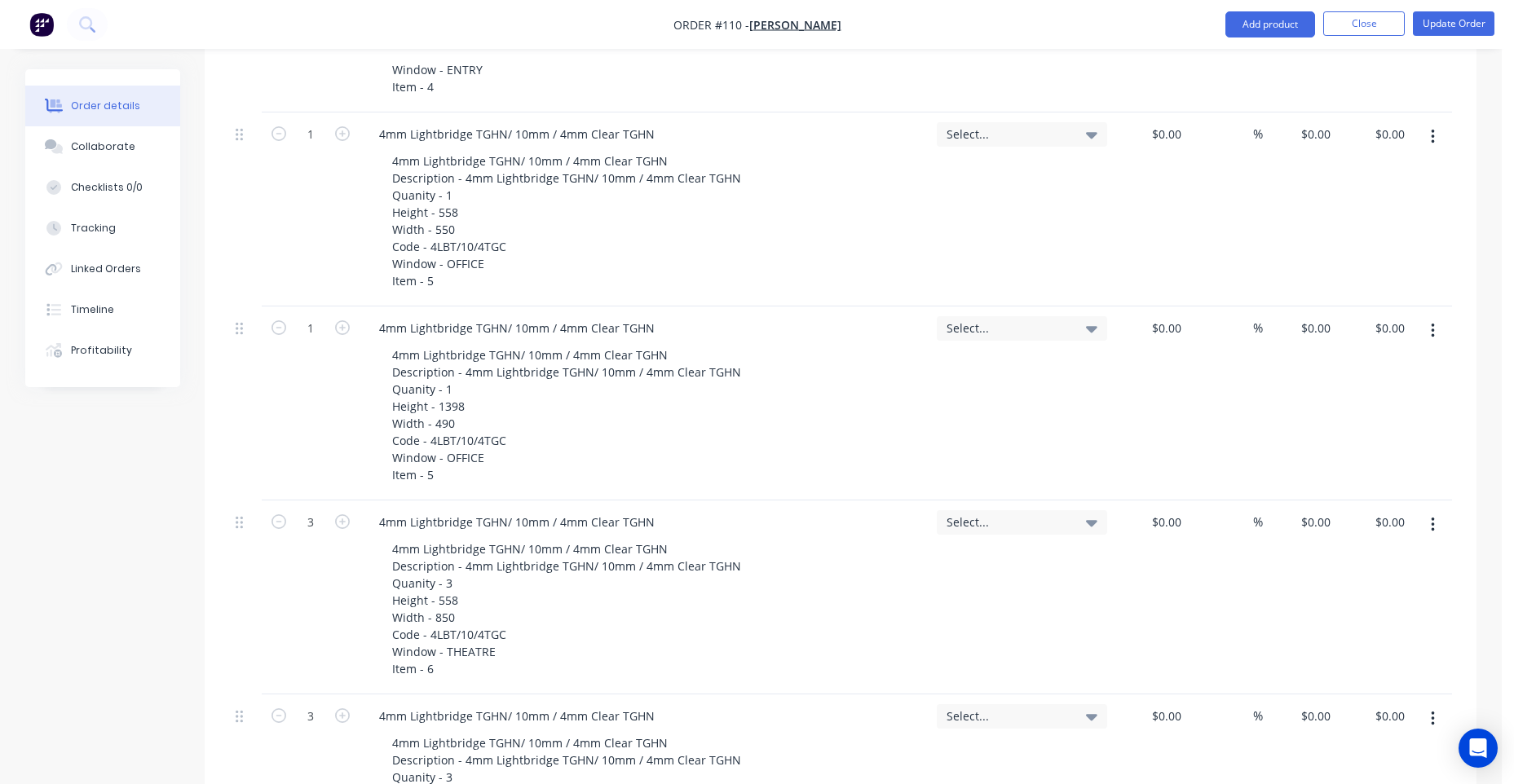
scroll to position [6928, 0]
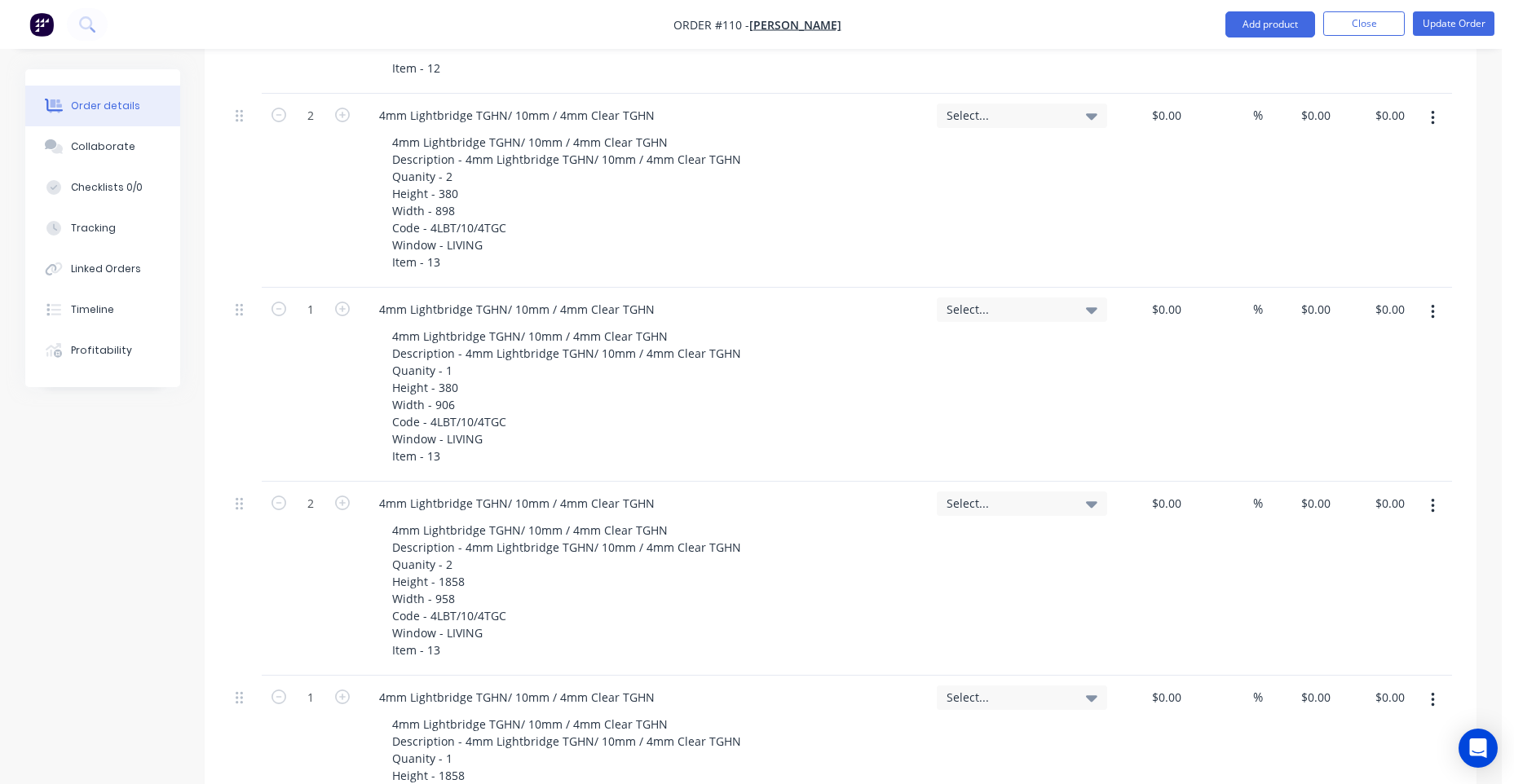
scroll to position [9861, 0]
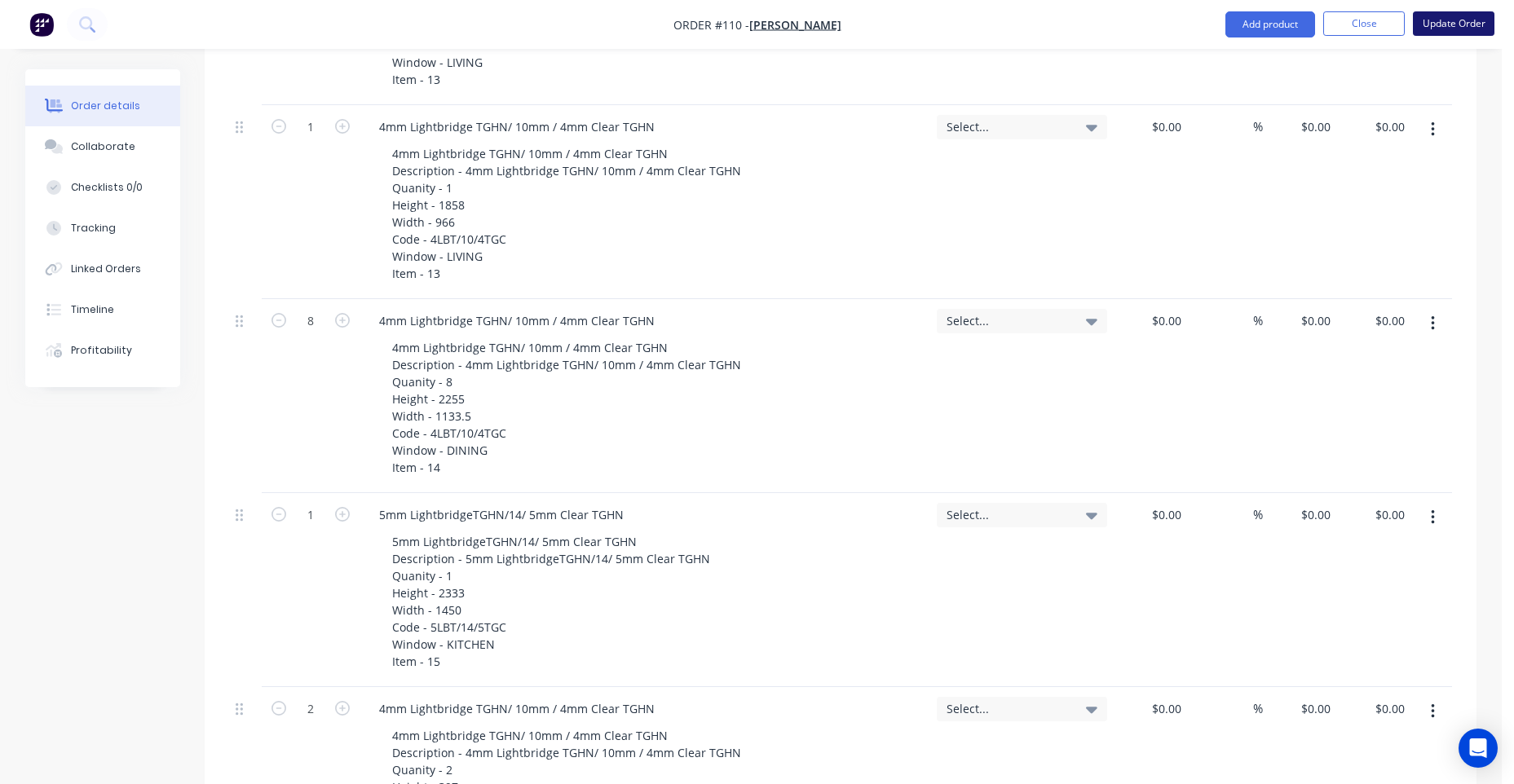
click at [1465, 21] on button "Update Order" at bounding box center [1454, 23] width 82 height 24
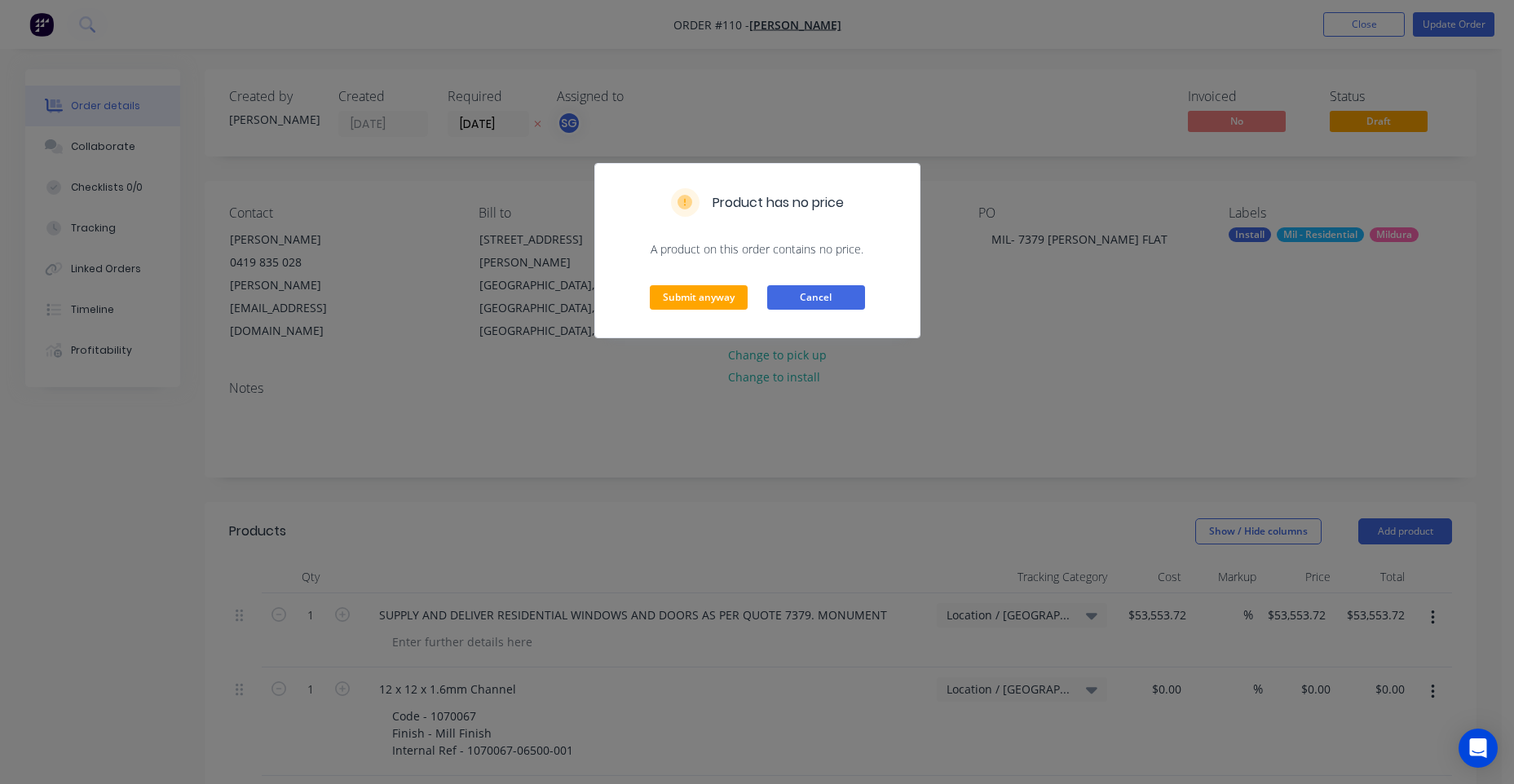
click at [806, 297] on button "Cancel" at bounding box center [815, 297] width 98 height 24
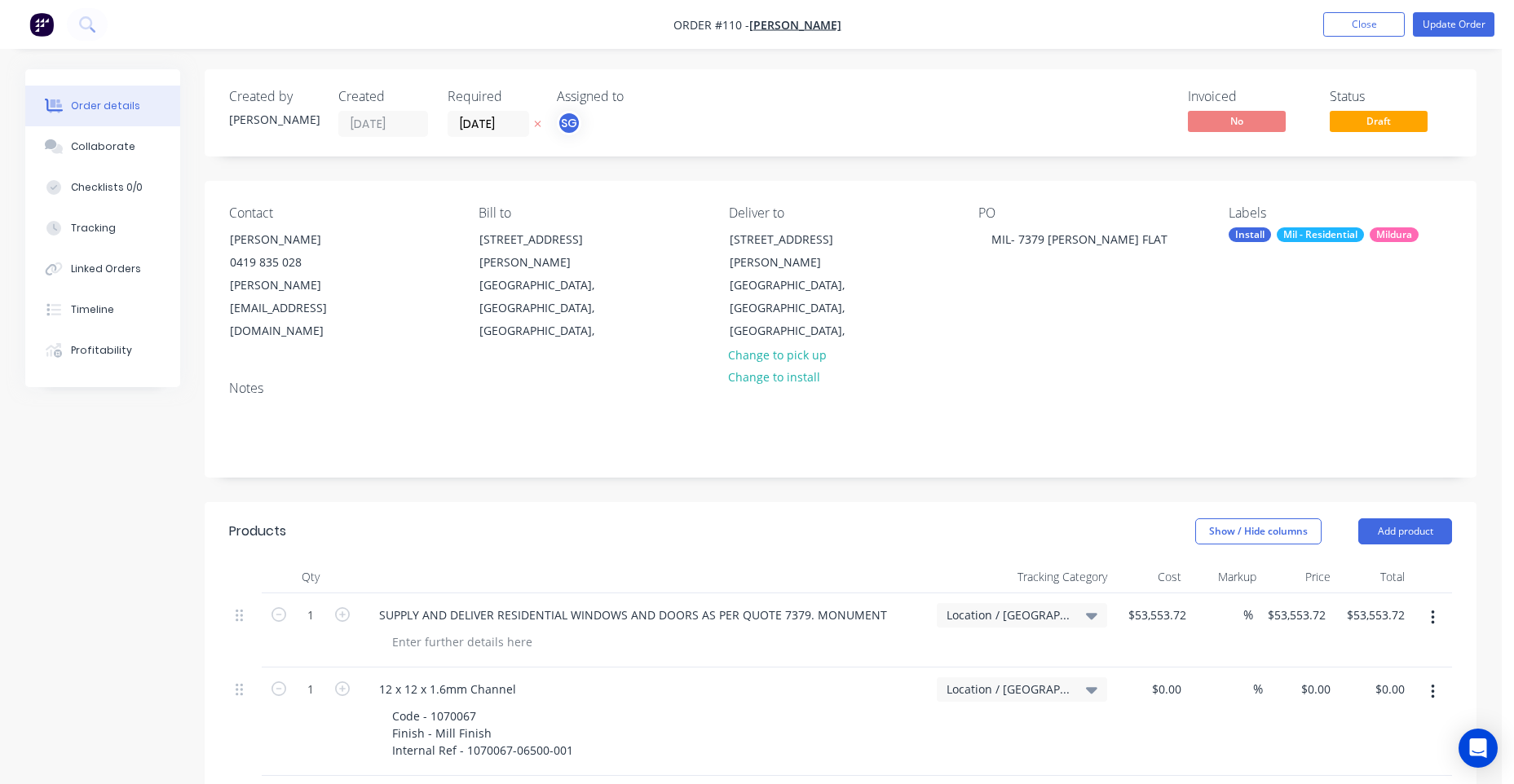
click at [1017, 596] on div "Location / [GEOGRAPHIC_DATA]" at bounding box center [1021, 630] width 183 height 74
click at [1083, 608] on div "Location / [GEOGRAPHIC_DATA]" at bounding box center [1021, 615] width 150 height 15
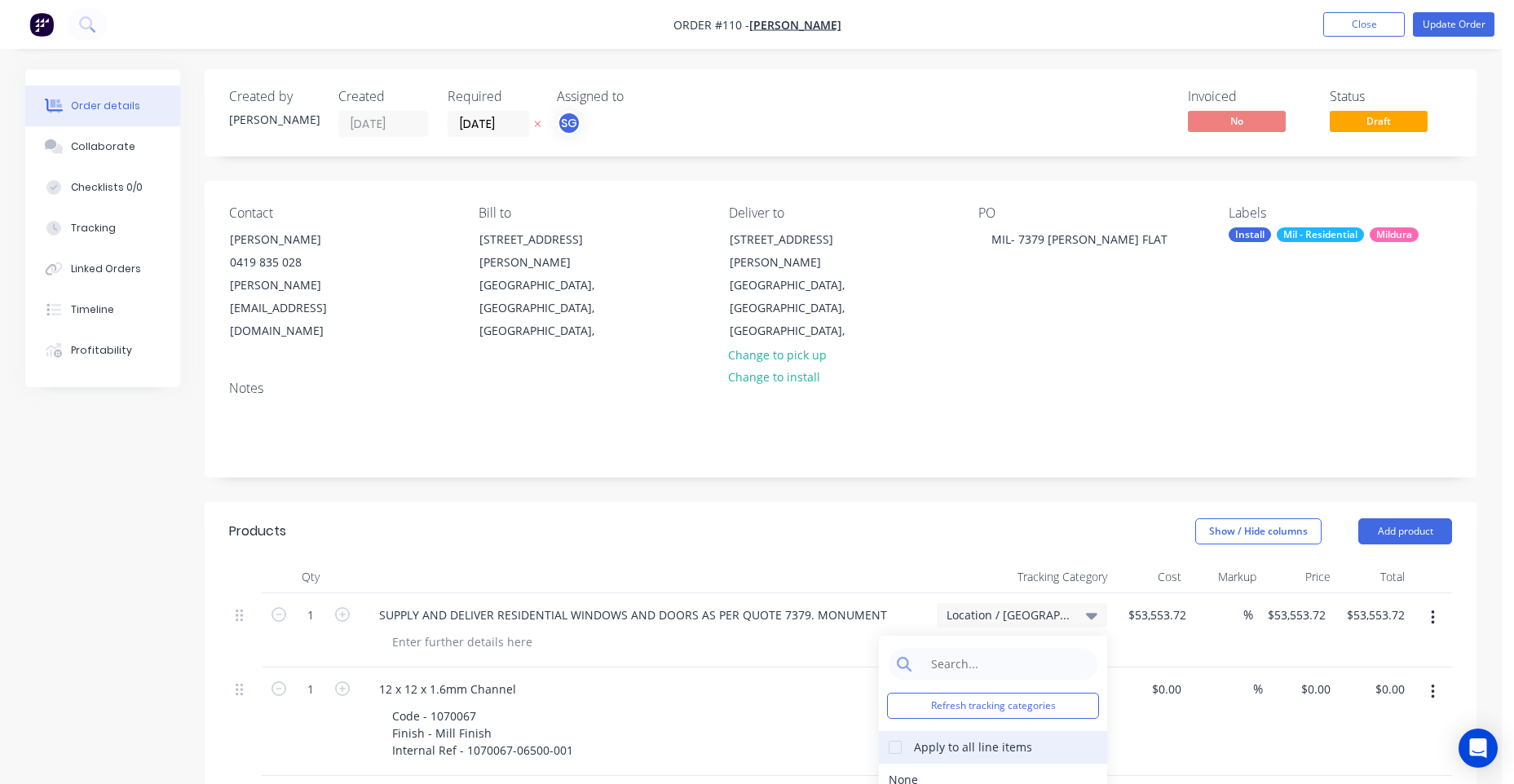
click at [903, 731] on div at bounding box center [895, 747] width 33 height 33
click at [966, 734] on div "Location / [GEOGRAPHIC_DATA]" at bounding box center [992, 750] width 228 height 33
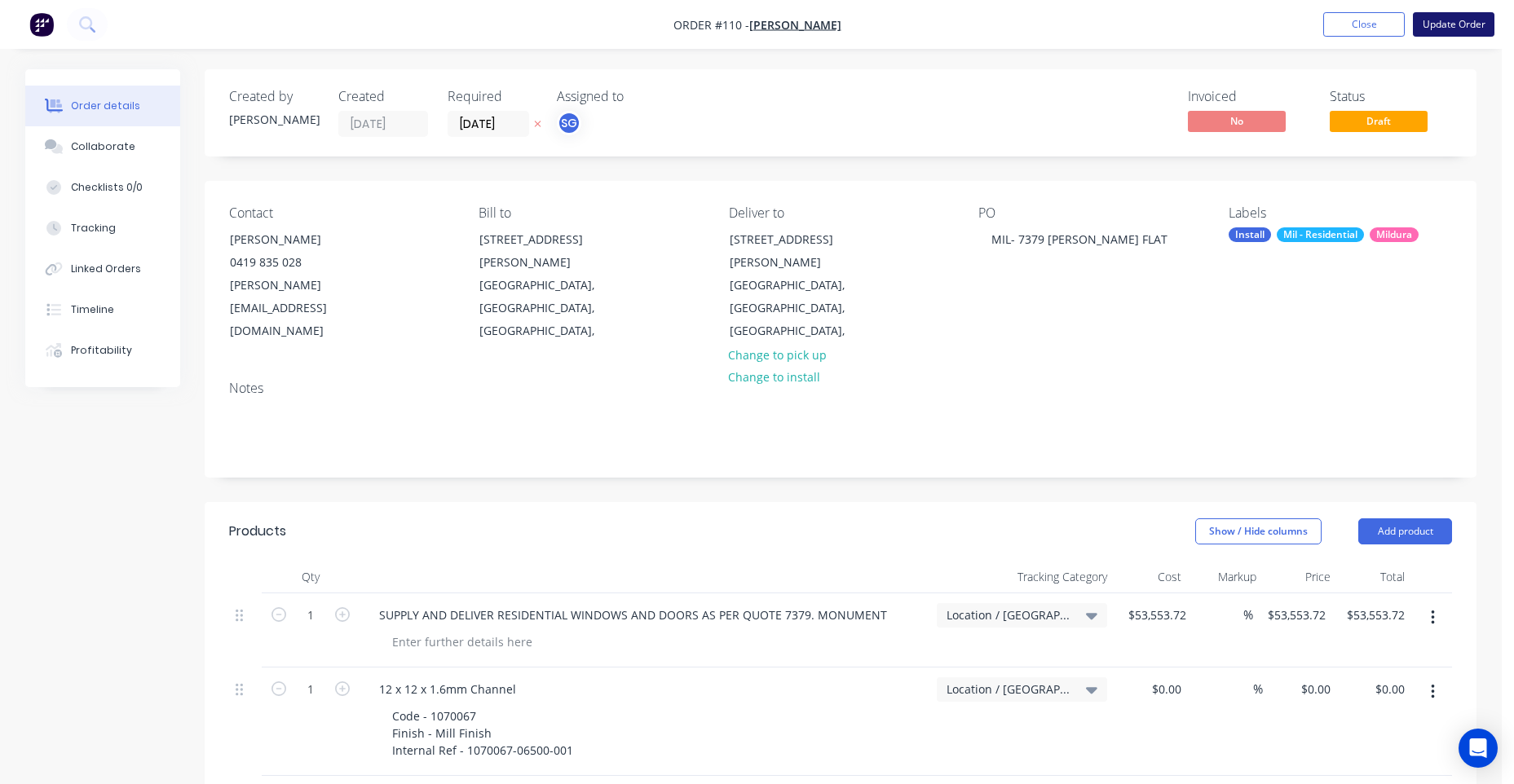
click at [1453, 23] on button "Update Order" at bounding box center [1454, 24] width 82 height 24
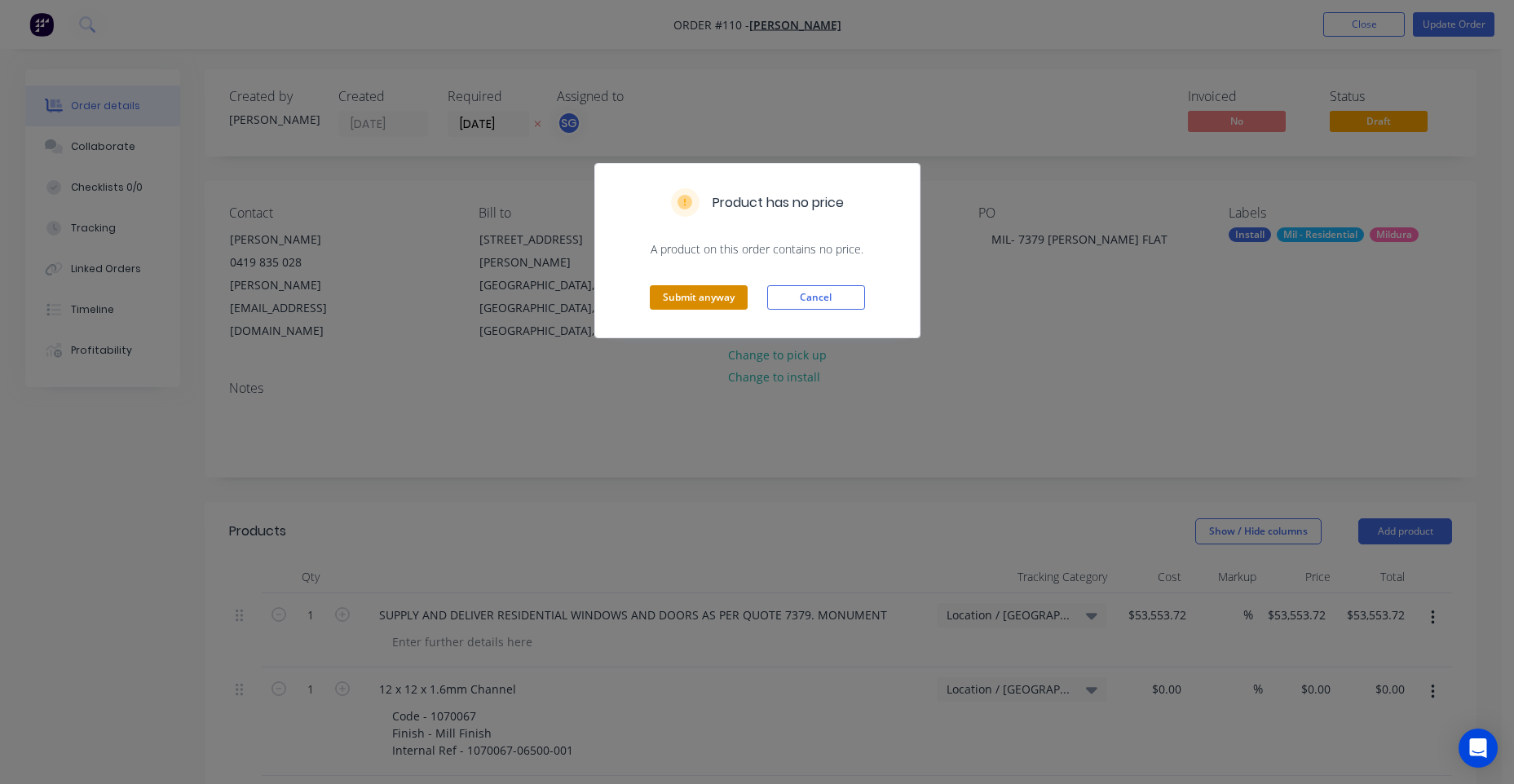
click at [713, 298] on button "Submit anyway" at bounding box center [698, 297] width 98 height 24
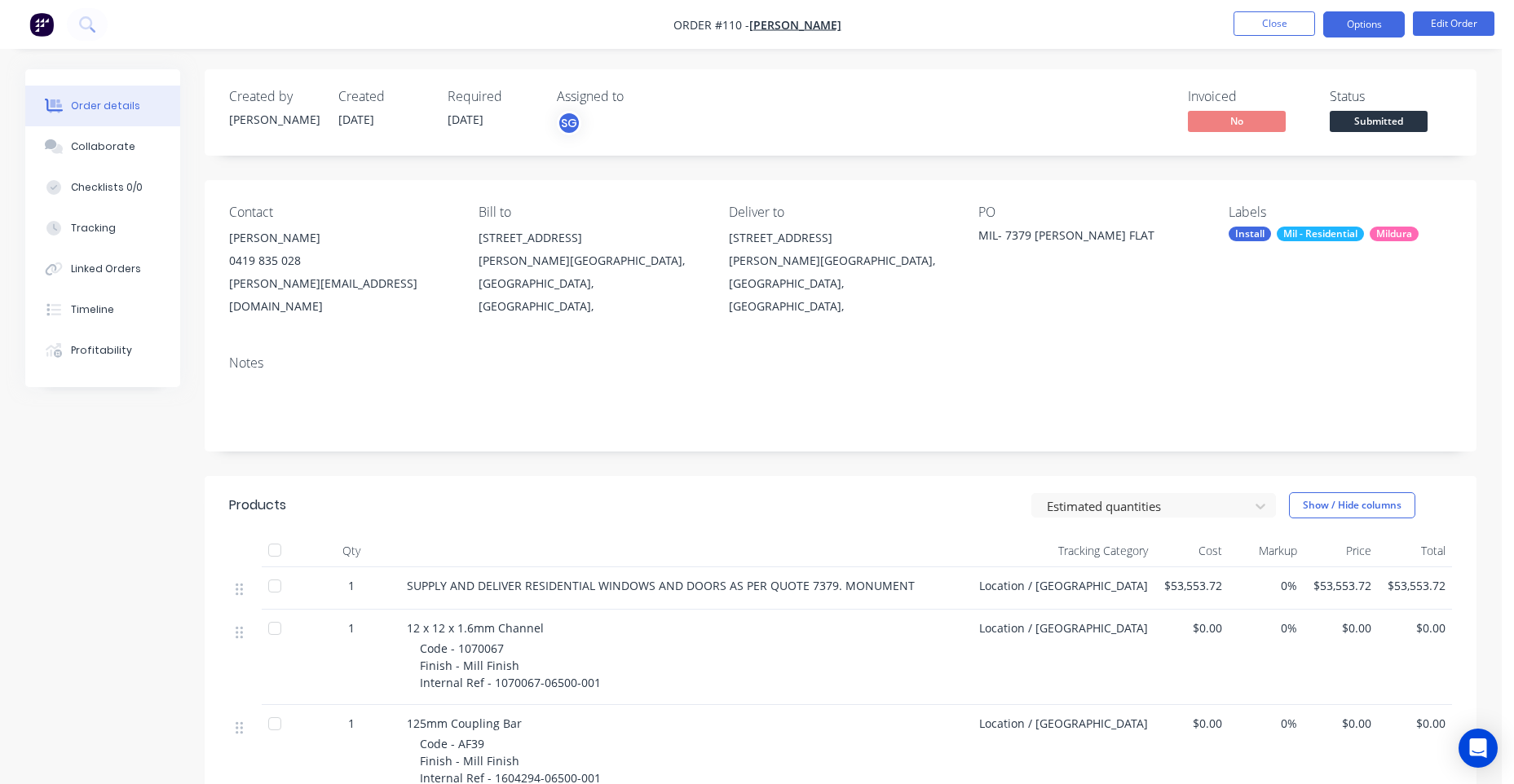
click at [1368, 25] on button "Options" at bounding box center [1364, 24] width 82 height 26
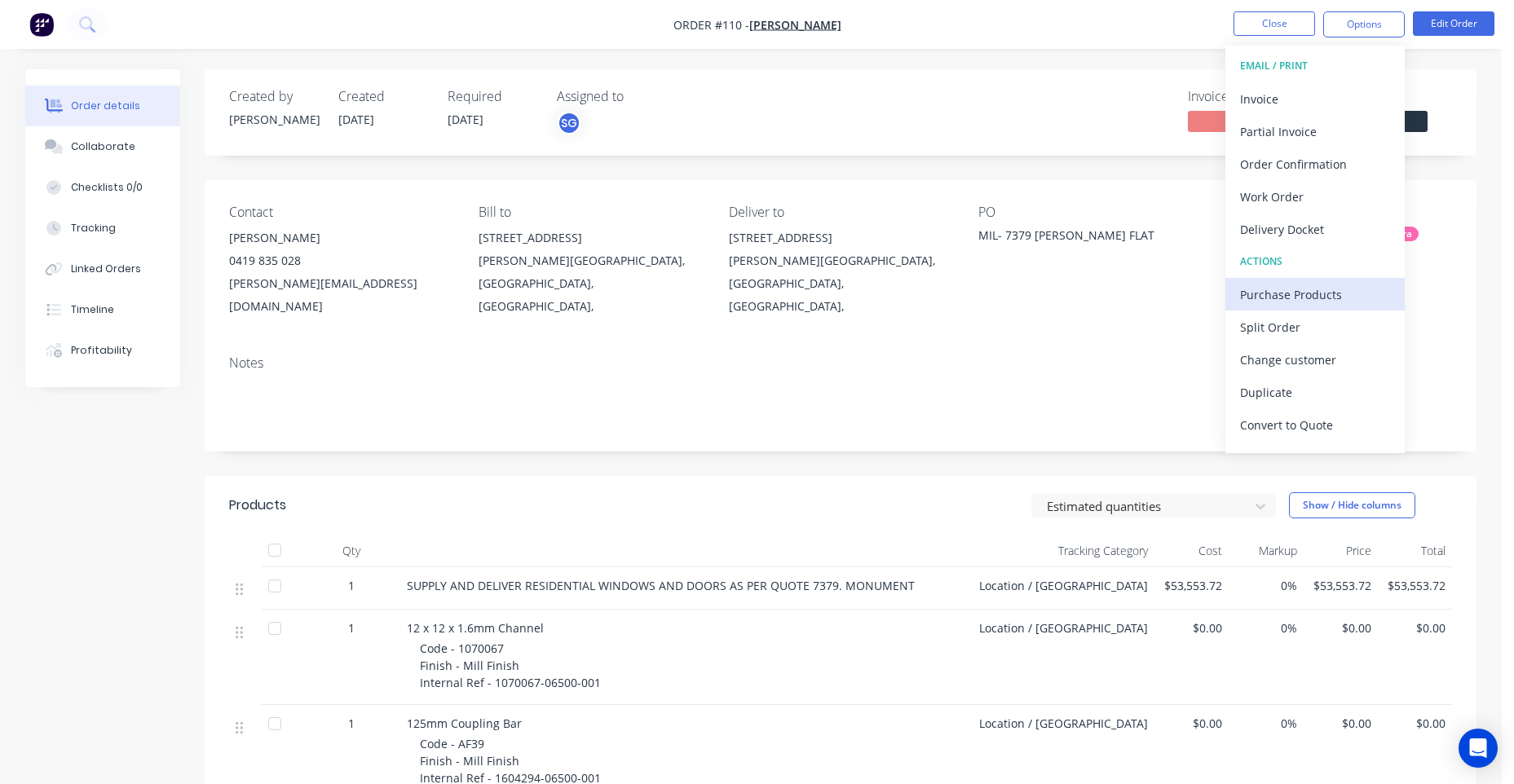
click at [1282, 298] on div "Purchase Products" at bounding box center [1315, 294] width 150 height 23
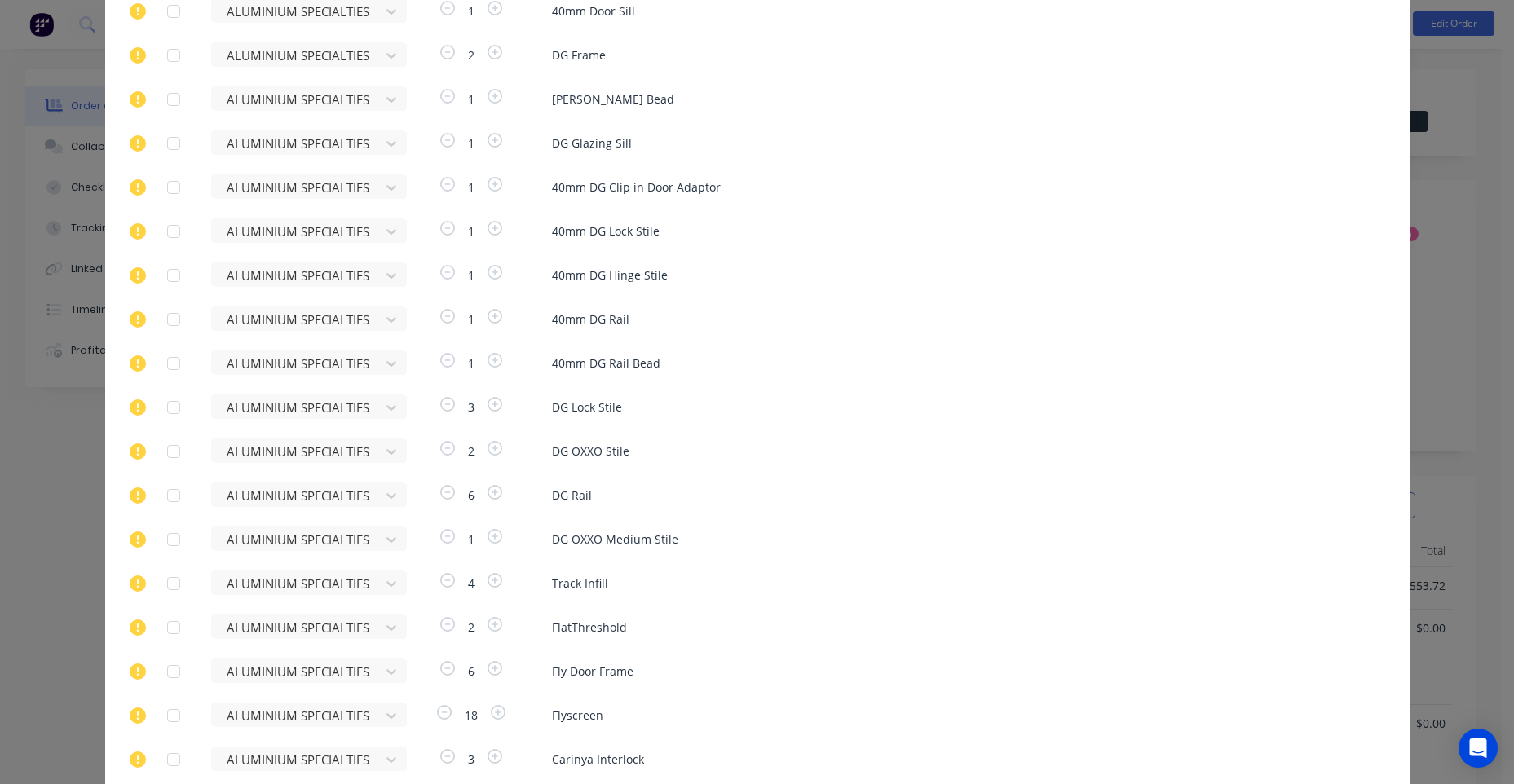
scroll to position [0, 0]
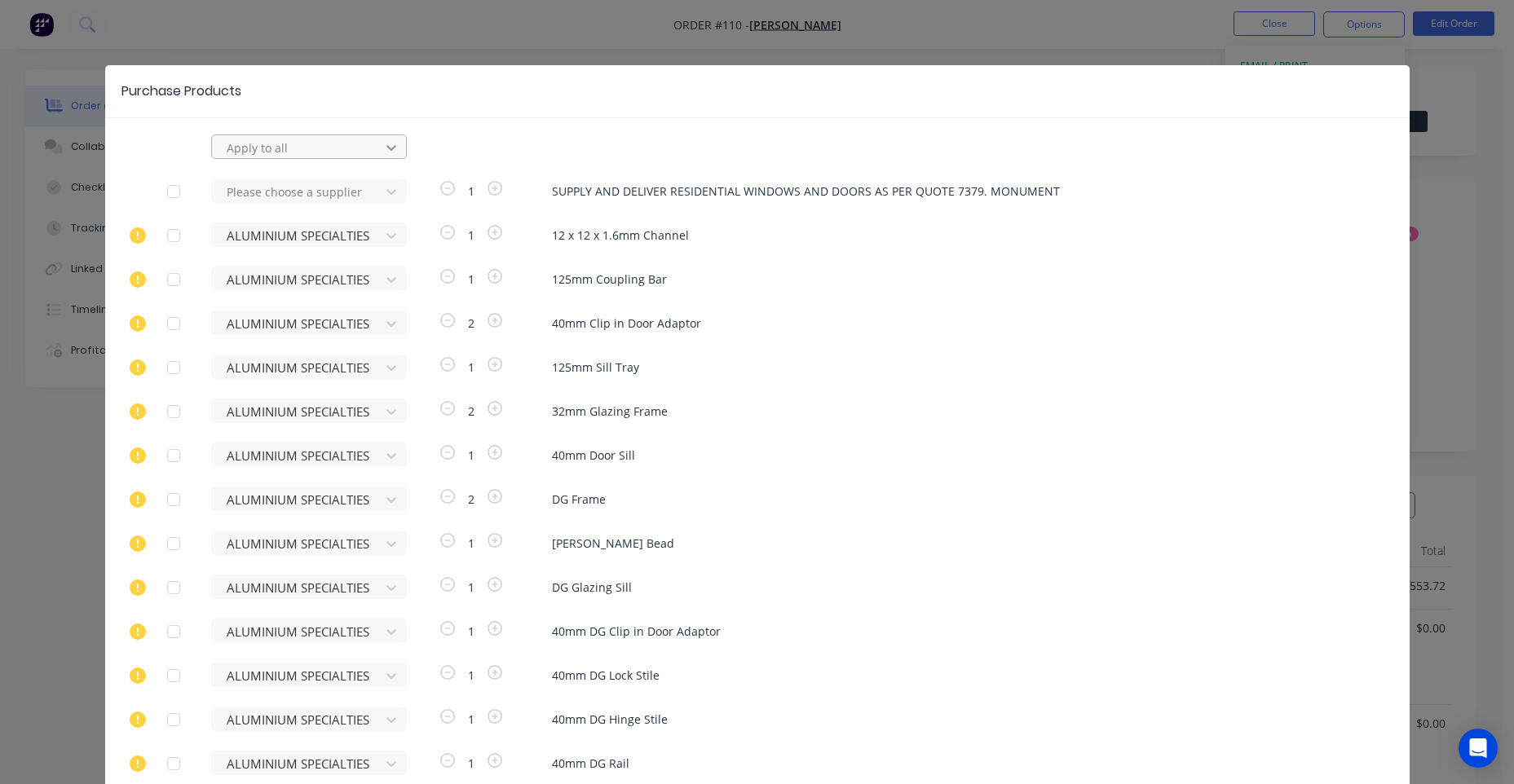
click at [388, 147] on icon at bounding box center [391, 148] width 10 height 6
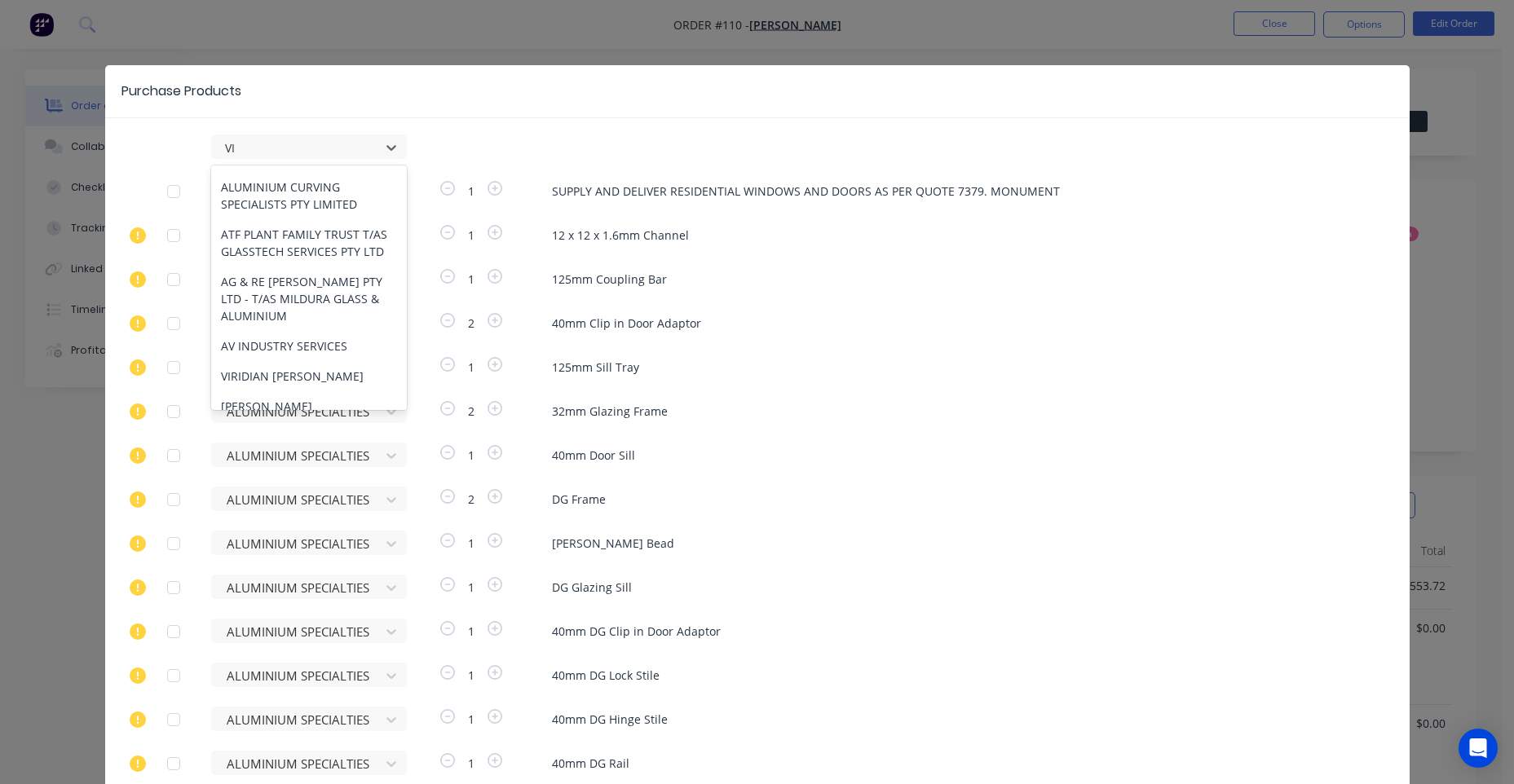
scroll to position [346, 0]
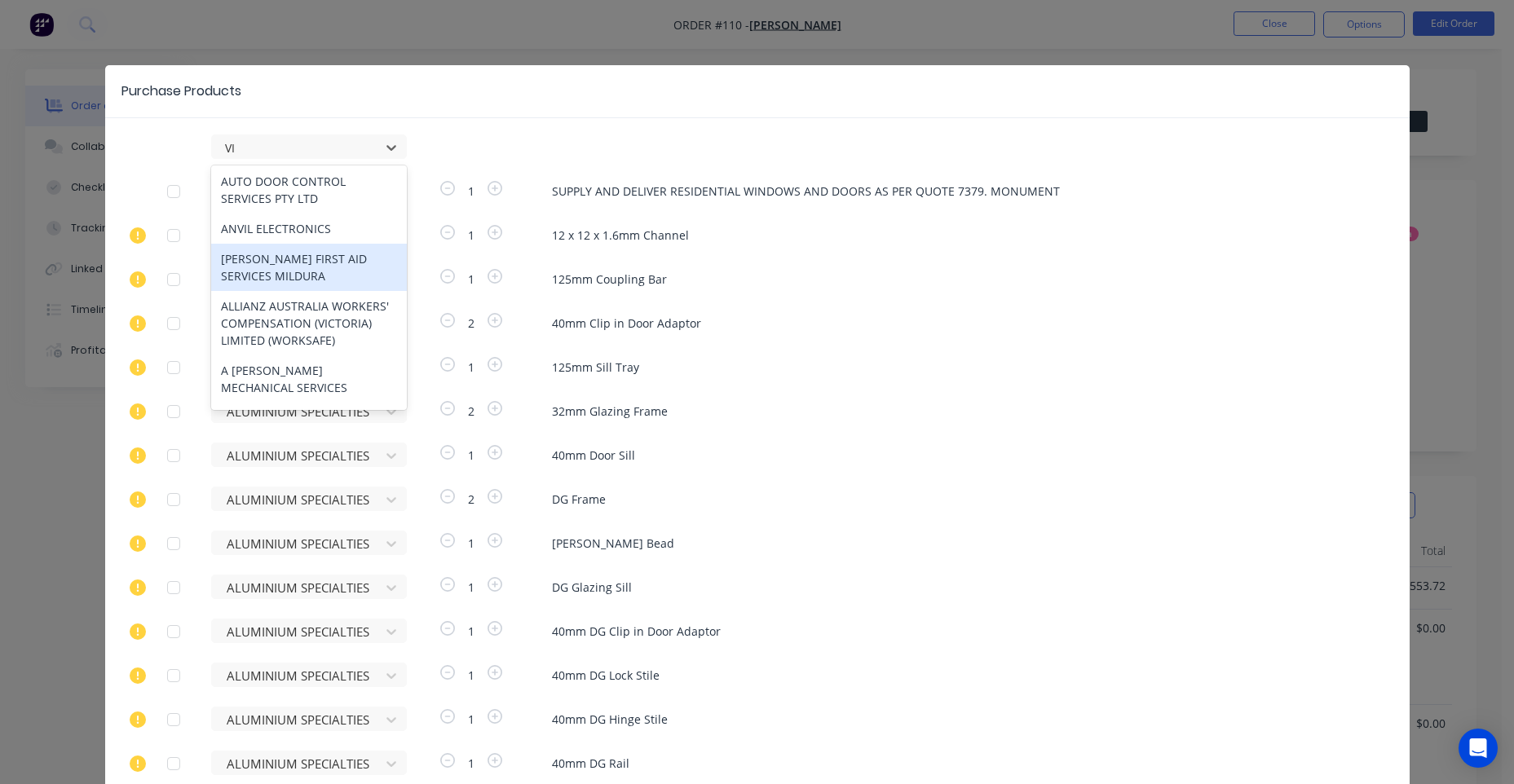
type input "VIR"
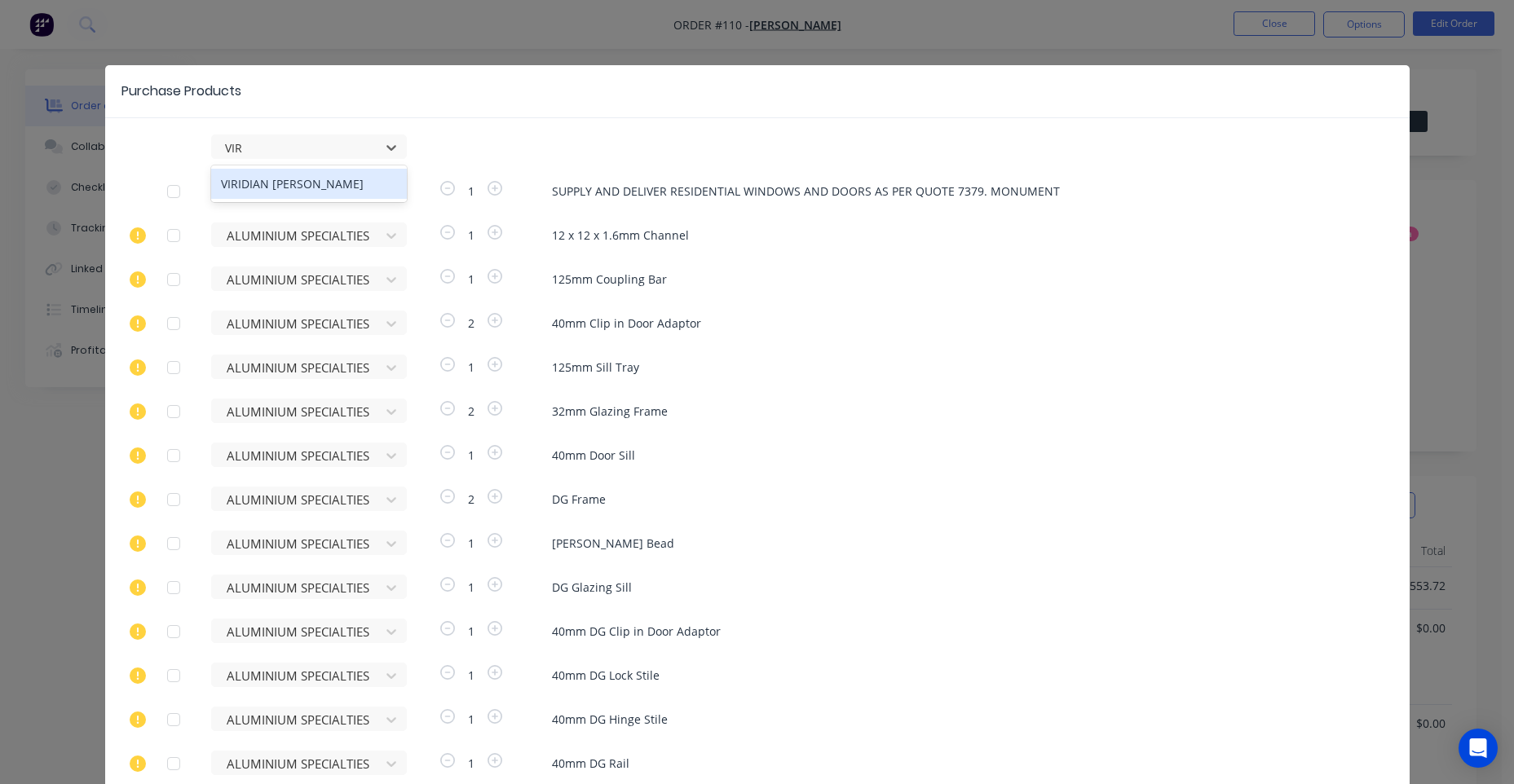
click at [317, 181] on div "VIRIDIAN [PERSON_NAME]" at bounding box center [310, 183] width 196 height 30
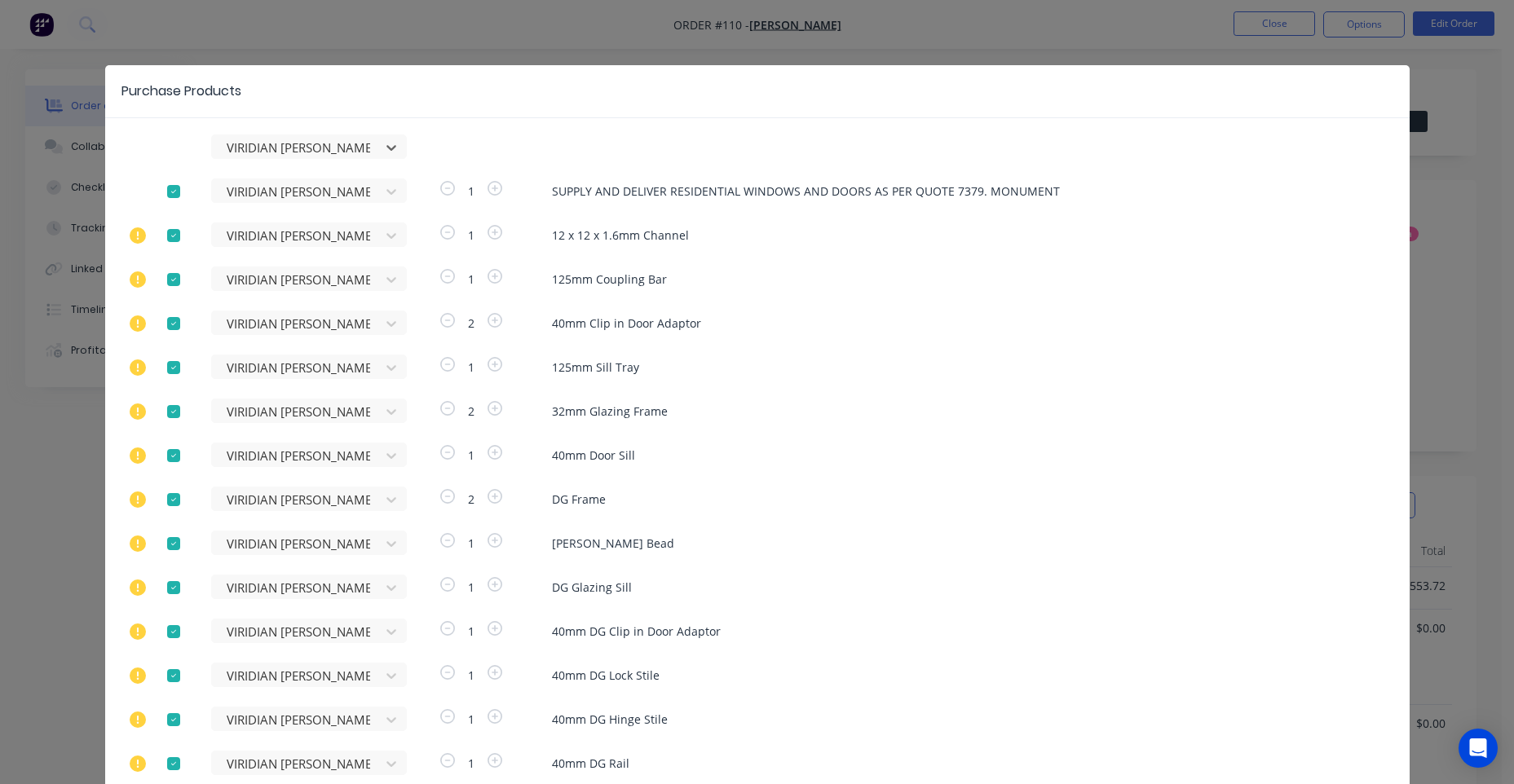
click at [166, 235] on div at bounding box center [174, 236] width 33 height 33
click at [171, 273] on div at bounding box center [174, 279] width 33 height 33
click at [168, 318] on div at bounding box center [174, 324] width 33 height 33
drag, startPoint x: 174, startPoint y: 364, endPoint x: 168, endPoint y: 415, distance: 51.4
click at [174, 366] on div at bounding box center [174, 368] width 33 height 33
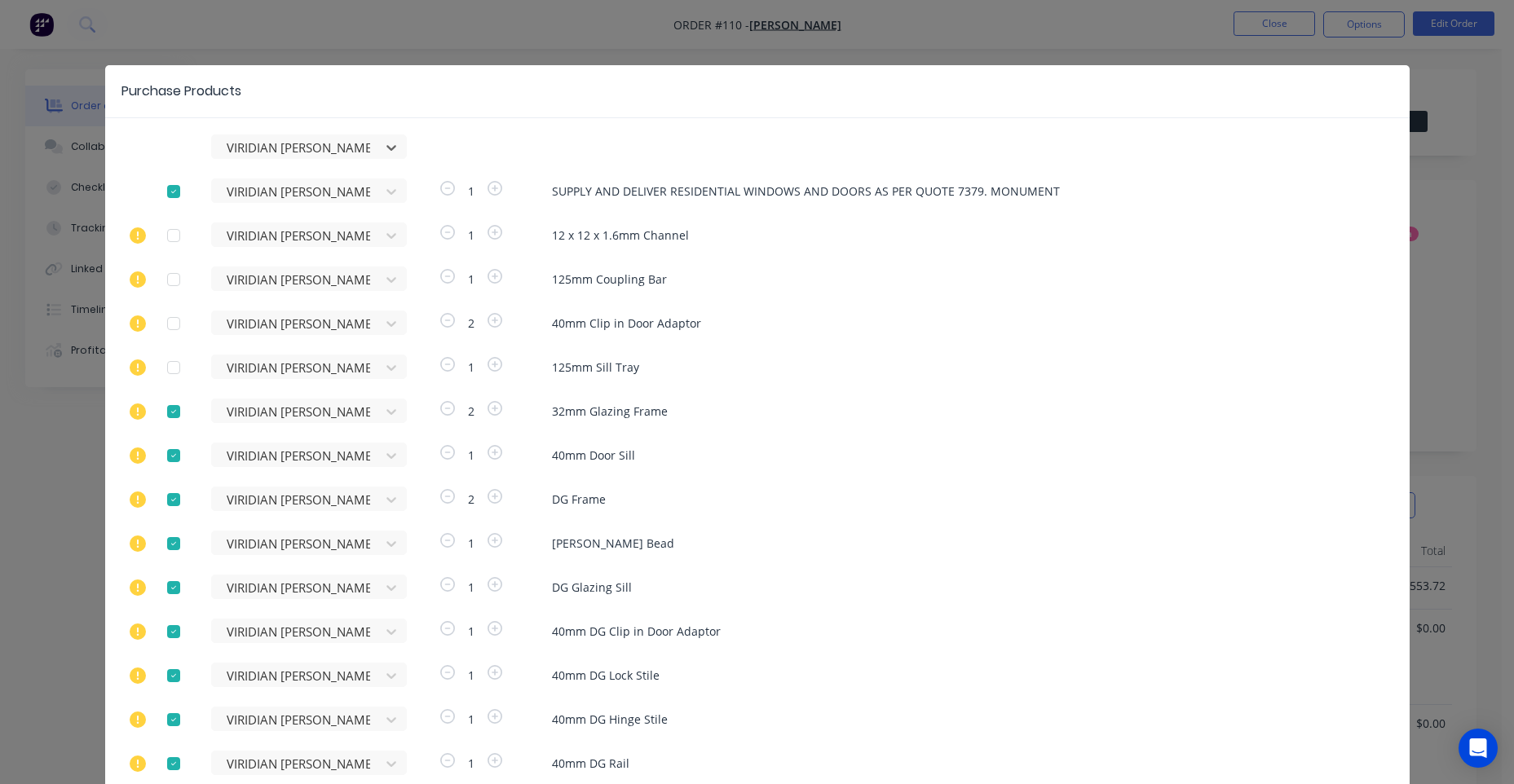
click at [164, 413] on div at bounding box center [174, 411] width 33 height 33
click at [166, 455] on div at bounding box center [174, 456] width 33 height 33
click at [165, 502] on div at bounding box center [174, 500] width 33 height 33
click at [166, 191] on div at bounding box center [174, 192] width 33 height 33
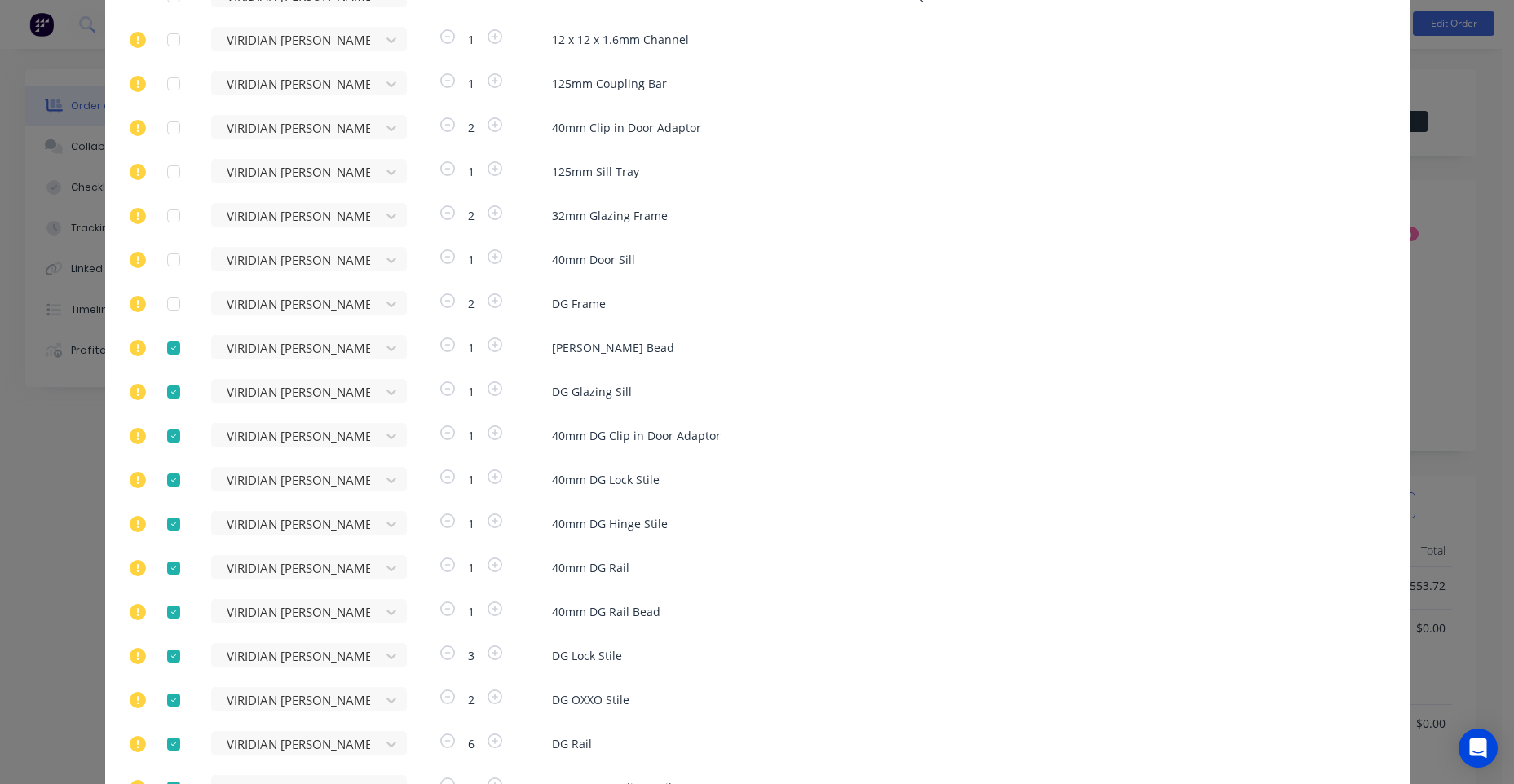
scroll to position [245, 0]
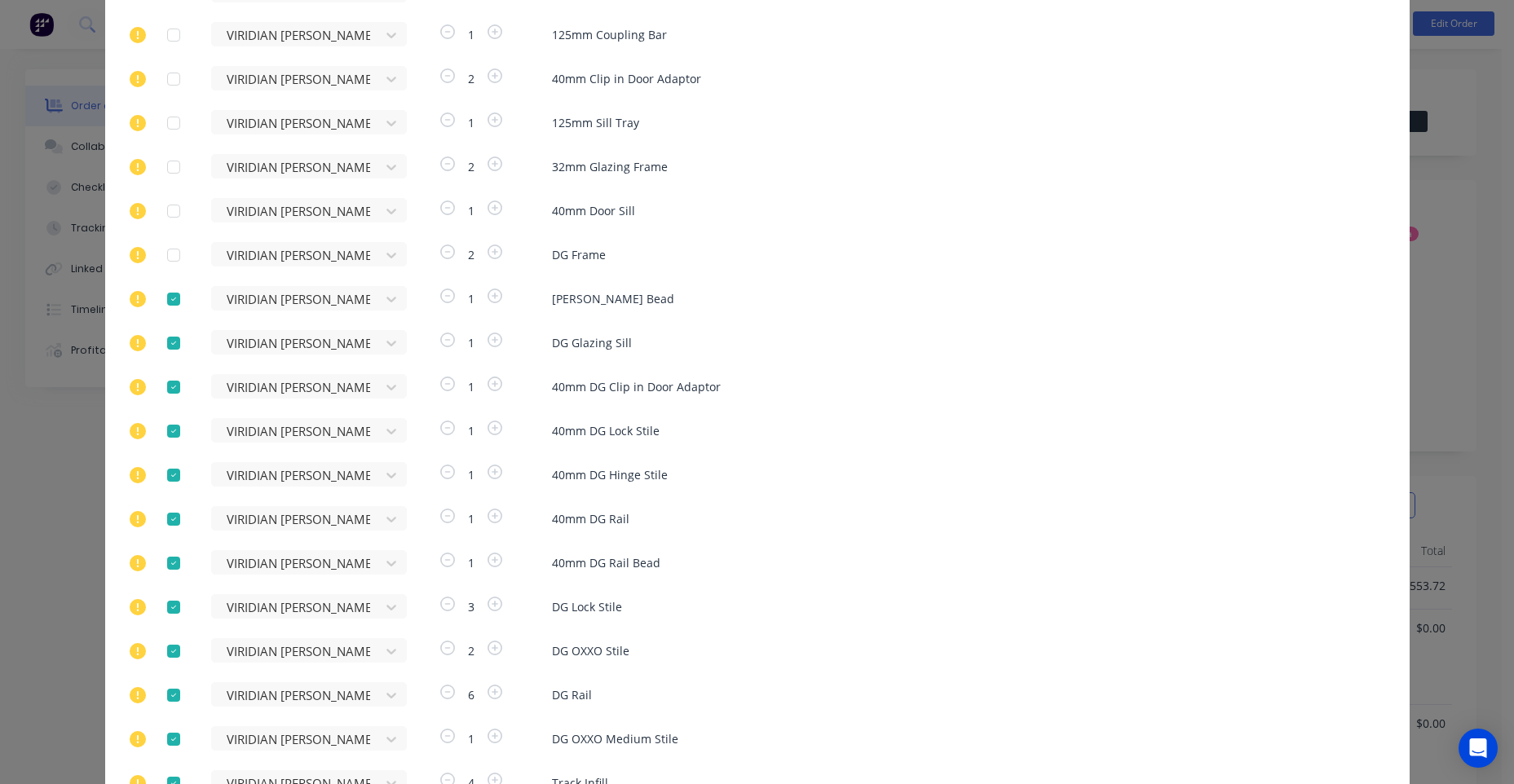
click at [163, 293] on div at bounding box center [174, 299] width 33 height 33
click at [170, 343] on div at bounding box center [174, 343] width 33 height 33
click at [169, 385] on div at bounding box center [174, 387] width 33 height 33
click at [171, 433] on div at bounding box center [174, 432] width 33 height 33
click at [172, 474] on div at bounding box center [174, 475] width 33 height 33
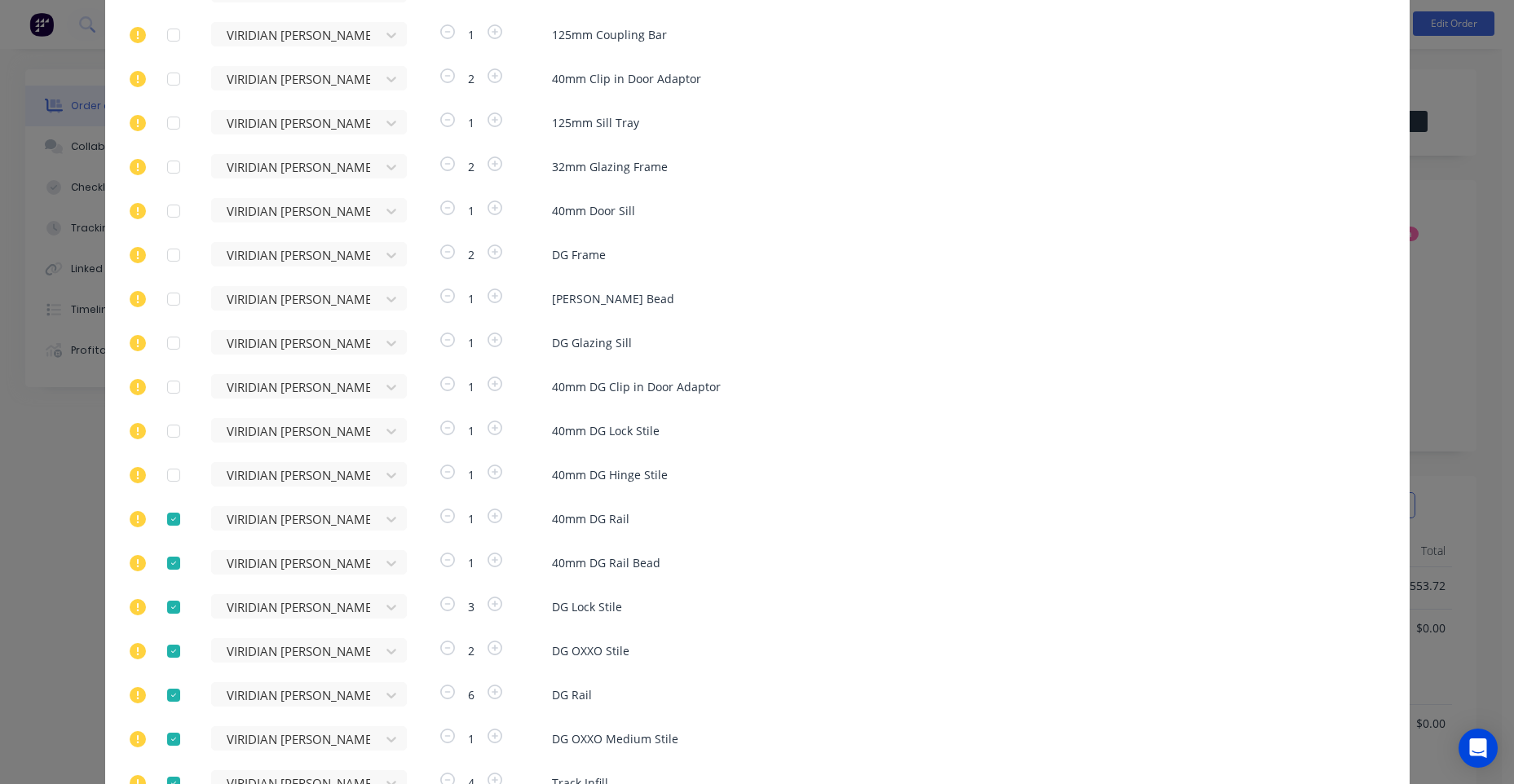
click at [174, 512] on div at bounding box center [174, 519] width 33 height 33
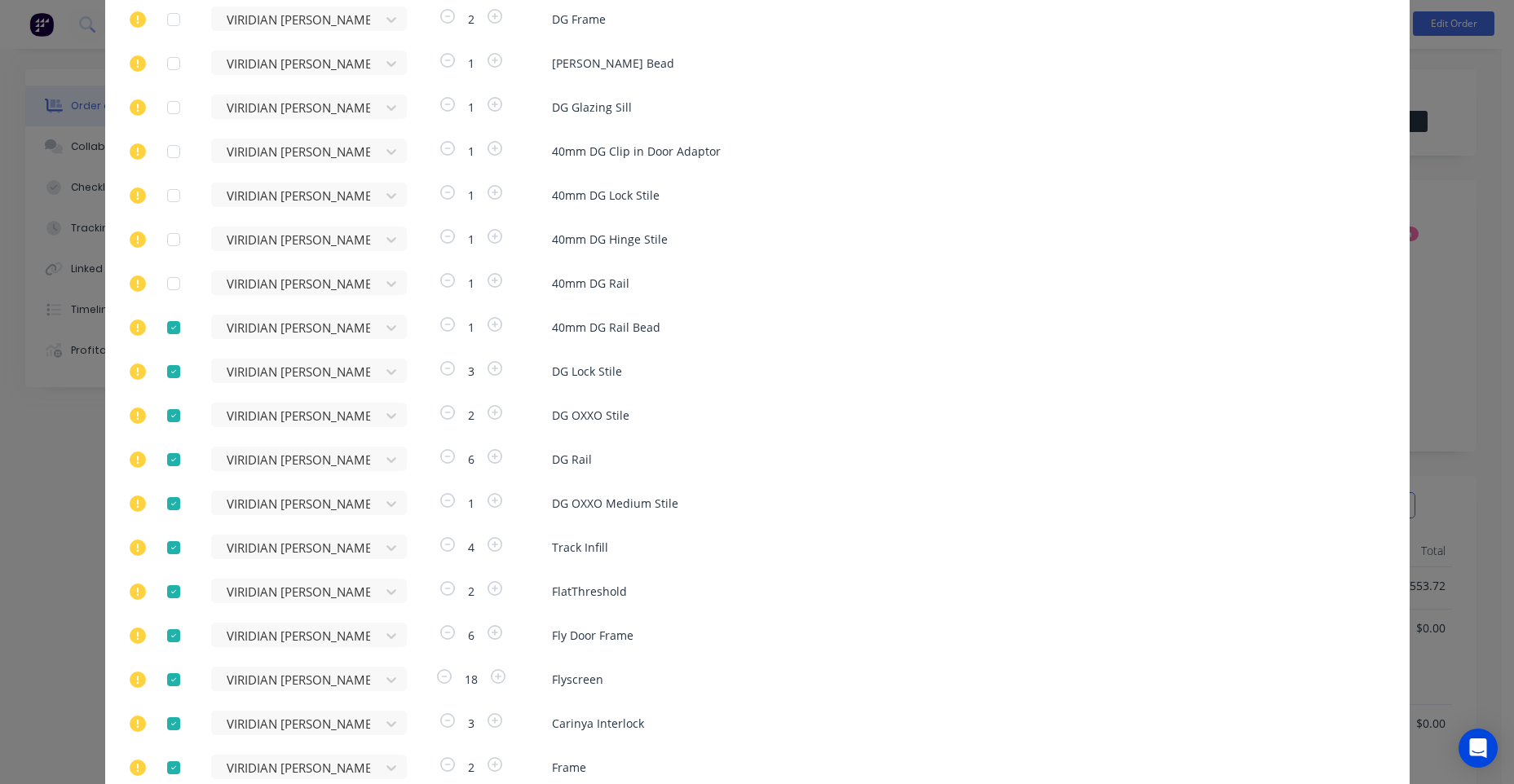
scroll to position [489, 0]
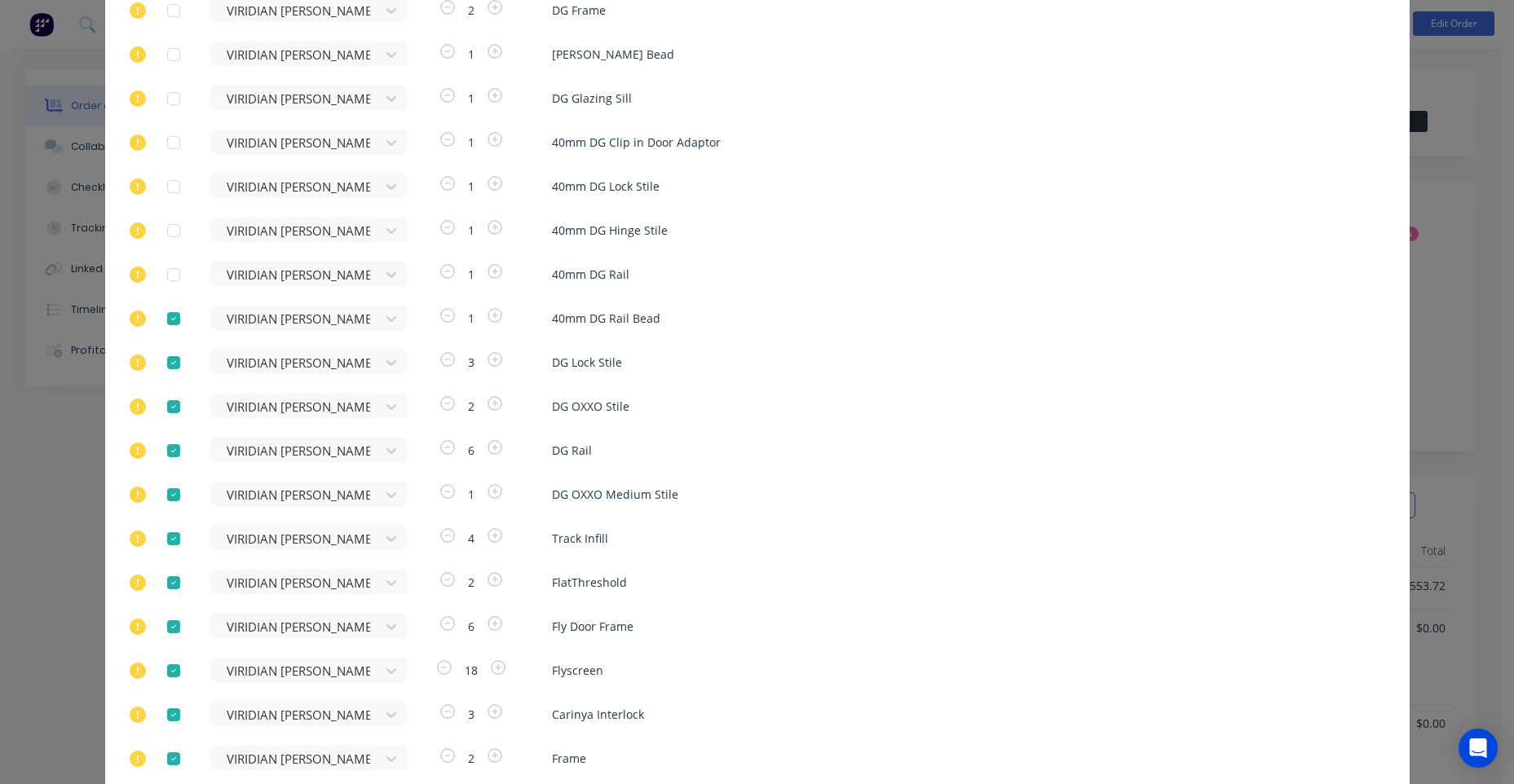
drag, startPoint x: 172, startPoint y: 315, endPoint x: 171, endPoint y: 350, distance: 35.0
click at [172, 317] on div at bounding box center [174, 319] width 33 height 33
click at [167, 361] on div at bounding box center [174, 363] width 33 height 33
click at [166, 405] on div at bounding box center [174, 407] width 33 height 33
drag, startPoint x: 173, startPoint y: 458, endPoint x: 136, endPoint y: 448, distance: 38.3
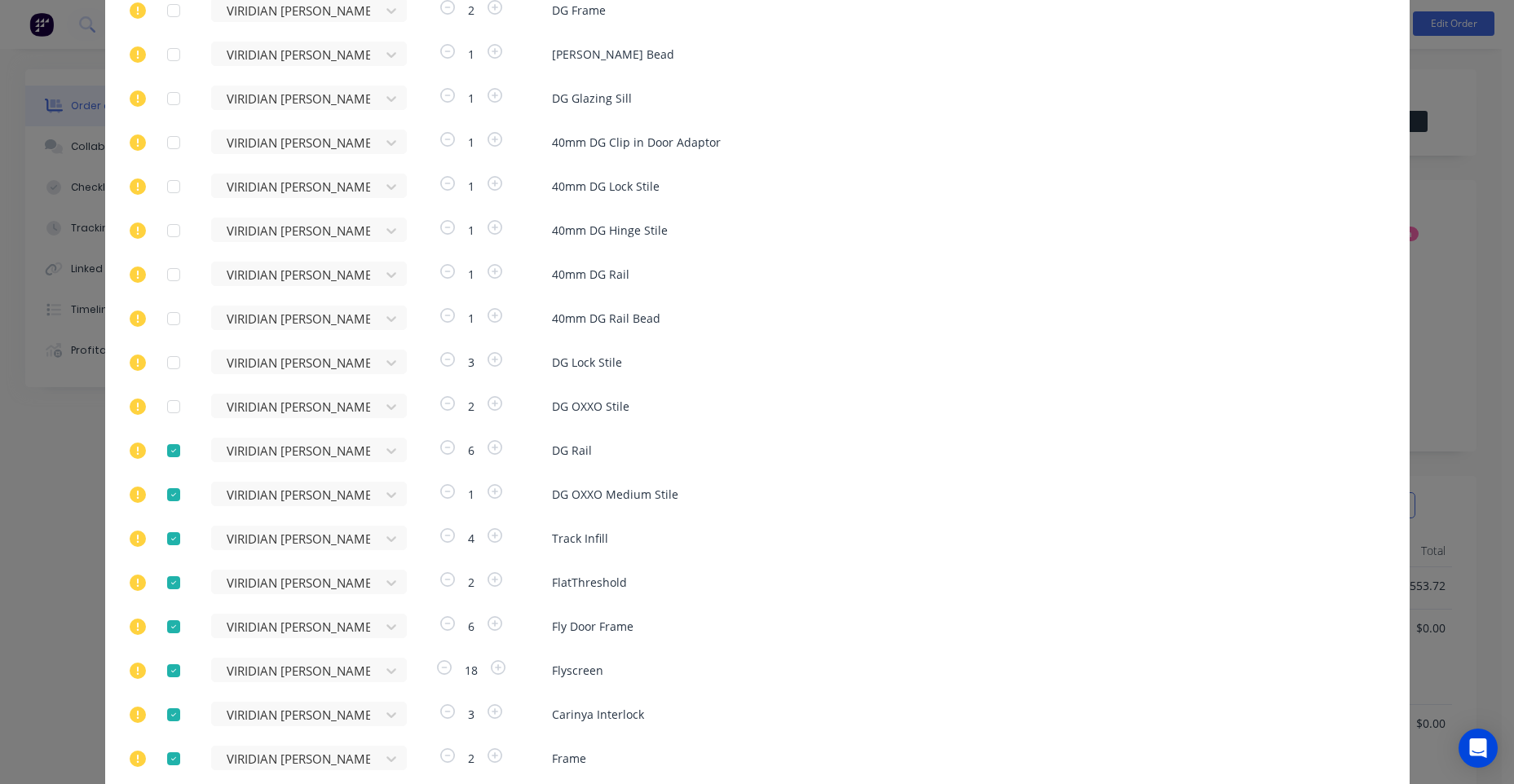
click at [173, 459] on div at bounding box center [174, 451] width 33 height 33
click at [161, 488] on div at bounding box center [174, 495] width 33 height 33
drag, startPoint x: 169, startPoint y: 531, endPoint x: 169, endPoint y: 580, distance: 49.0
click at [169, 532] on div at bounding box center [174, 539] width 33 height 33
click at [169, 586] on div at bounding box center [174, 583] width 33 height 33
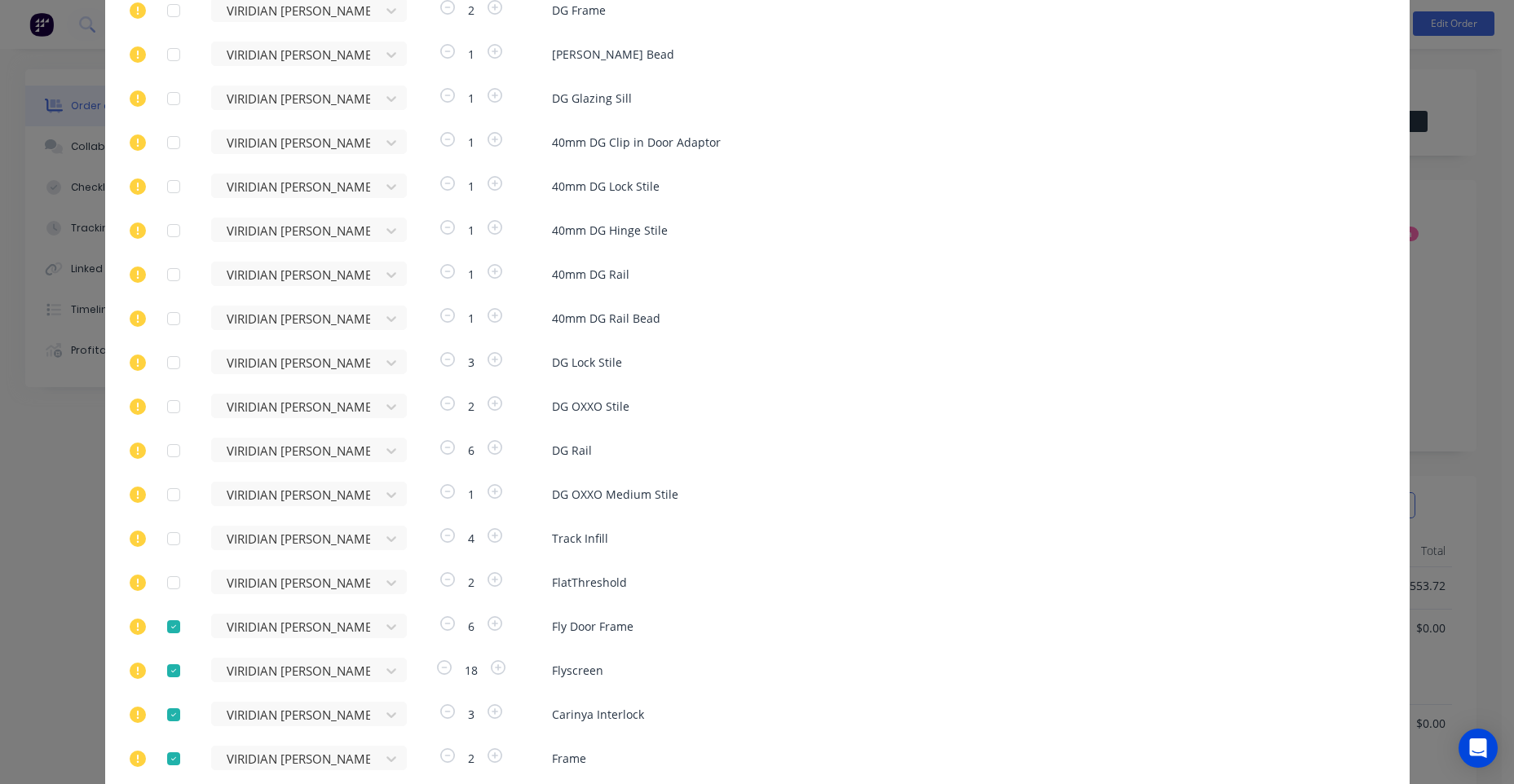
drag, startPoint x: 173, startPoint y: 625, endPoint x: 171, endPoint y: 644, distance: 19.1
click at [172, 625] on div at bounding box center [174, 627] width 33 height 33
click at [171, 668] on div at bounding box center [174, 670] width 33 height 33
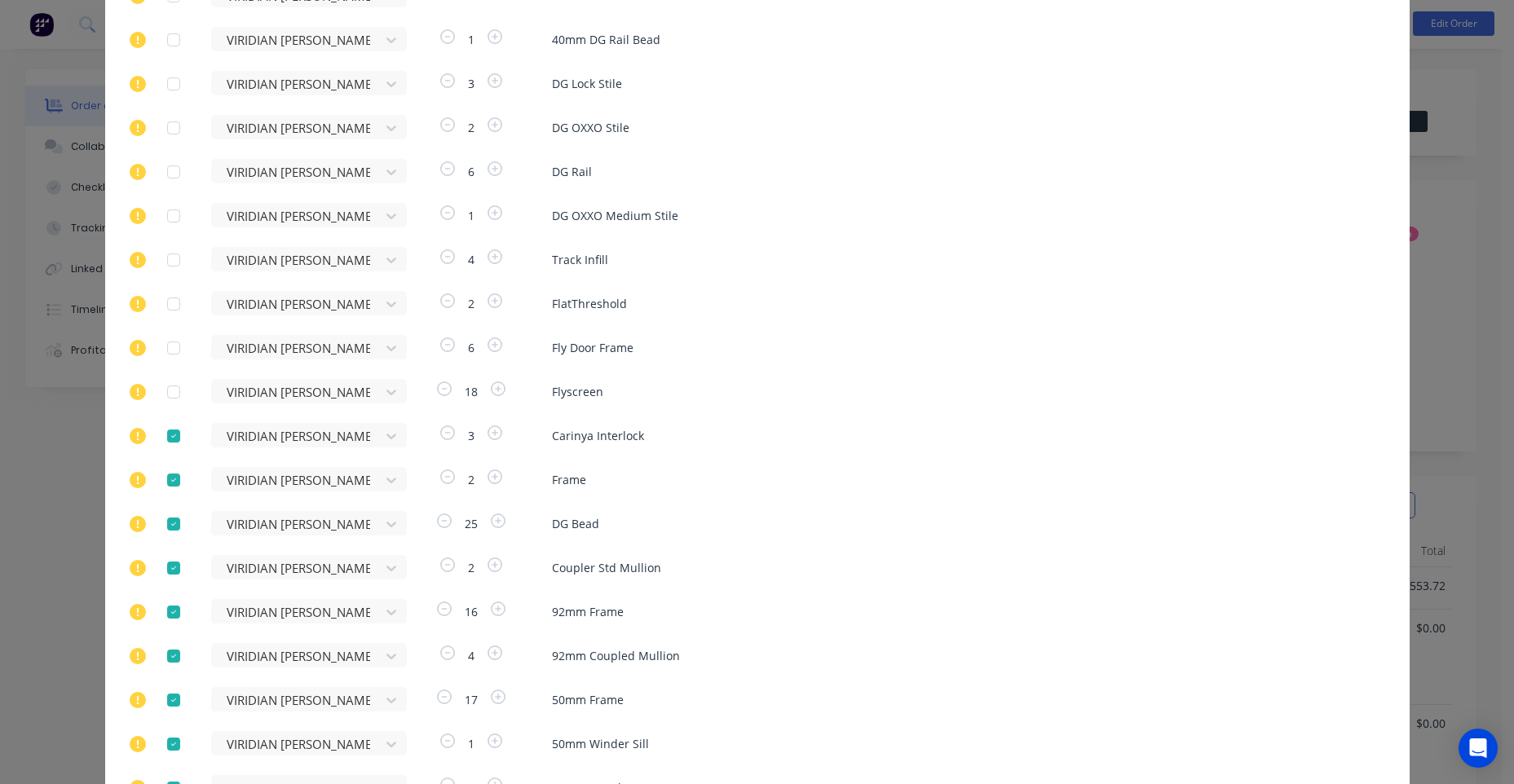
scroll to position [815, 0]
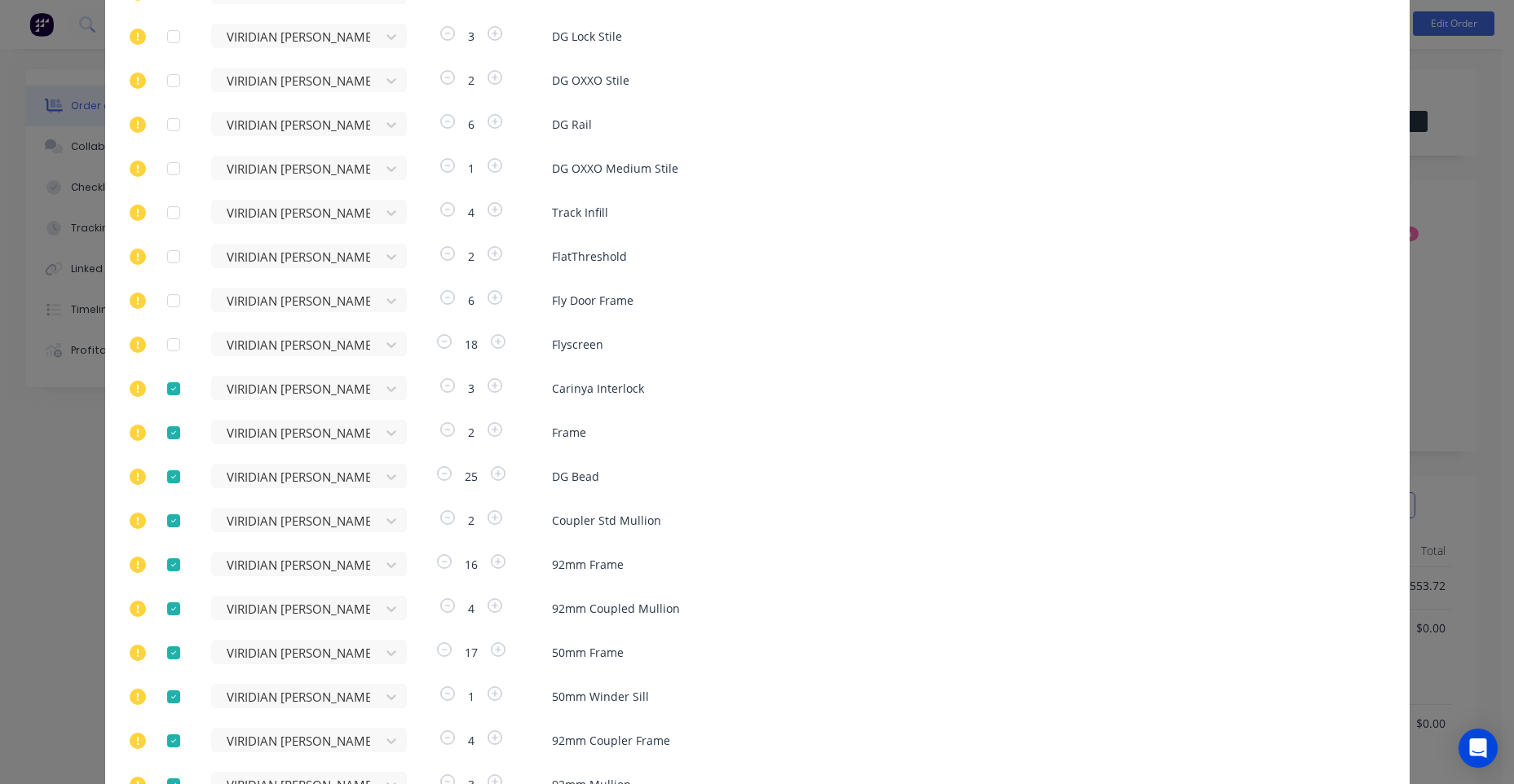
click at [171, 386] on div at bounding box center [174, 389] width 33 height 33
click at [173, 430] on div at bounding box center [174, 433] width 33 height 33
click at [165, 477] on div at bounding box center [174, 477] width 33 height 33
click at [170, 517] on div at bounding box center [174, 521] width 33 height 33
drag, startPoint x: 167, startPoint y: 561, endPoint x: 172, endPoint y: 604, distance: 43.3
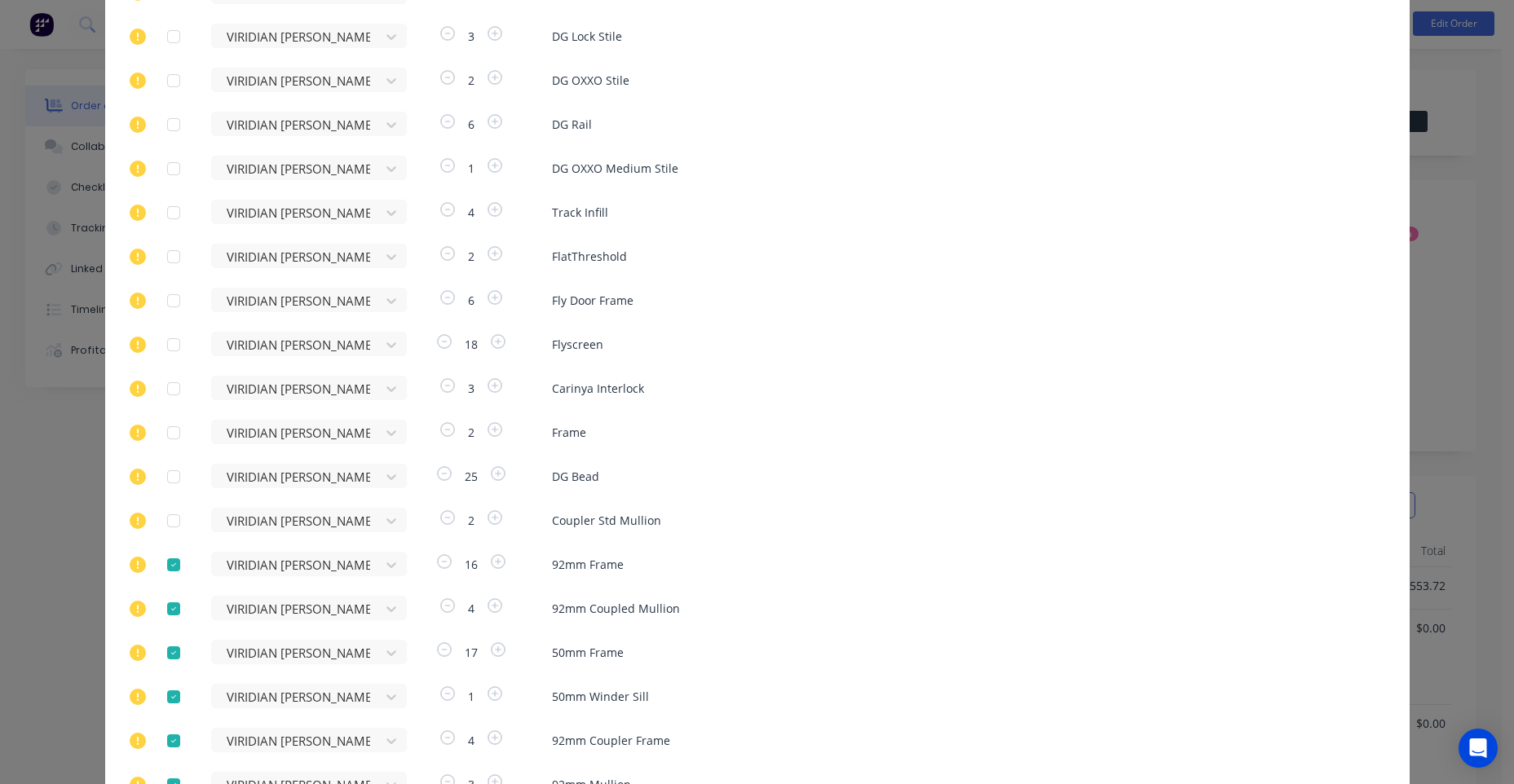
click at [166, 562] on div at bounding box center [174, 565] width 33 height 33
drag, startPoint x: 172, startPoint y: 609, endPoint x: 172, endPoint y: 641, distance: 32.0
click at [171, 610] on div at bounding box center [174, 609] width 33 height 33
click at [172, 652] on div at bounding box center [174, 653] width 33 height 33
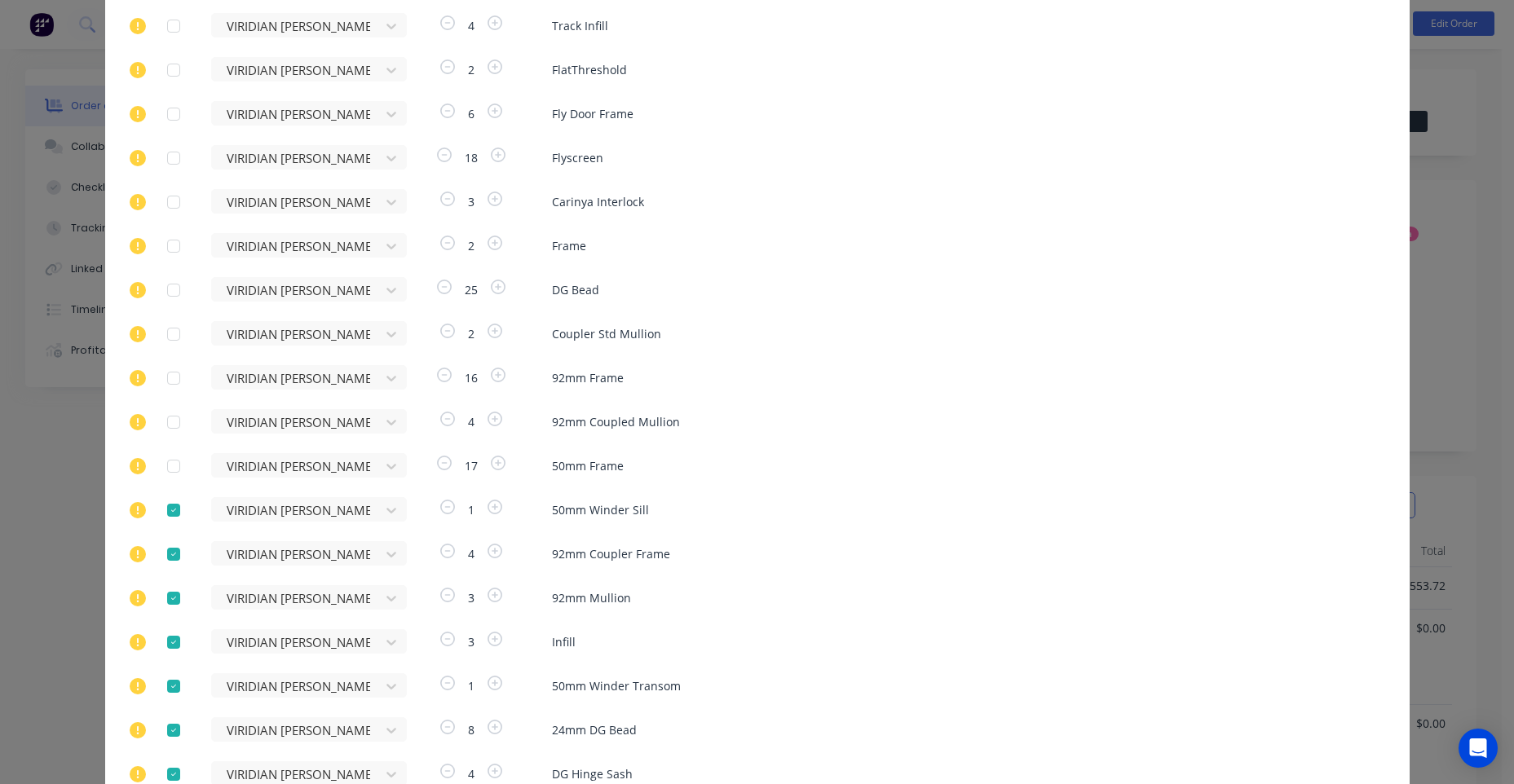
scroll to position [1060, 0]
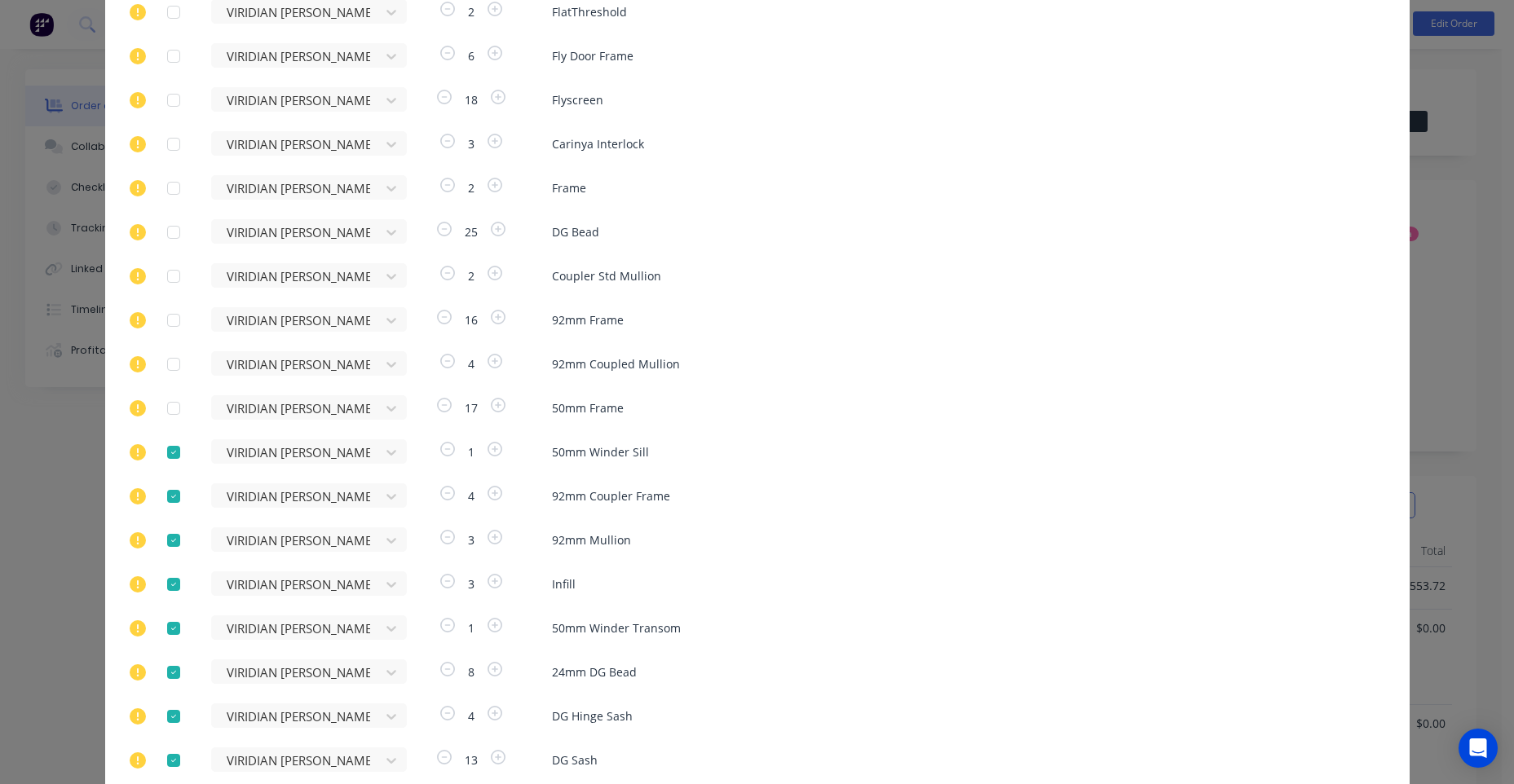
click at [166, 447] on div at bounding box center [174, 452] width 33 height 33
click at [168, 491] on div at bounding box center [174, 497] width 33 height 33
click at [173, 546] on div at bounding box center [174, 540] width 33 height 33
click at [166, 586] on div at bounding box center [174, 584] width 33 height 33
click at [174, 633] on div at bounding box center [174, 629] width 33 height 33
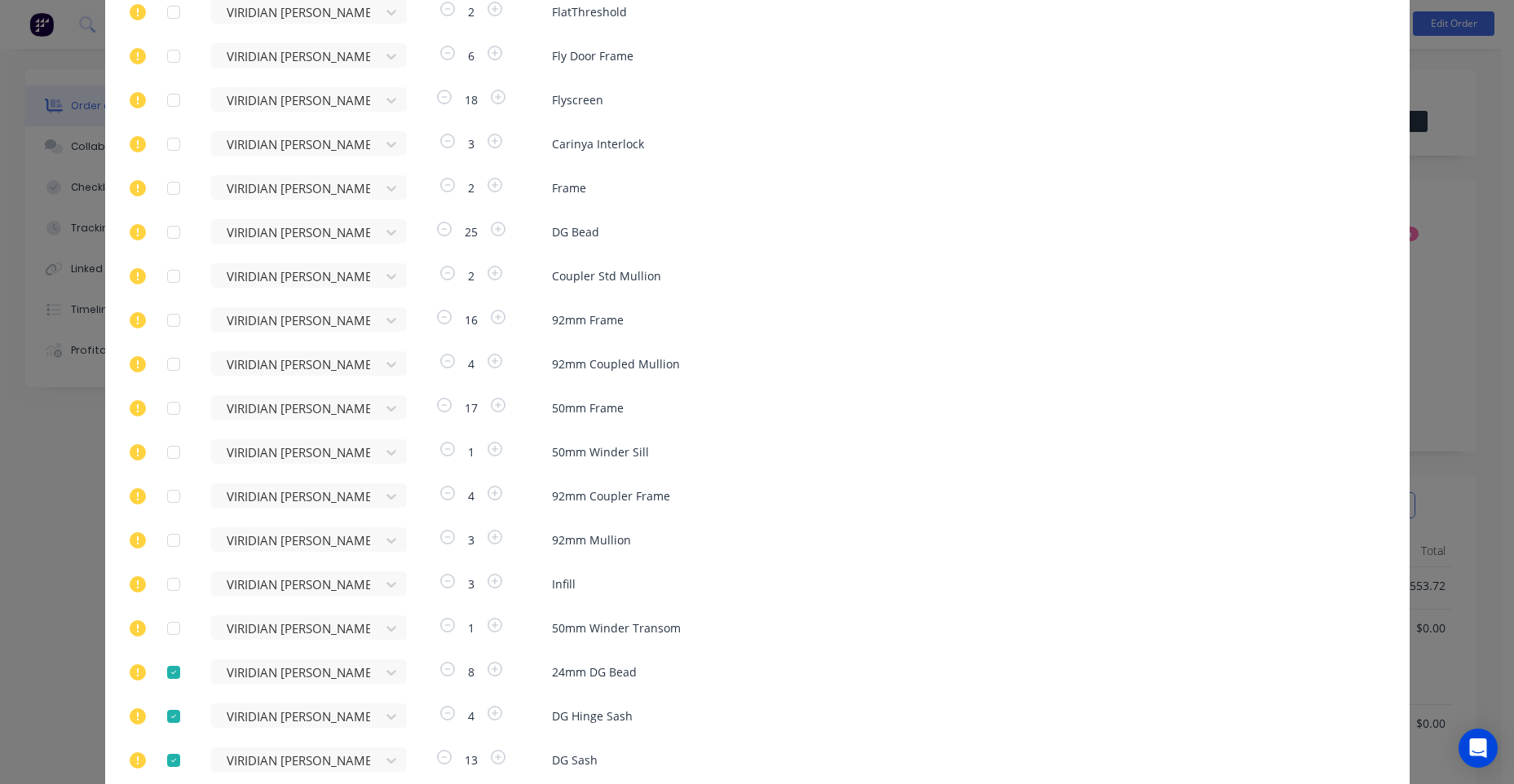
drag, startPoint x: 168, startPoint y: 670, endPoint x: 166, endPoint y: 689, distance: 19.1
click at [167, 671] on div at bounding box center [174, 672] width 33 height 33
drag, startPoint x: 169, startPoint y: 708, endPoint x: 168, endPoint y: 696, distance: 12.0
click at [168, 710] on div at bounding box center [174, 717] width 33 height 33
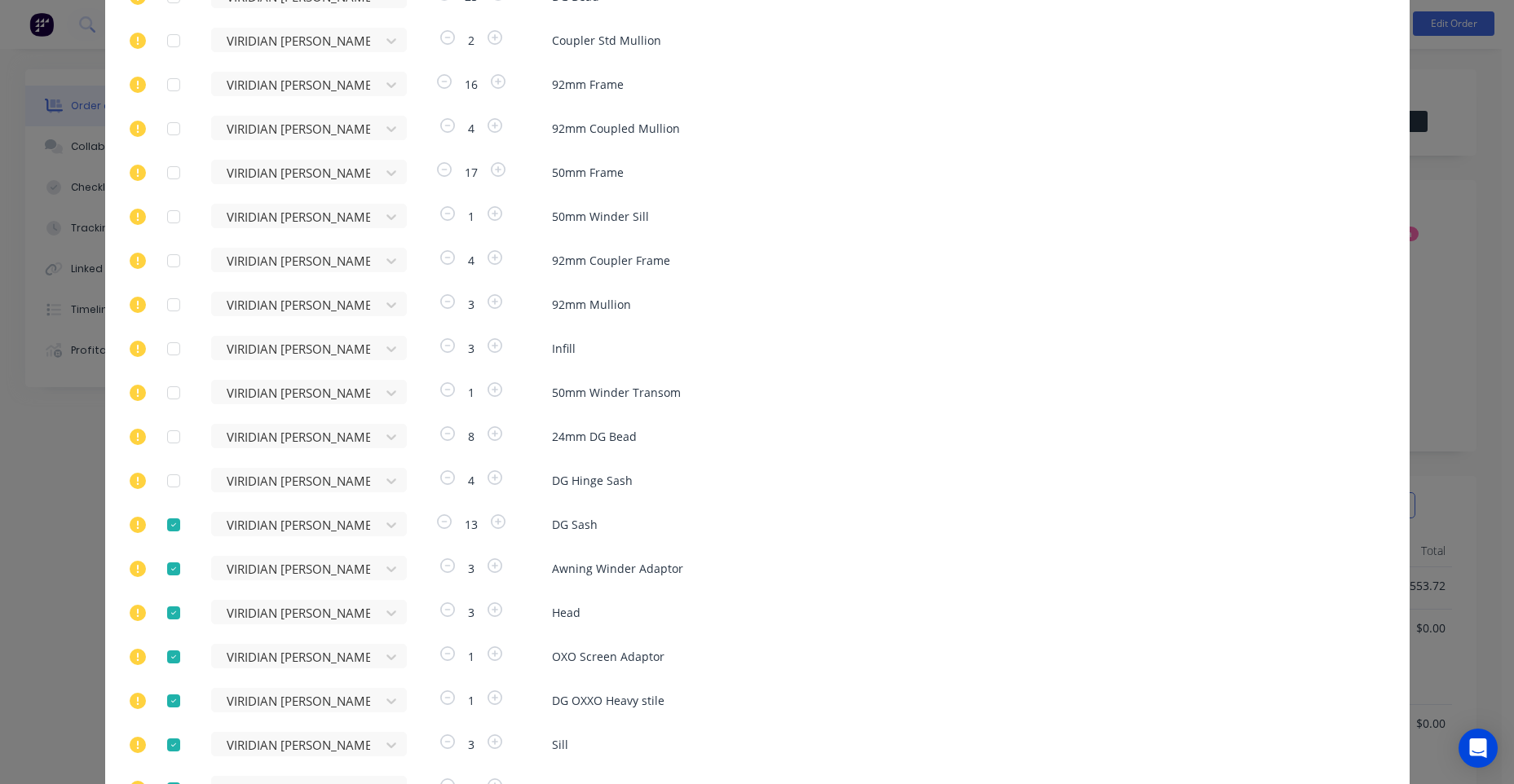
scroll to position [1304, 0]
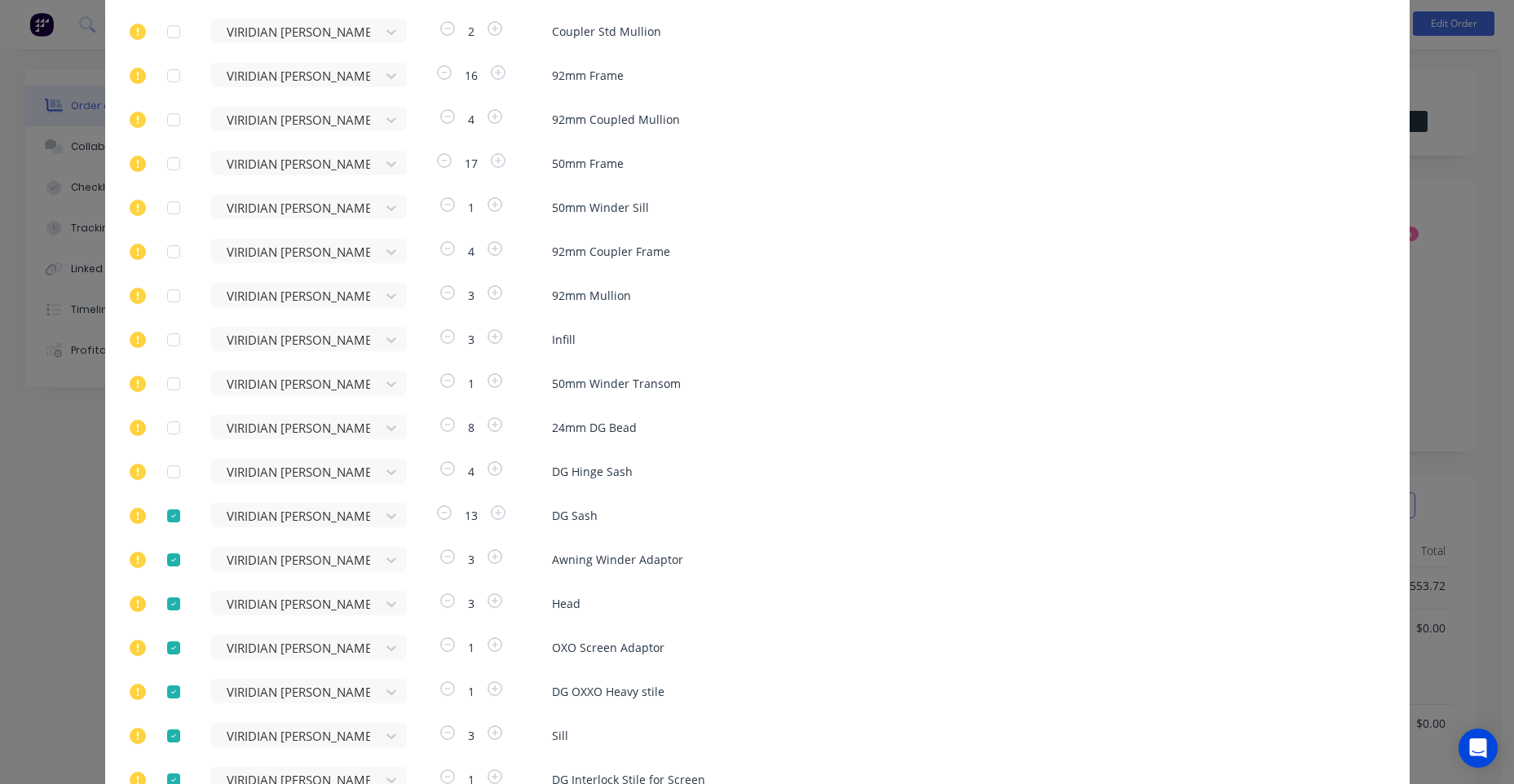
click at [171, 511] on div at bounding box center [174, 516] width 33 height 33
click at [165, 559] on div at bounding box center [174, 560] width 33 height 33
drag, startPoint x: 172, startPoint y: 599, endPoint x: 166, endPoint y: 613, distance: 15.2
click at [173, 599] on div at bounding box center [174, 604] width 33 height 33
click at [164, 646] on div at bounding box center [174, 648] width 33 height 33
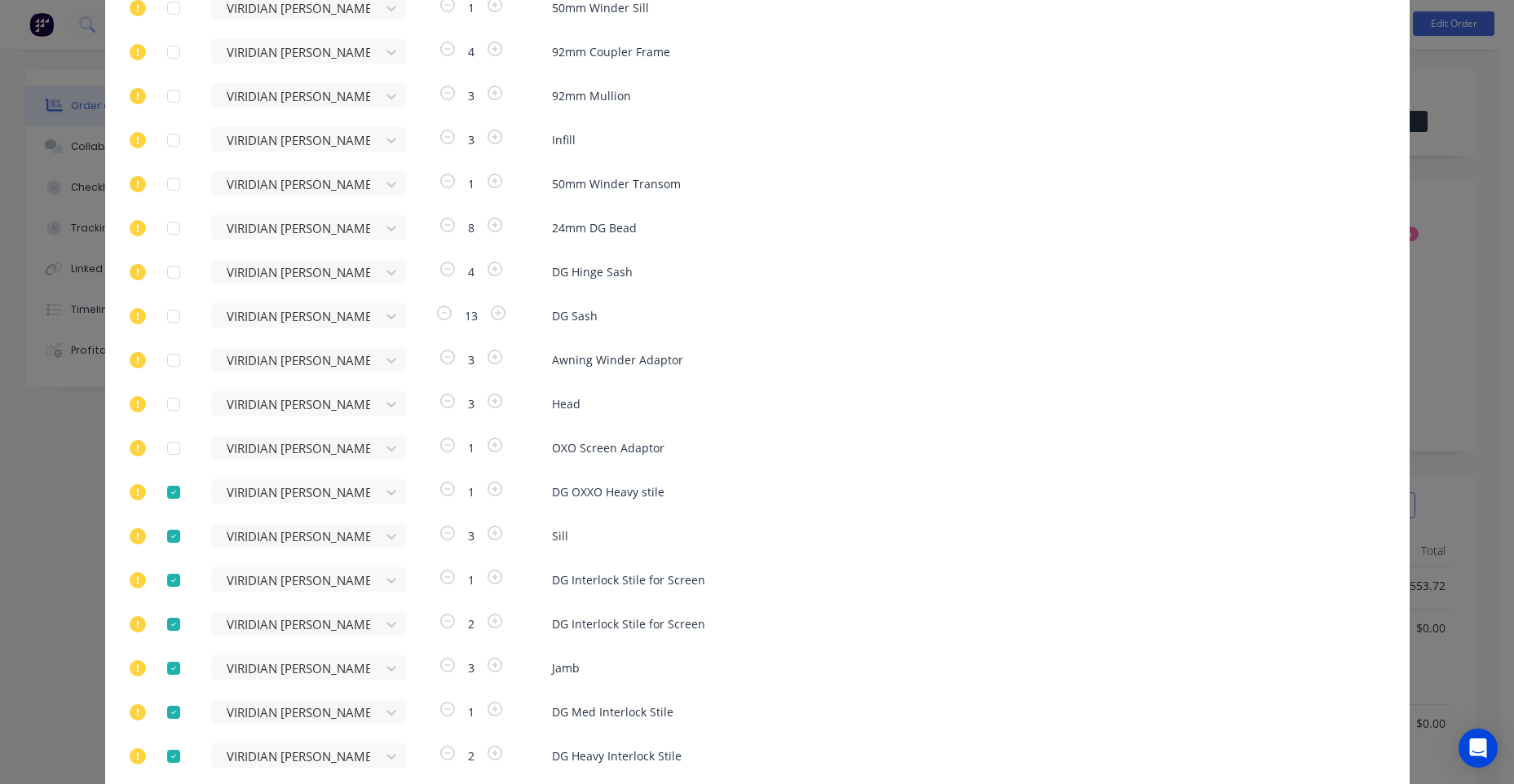
scroll to position [1549, 0]
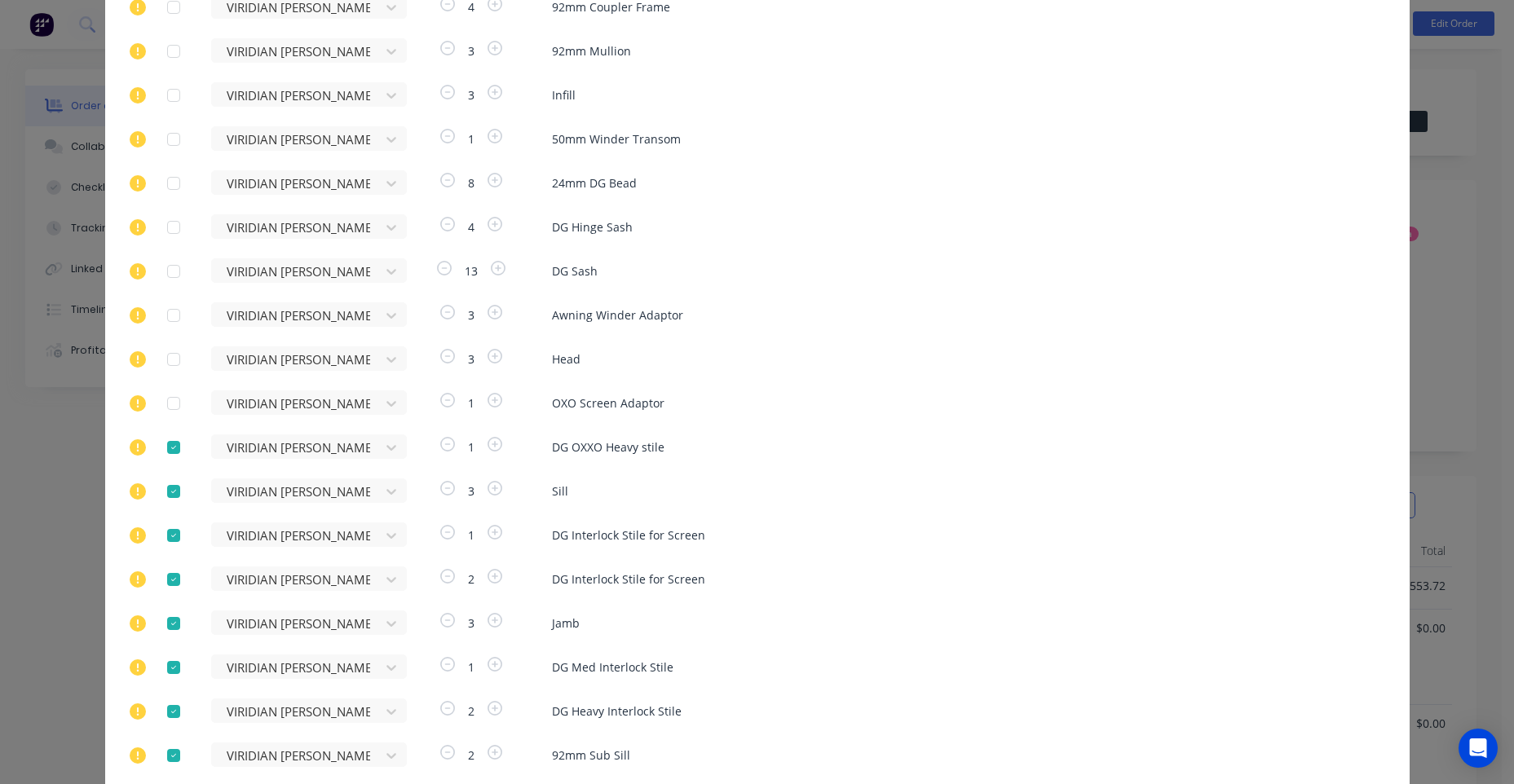
click at [171, 449] on div at bounding box center [174, 447] width 33 height 33
click at [167, 487] on div at bounding box center [174, 492] width 33 height 33
click at [169, 532] on div at bounding box center [174, 536] width 33 height 33
click at [167, 577] on div at bounding box center [174, 579] width 33 height 33
click at [170, 630] on div at bounding box center [174, 624] width 33 height 33
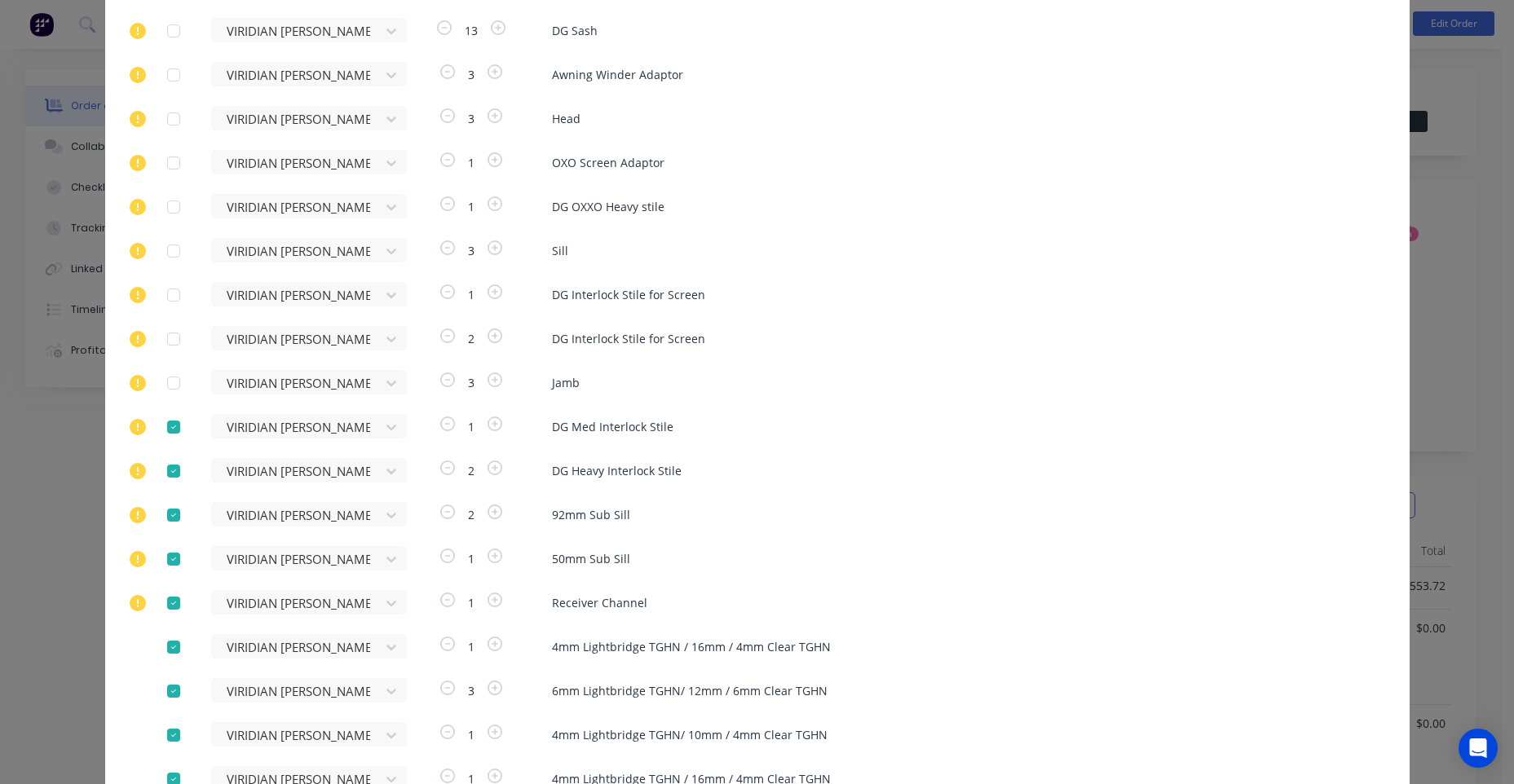
scroll to position [1793, 0]
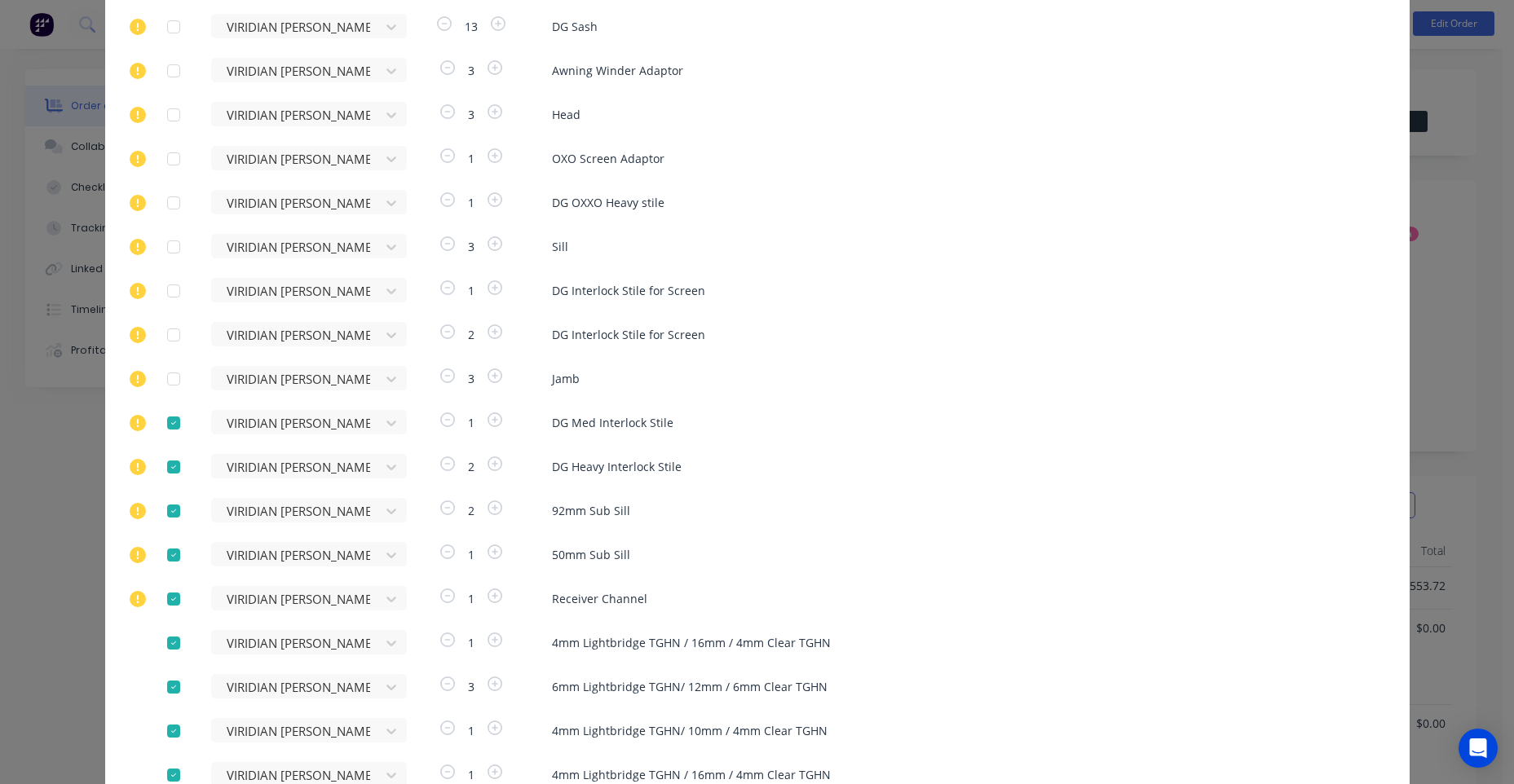
click at [168, 422] on div at bounding box center [174, 423] width 33 height 33
click at [174, 465] on div at bounding box center [174, 467] width 33 height 33
click at [166, 519] on div at bounding box center [174, 511] width 33 height 33
click at [167, 553] on div at bounding box center [174, 555] width 33 height 33
click at [171, 602] on div at bounding box center [174, 600] width 33 height 33
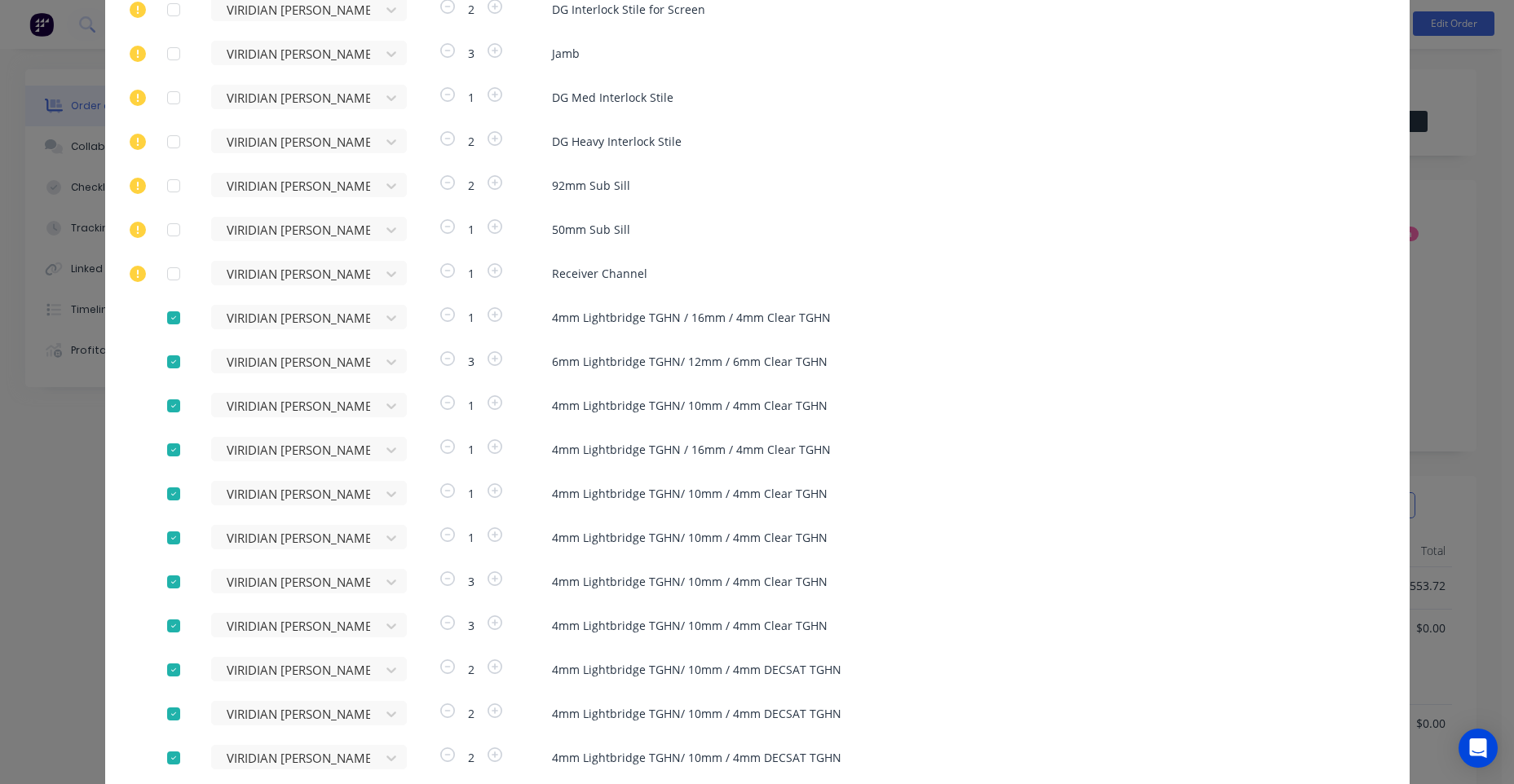
scroll to position [2119, 0]
click at [386, 275] on icon at bounding box center [391, 274] width 10 height 6
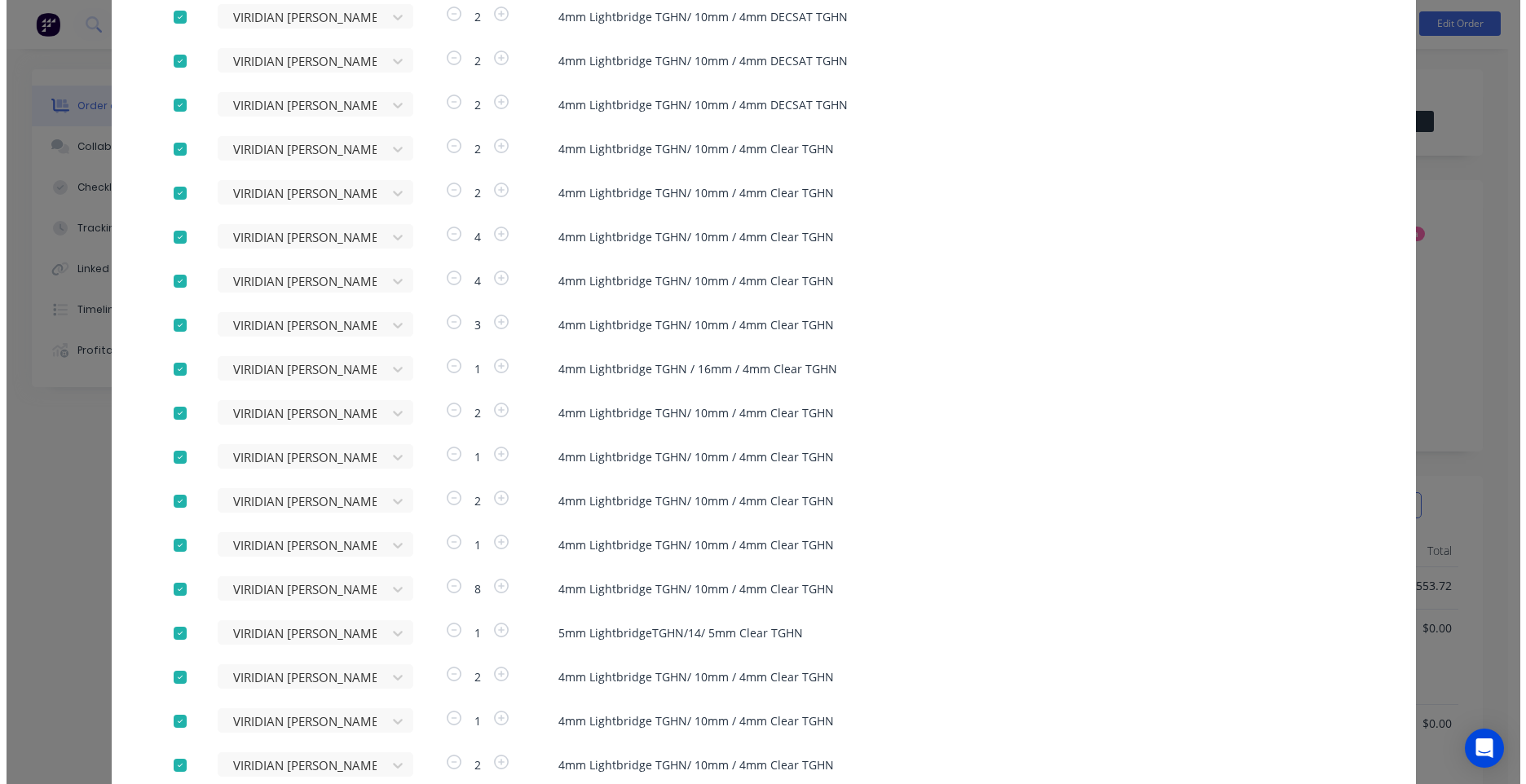
scroll to position [3069, 0]
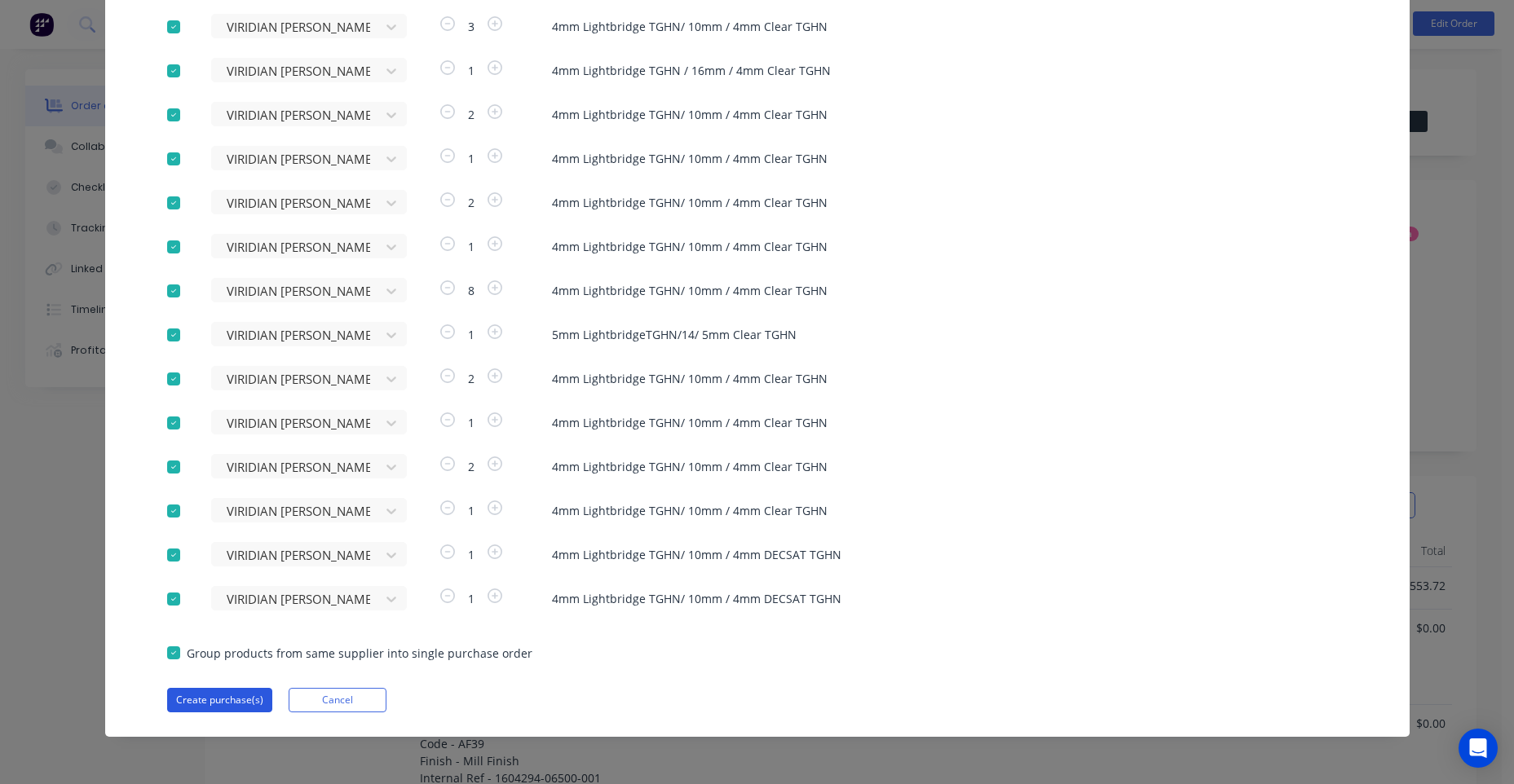
click at [202, 697] on button "Create purchase(s)" at bounding box center [219, 700] width 105 height 24
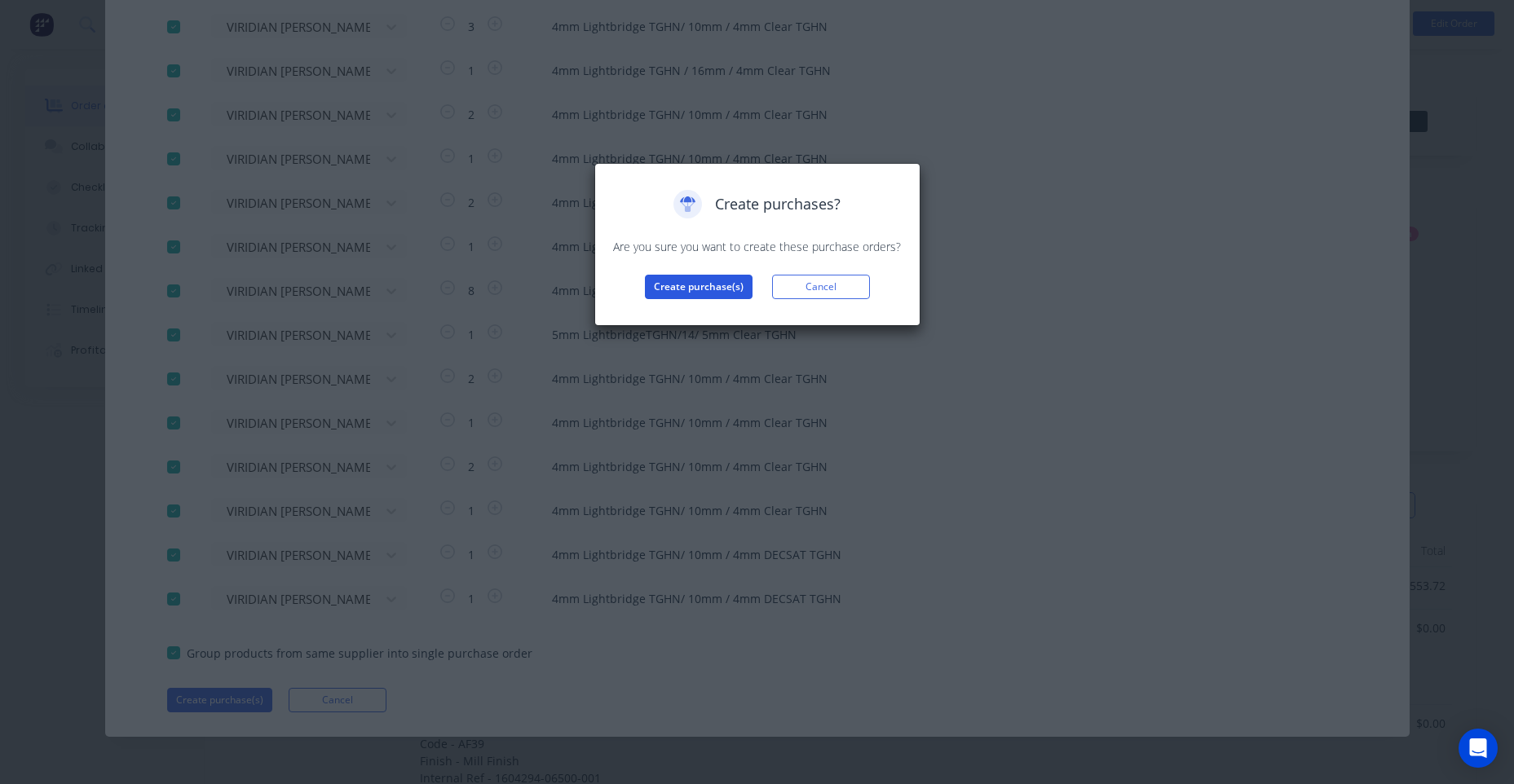
click at [681, 284] on button "Create purchase(s)" at bounding box center [698, 286] width 108 height 24
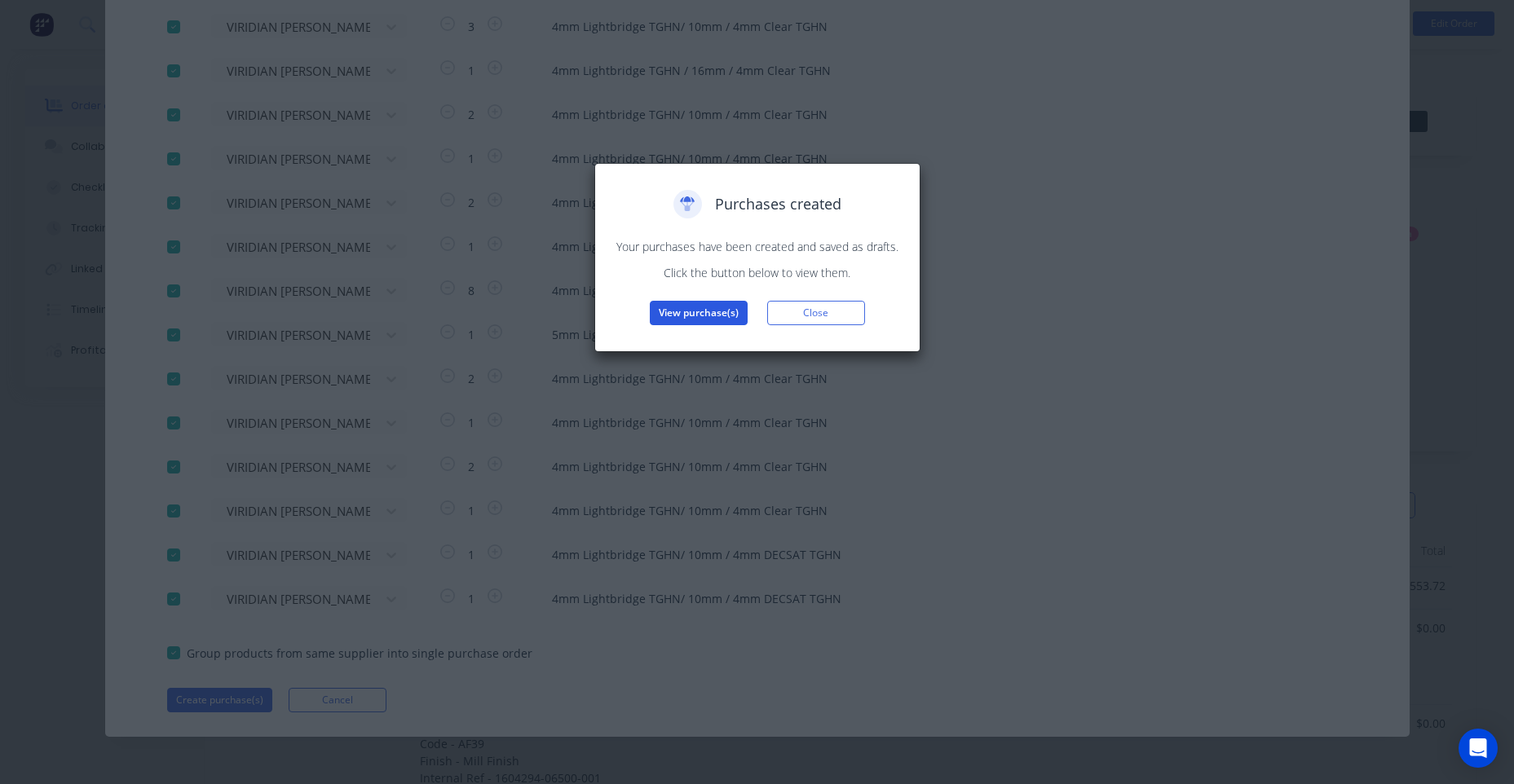
click at [662, 304] on button "View purchase(s)" at bounding box center [698, 312] width 98 height 24
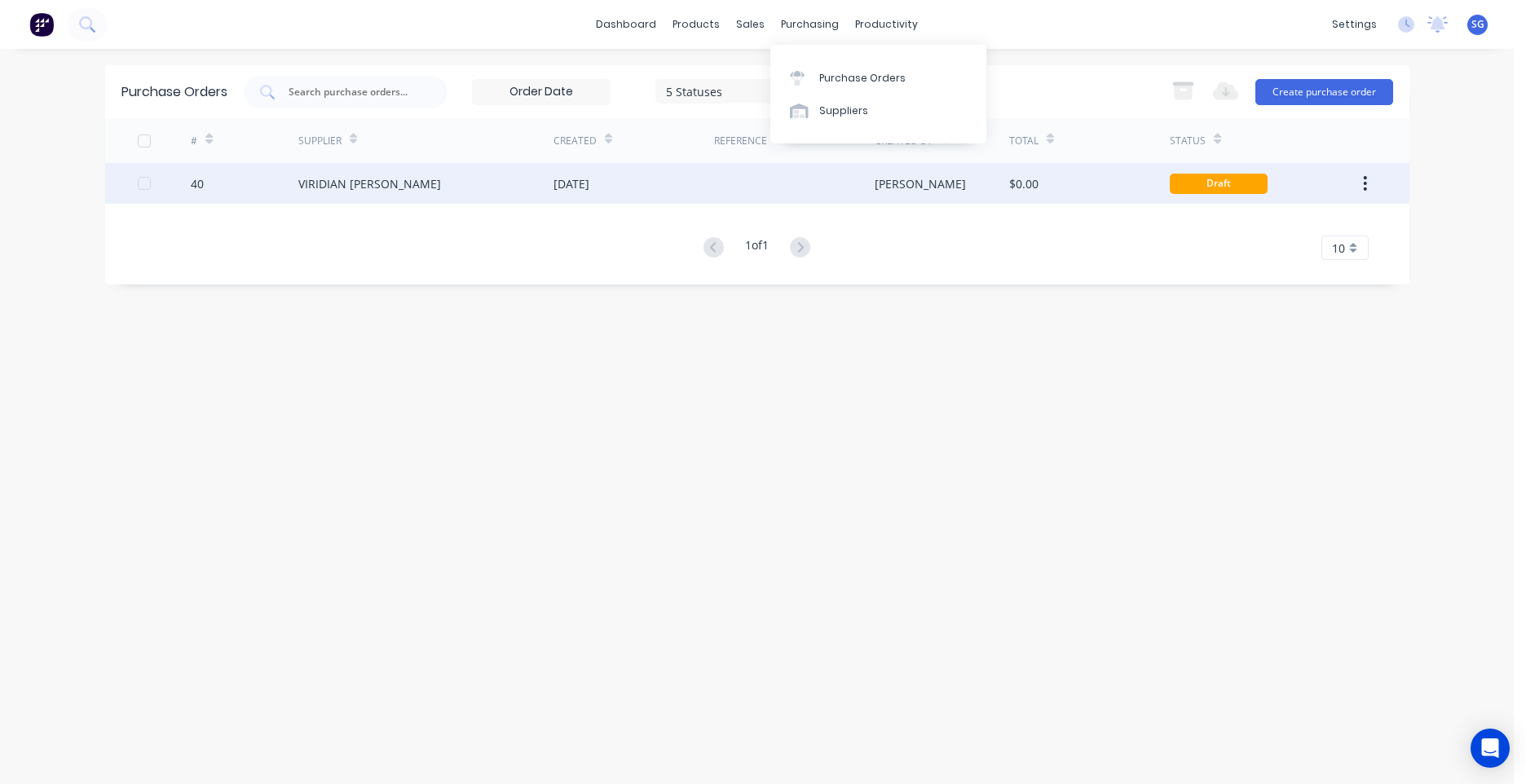
click at [963, 180] on div "[PERSON_NAME]" at bounding box center [942, 183] width 135 height 41
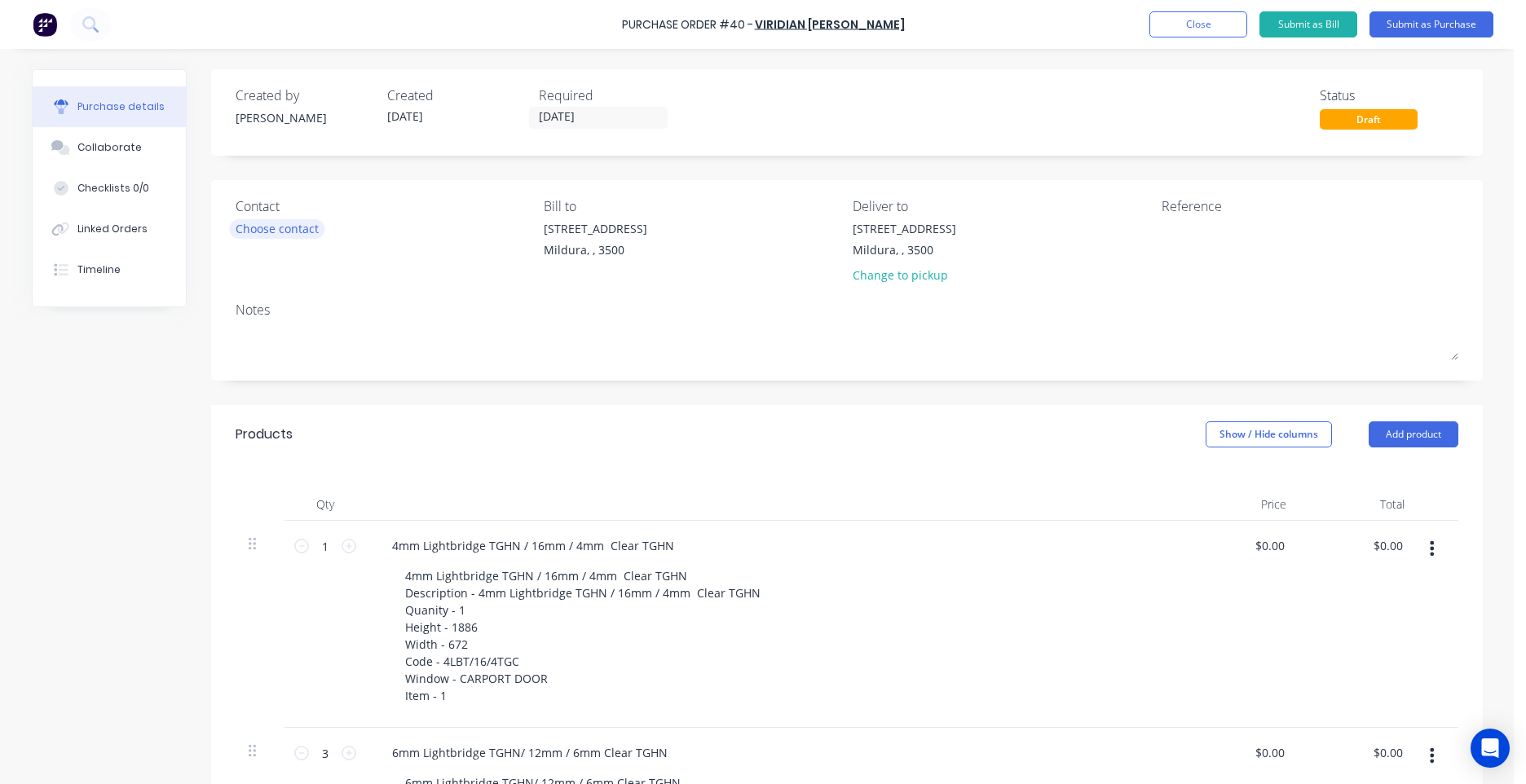
click at [279, 234] on div "Choose contact" at bounding box center [278, 229] width 83 height 17
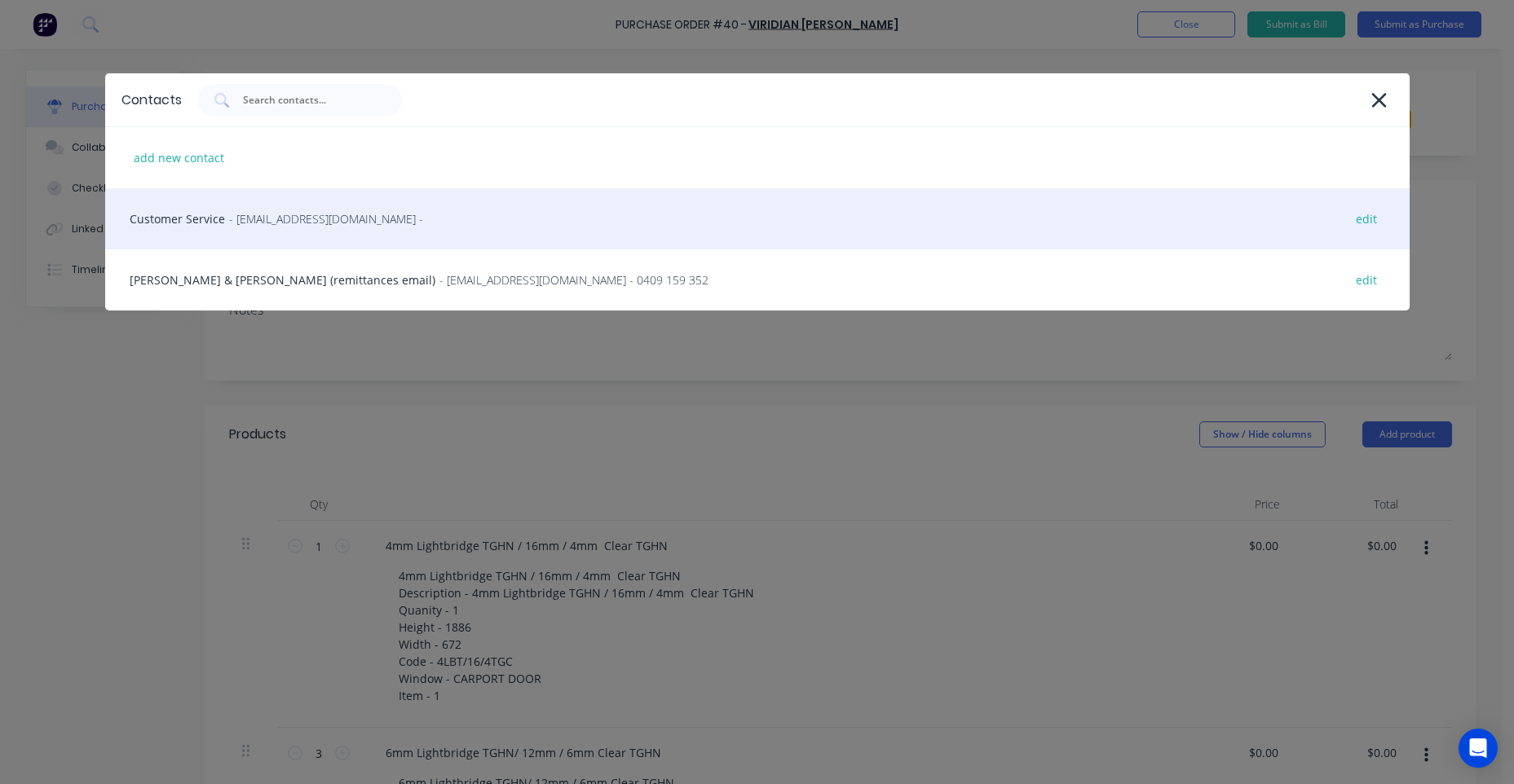
click at [281, 217] on span "- [EMAIL_ADDRESS][DOMAIN_NAME] -" at bounding box center [326, 219] width 194 height 17
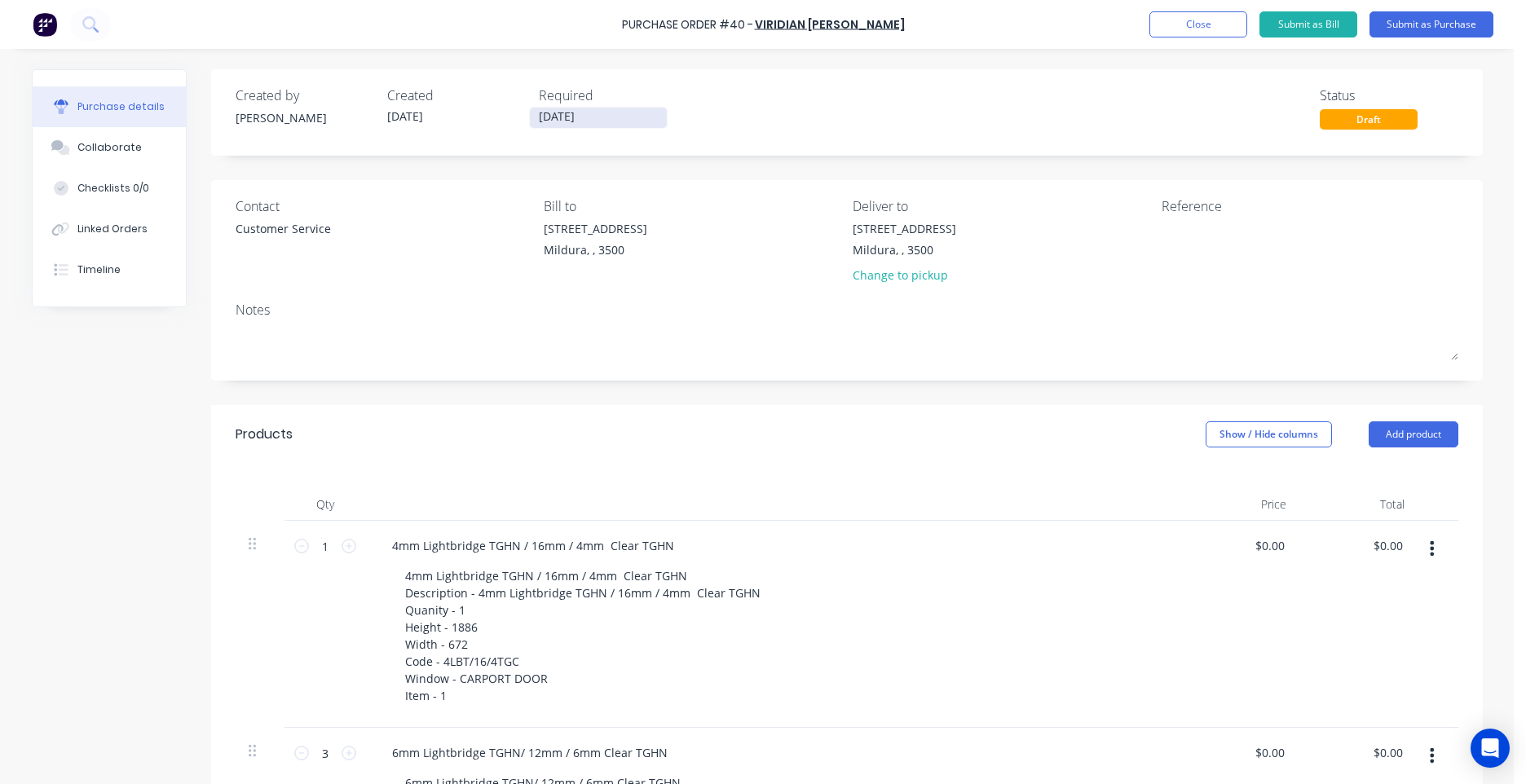
click at [580, 116] on input "[DATE]" at bounding box center [598, 117] width 137 height 20
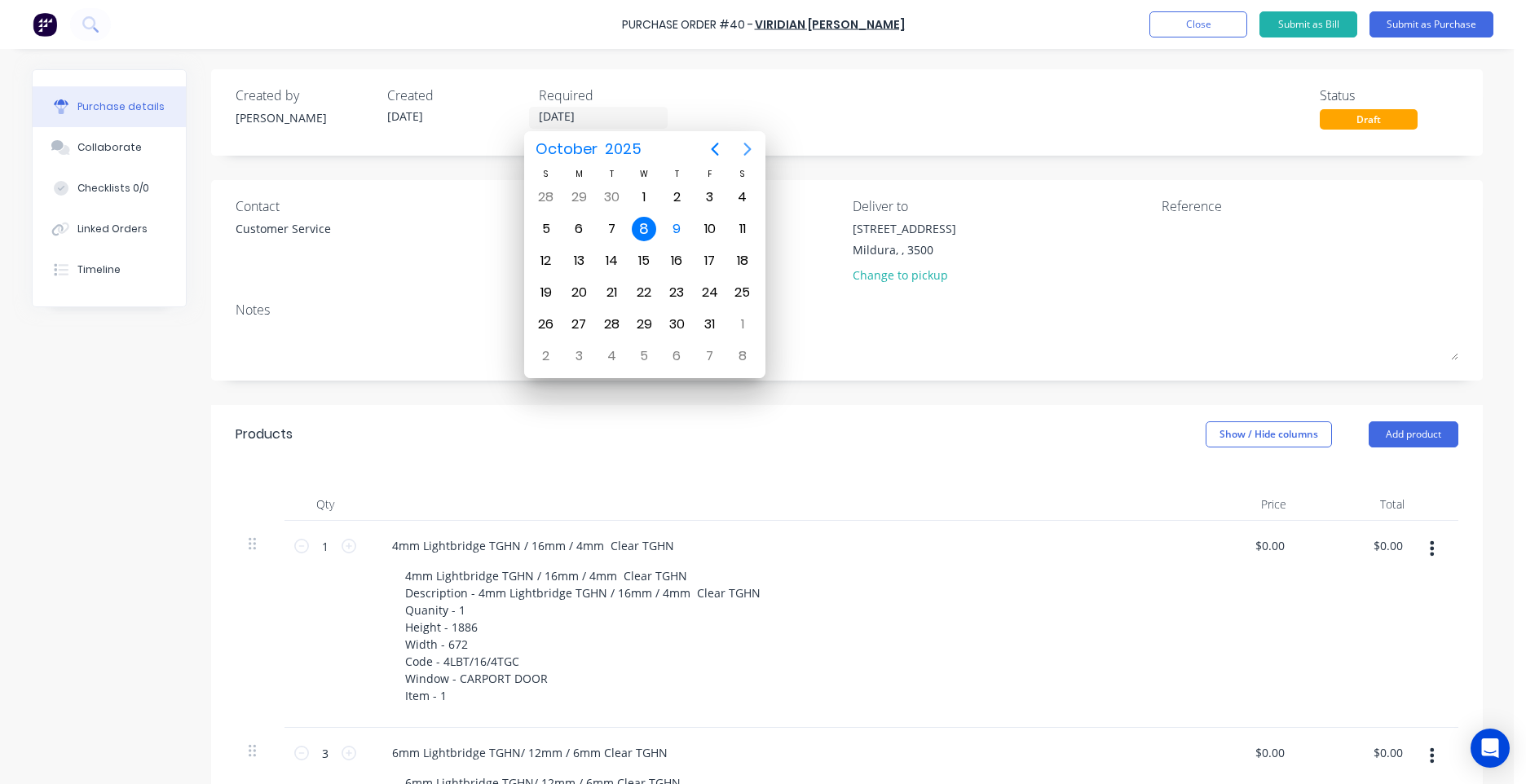
click at [754, 155] on icon "Next page" at bounding box center [747, 149] width 19 height 19
click at [606, 235] on div "4" at bounding box center [611, 228] width 24 height 24
type input "[DATE]"
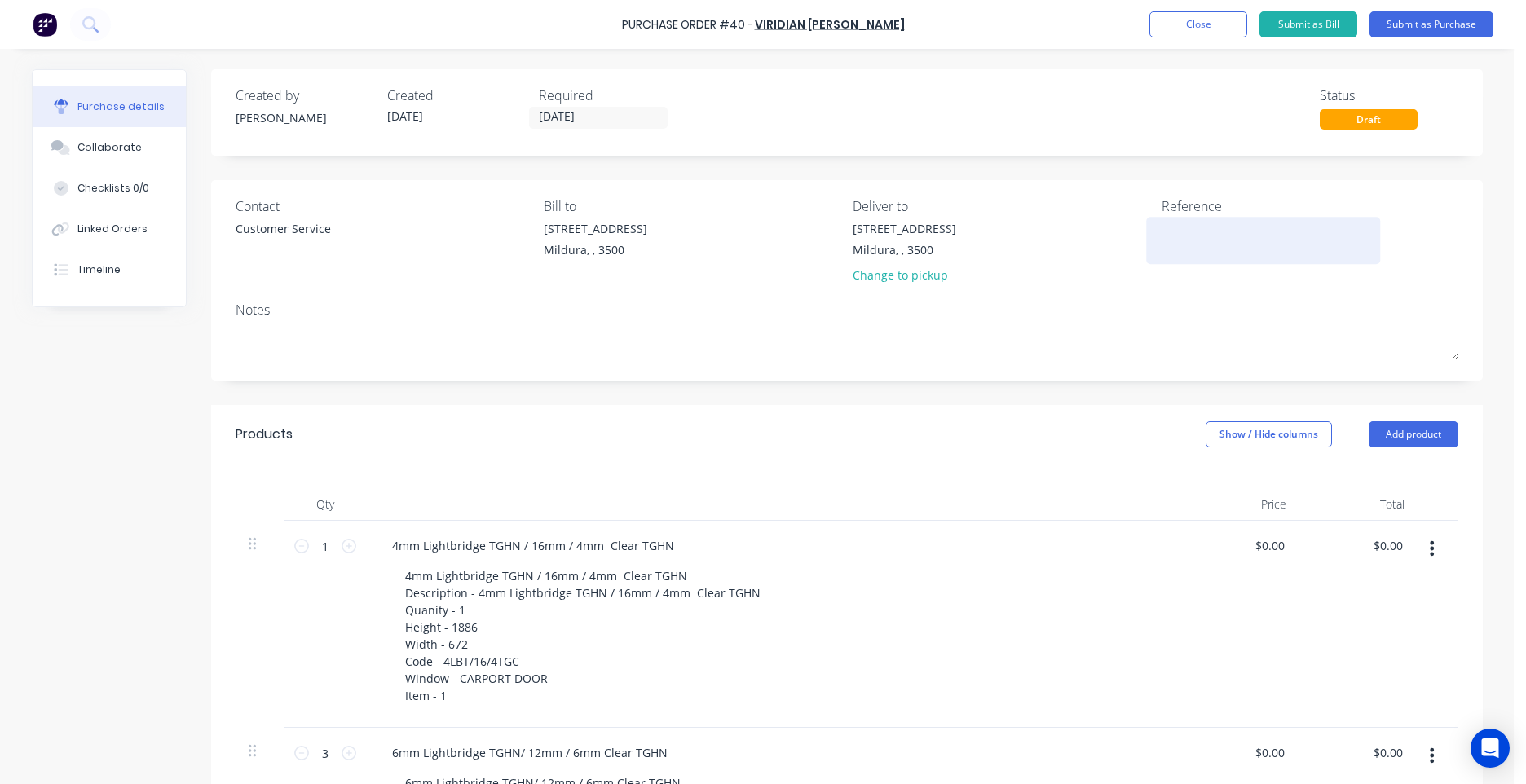
click at [1193, 244] on textarea at bounding box center [1264, 239] width 204 height 37
type textarea "MIL- 7379 [PERSON_NAME]"
click at [1421, 27] on button "Submit as Purchase" at bounding box center [1432, 24] width 124 height 26
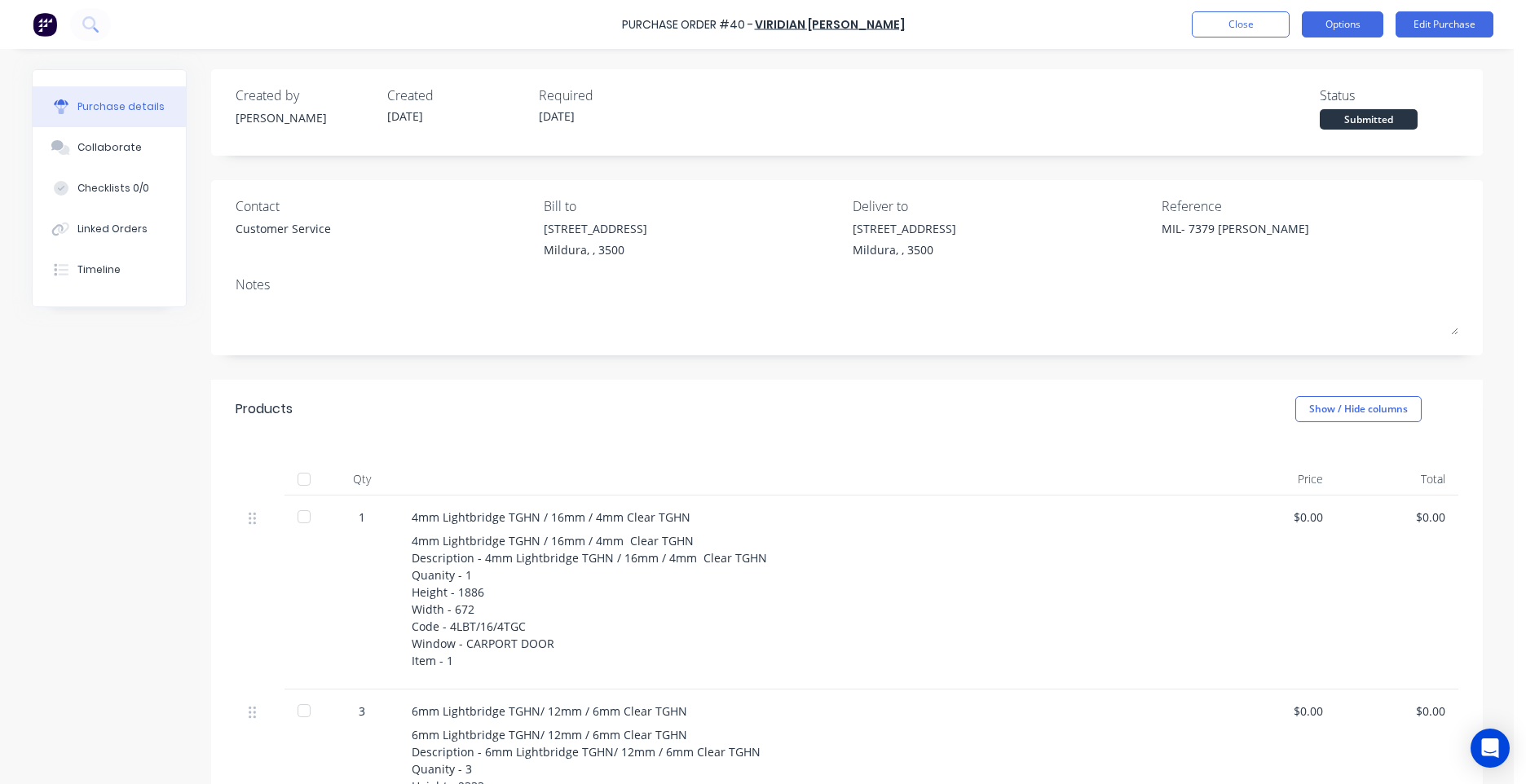
click at [1332, 33] on button "Options" at bounding box center [1343, 24] width 82 height 26
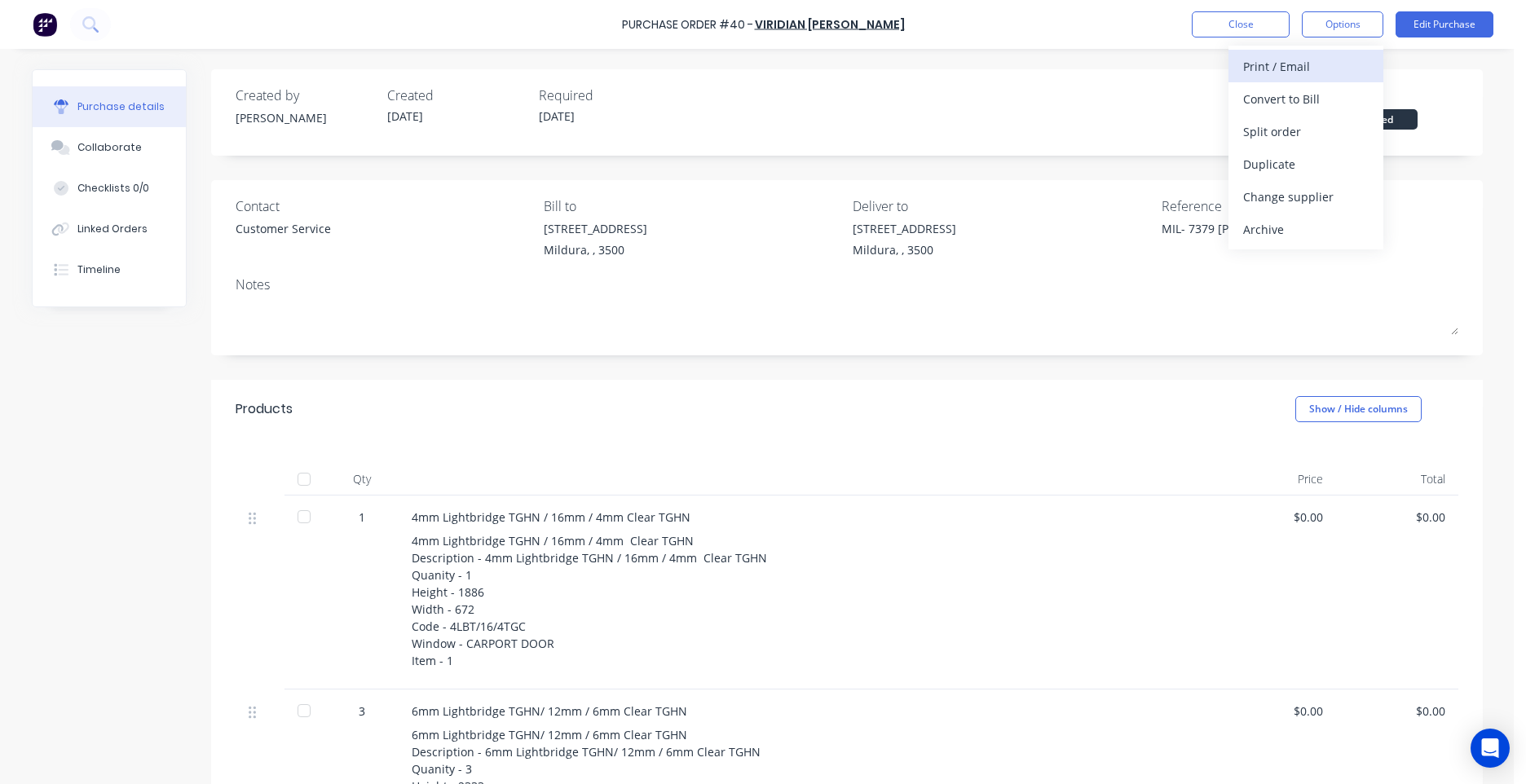
click at [1301, 63] on div "Print / Email" at bounding box center [1306, 66] width 125 height 23
click at [1270, 130] on div "Without pricing" at bounding box center [1306, 131] width 125 height 23
type textarea "x"
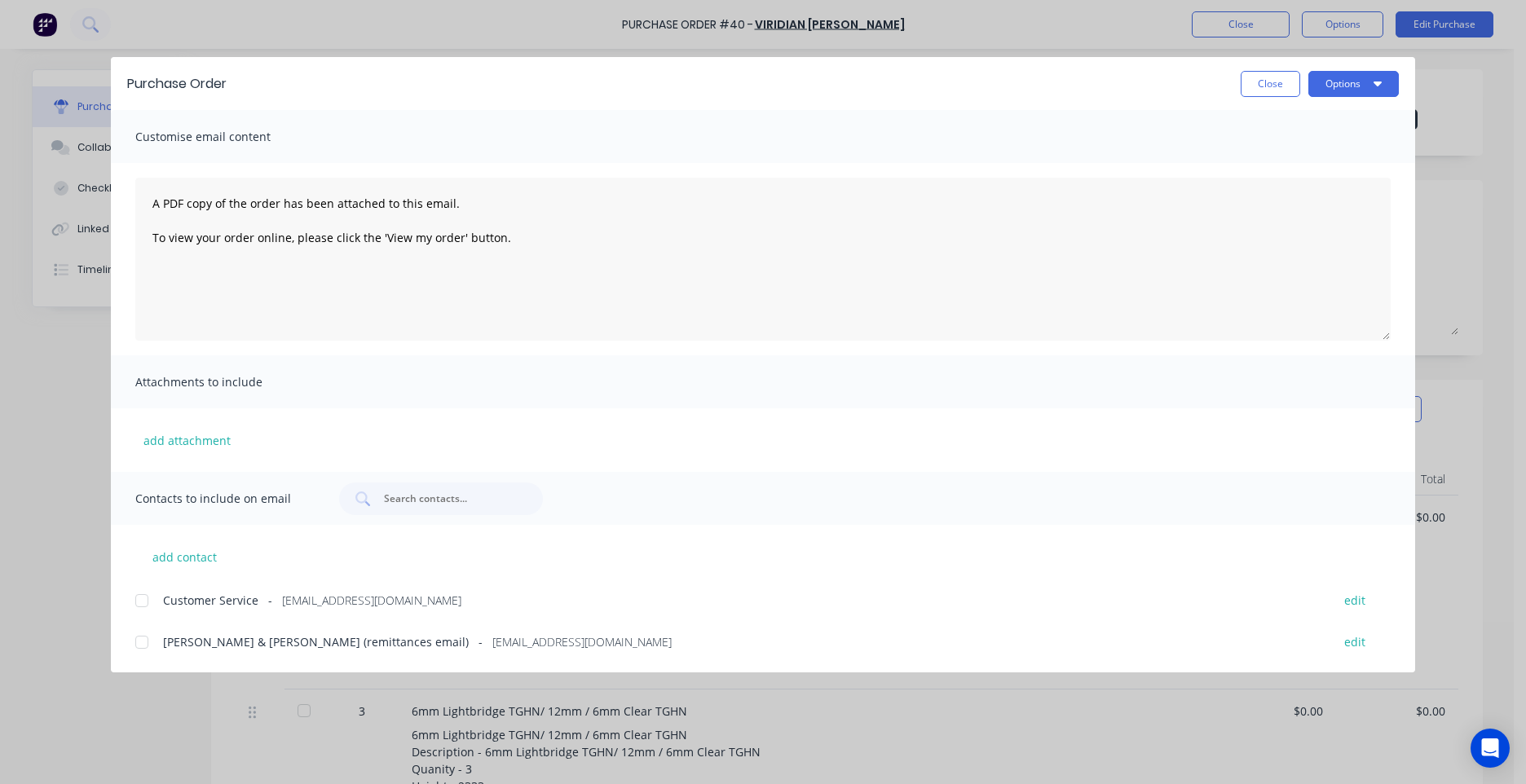
click at [283, 605] on span "[EMAIL_ADDRESS][DOMAIN_NAME]" at bounding box center [372, 601] width 180 height 17
click at [505, 225] on textarea "A PDF copy of the order has been attached to this email. To view your order onl…" at bounding box center [763, 259] width 1256 height 163
click at [506, 236] on textarea "A PDF copy of the order has been attached to this email. To view your order onl…" at bounding box center [763, 259] width 1256 height 163
click at [286, 278] on textarea "A PDF copy of the order has been attached to this email. To view your order onl…" at bounding box center [763, 259] width 1256 height 163
click at [533, 227] on textarea "A PDF copy of the order has been attached to this email. To view your order onl…" at bounding box center [763, 259] width 1256 height 163
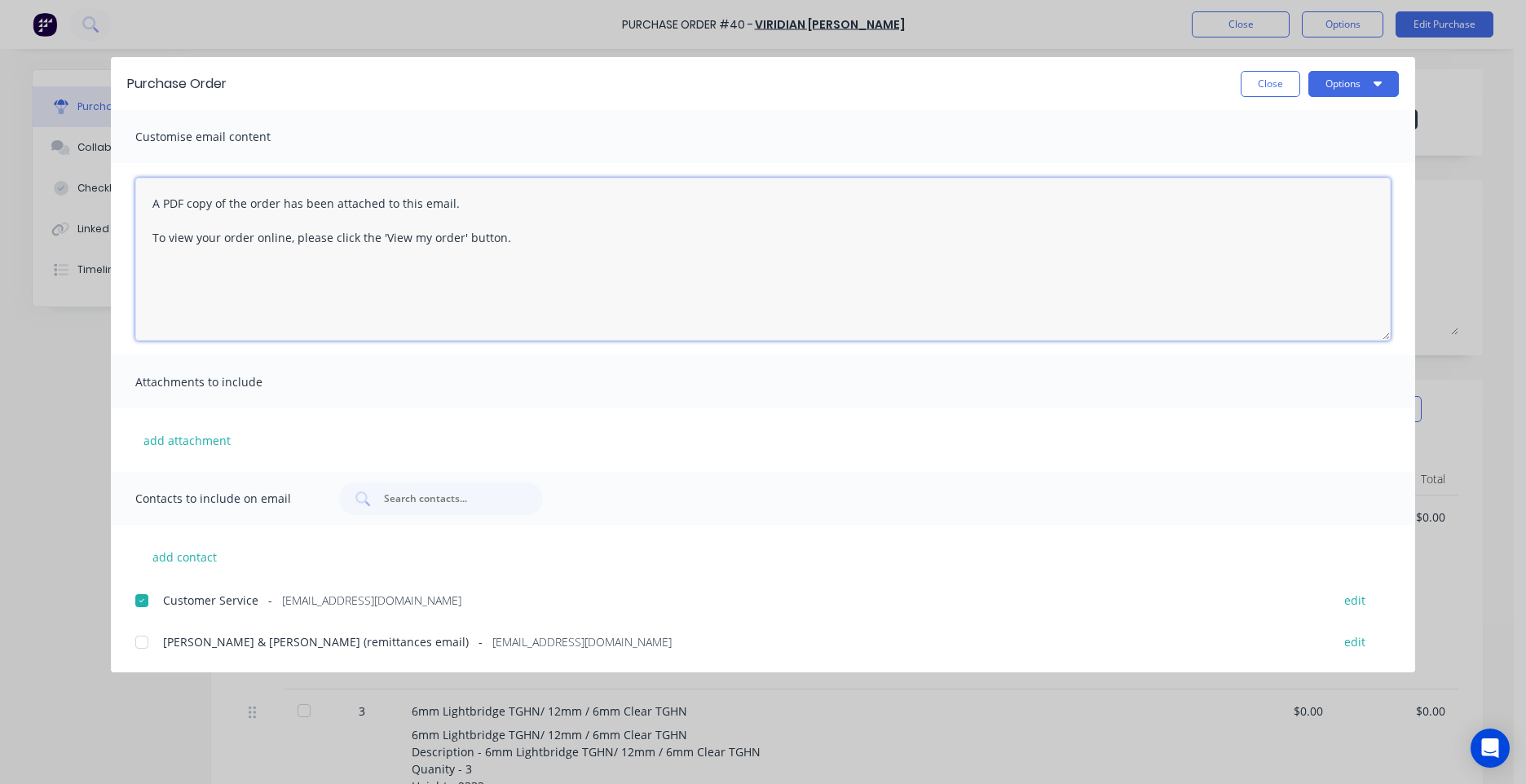
click at [532, 229] on textarea "A PDF copy of the order has been attached to this email. To view your order onl…" at bounding box center [763, 259] width 1256 height 163
click at [528, 237] on textarea "A PDF copy of the order has been attached to this email. To view your order onl…" at bounding box center [763, 259] width 1256 height 163
paste textarea "PO TEXT: PO-51309 ITEM TEXT: MGA [PERSON_NAME]"
click at [288, 272] on textarea "A PDF copy of the order has been attached to this email. To view your order onl…" at bounding box center [763, 259] width 1256 height 163
drag, startPoint x: 308, startPoint y: 293, endPoint x: 220, endPoint y: 296, distance: 88.1
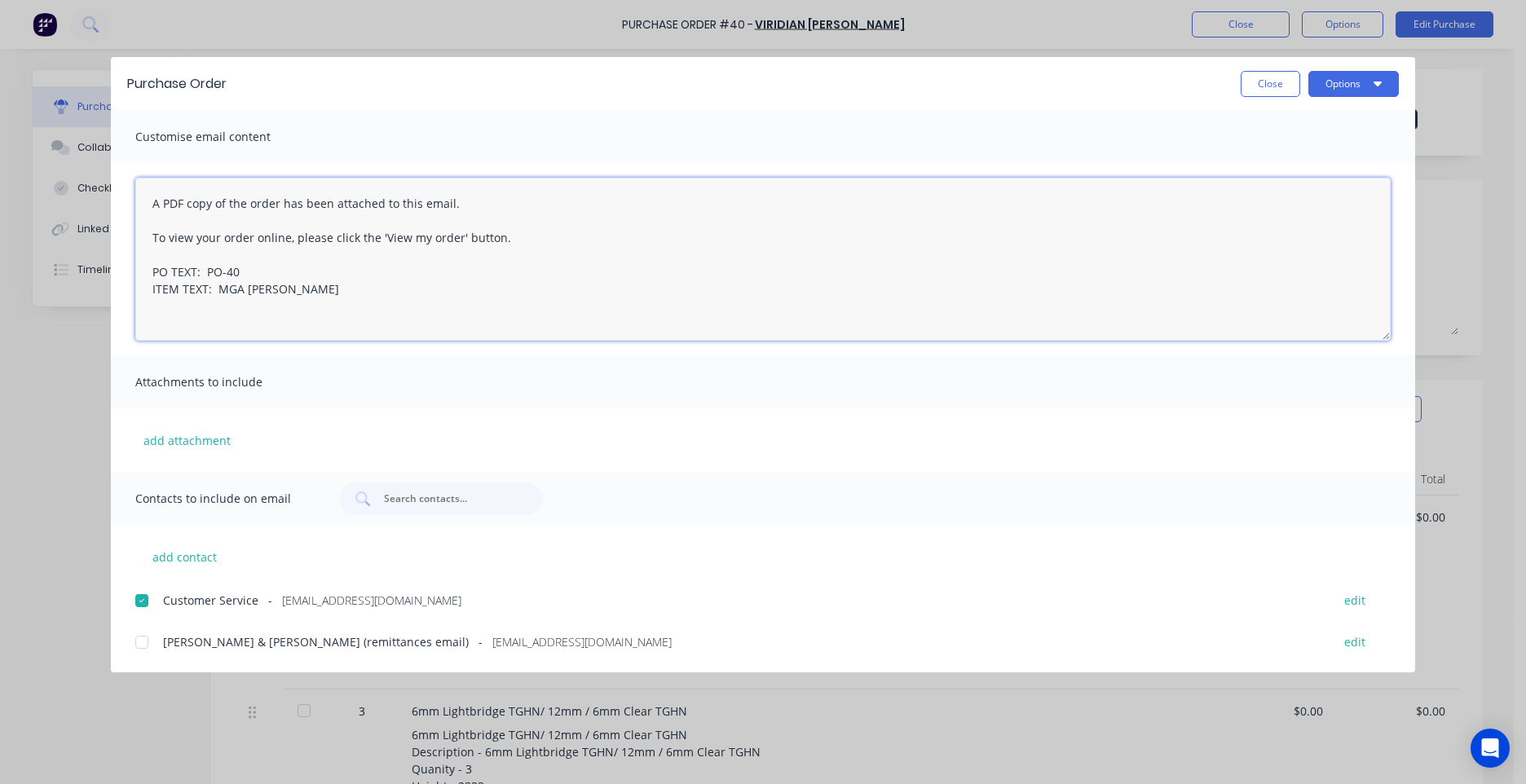
click at [220, 296] on textarea "A PDF copy of the order has been attached to this email. To view your order onl…" at bounding box center [763, 259] width 1256 height 163
type textarea "A PDF copy of the order has been attached to this email. To view your order onl…"
click at [1344, 73] on button "Options" at bounding box center [1353, 83] width 90 height 26
click at [1279, 190] on div "Email" at bounding box center [1321, 190] width 125 height 23
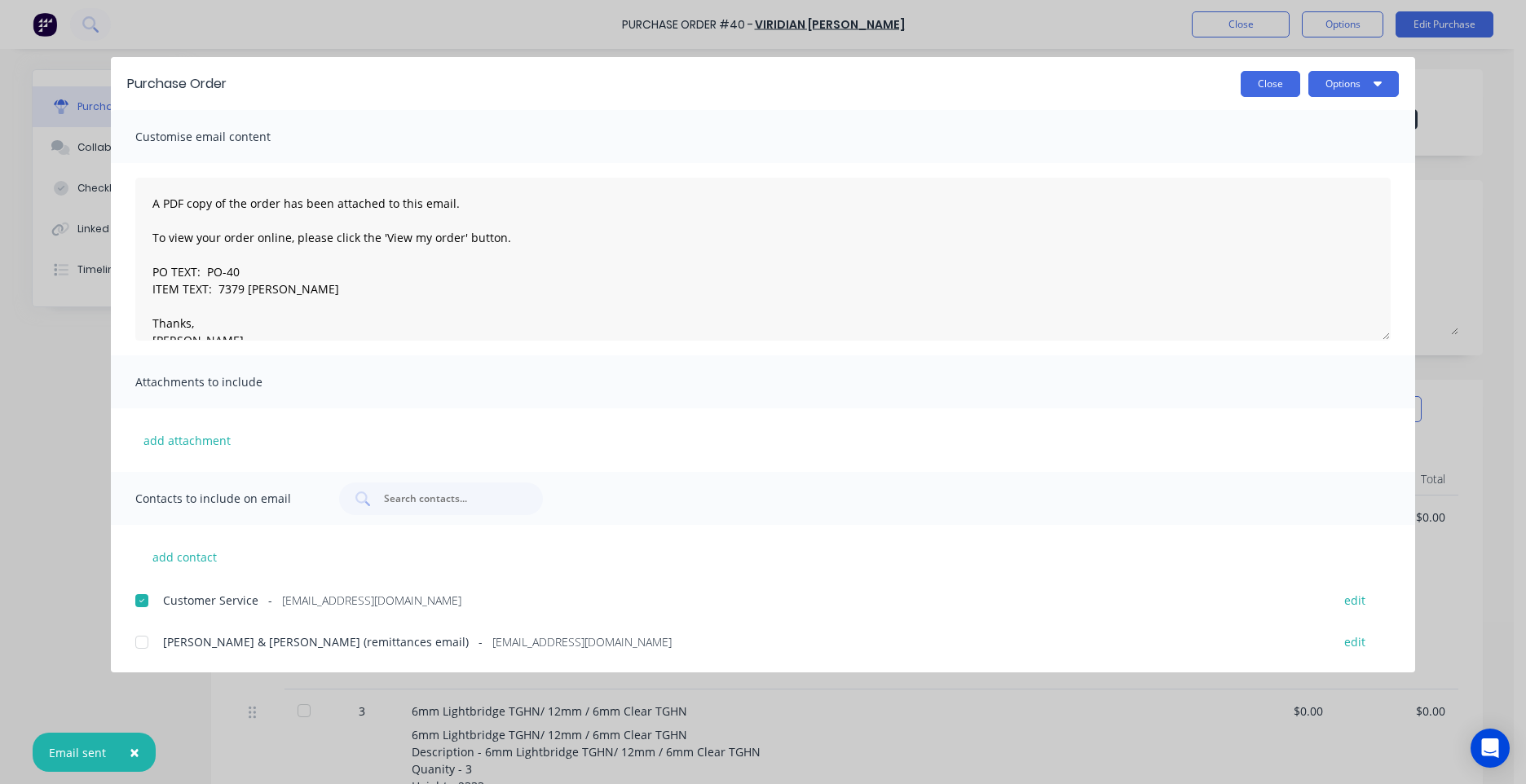
click at [1275, 82] on button "Close" at bounding box center [1270, 83] width 59 height 26
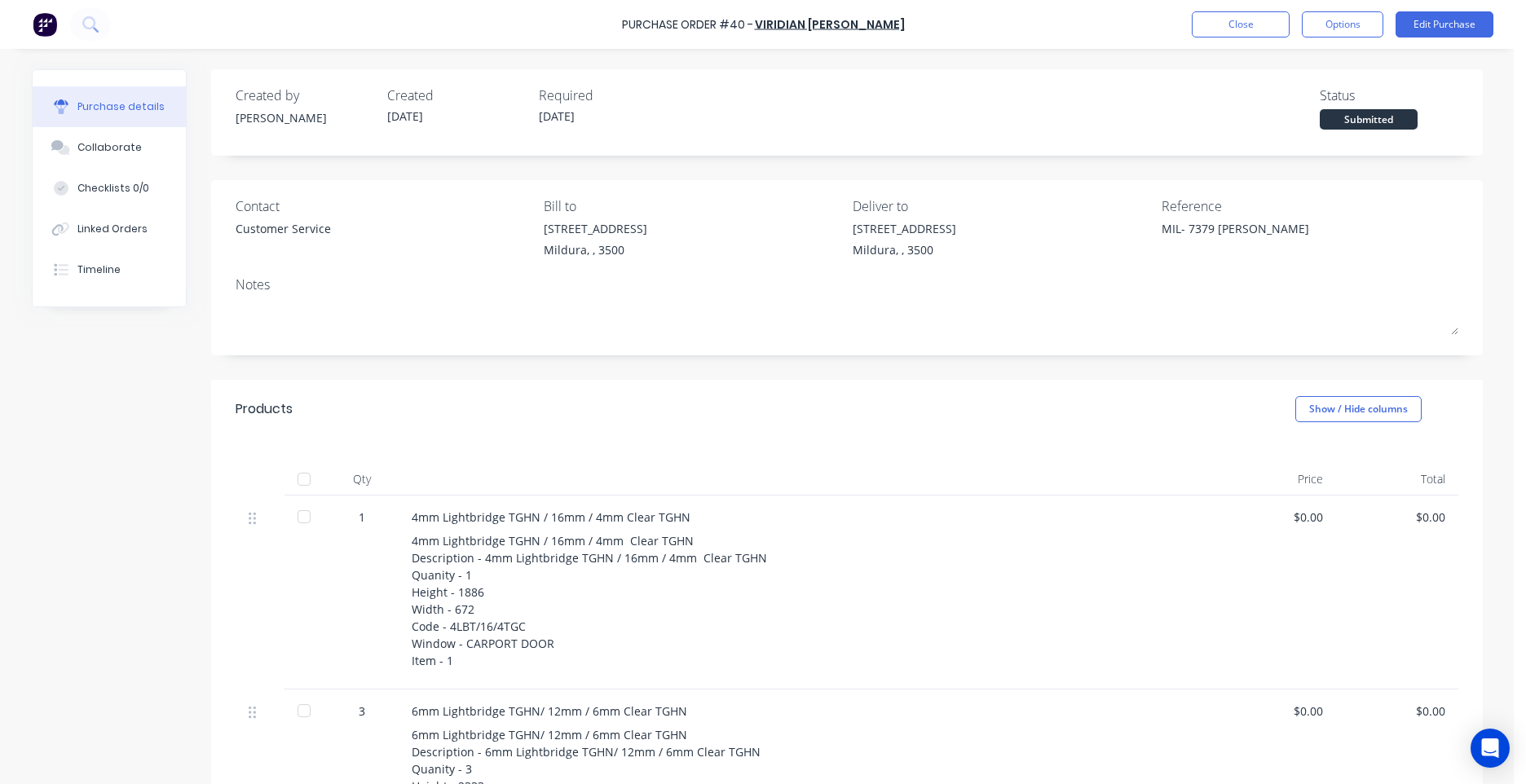
type textarea "x"
click at [79, 219] on button "Linked Orders" at bounding box center [110, 229] width 153 height 41
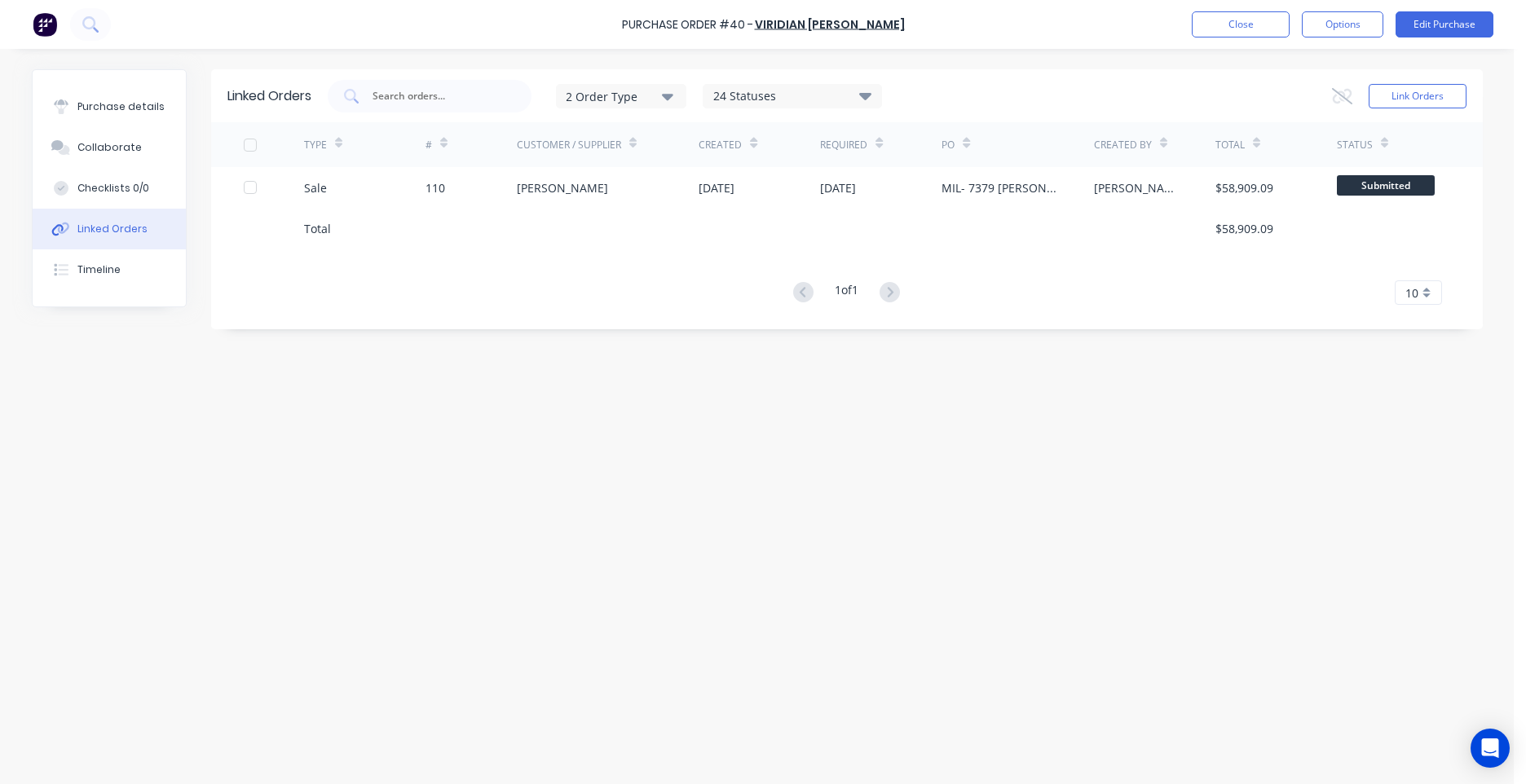
click at [660, 91] on div "2 Order Type" at bounding box center [620, 96] width 110 height 17
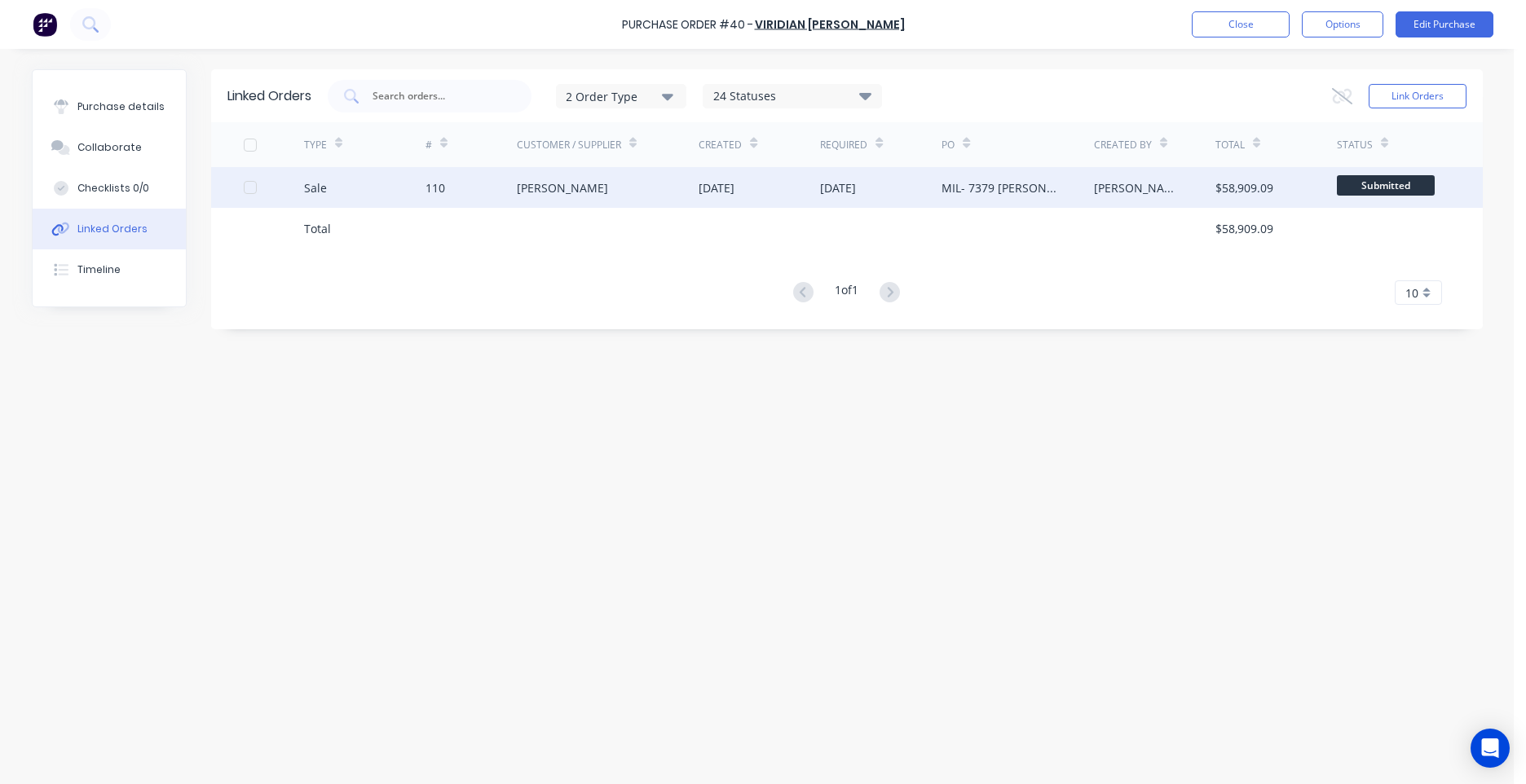
click at [530, 196] on div "[PERSON_NAME]" at bounding box center [609, 187] width 182 height 41
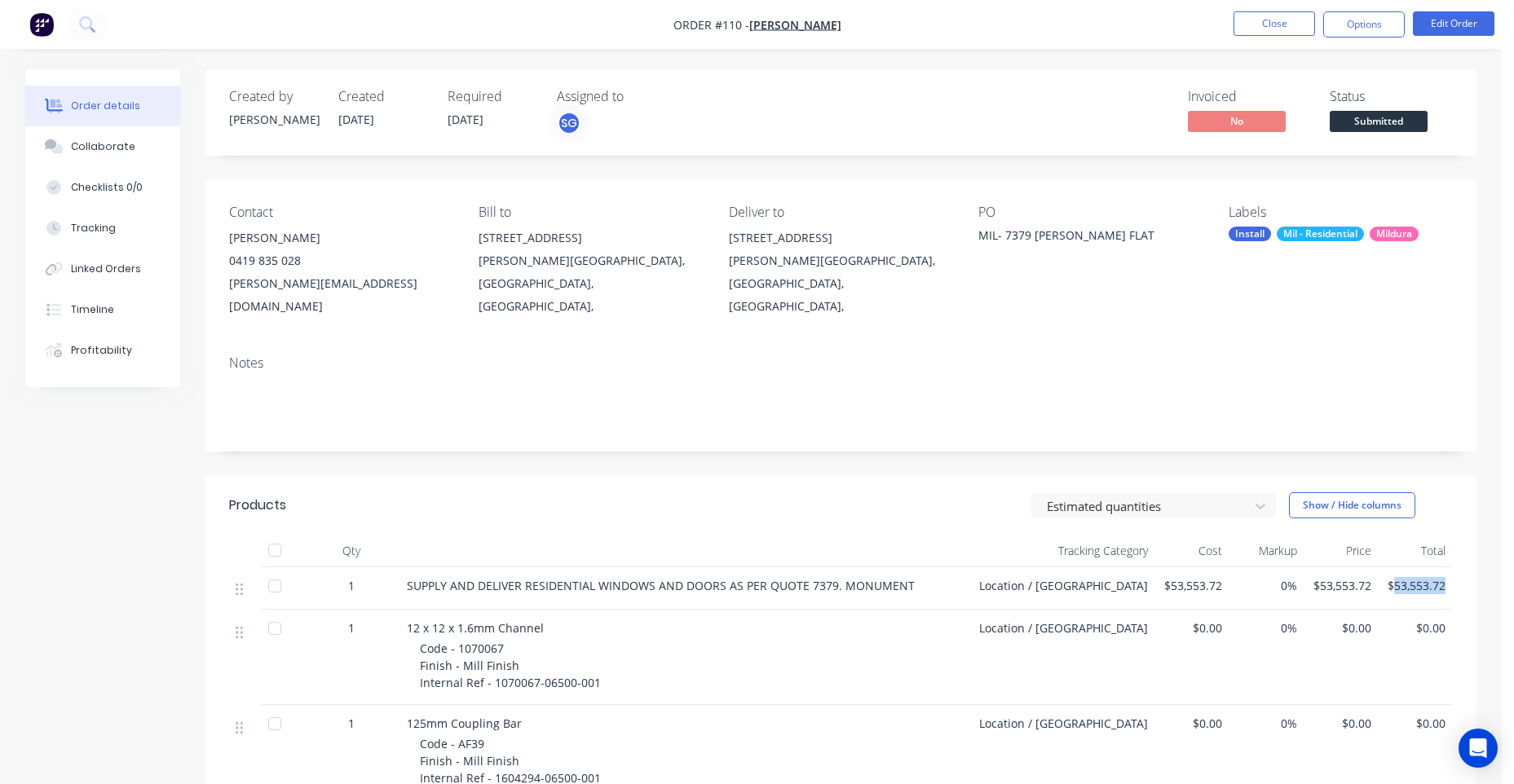
drag, startPoint x: 1392, startPoint y: 565, endPoint x: 1445, endPoint y: 563, distance: 53.0
click at [1445, 568] on div "$53,553.72" at bounding box center [1415, 589] width 74 height 43
copy span "53,553.72"
click at [1382, 568] on div "$53,553.72" at bounding box center [1415, 589] width 74 height 43
drag, startPoint x: 1389, startPoint y: 567, endPoint x: 1442, endPoint y: 567, distance: 53.0
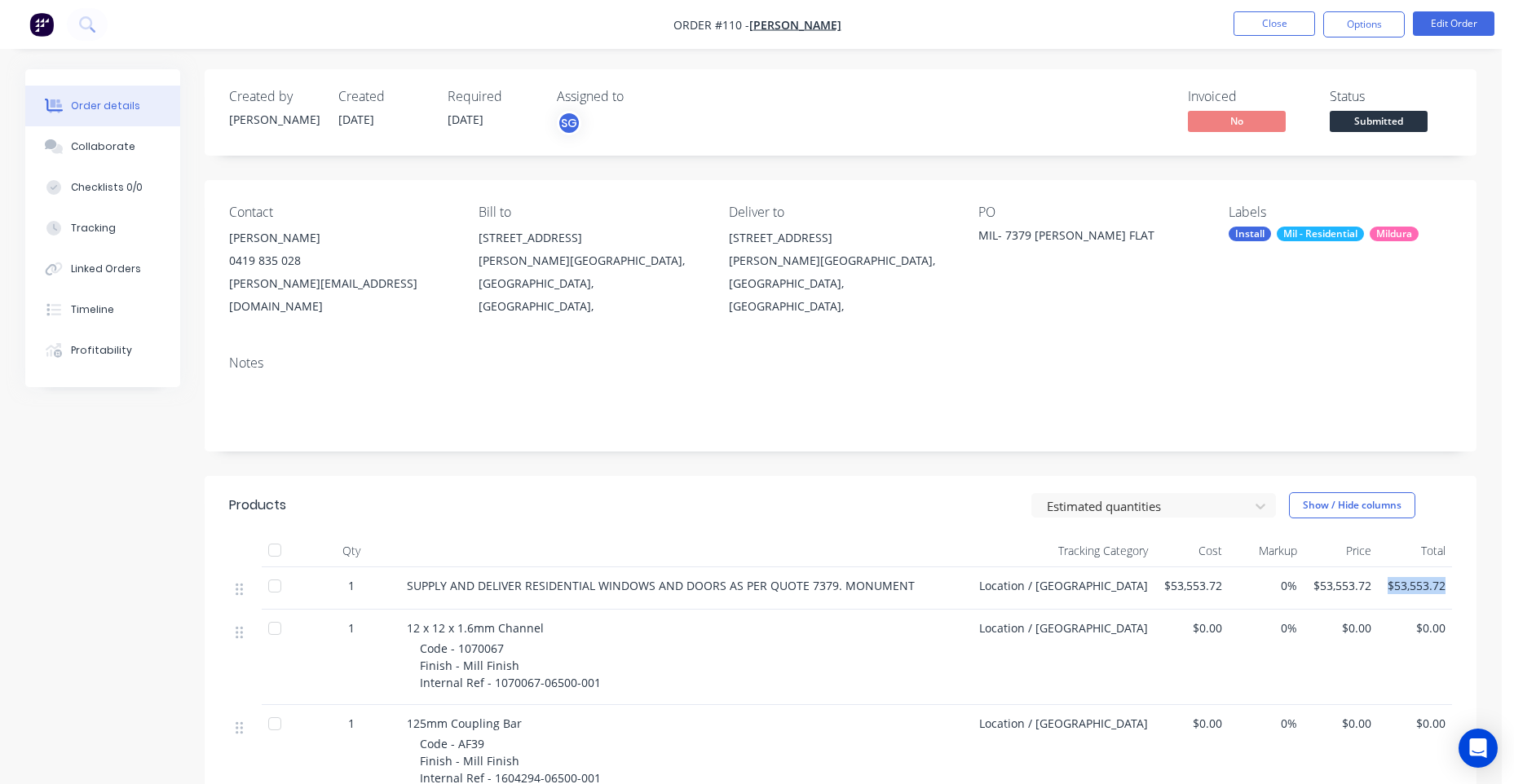
click at [1442, 577] on span "$53,553.72" at bounding box center [1414, 586] width 61 height 17
copy span "$53,553.72"
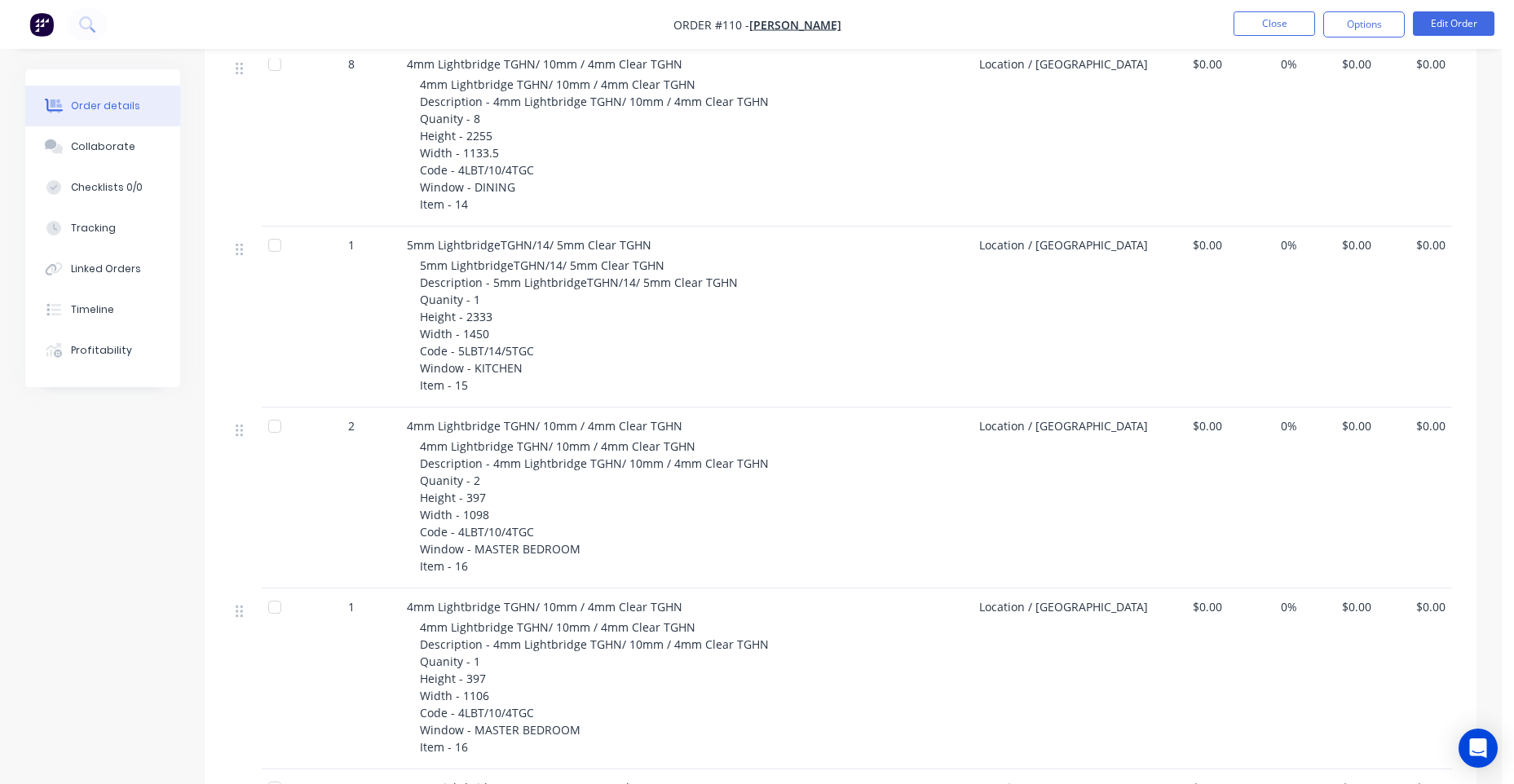
scroll to position [9130, 0]
click at [99, 257] on button "Linked Orders" at bounding box center [103, 269] width 155 height 41
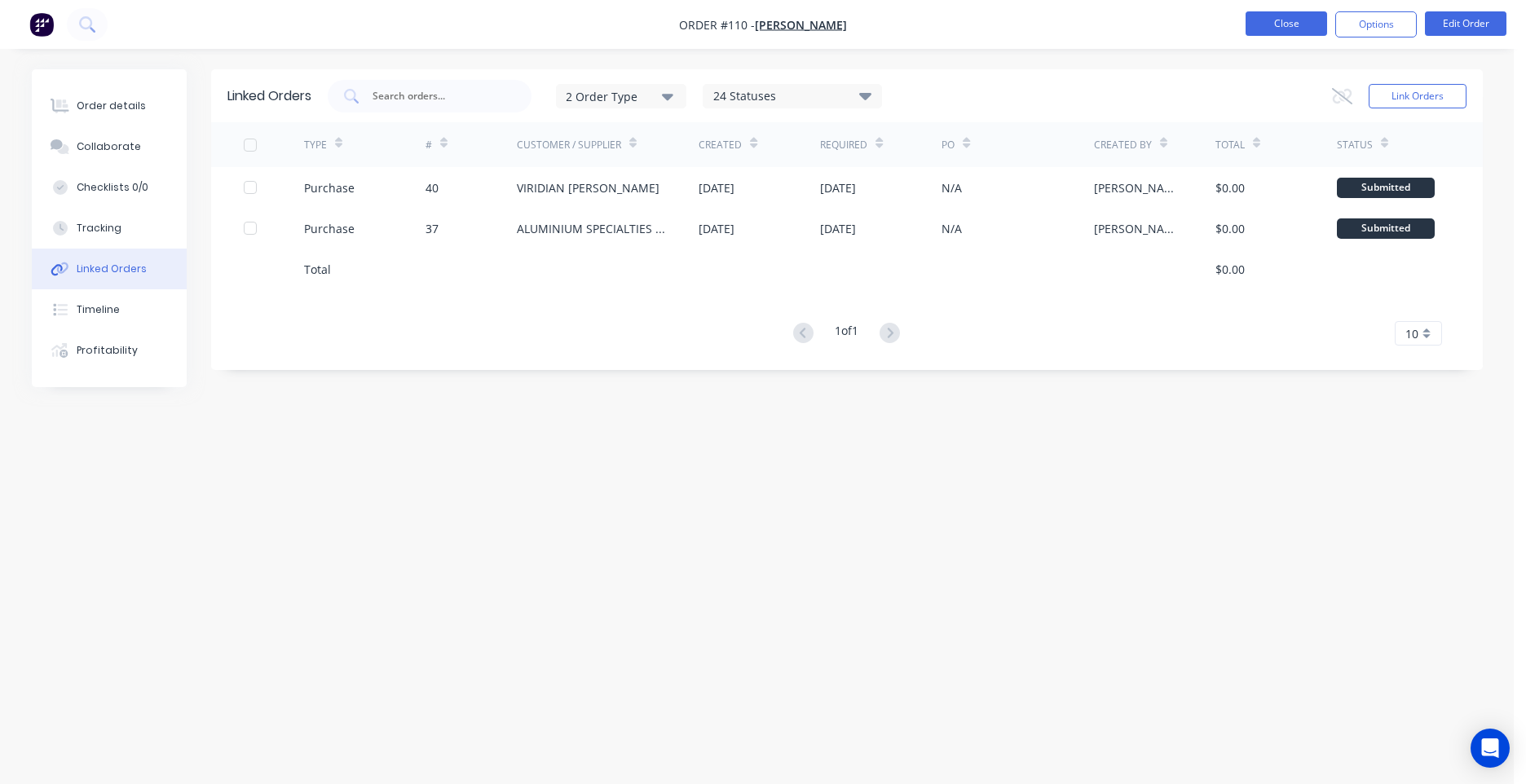
click at [1251, 23] on button "Close" at bounding box center [1286, 23] width 82 height 24
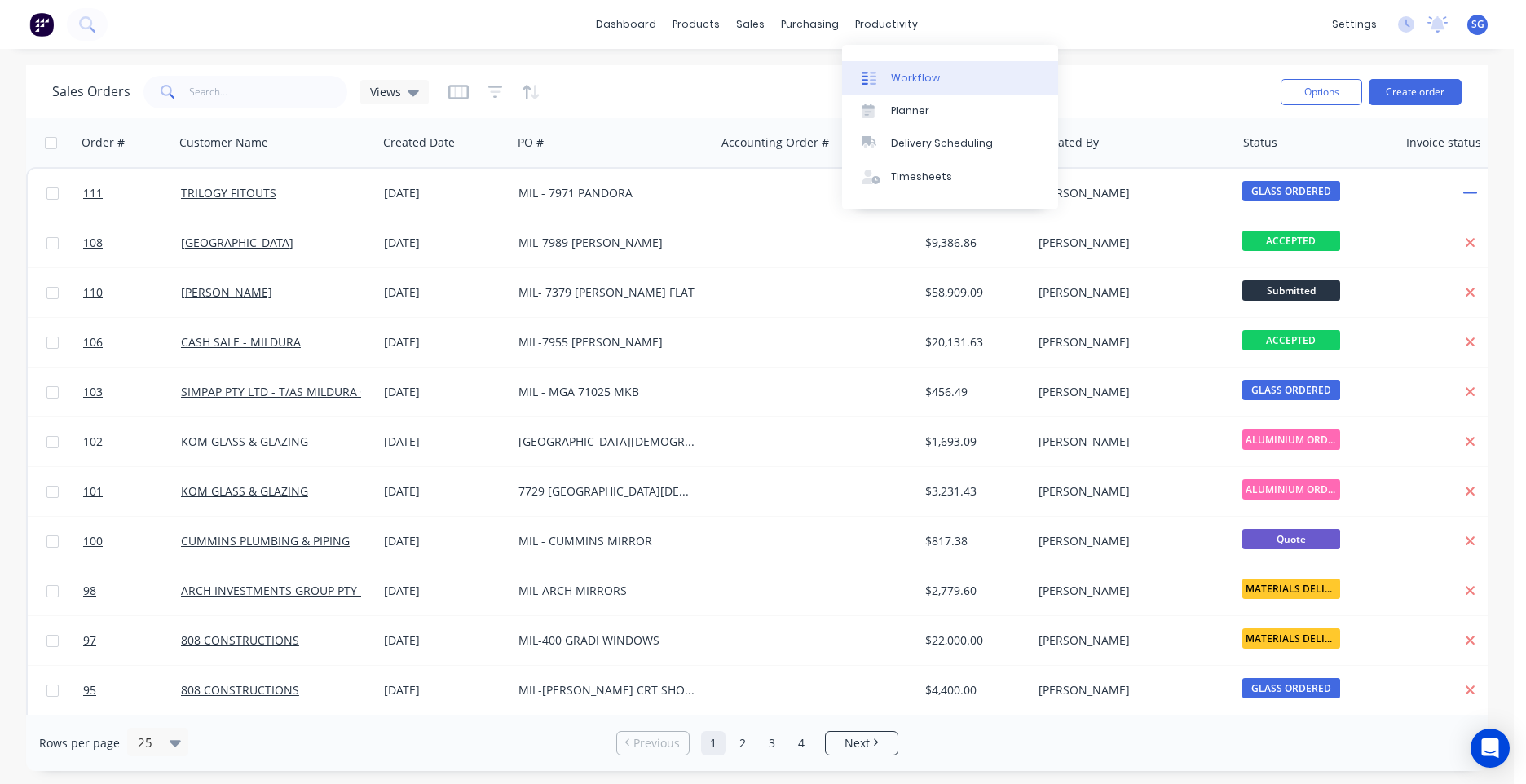
click at [905, 75] on div "Workflow" at bounding box center [915, 78] width 49 height 15
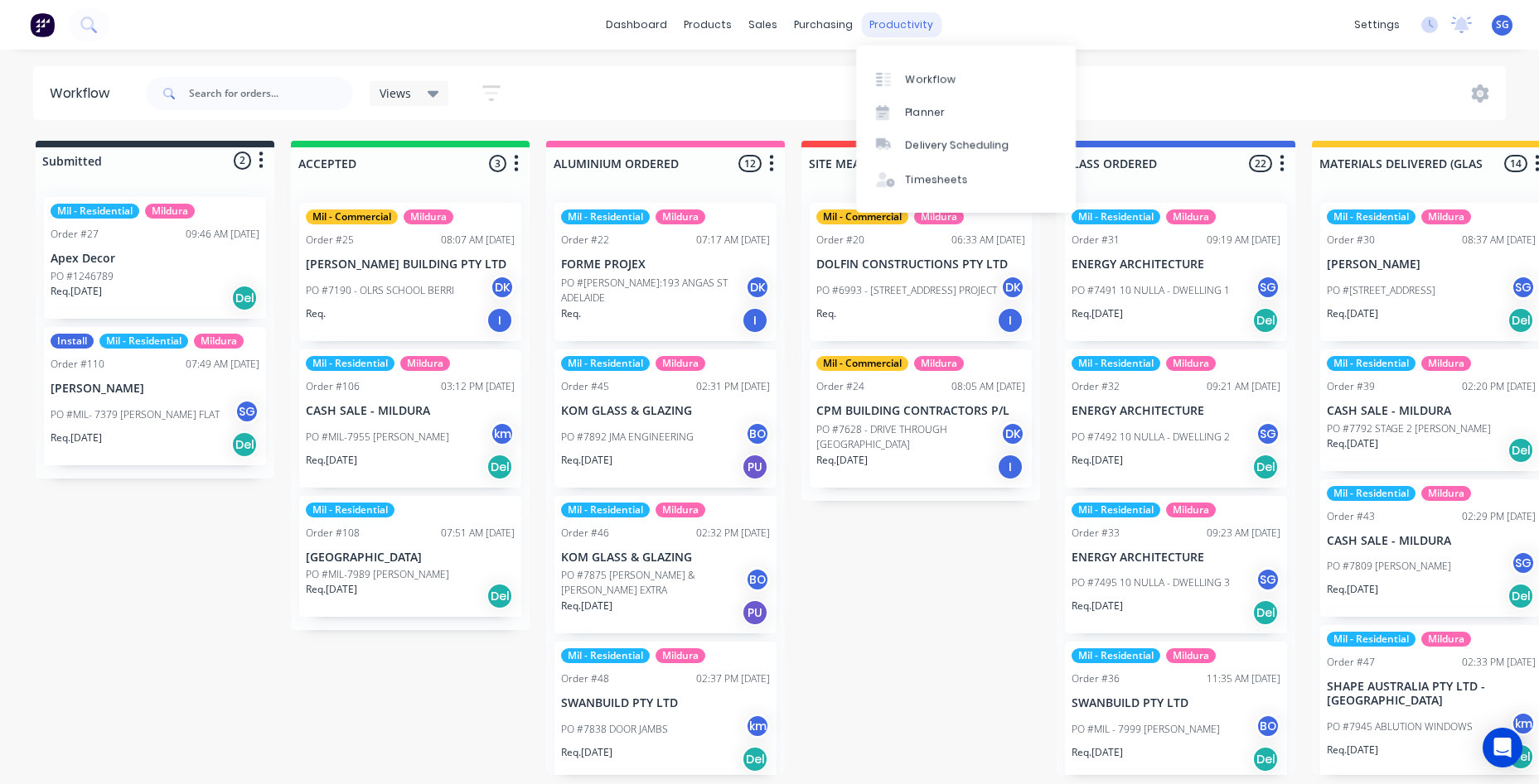
click at [903, 21] on div "productivity" at bounding box center [901, 25] width 80 height 25
click at [917, 96] on link "Planner" at bounding box center [966, 112] width 220 height 34
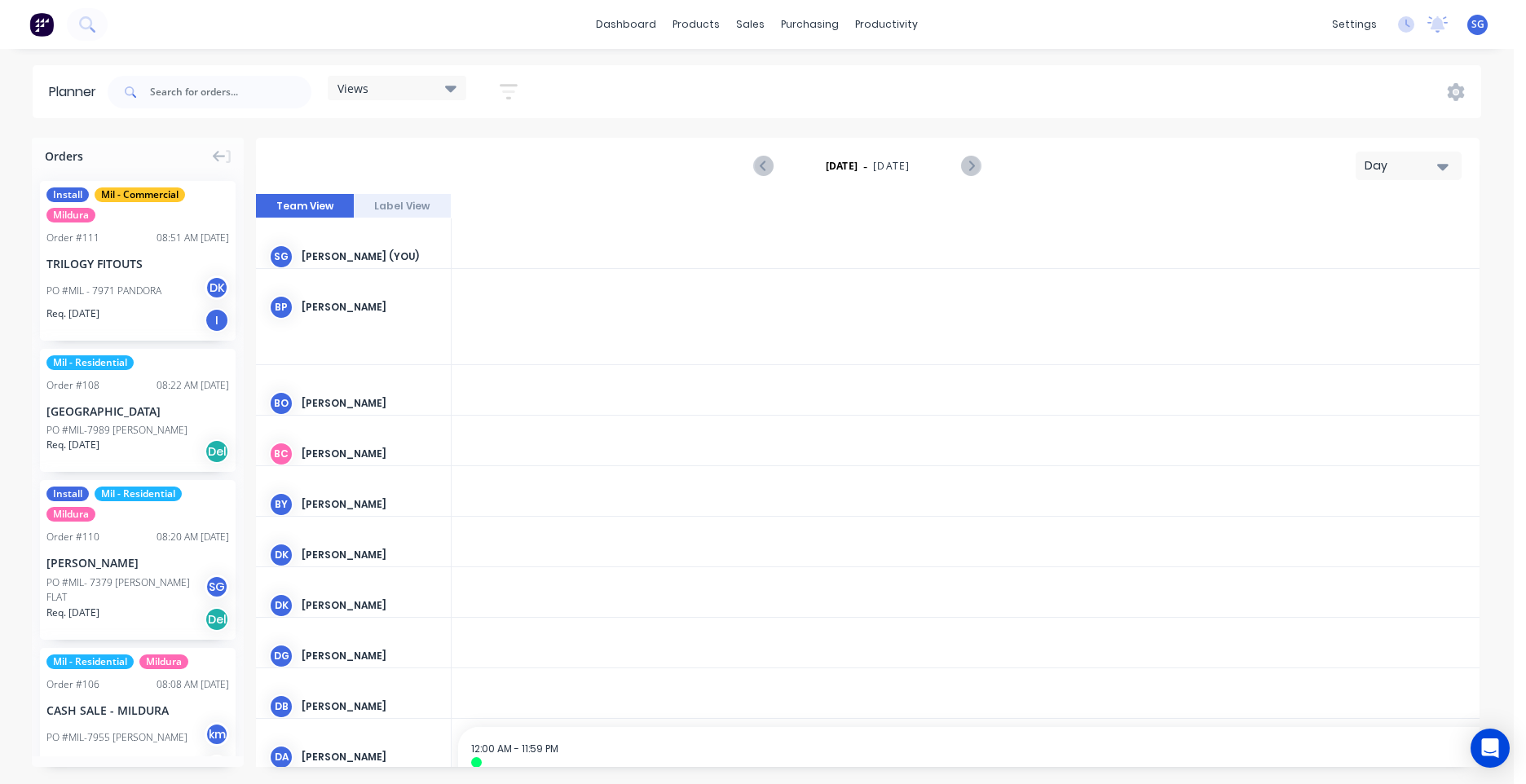
scroll to position [0, 2088]
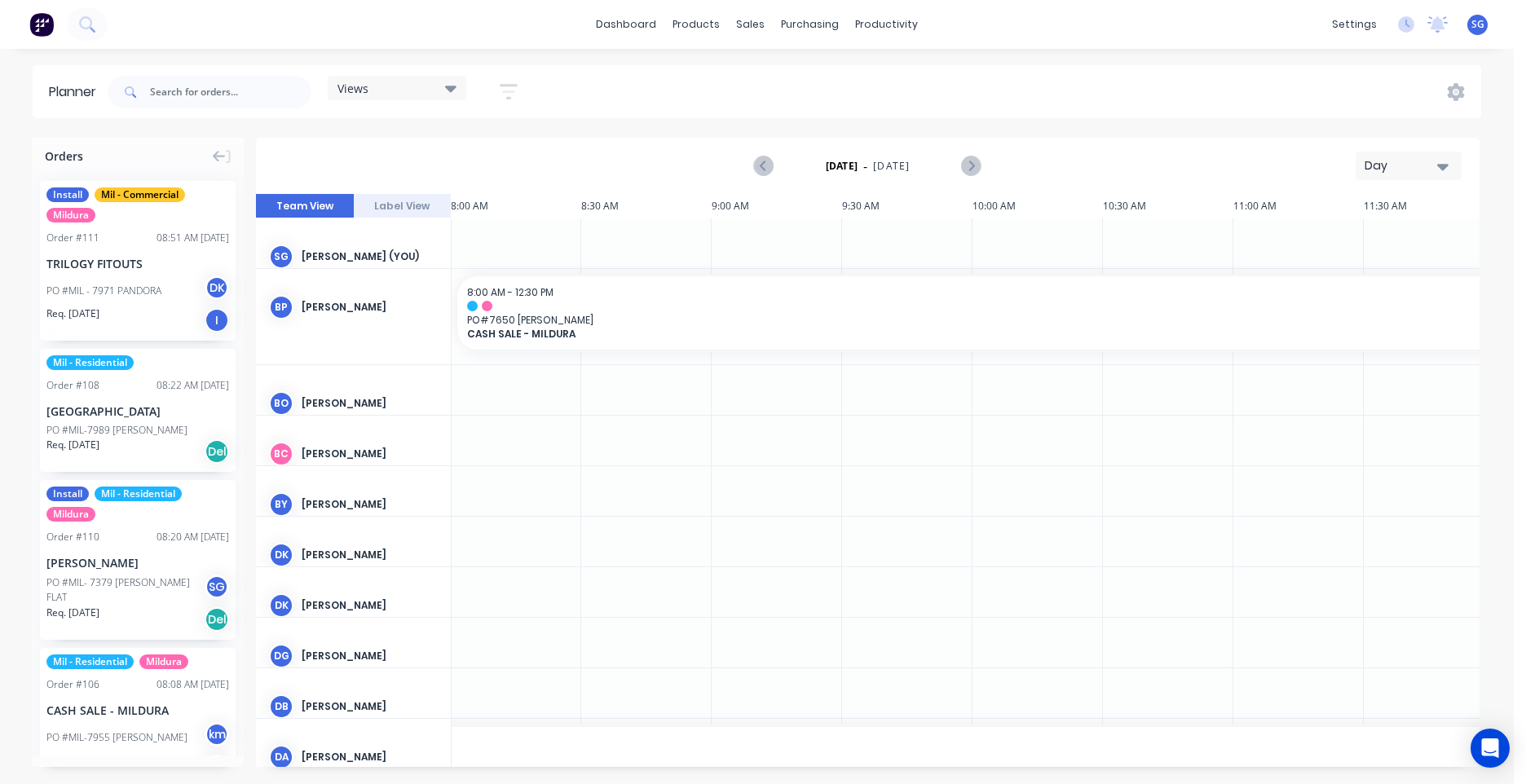
click at [425, 100] on div "Views Save new view None (Default) edit Commercial Team edit MILDURA edit Resid…" at bounding box center [397, 91] width 139 height 32
click at [423, 91] on div "Views" at bounding box center [397, 87] width 119 height 15
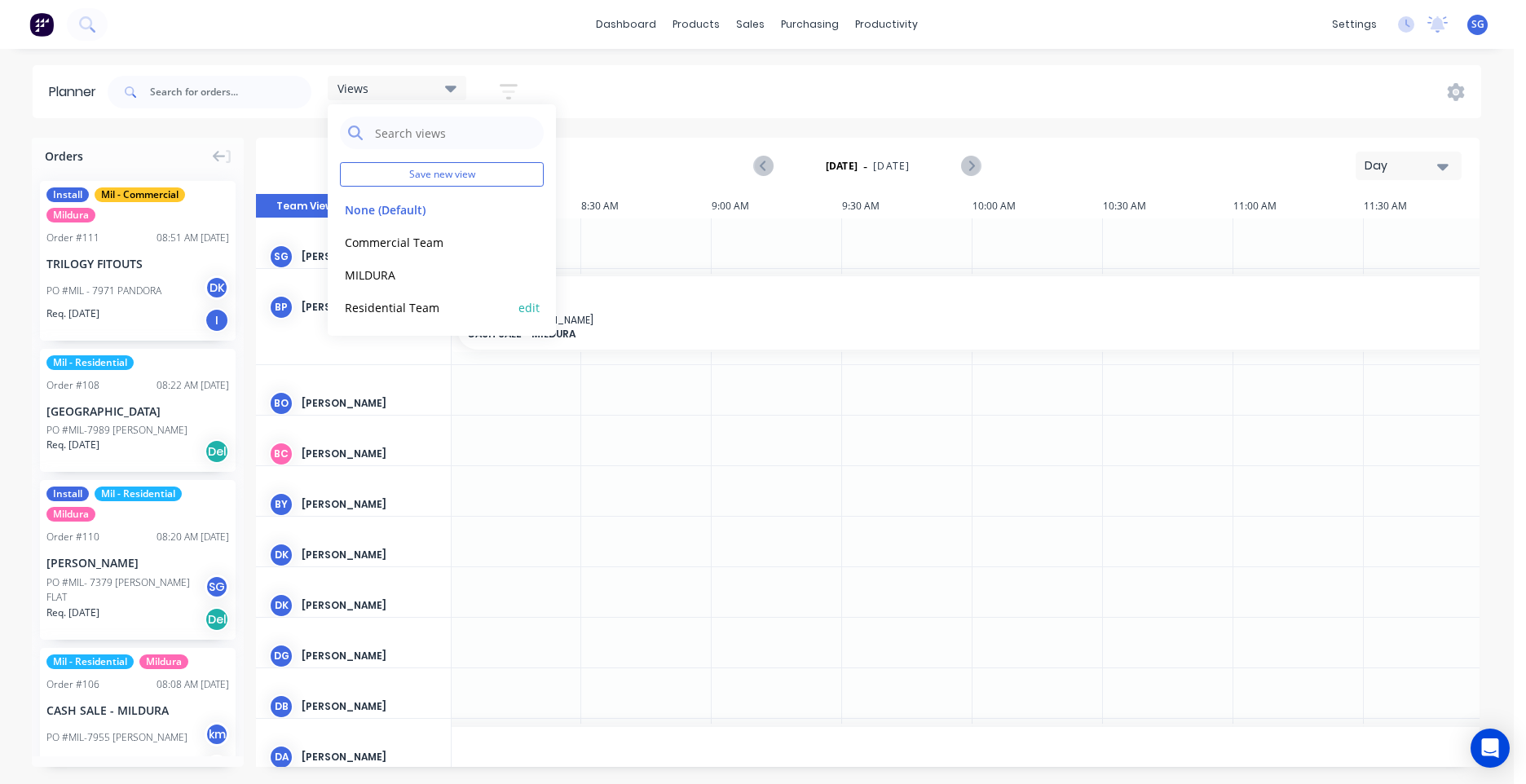
click at [378, 305] on button "Residential Team" at bounding box center [426, 307] width 174 height 18
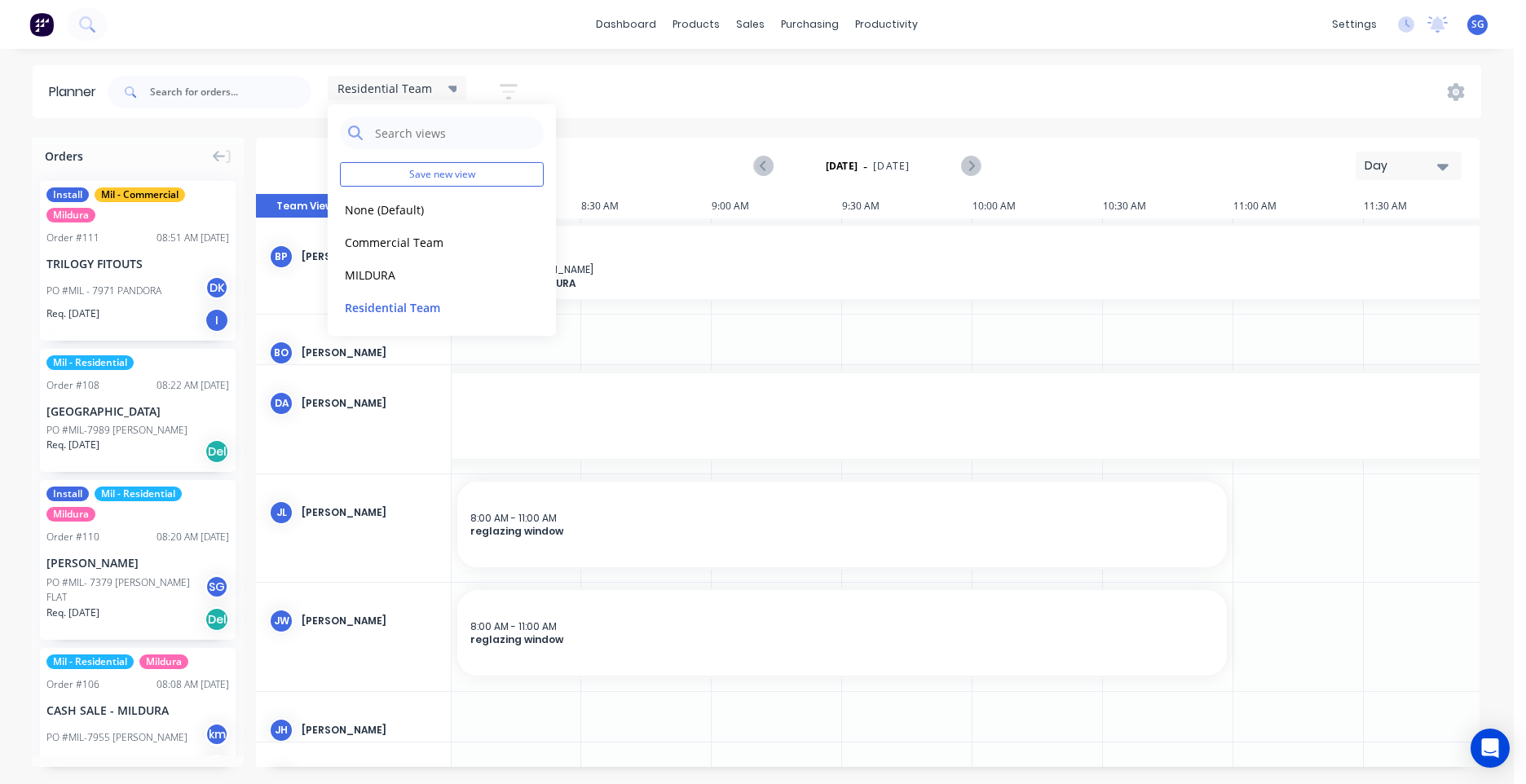
click at [416, 42] on div "dashboard products sales purchasing productivity dashboard products Product Cat…" at bounding box center [757, 24] width 1514 height 49
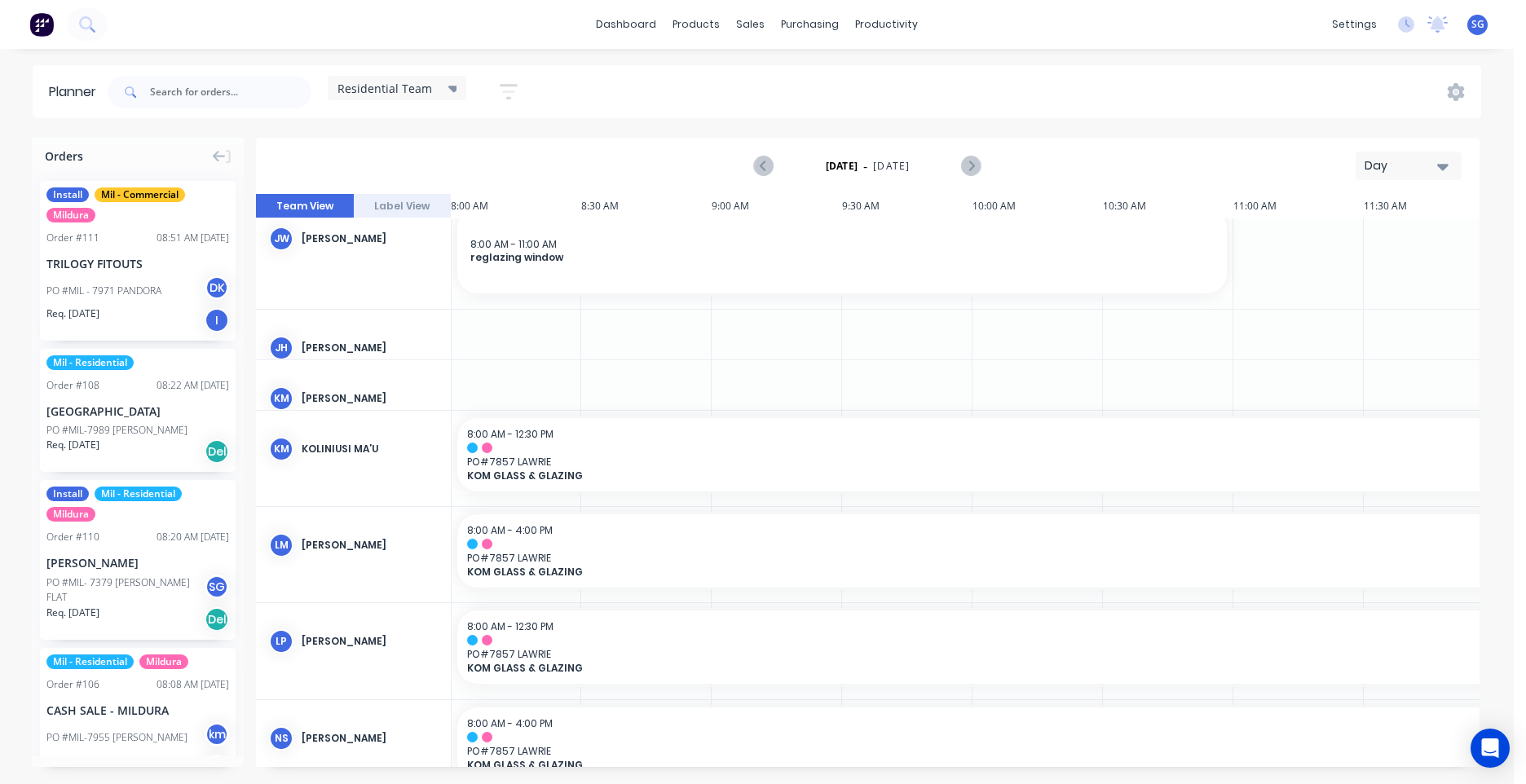
scroll to position [430, 2088]
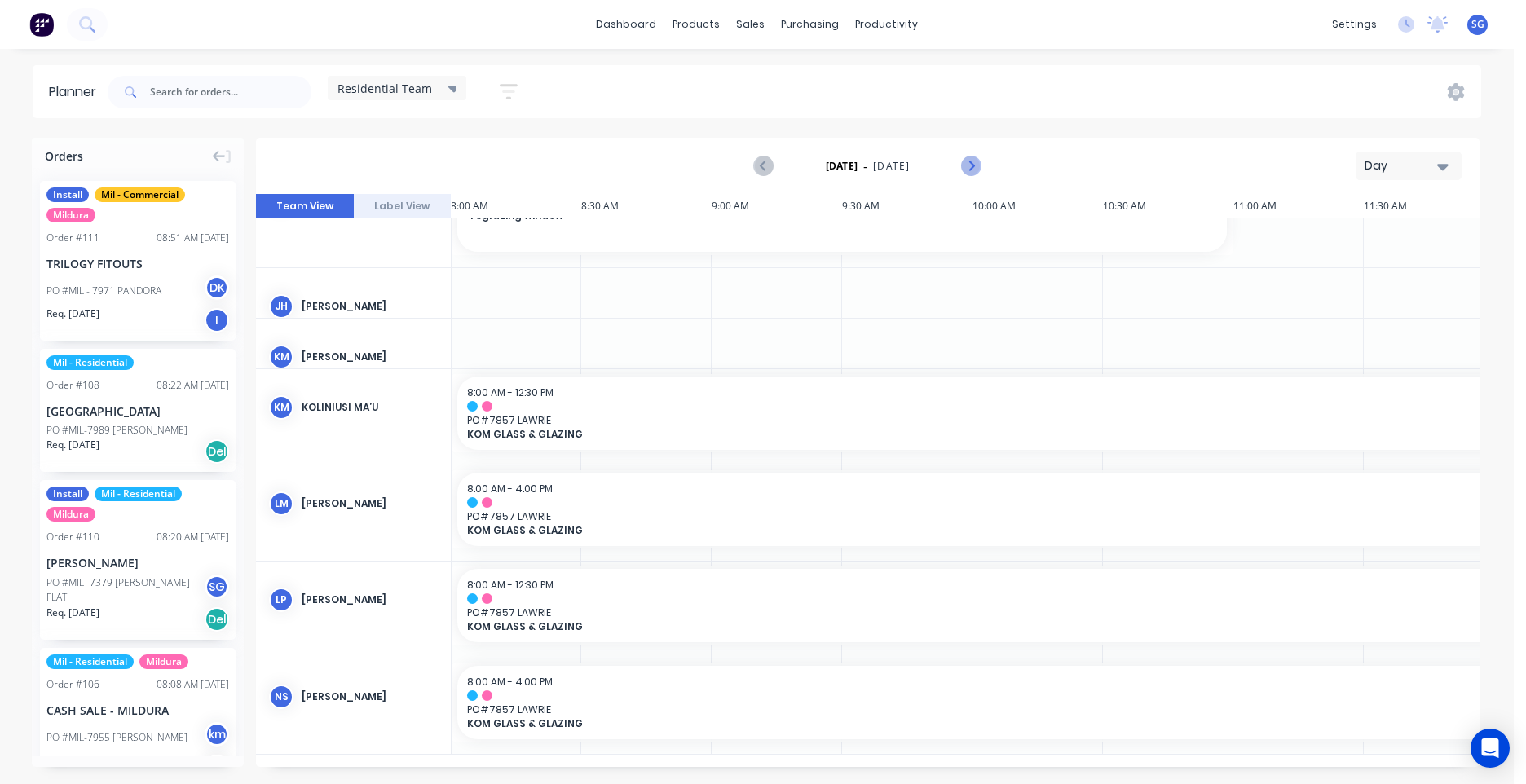
click at [969, 168] on icon "Next page" at bounding box center [971, 166] width 19 height 19
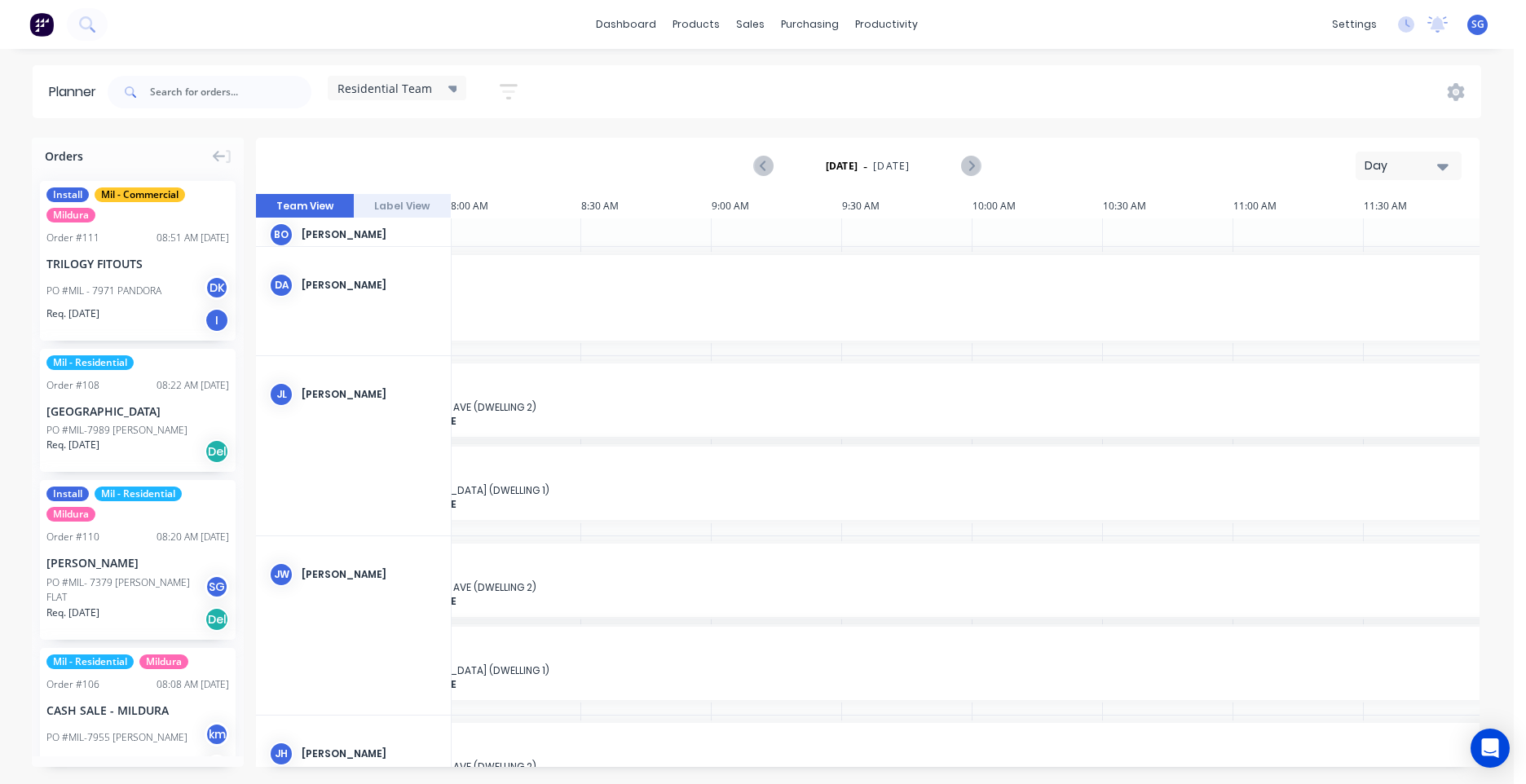
drag, startPoint x: 700, startPoint y: 770, endPoint x: 686, endPoint y: 771, distance: 14.0
click at [686, 771] on div "Orders Install Mil - Commercial Mildura Order # 111 08:51 AM [DATE] TRILOGY FIT…" at bounding box center [757, 460] width 1514 height 645
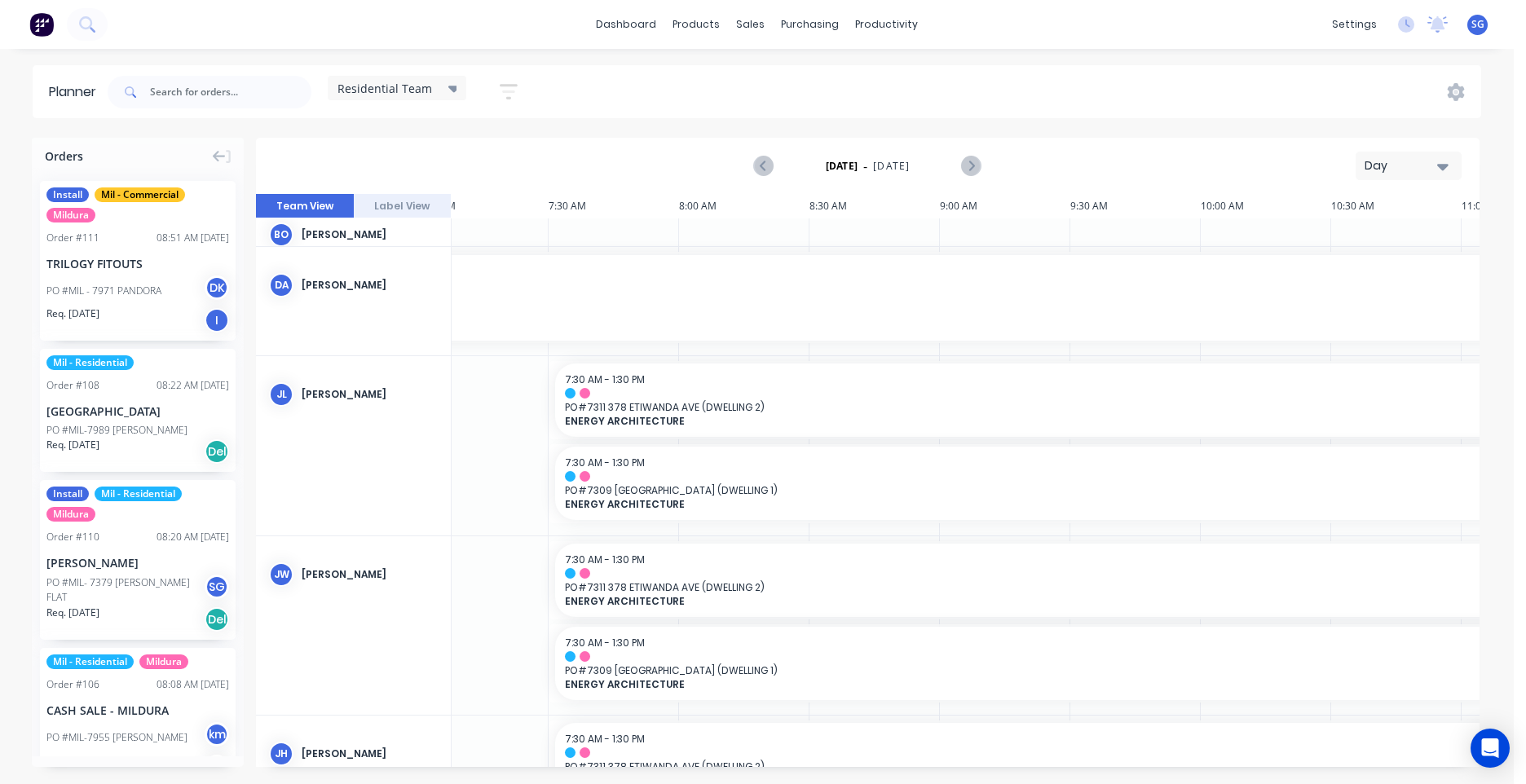
scroll to position [130, 1833]
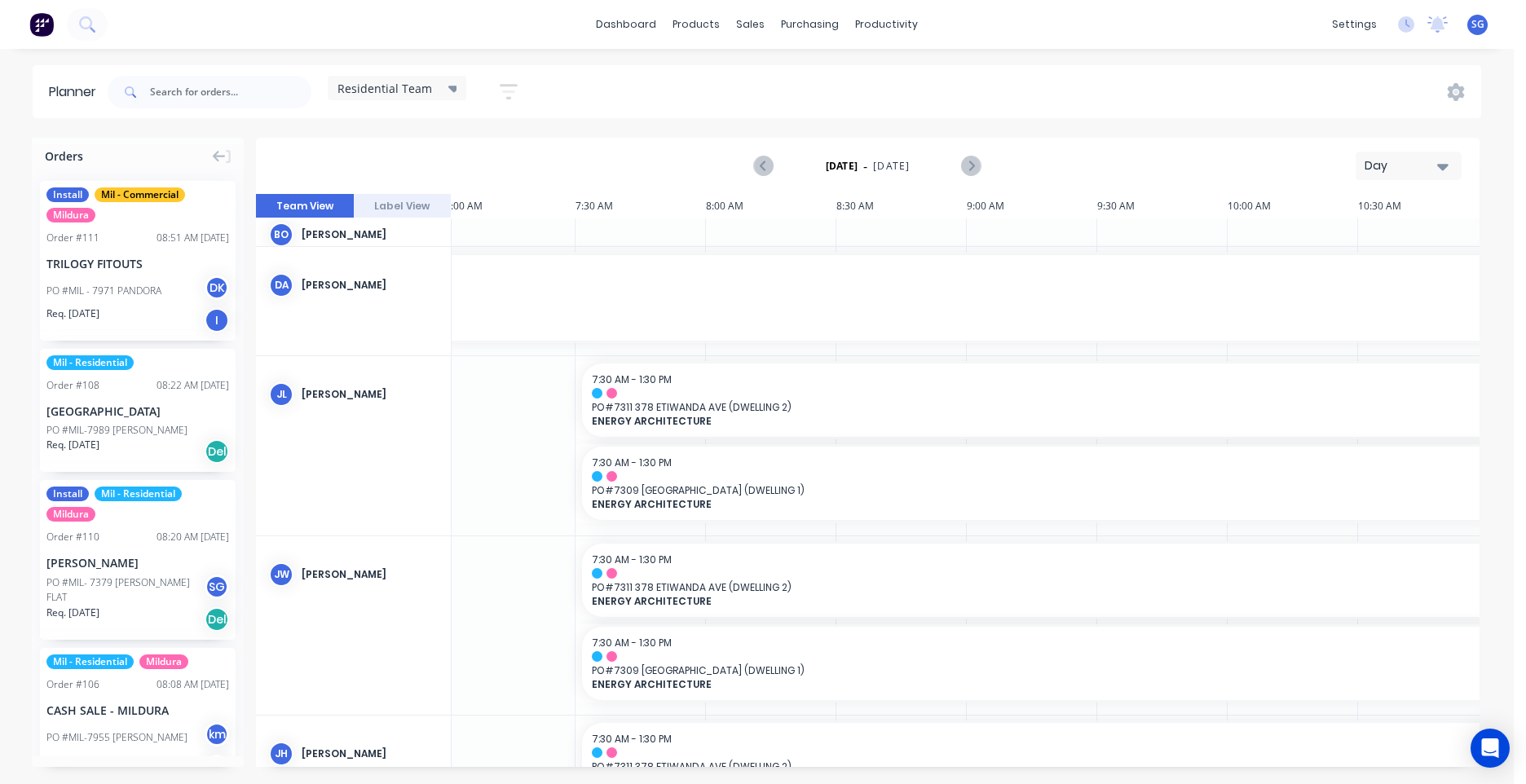
click at [1380, 171] on div "Day" at bounding box center [1402, 166] width 75 height 17
click at [1349, 256] on div "Week" at bounding box center [1379, 243] width 161 height 33
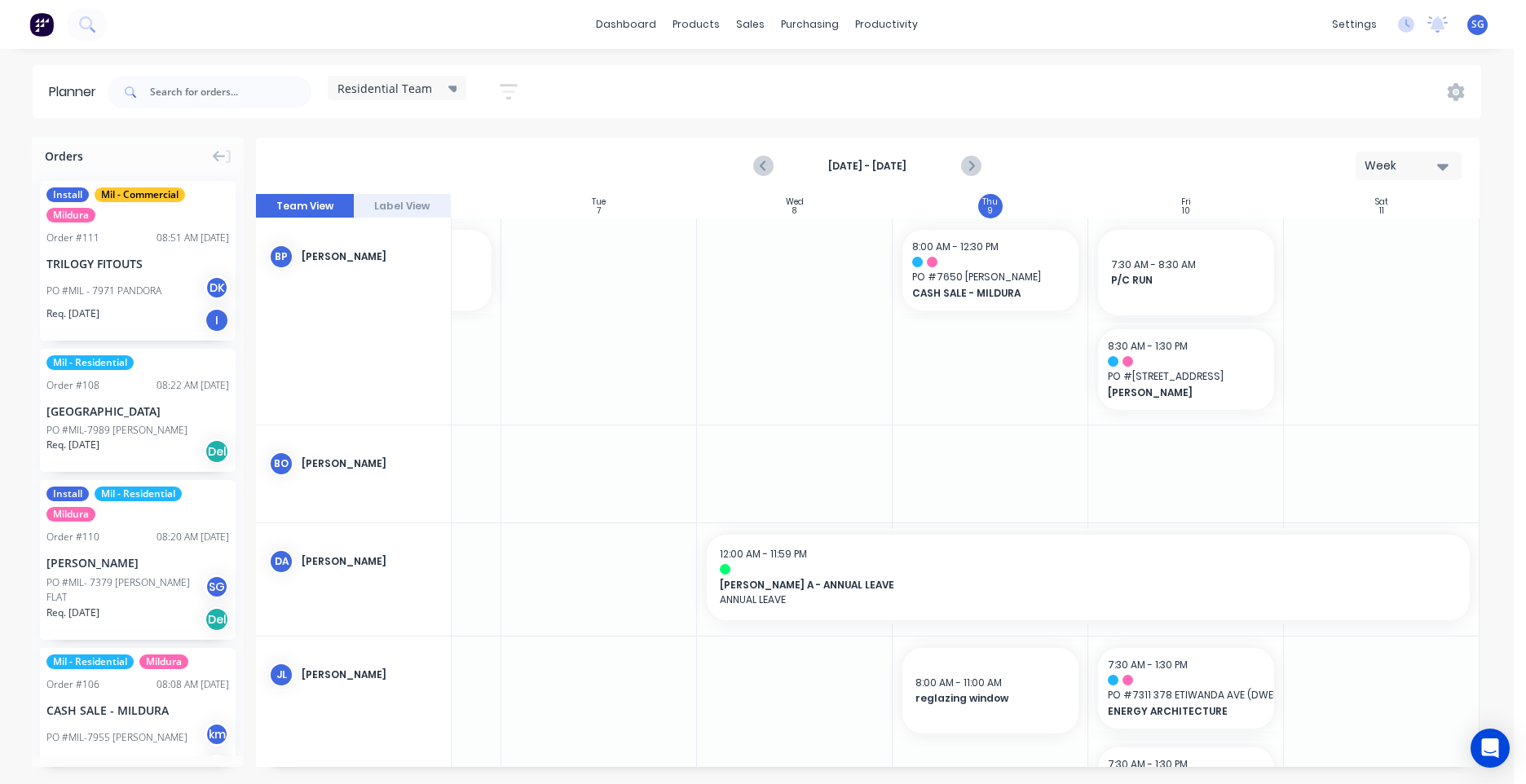
scroll to position [0, 348]
click at [984, 169] on button "Next page" at bounding box center [972, 167] width 33 height 33
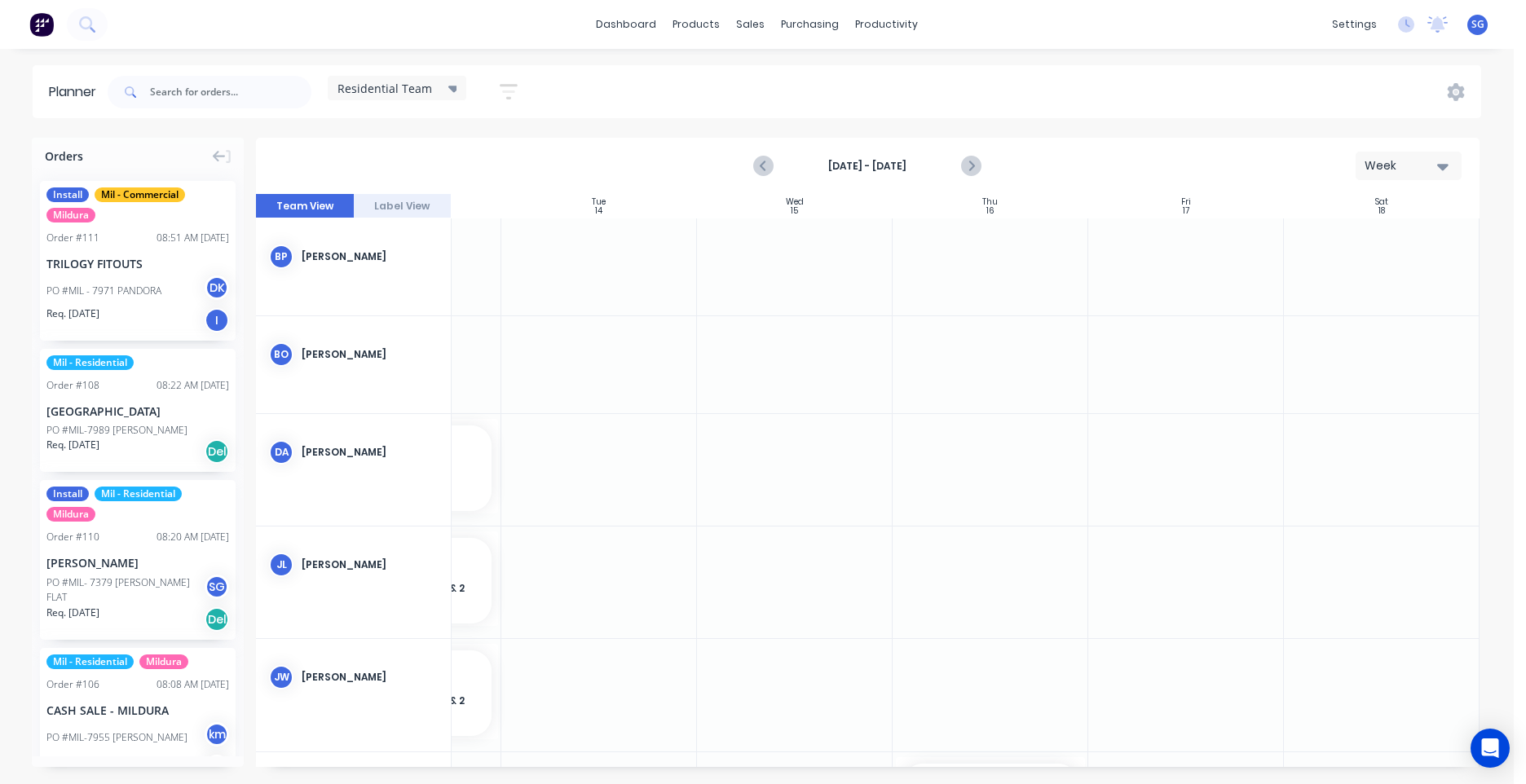
drag, startPoint x: 820, startPoint y: 770, endPoint x: 604, endPoint y: 797, distance: 217.7
click at [604, 783] on html "dashboard products sales purchasing productivity dashboard products Product Cat…" at bounding box center [763, 392] width 1526 height 784
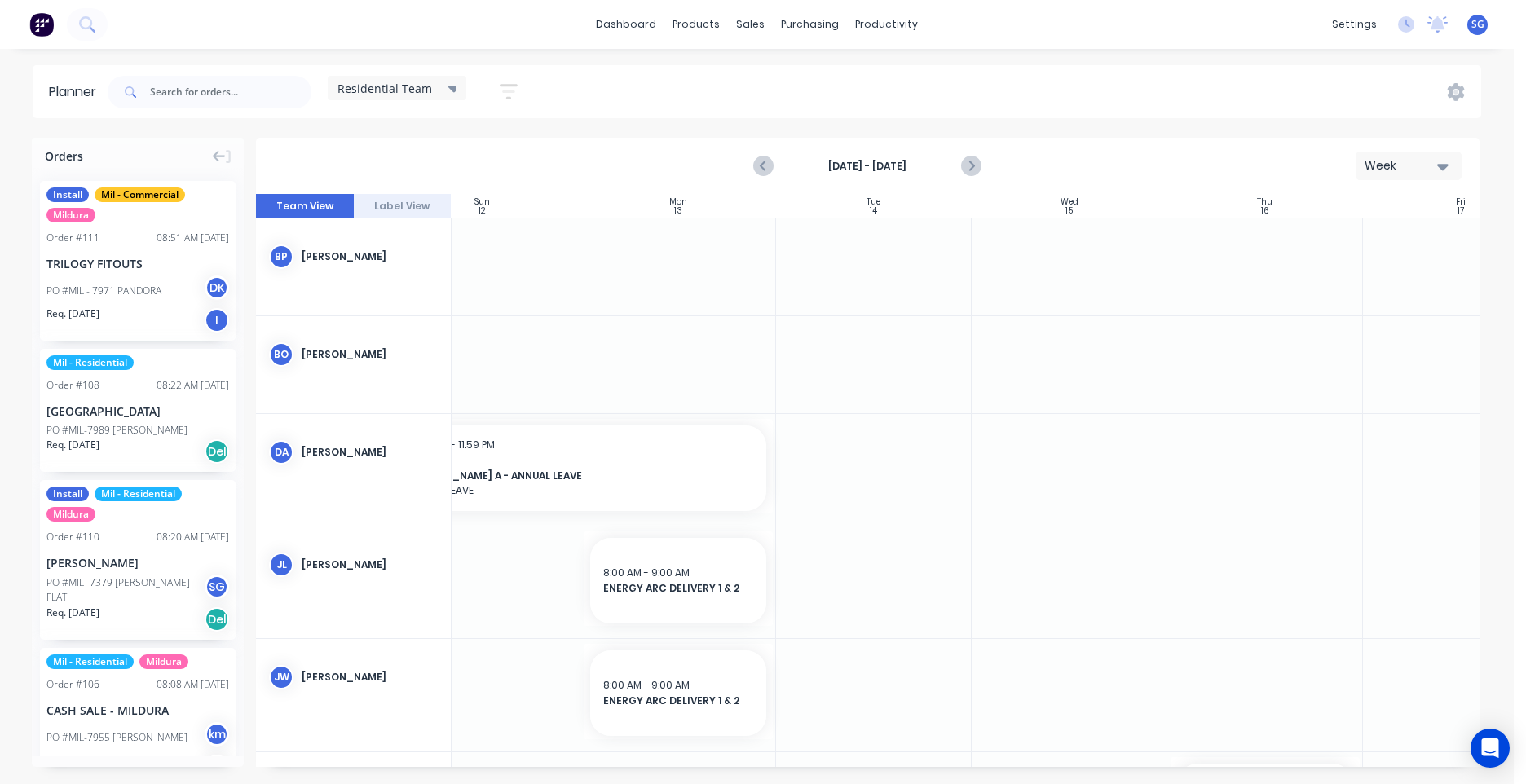
scroll to position [0, 0]
